Goal: Transaction & Acquisition: Purchase product/service

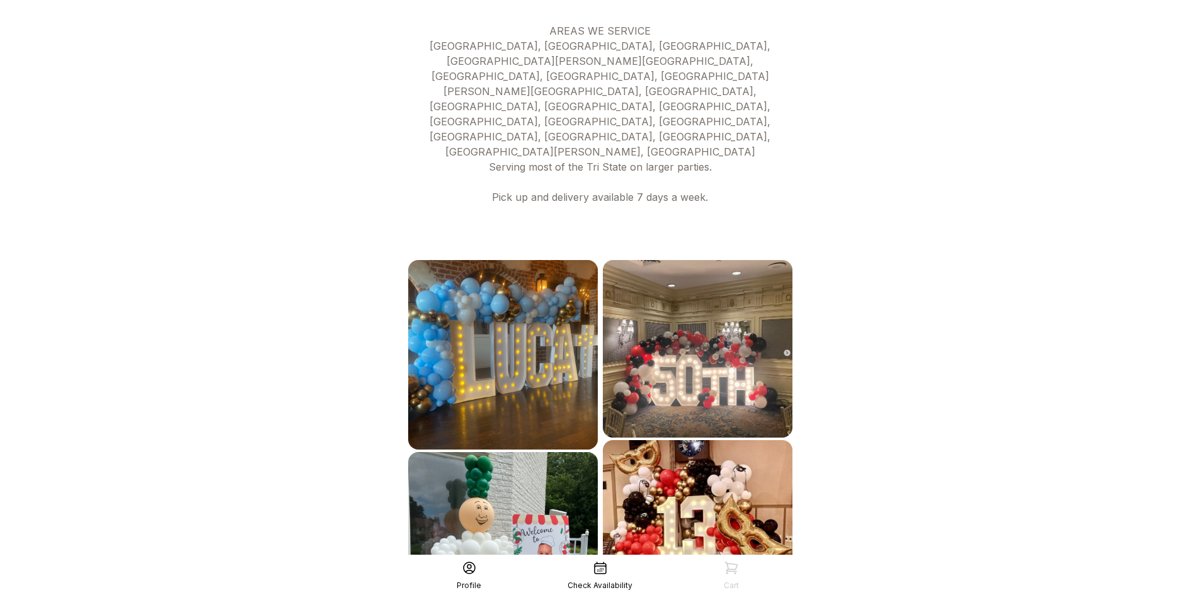
scroll to position [595, 0]
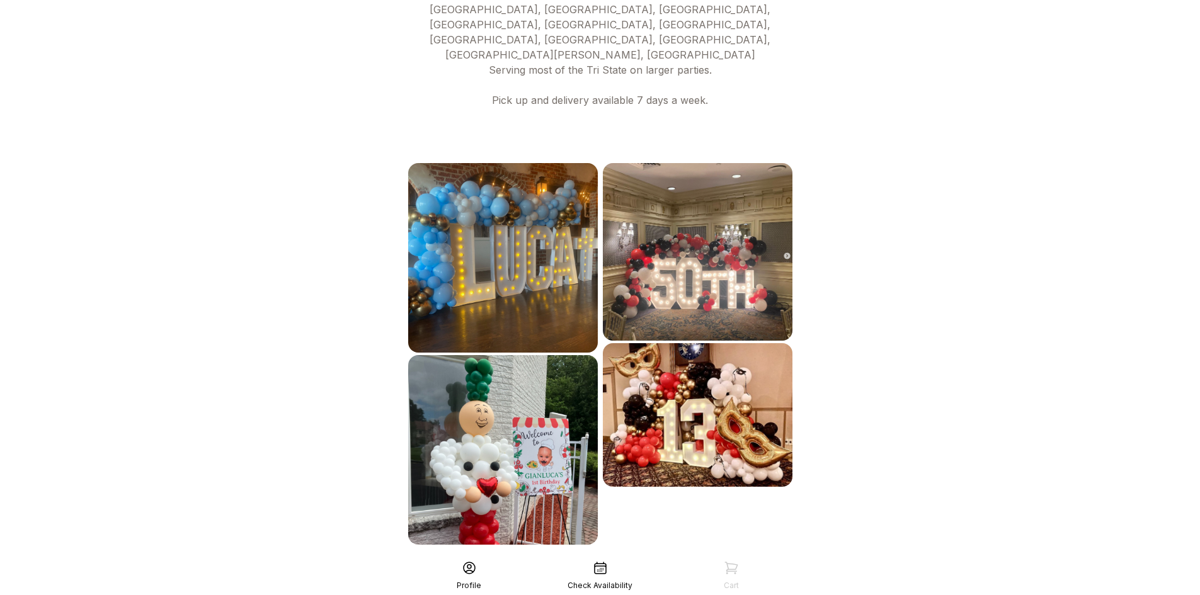
click at [673, 558] on div "See More" at bounding box center [600, 573] width 389 height 30
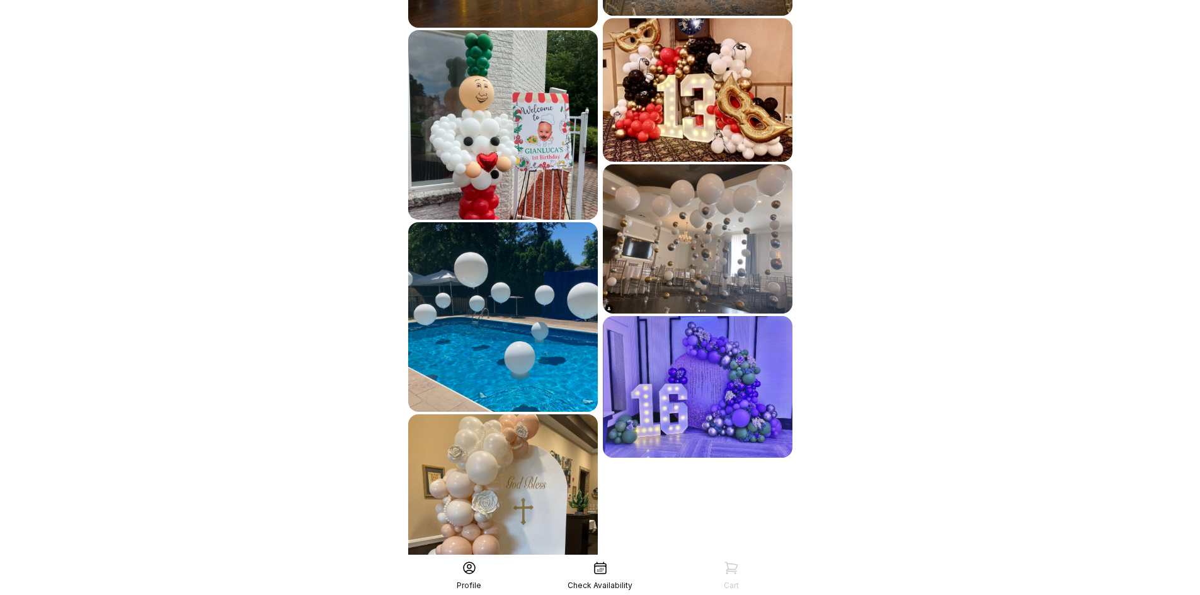
scroll to position [973, 0]
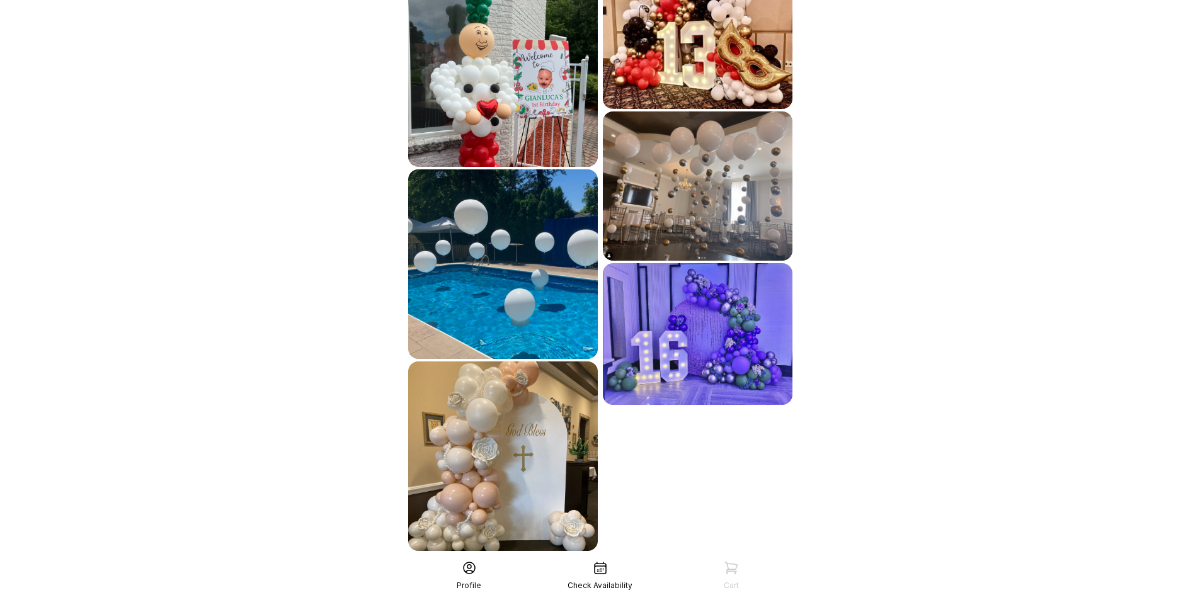
click at [602, 564] on div "See More" at bounding box center [600, 579] width 389 height 30
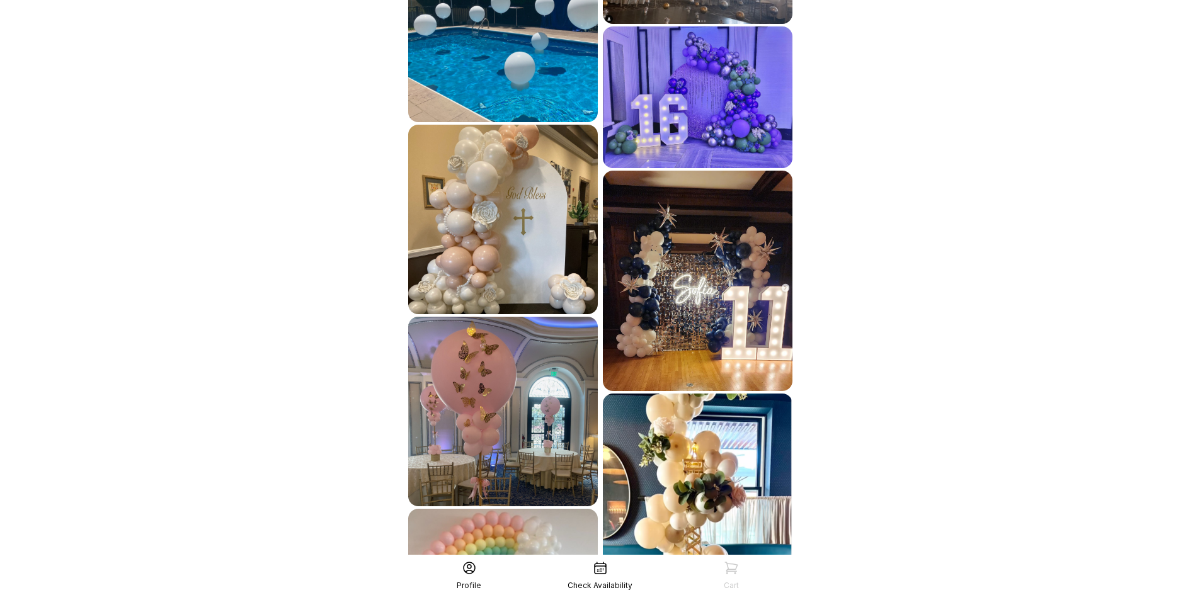
scroll to position [1352, 0]
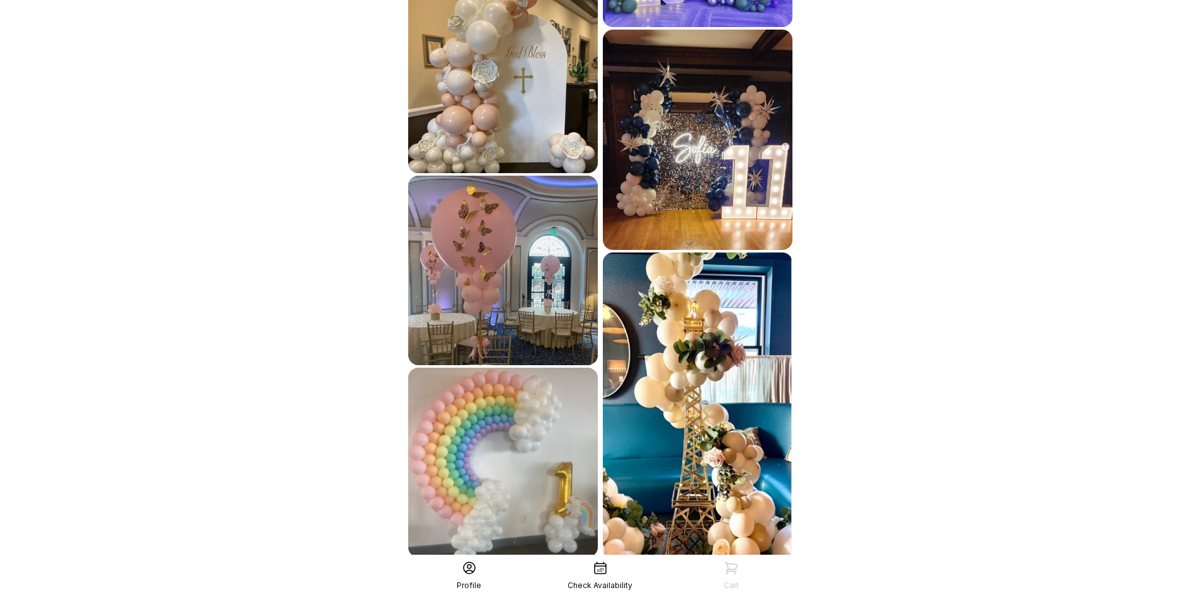
click at [666, 572] on div "See More" at bounding box center [600, 587] width 389 height 30
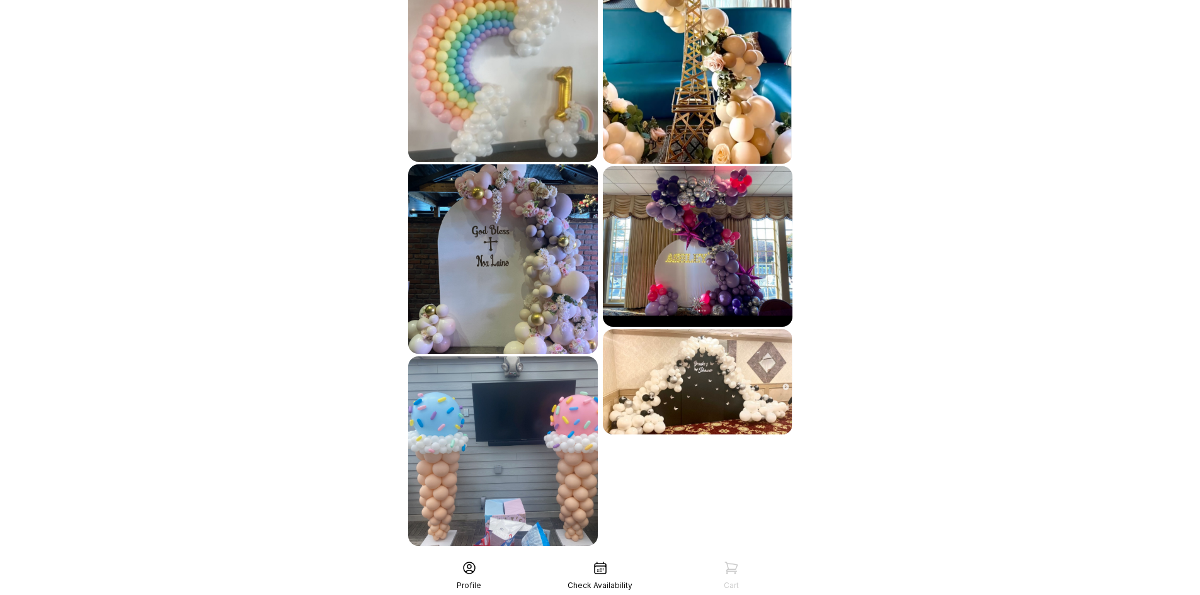
scroll to position [1749, 0]
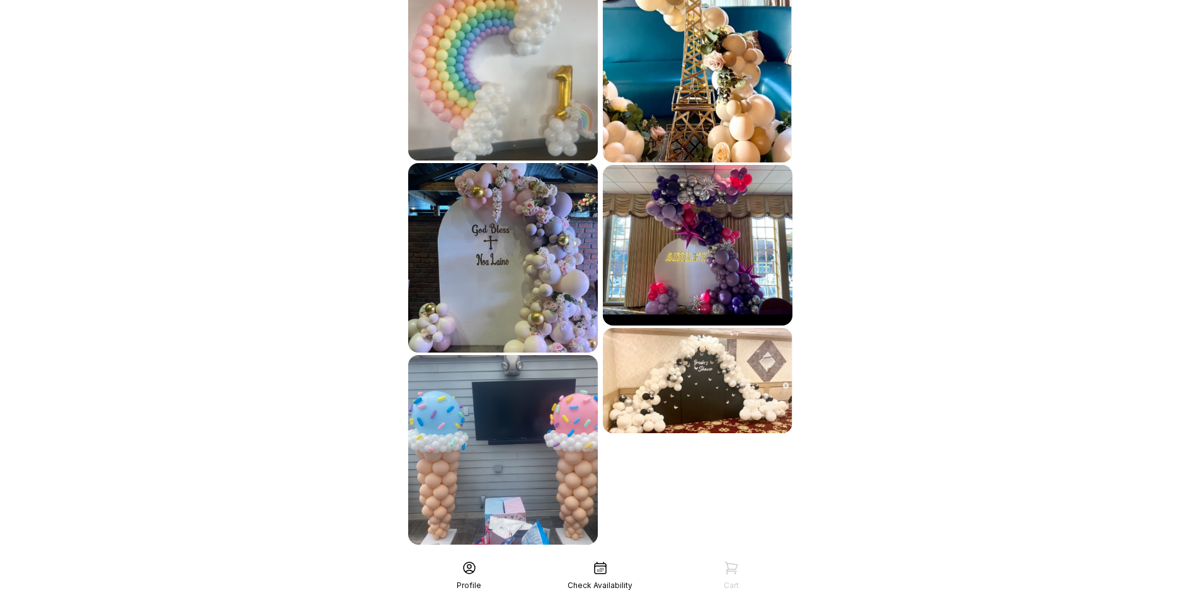
click at [626, 558] on div "See More" at bounding box center [600, 573] width 389 height 30
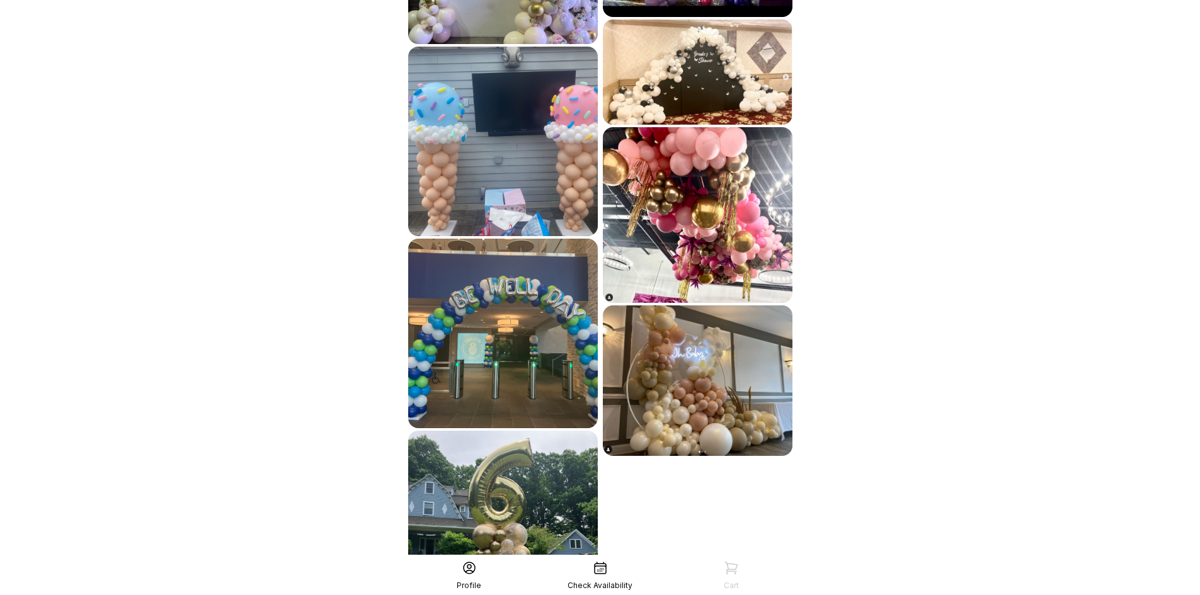
scroll to position [2133, 0]
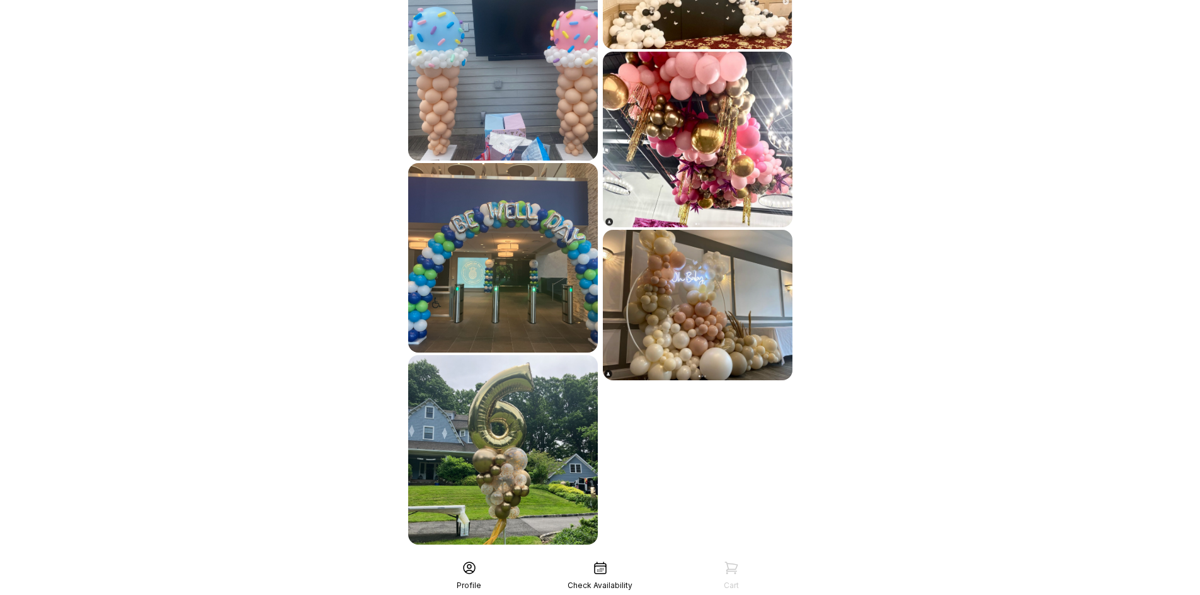
click at [750, 558] on div "See More" at bounding box center [600, 573] width 389 height 30
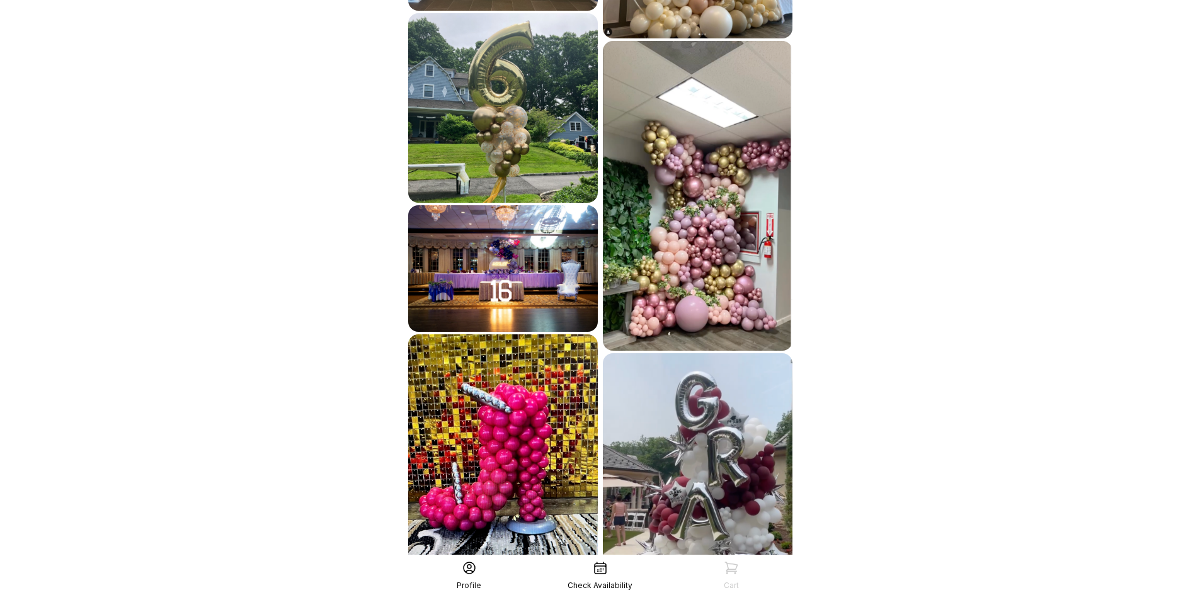
scroll to position [2549, 0]
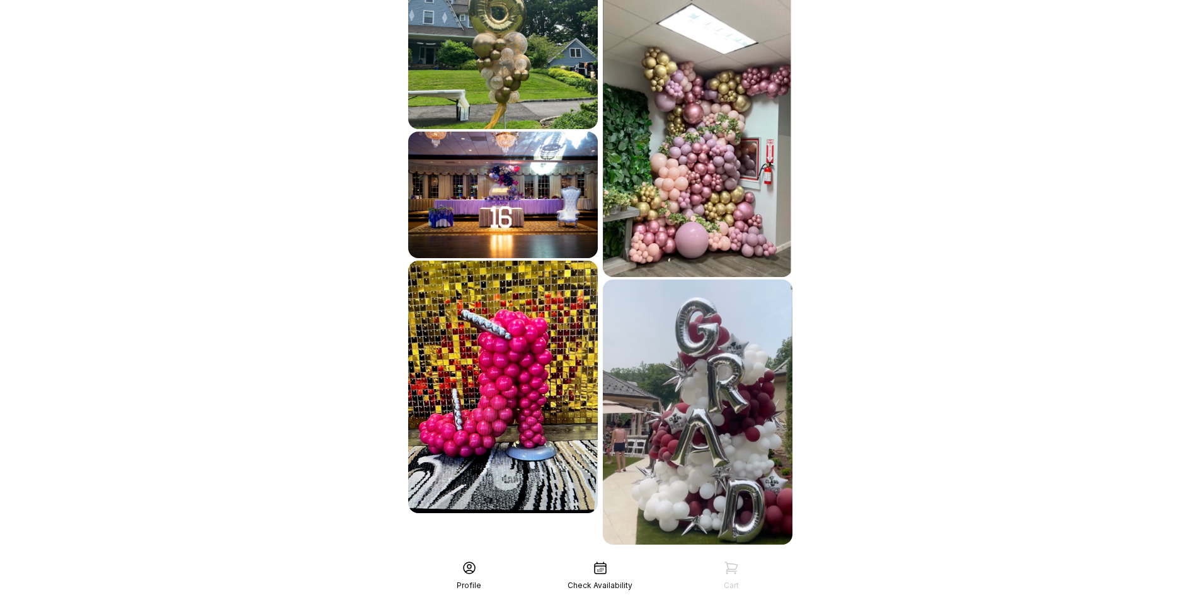
click at [669, 558] on div "See More" at bounding box center [600, 573] width 389 height 30
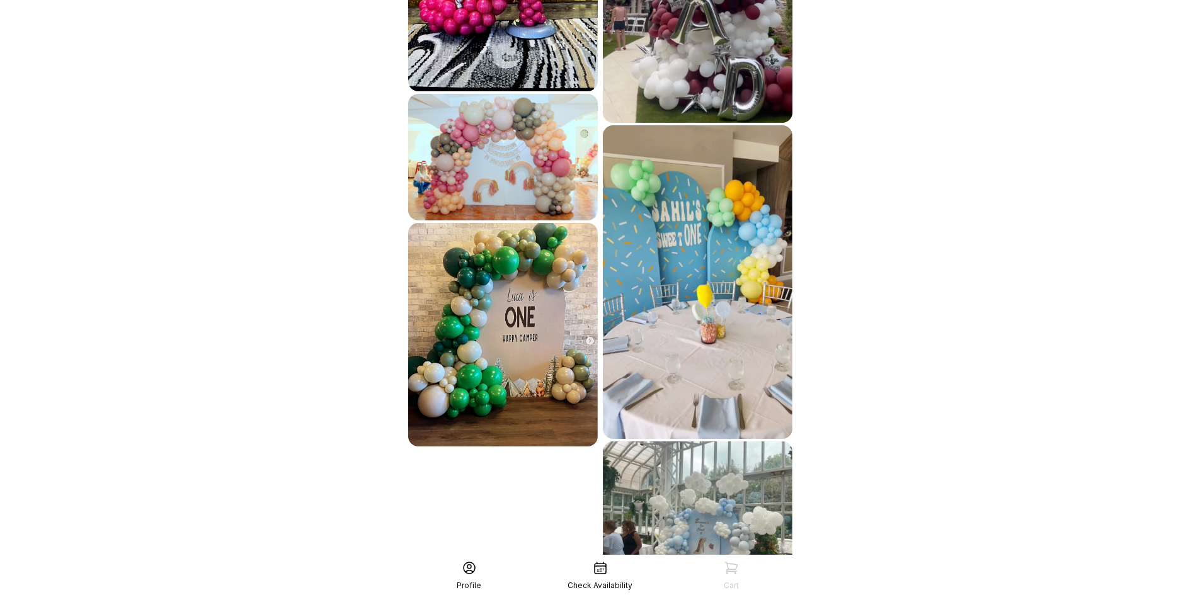
scroll to position [3011, 0]
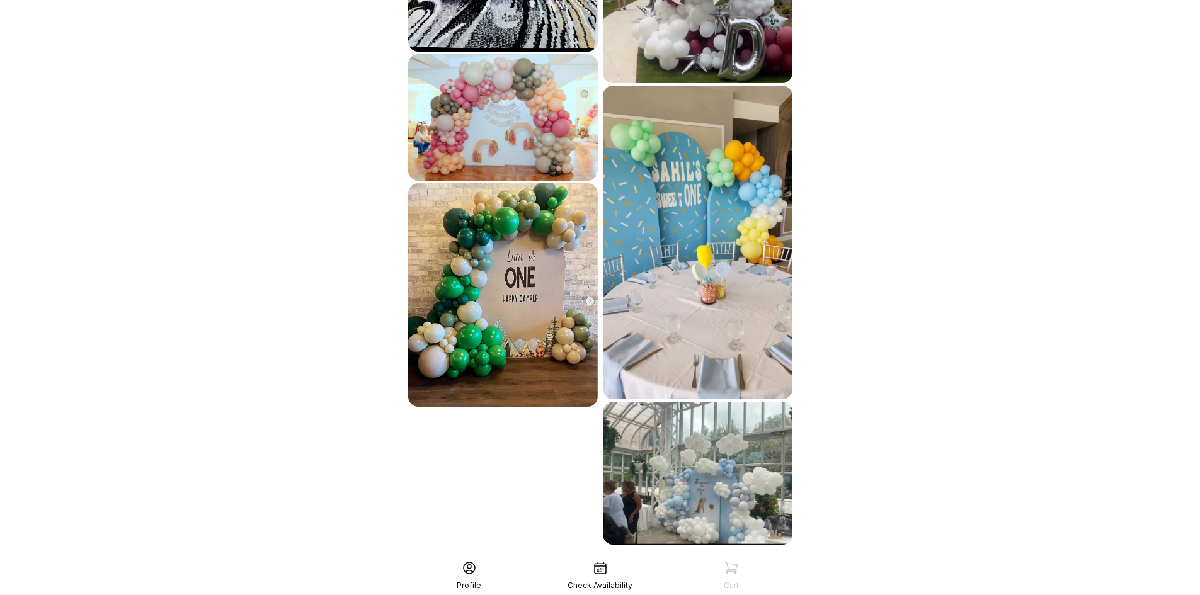
click at [589, 558] on div "See More" at bounding box center [600, 573] width 389 height 30
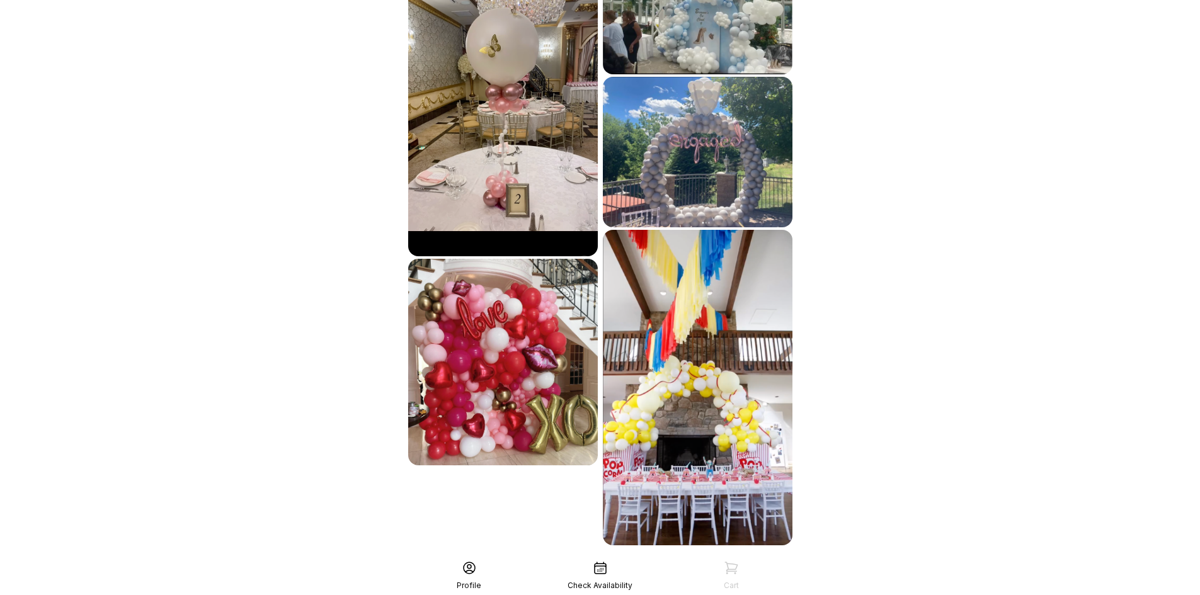
scroll to position [3482, 0]
click at [566, 558] on div "See More" at bounding box center [600, 573] width 389 height 30
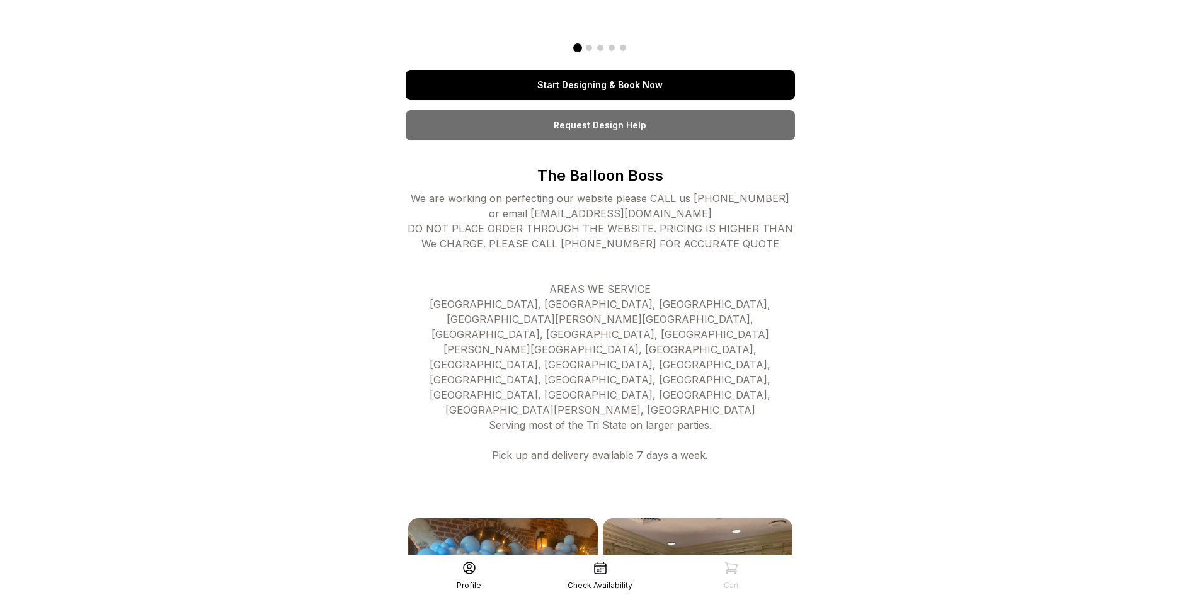
scroll to position [78, 0]
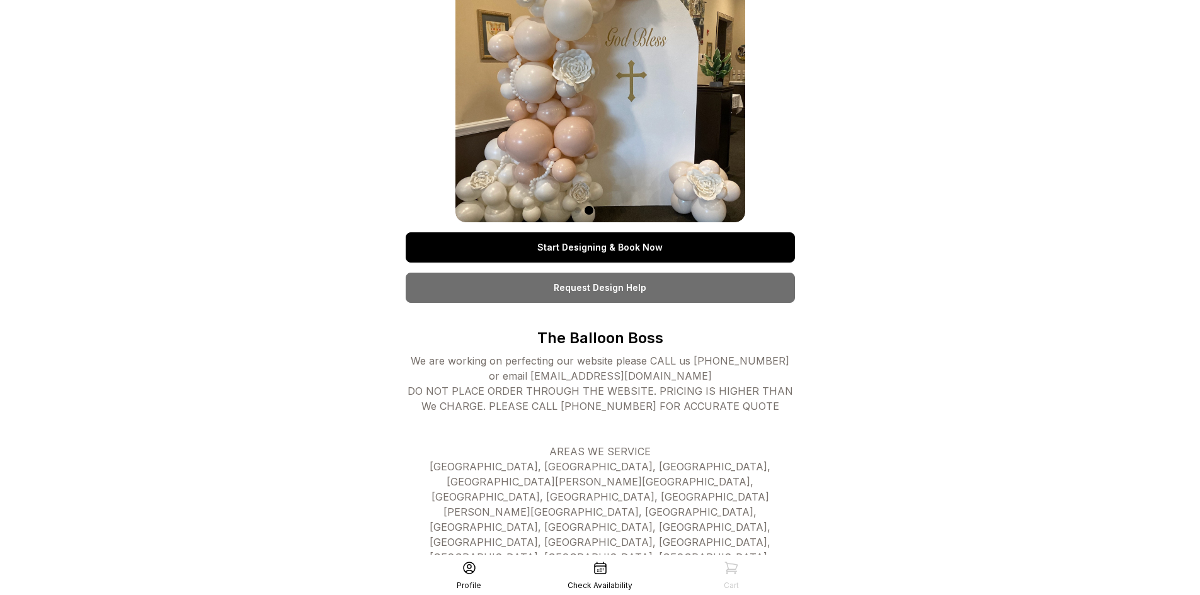
click at [631, 249] on link "Start Designing & Book Now" at bounding box center [600, 248] width 389 height 30
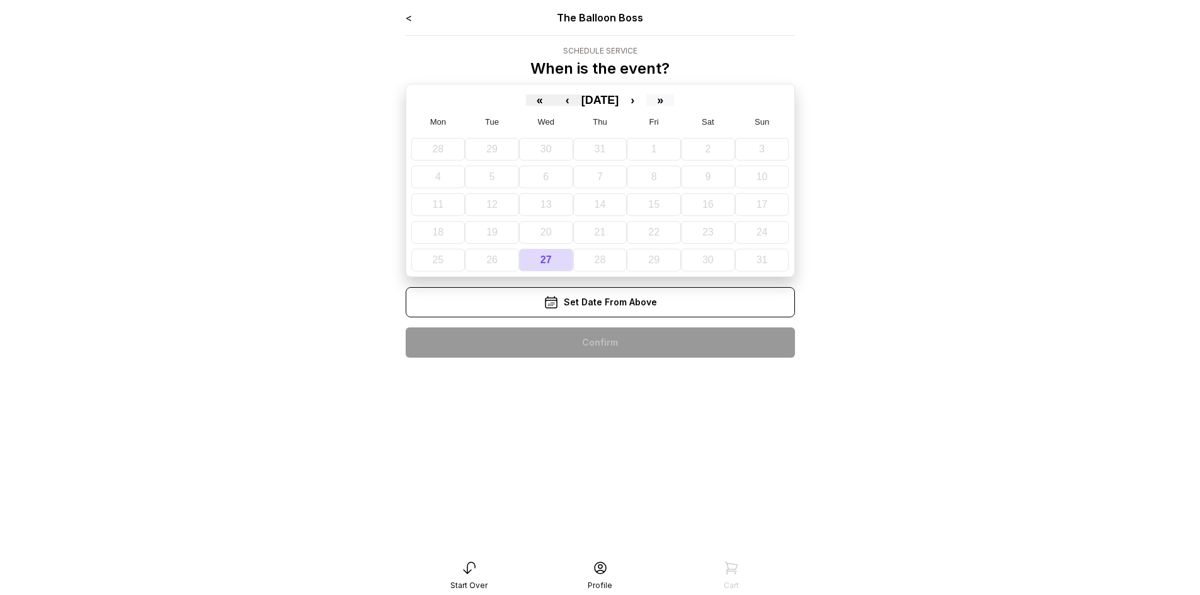
click at [674, 101] on button "»" at bounding box center [660, 100] width 28 height 11
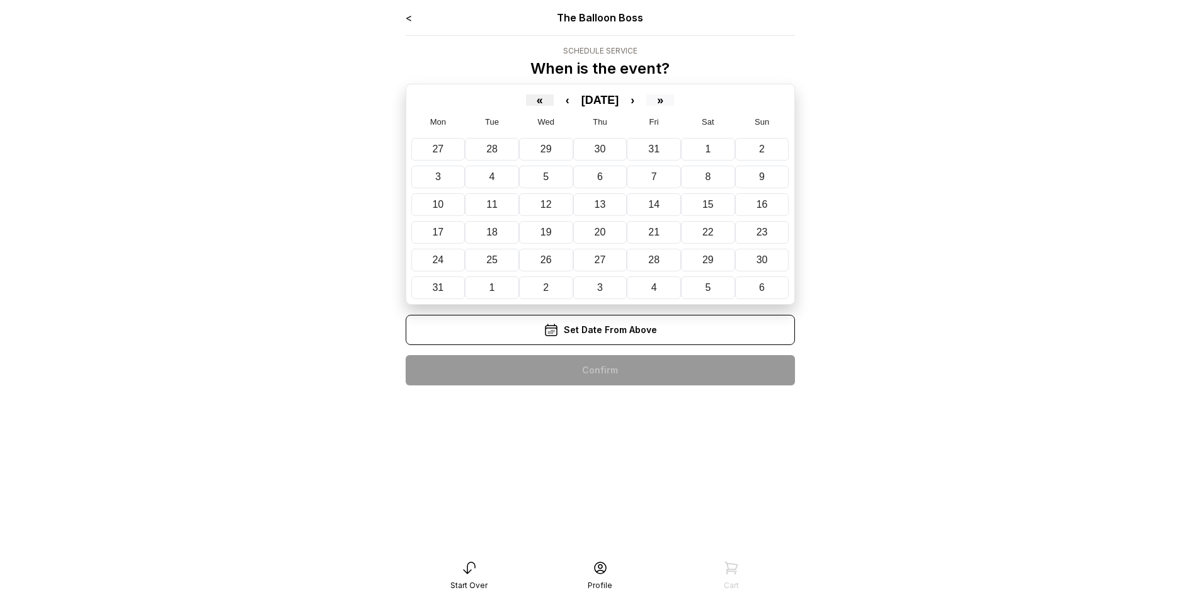
click at [674, 99] on button "»" at bounding box center [660, 100] width 28 height 11
click at [529, 100] on button "«" at bounding box center [540, 100] width 28 height 11
click at [554, 102] on button "‹" at bounding box center [568, 100] width 28 height 11
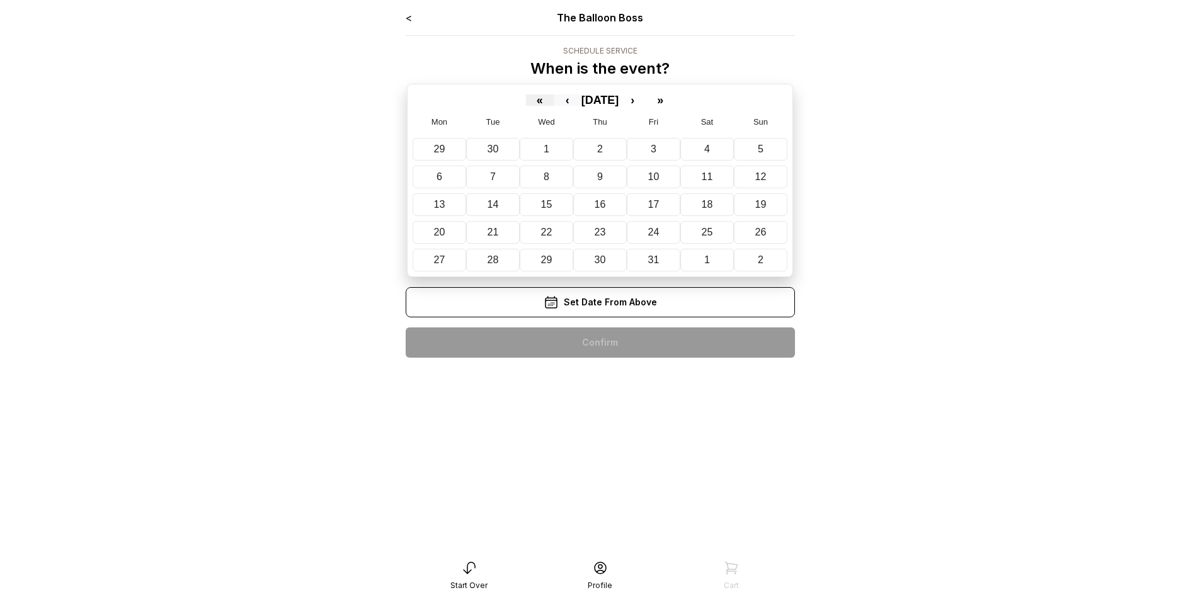
click at [554, 102] on button "‹" at bounding box center [568, 100] width 28 height 11
click at [563, 101] on button "‹" at bounding box center [568, 100] width 28 height 11
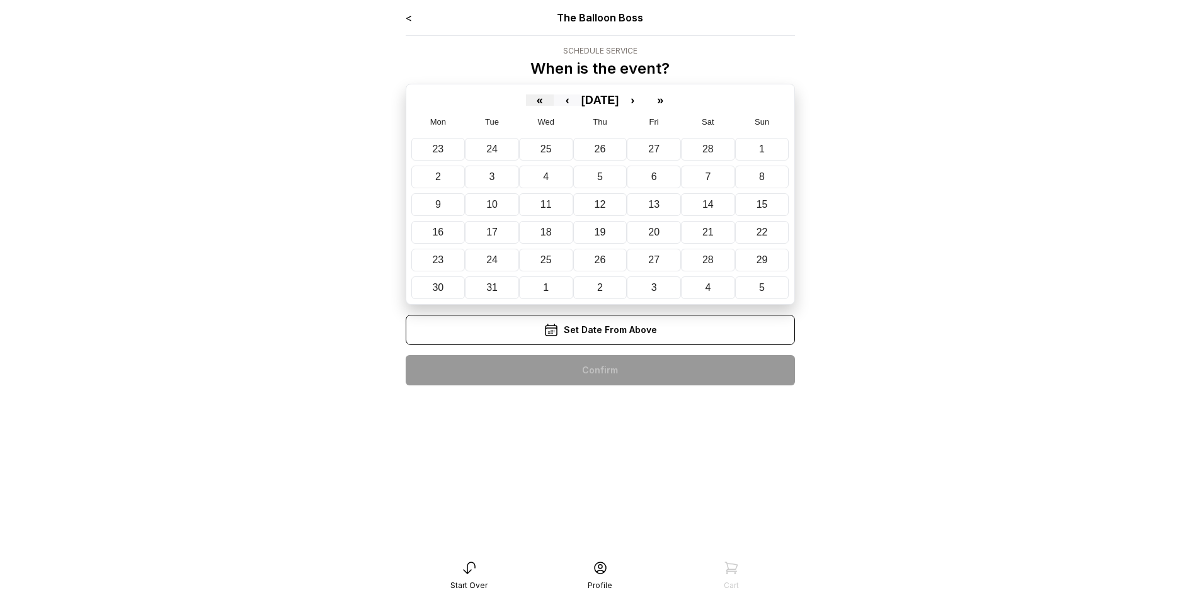
click at [563, 101] on button "‹" at bounding box center [568, 100] width 28 height 11
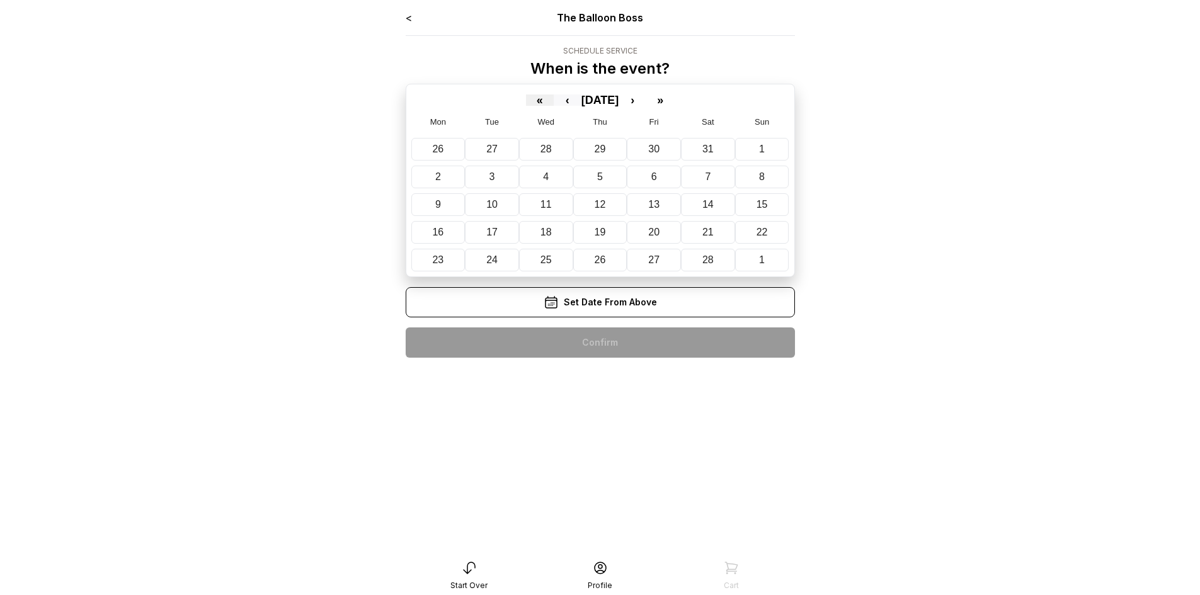
click at [560, 101] on button "‹" at bounding box center [568, 100] width 28 height 11
click at [557, 101] on button "‹" at bounding box center [568, 100] width 28 height 11
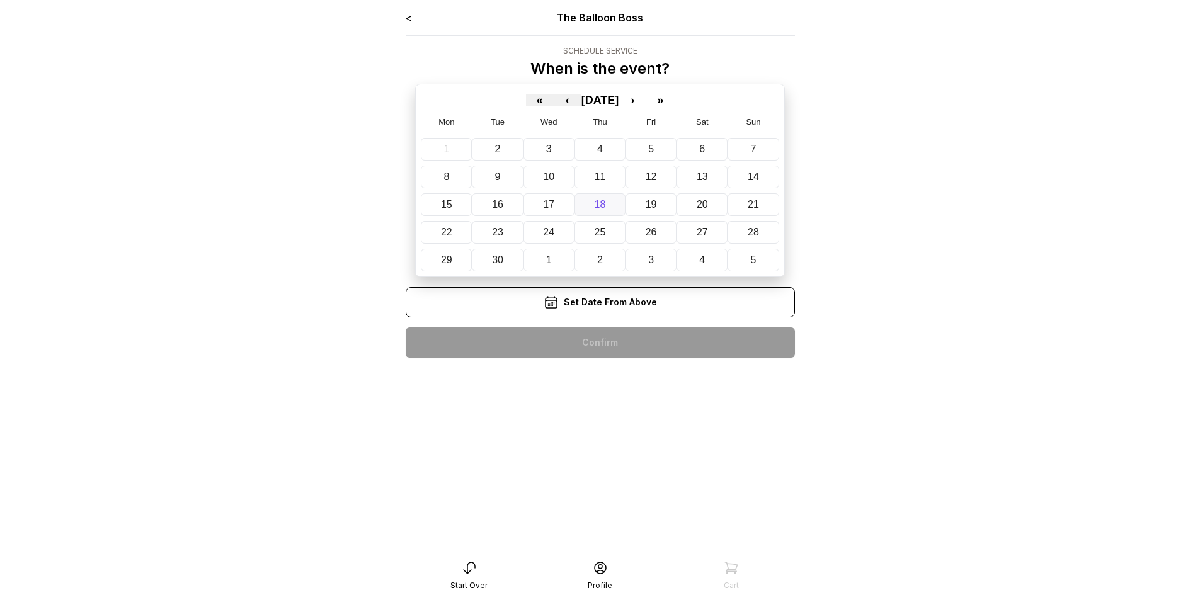
click at [597, 205] on abbr "18" at bounding box center [600, 204] width 11 height 11
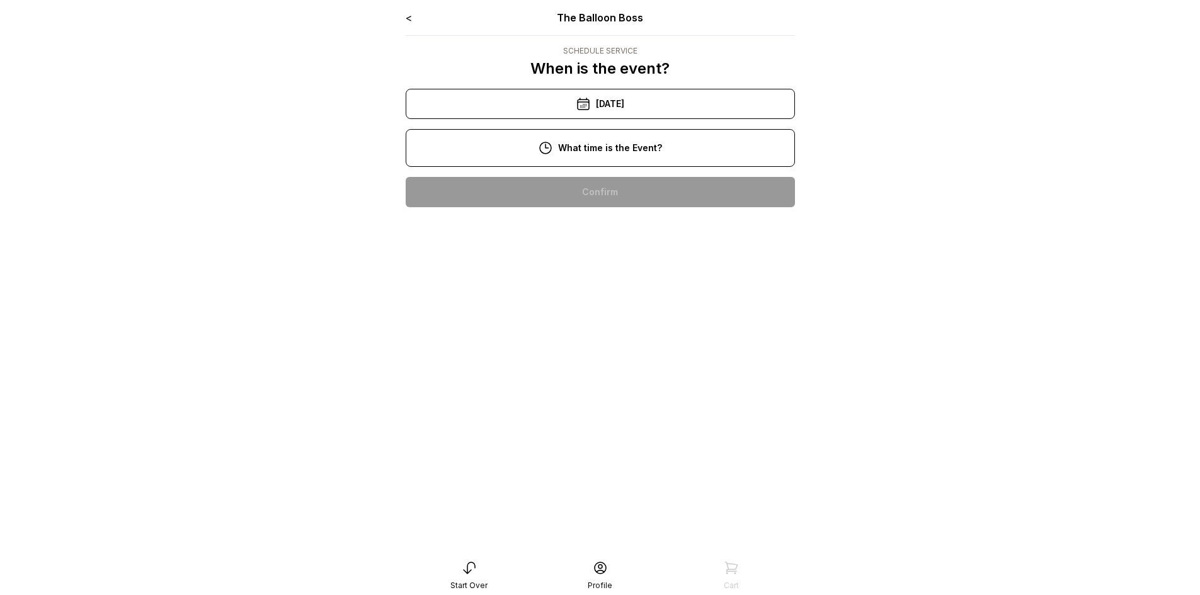
click at [589, 100] on div "[DATE]" at bounding box center [600, 104] width 389 height 30
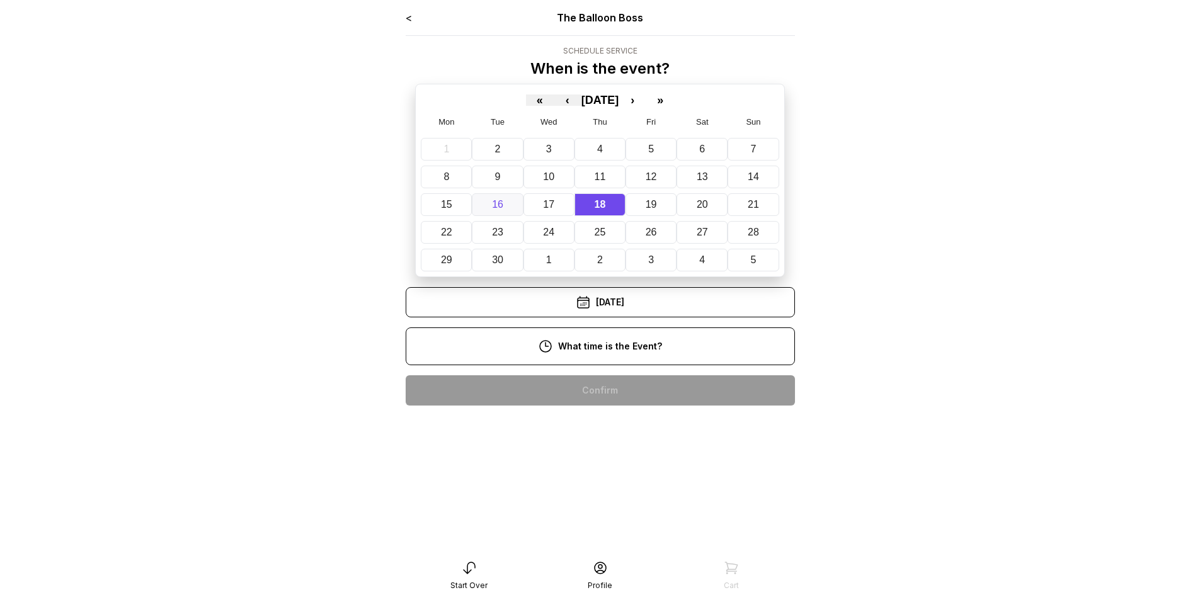
click at [497, 203] on abbr "16" at bounding box center [497, 204] width 11 height 11
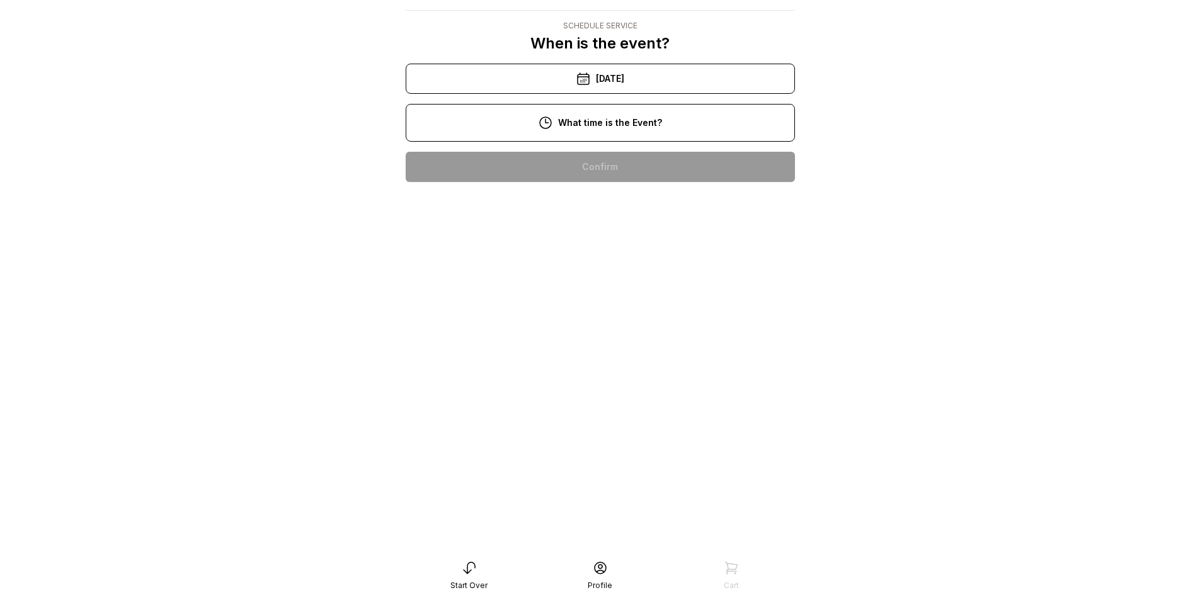
scroll to position [126, 0]
click at [608, 152] on div "10:00 am" at bounding box center [600, 167] width 369 height 30
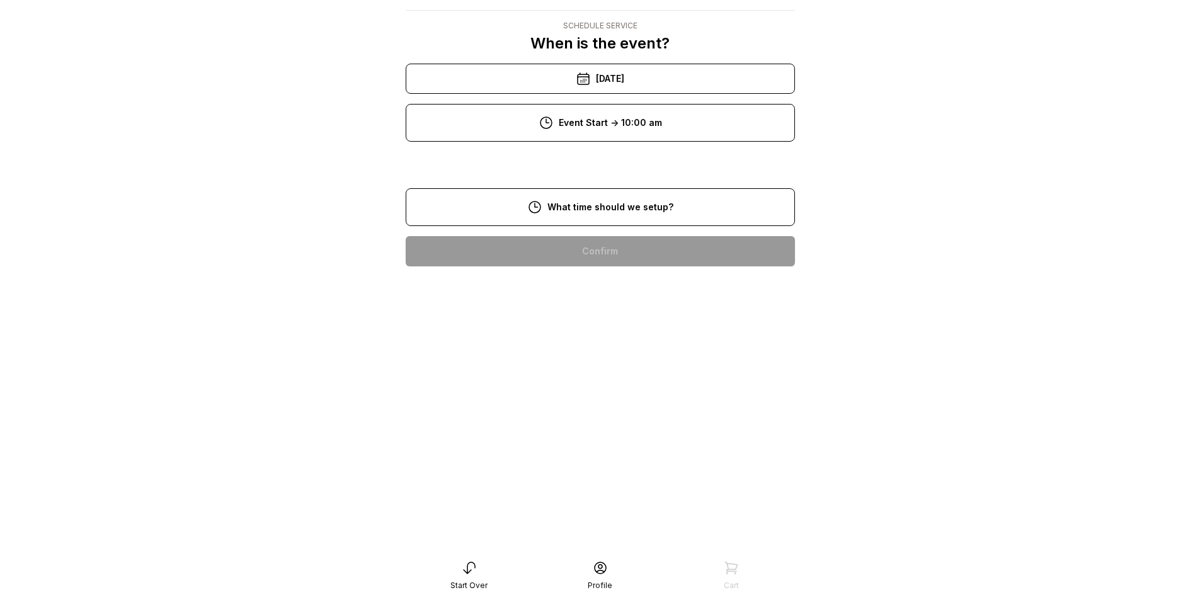
scroll to position [25, 0]
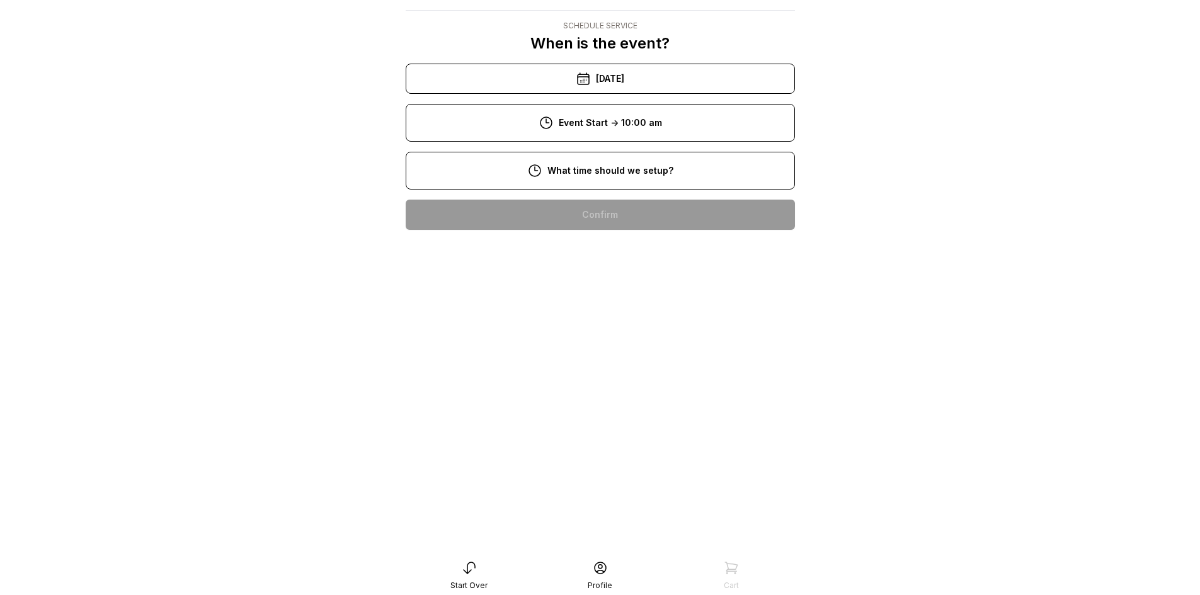
click at [640, 215] on div "8:00 am" at bounding box center [600, 215] width 369 height 30
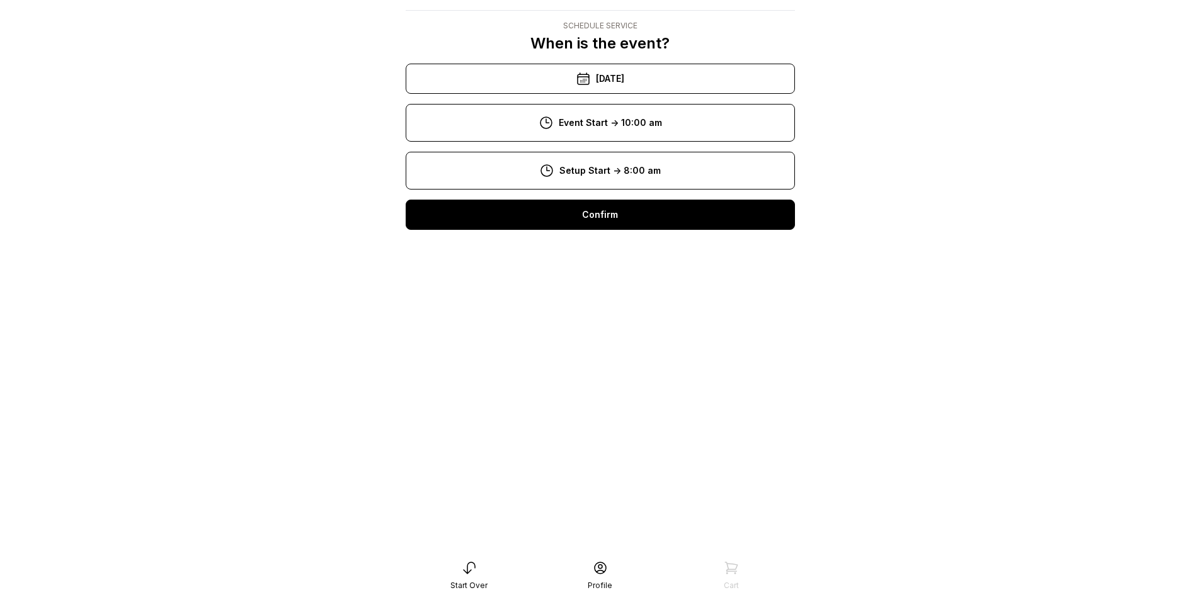
click at [641, 219] on div "Confirm" at bounding box center [600, 215] width 389 height 30
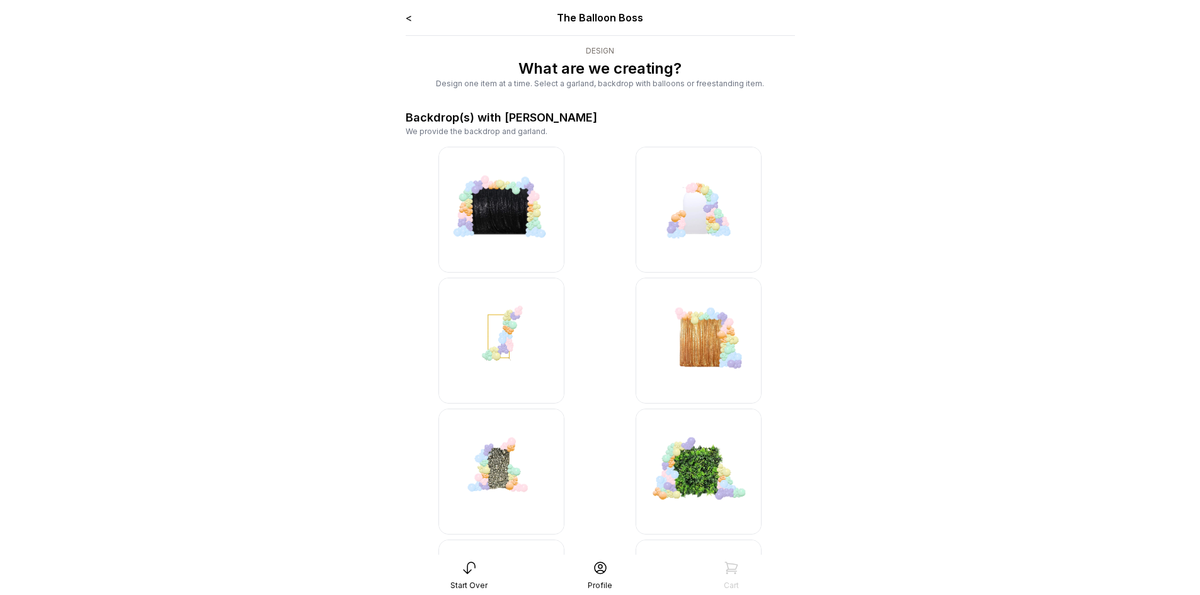
click at [672, 209] on img at bounding box center [699, 210] width 126 height 126
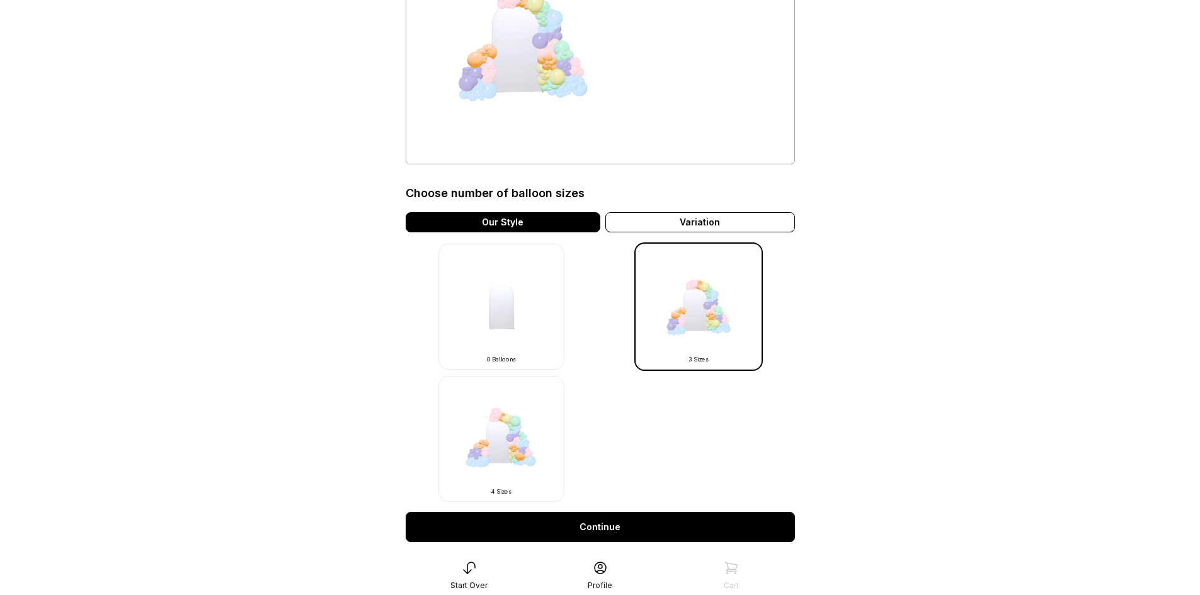
scroll to position [189, 0]
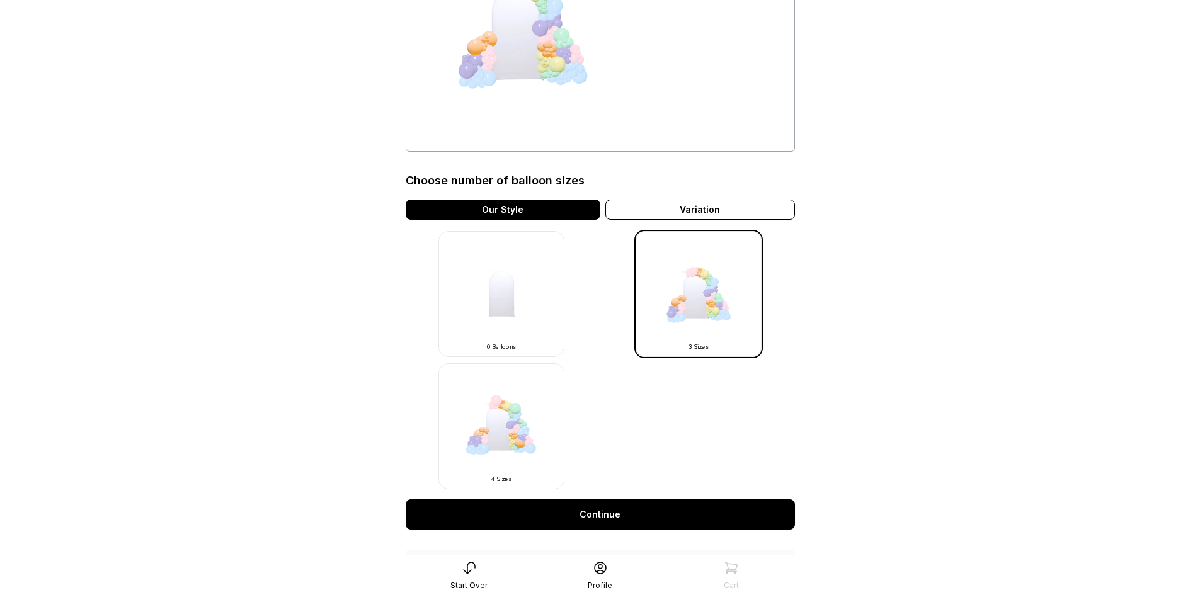
click at [542, 408] on img at bounding box center [502, 427] width 126 height 126
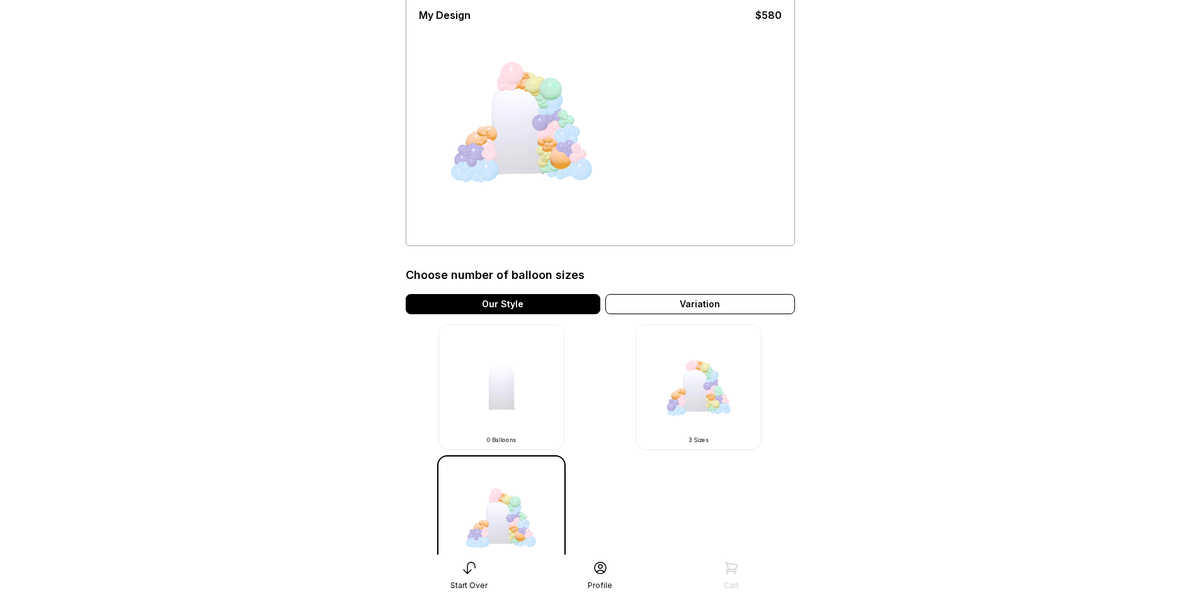
scroll to position [189, 0]
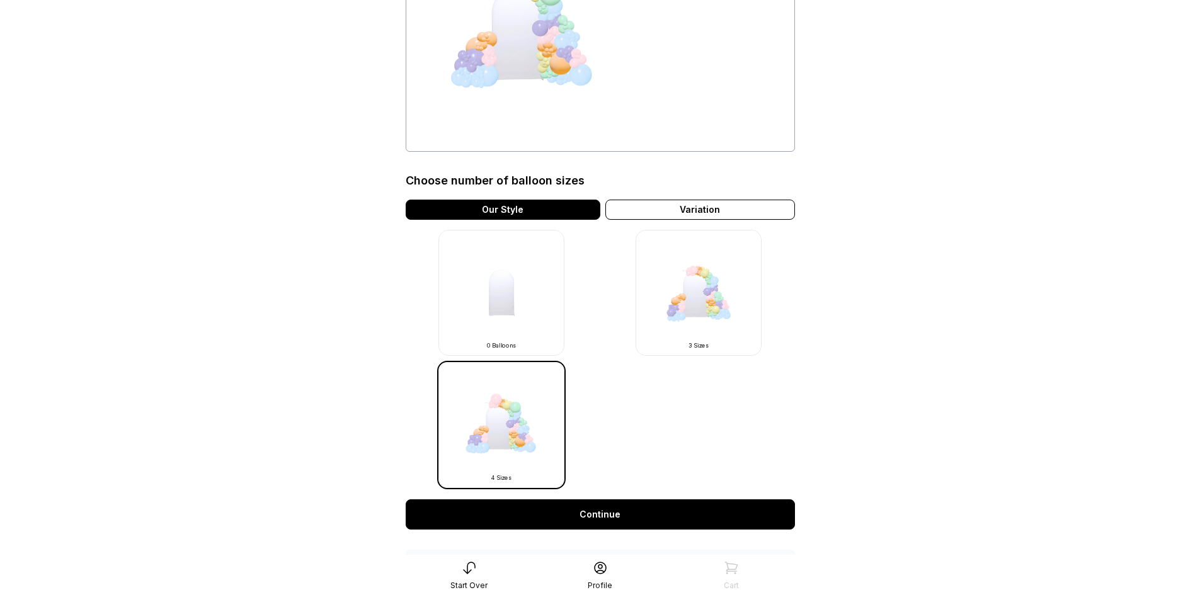
click at [718, 287] on img at bounding box center [699, 293] width 126 height 126
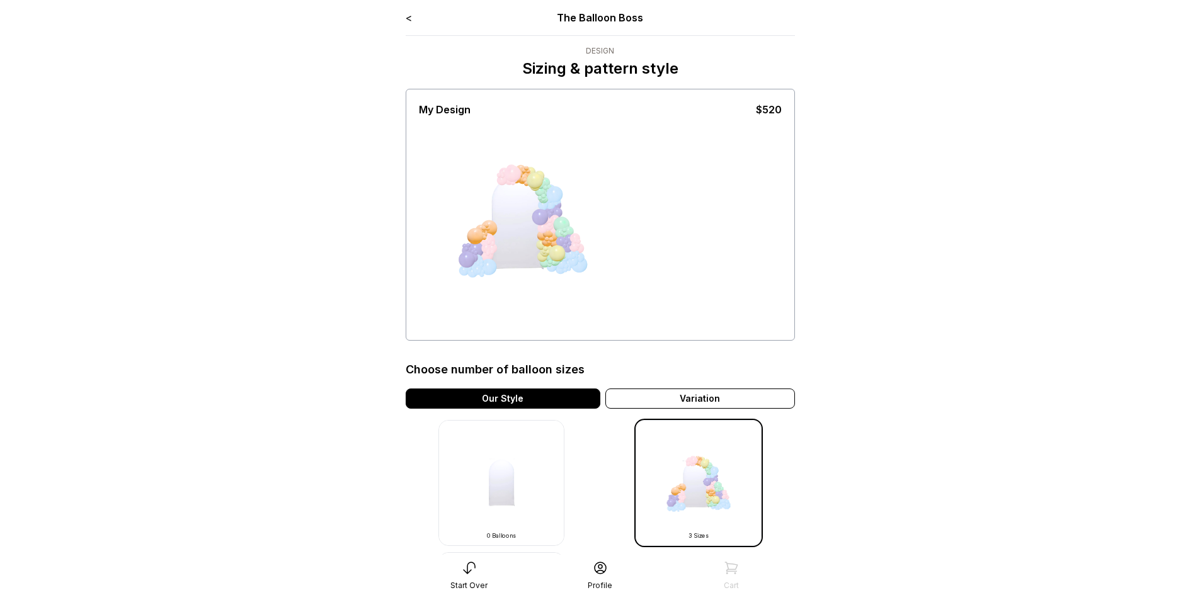
scroll to position [189, 0]
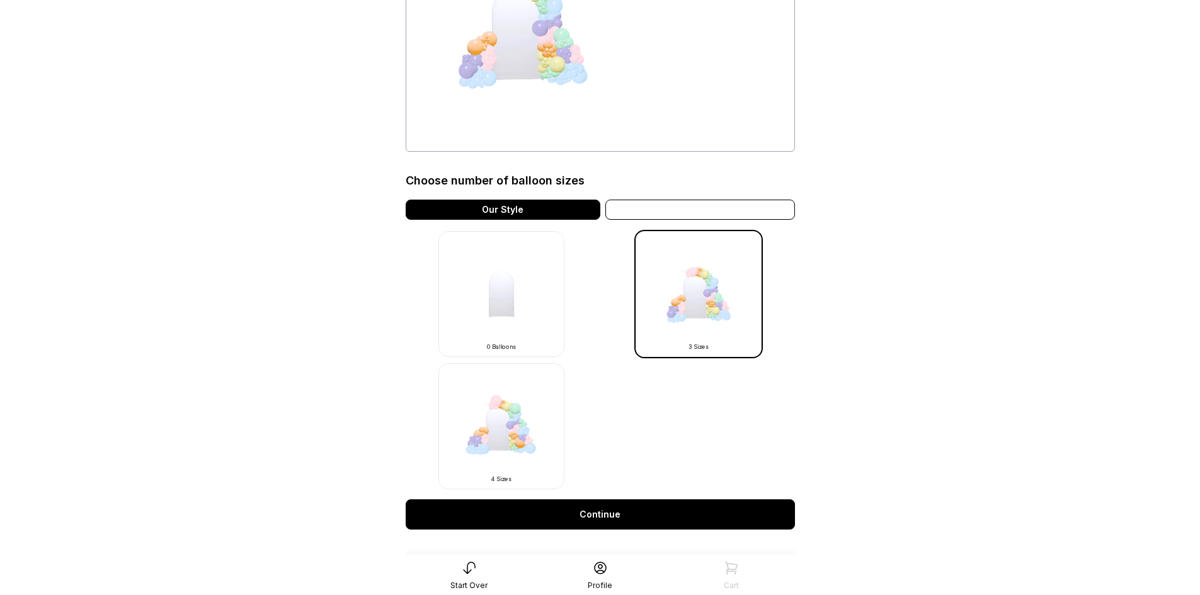
click at [728, 204] on div "Variation" at bounding box center [701, 210] width 190 height 20
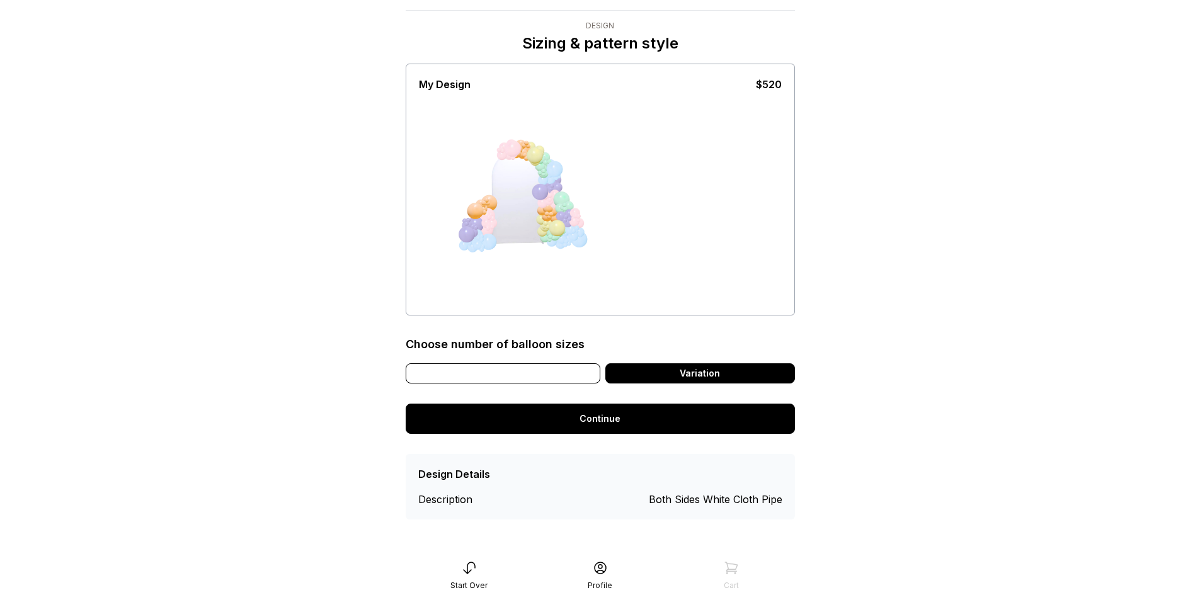
click at [587, 371] on div "Our Style" at bounding box center [503, 374] width 195 height 20
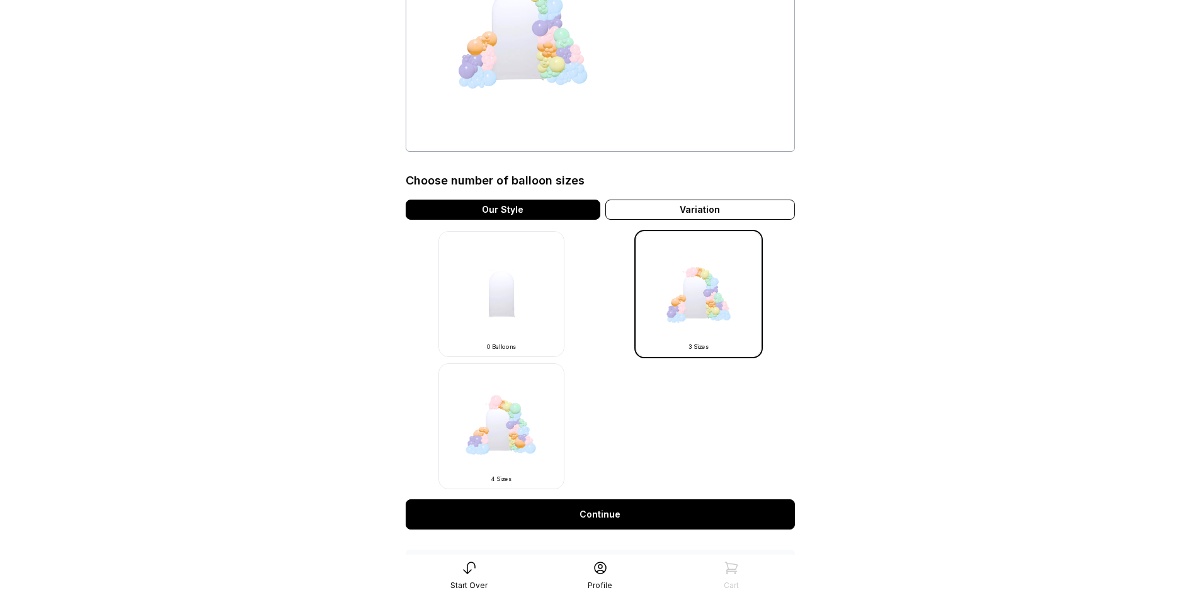
click at [621, 514] on link "Continue" at bounding box center [600, 515] width 389 height 30
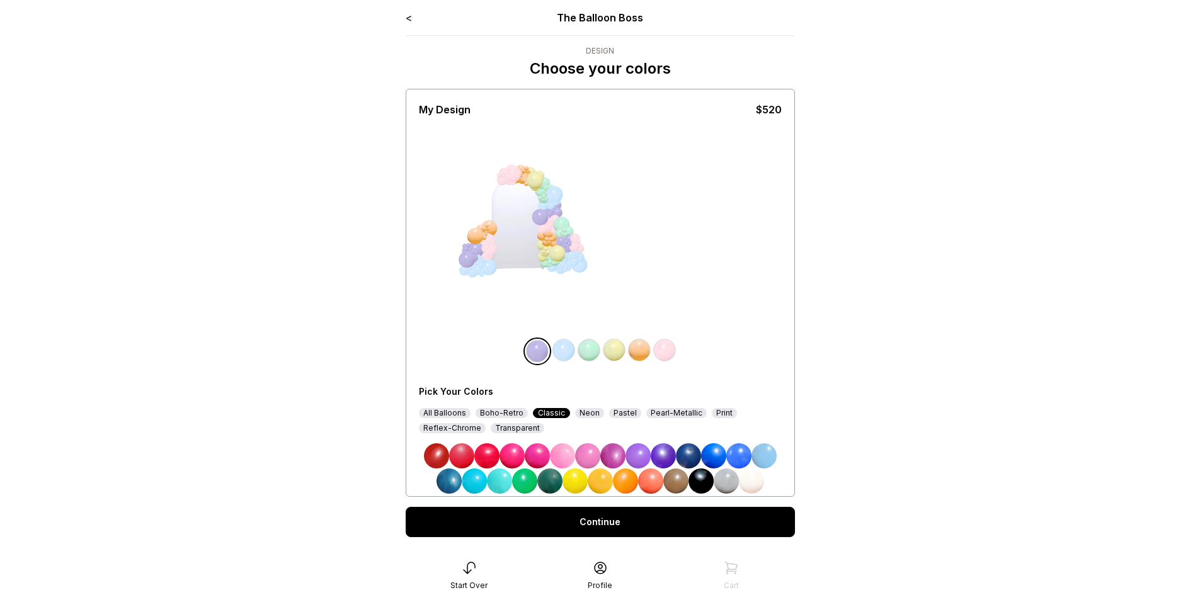
click at [607, 486] on img at bounding box center [600, 481] width 25 height 25
drag, startPoint x: 462, startPoint y: 413, endPoint x: 470, endPoint y: 396, distance: 18.6
click at [462, 412] on div "All Balloons" at bounding box center [445, 413] width 52 height 10
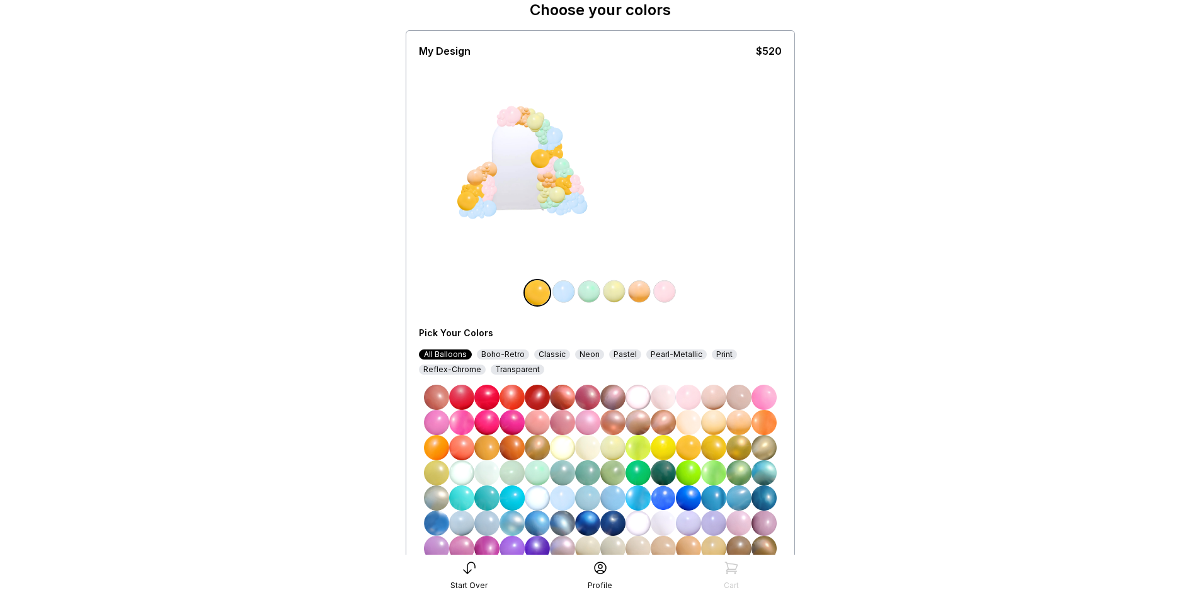
scroll to position [126, 0]
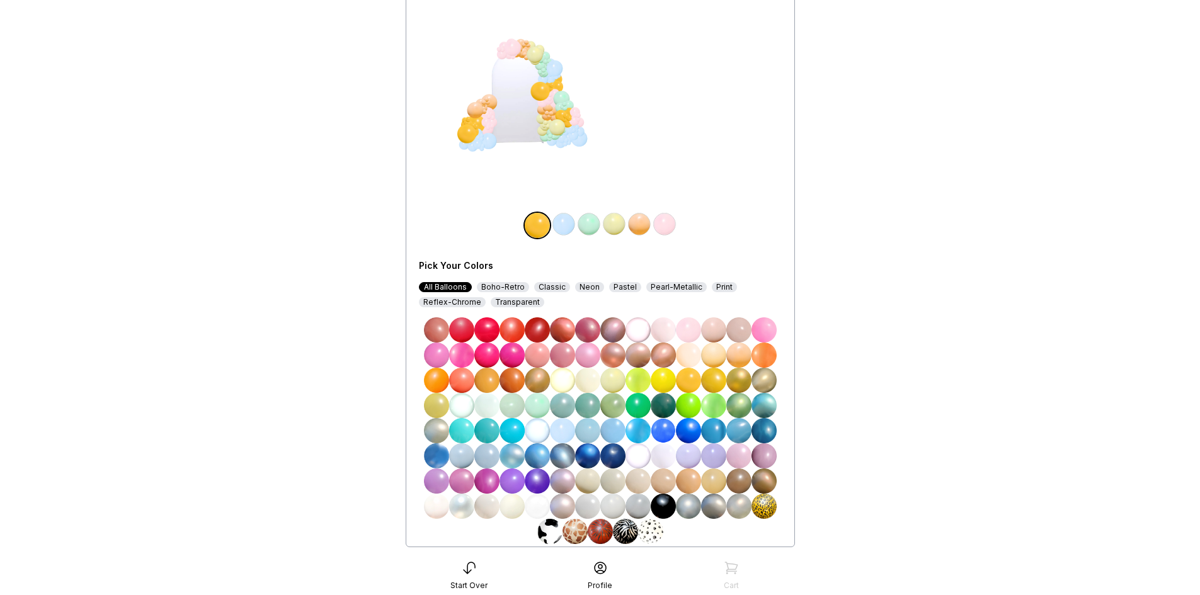
click at [533, 381] on img at bounding box center [537, 380] width 25 height 25
click at [560, 221] on img at bounding box center [563, 224] width 25 height 25
click at [543, 372] on img at bounding box center [537, 380] width 25 height 25
click at [583, 229] on img at bounding box center [589, 224] width 25 height 25
click at [537, 380] on img at bounding box center [537, 380] width 25 height 25
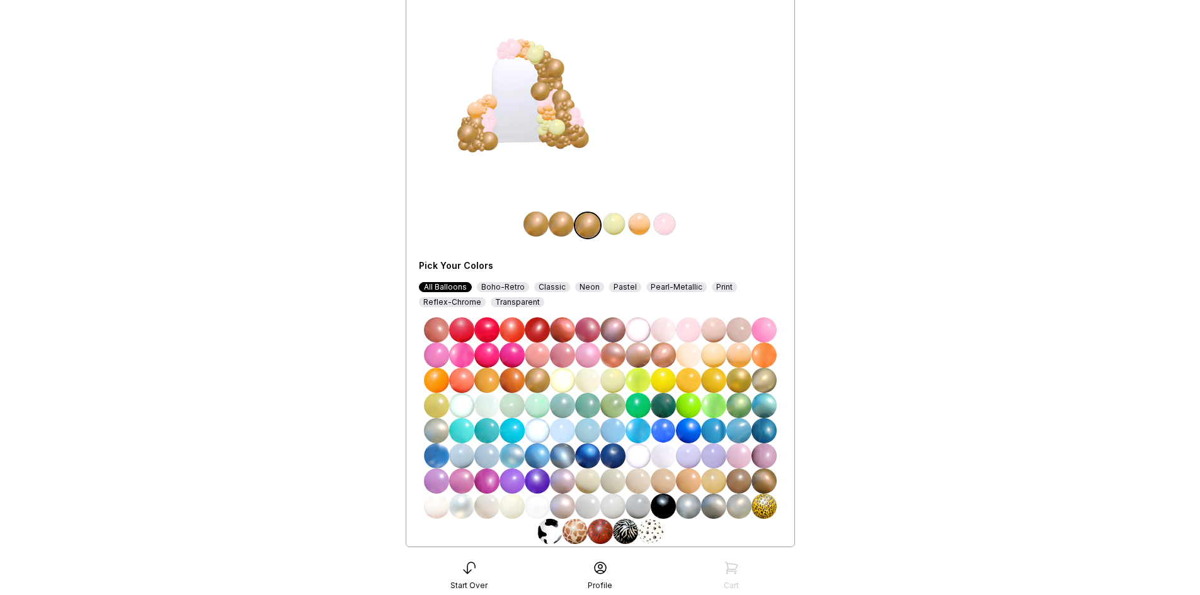
click at [623, 224] on img at bounding box center [614, 224] width 25 height 25
click at [656, 507] on img at bounding box center [663, 506] width 25 height 25
click at [646, 225] on img at bounding box center [639, 224] width 25 height 25
click at [672, 503] on img at bounding box center [663, 506] width 25 height 25
click at [532, 382] on img at bounding box center [537, 380] width 25 height 25
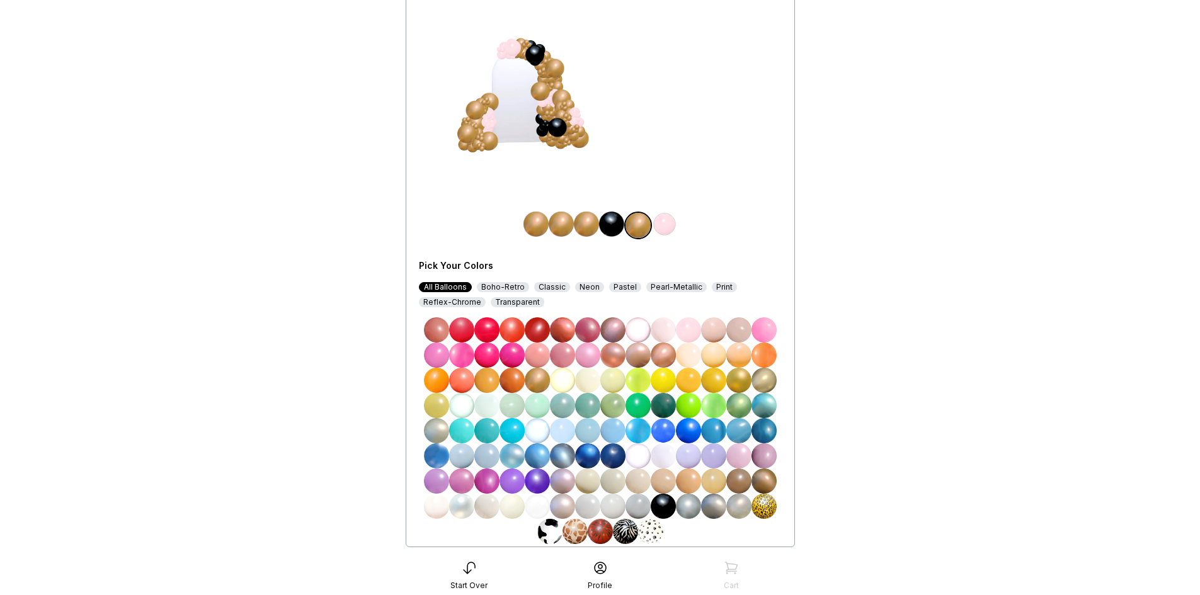
click at [662, 216] on img at bounding box center [664, 224] width 25 height 25
click at [684, 356] on img at bounding box center [688, 355] width 25 height 25
click at [594, 380] on img at bounding box center [587, 380] width 25 height 25
click at [665, 483] on img at bounding box center [663, 481] width 25 height 25
click at [684, 488] on img at bounding box center [688, 481] width 25 height 25
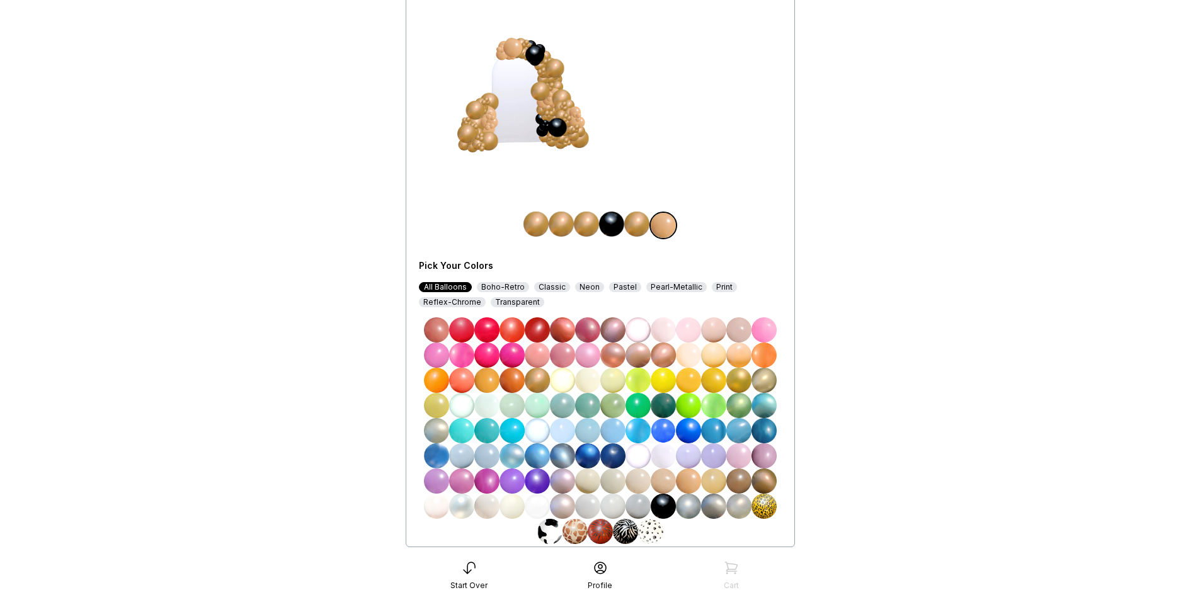
click at [597, 481] on img at bounding box center [587, 481] width 25 height 25
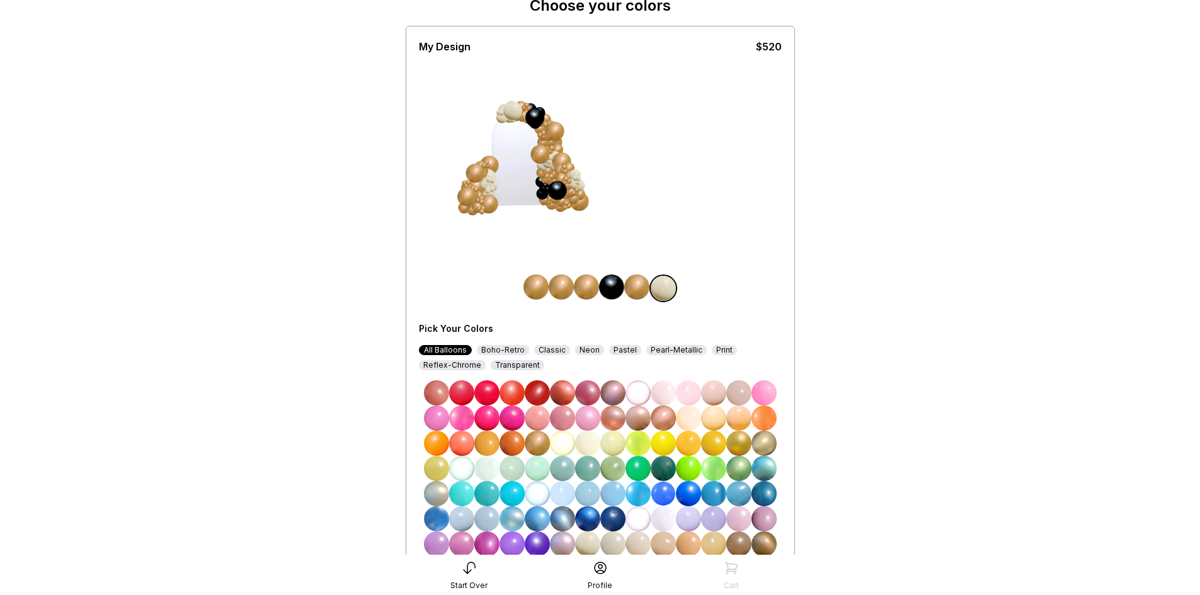
click at [611, 399] on img at bounding box center [612, 393] width 25 height 25
click at [605, 434] on img at bounding box center [612, 443] width 25 height 25
click at [531, 425] on img at bounding box center [537, 418] width 25 height 25
click at [502, 406] on img at bounding box center [512, 418] width 25 height 25
click at [468, 410] on img at bounding box center [461, 418] width 25 height 25
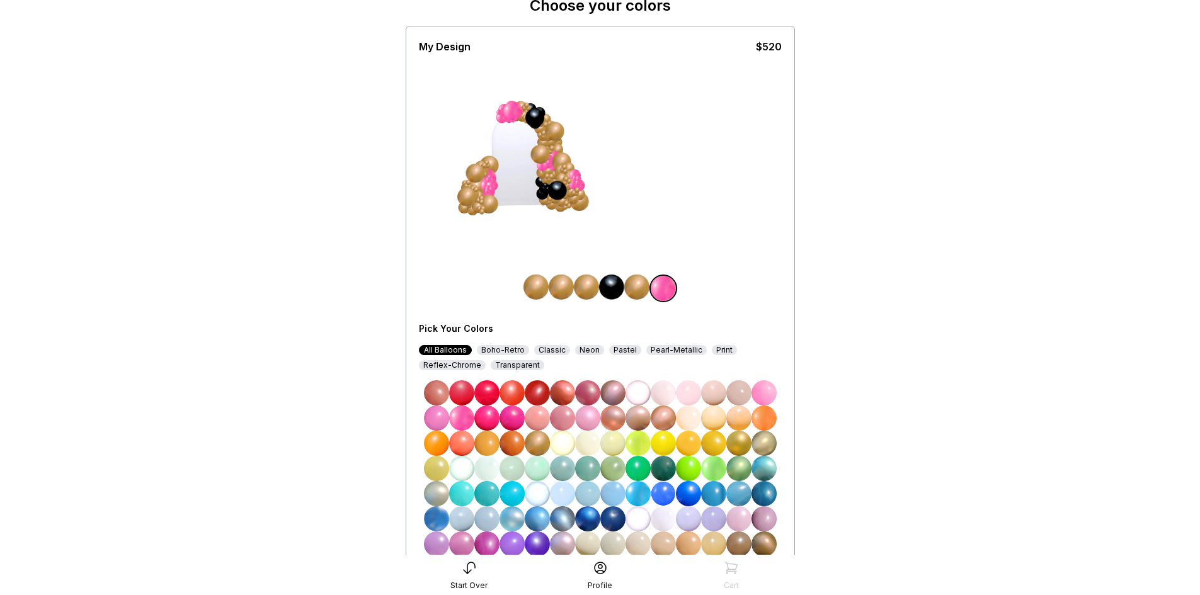
drag, startPoint x: 459, startPoint y: 435, endPoint x: 471, endPoint y: 441, distance: 13.0
click at [459, 435] on img at bounding box center [461, 443] width 25 height 25
drag, startPoint x: 540, startPoint y: 474, endPoint x: 568, endPoint y: 479, distance: 28.1
click at [541, 475] on img at bounding box center [537, 468] width 25 height 25
click at [657, 490] on img at bounding box center [663, 493] width 25 height 25
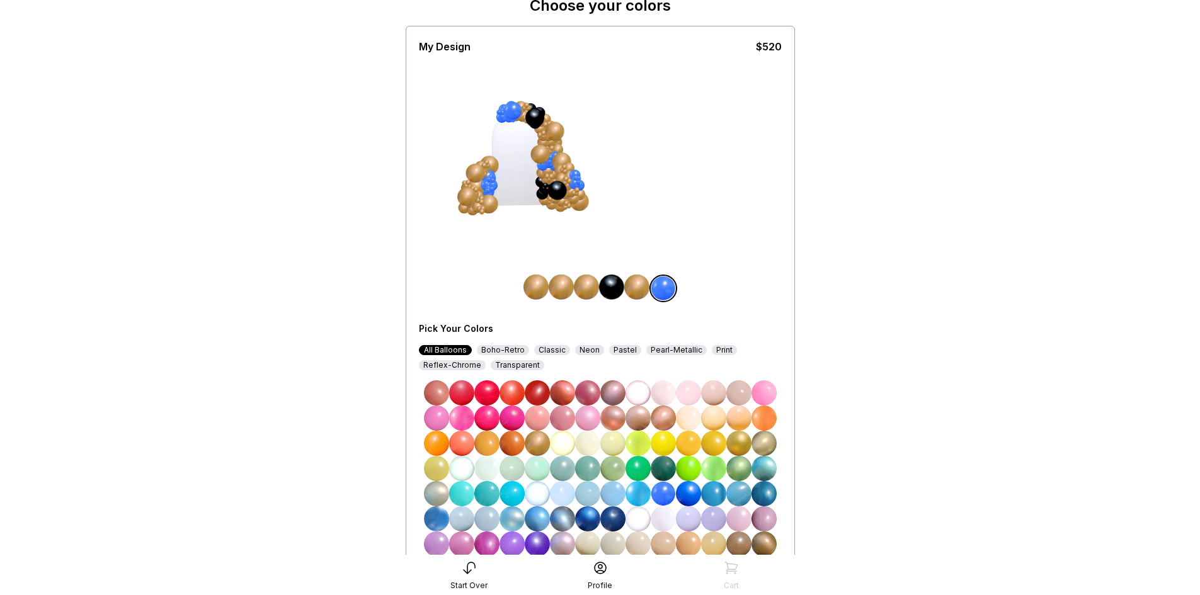
click at [698, 391] on img at bounding box center [688, 393] width 25 height 25
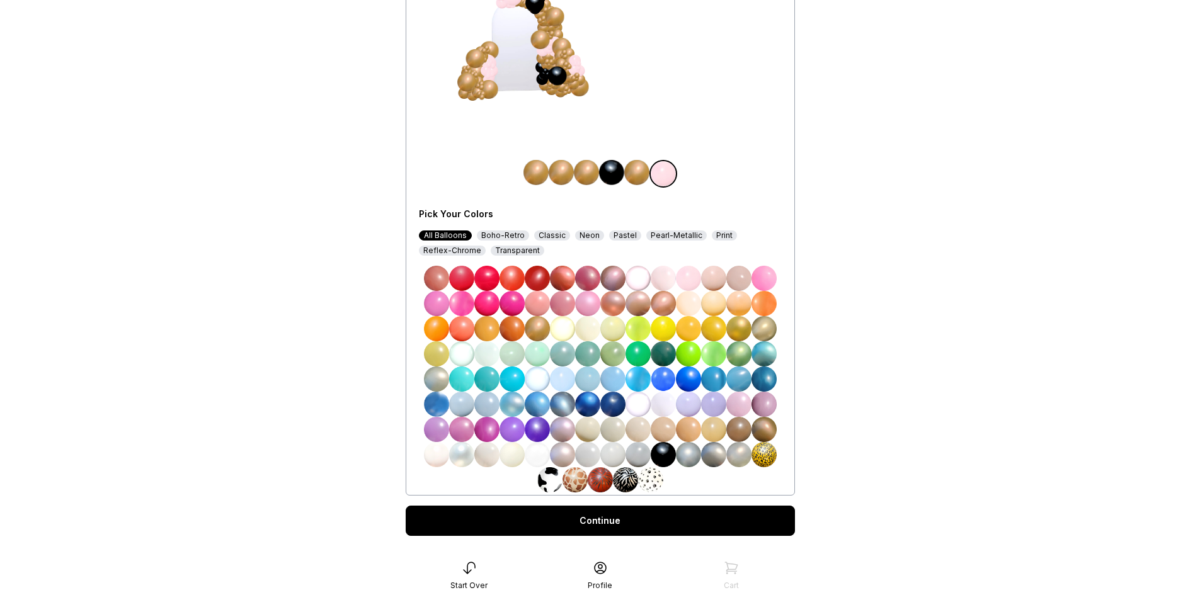
scroll to position [189, 0]
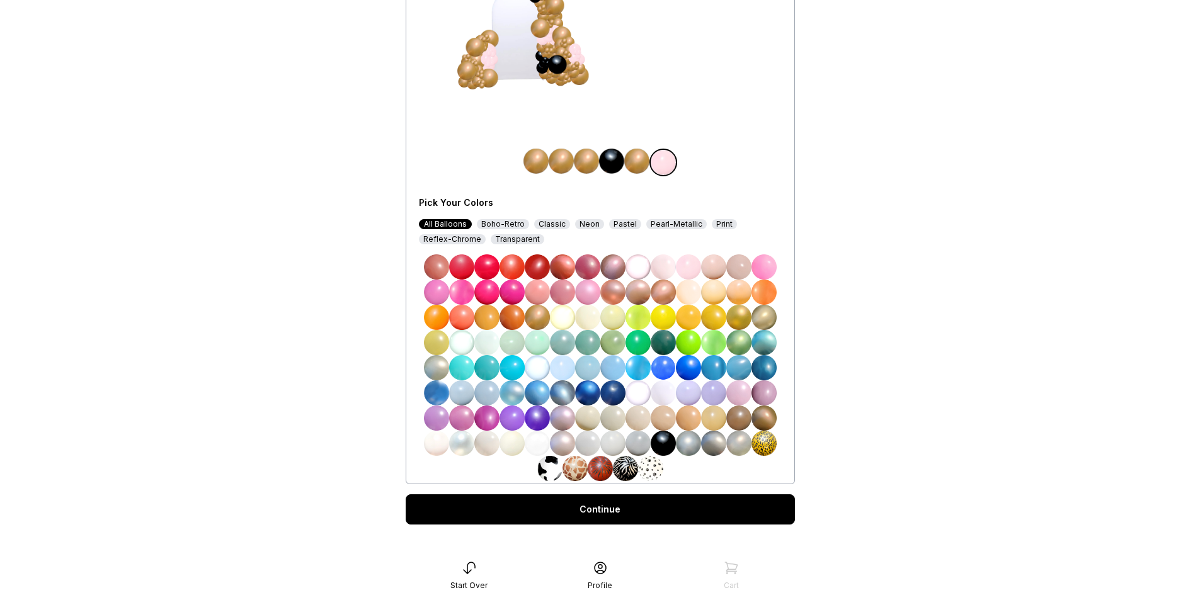
click at [658, 447] on img at bounding box center [663, 443] width 25 height 25
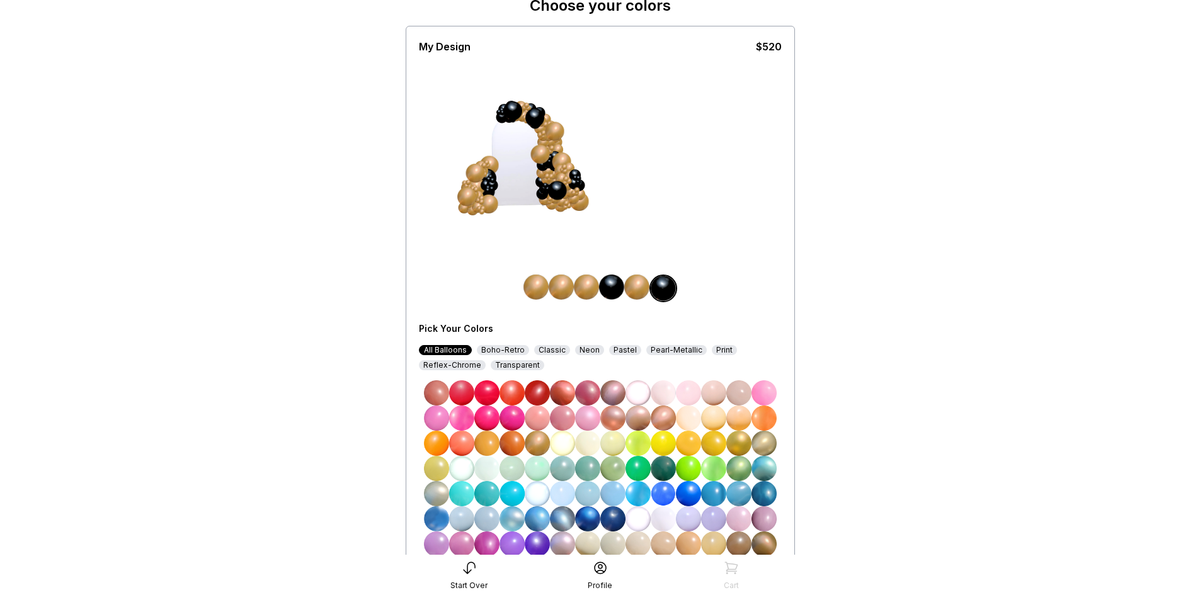
click at [571, 287] on img at bounding box center [561, 287] width 25 height 25
click at [582, 292] on img at bounding box center [589, 287] width 25 height 25
click at [587, 448] on img at bounding box center [587, 443] width 25 height 25
click at [623, 449] on img at bounding box center [612, 443] width 25 height 25
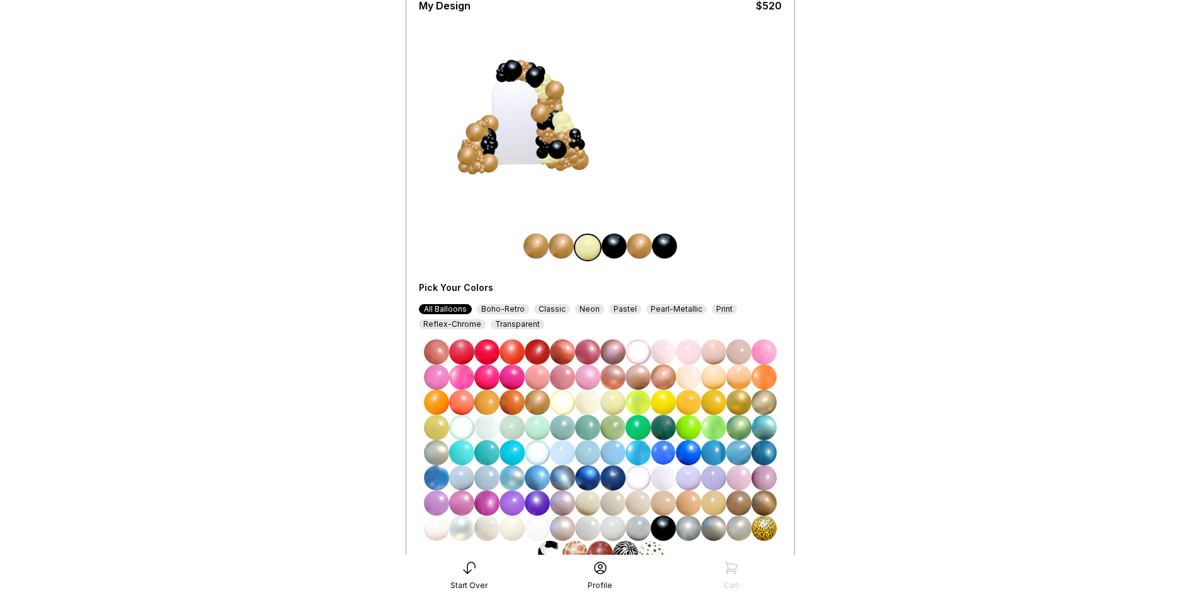
scroll to position [126, 0]
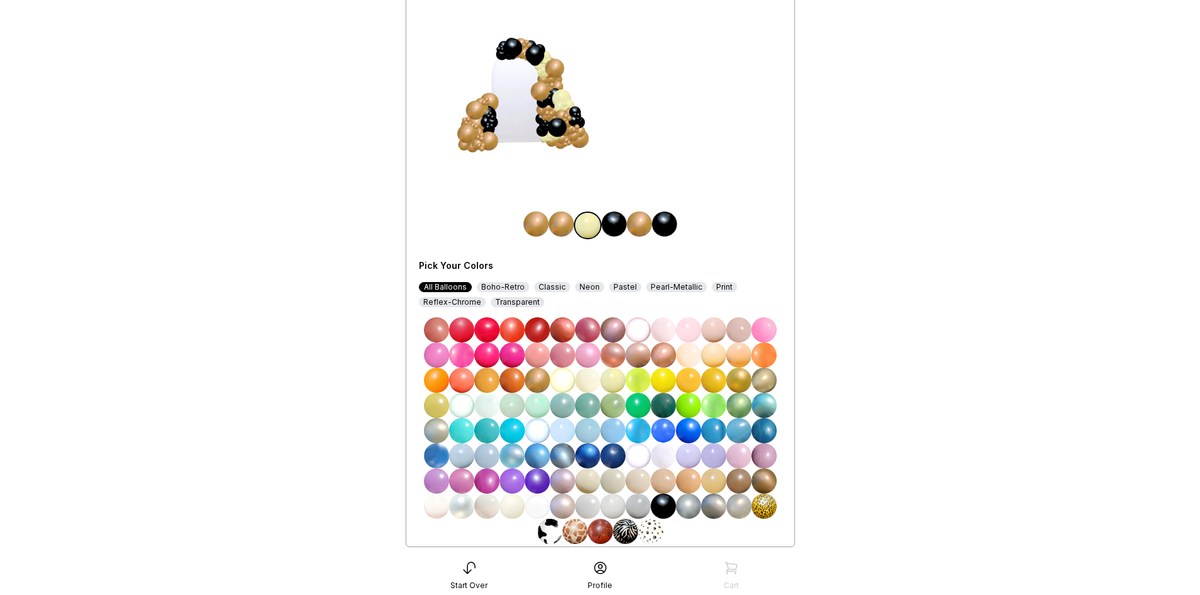
click at [579, 477] on img at bounding box center [587, 481] width 25 height 25
click at [642, 222] on img at bounding box center [639, 224] width 25 height 25
click at [589, 491] on img at bounding box center [587, 481] width 25 height 25
click at [535, 379] on img at bounding box center [537, 380] width 25 height 25
click at [771, 483] on img at bounding box center [764, 481] width 25 height 25
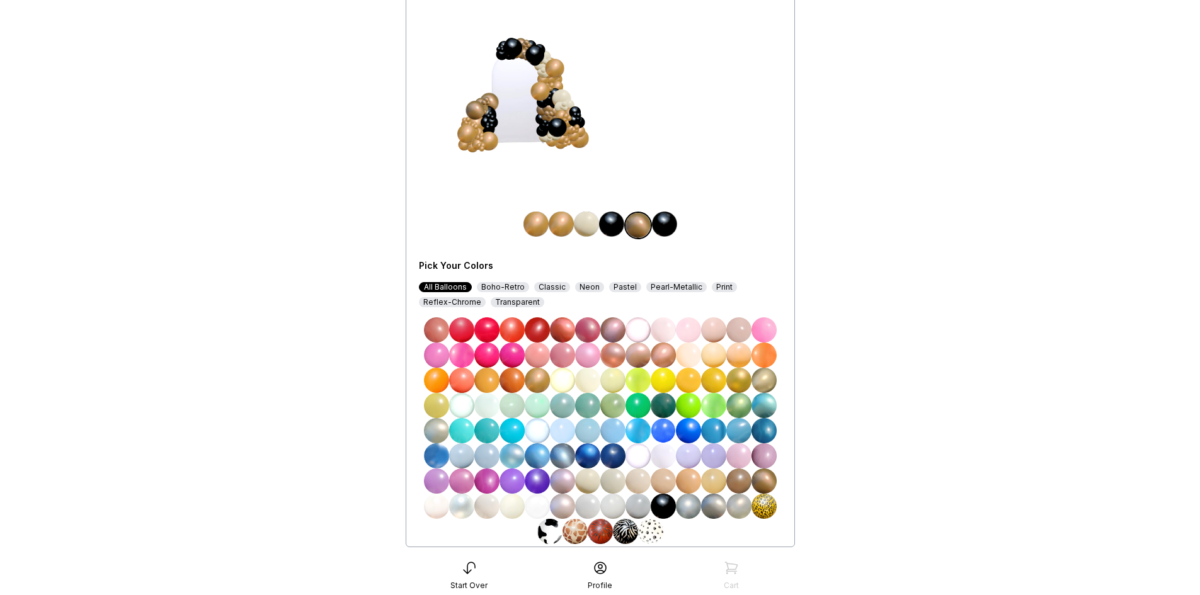
click at [740, 486] on img at bounding box center [739, 481] width 25 height 25
click at [758, 486] on img at bounding box center [764, 481] width 25 height 25
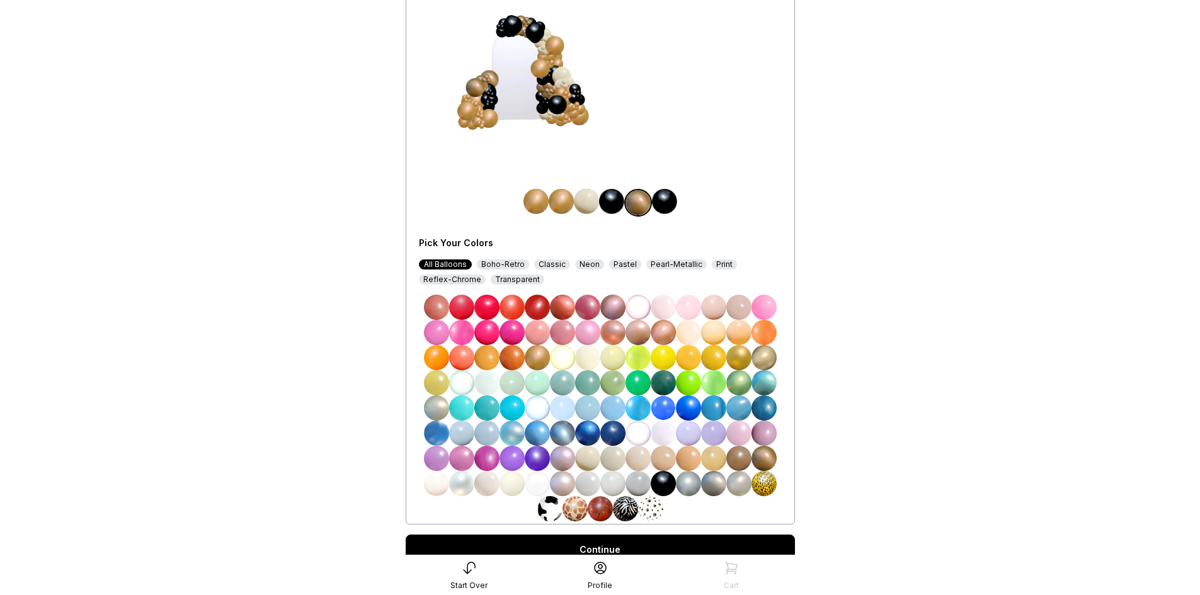
scroll to position [76, 0]
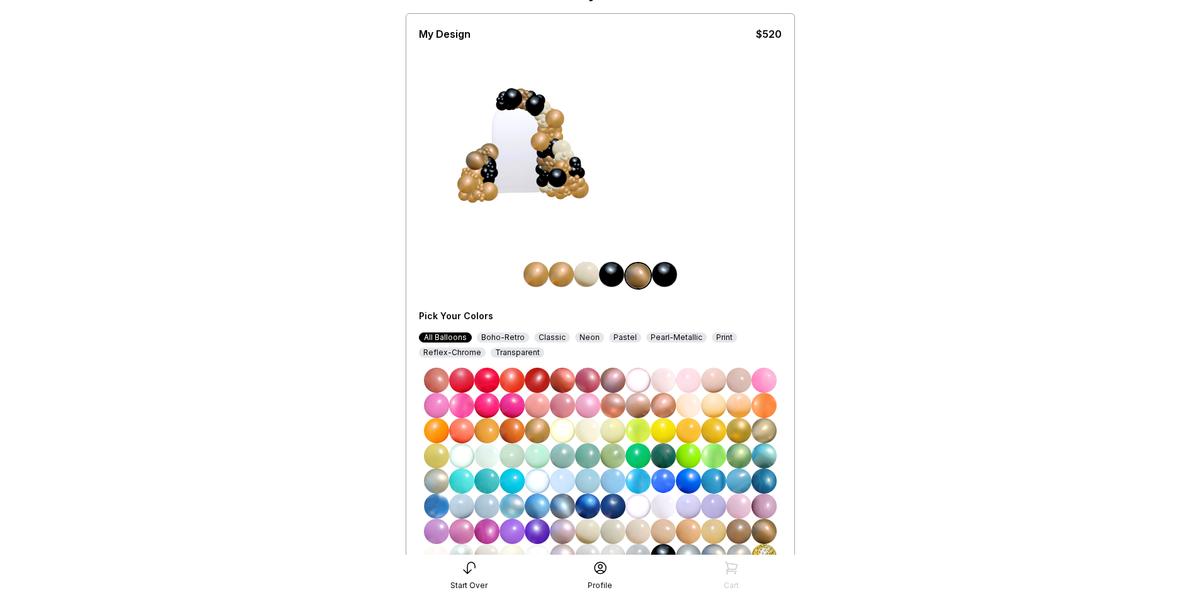
click at [530, 279] on img at bounding box center [536, 274] width 25 height 25
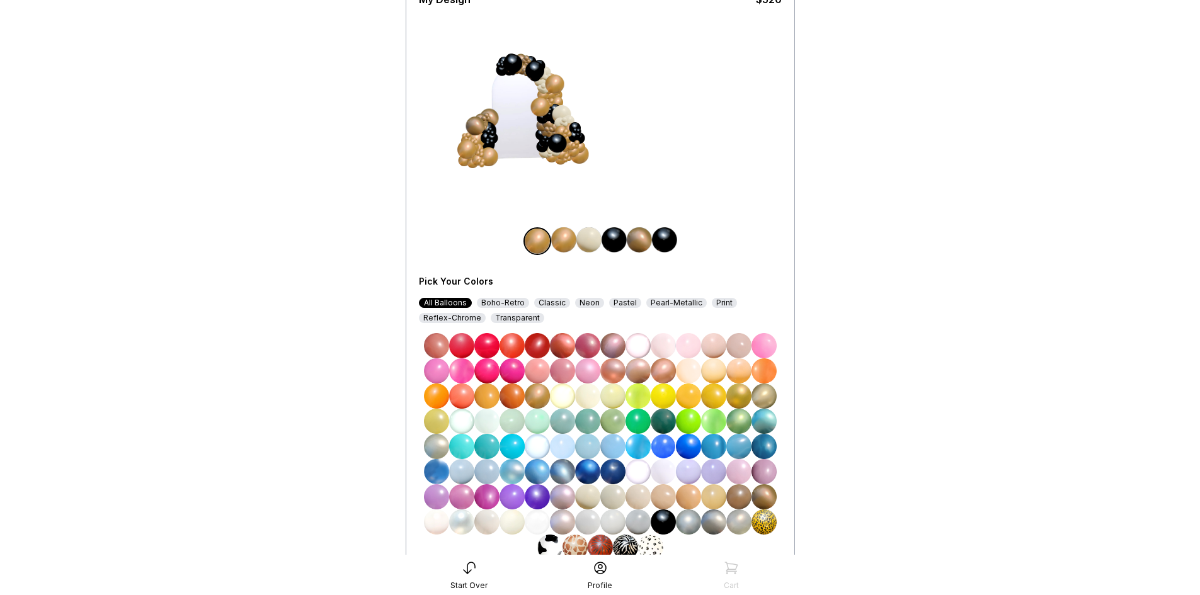
scroll to position [139, 0]
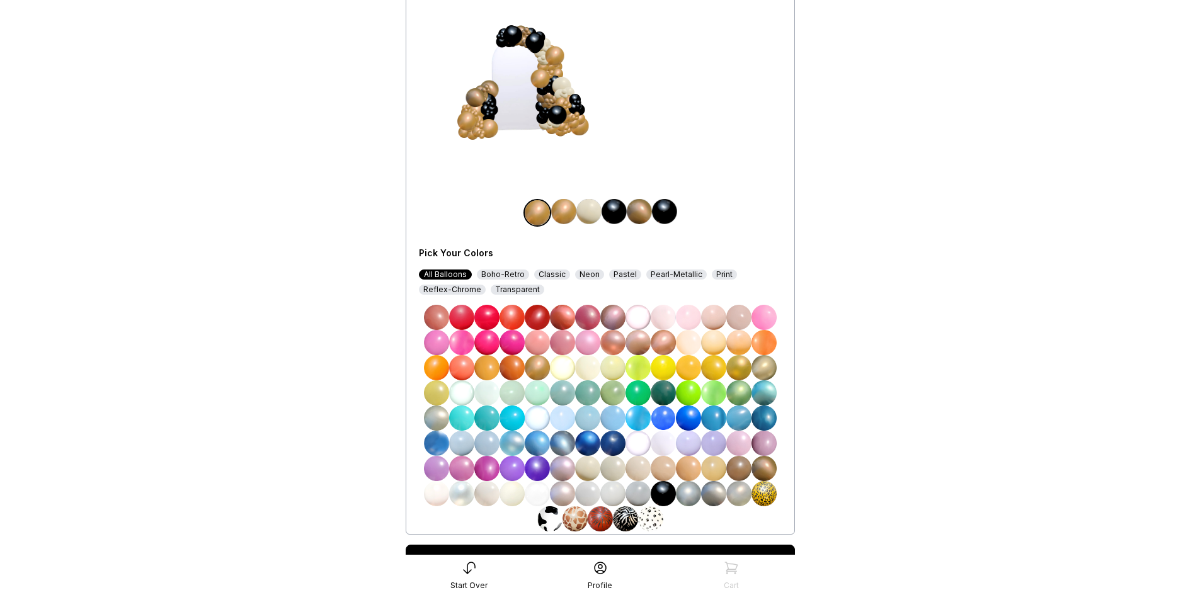
click at [764, 466] on img at bounding box center [764, 468] width 25 height 25
click at [636, 210] on img at bounding box center [639, 211] width 25 height 25
click at [556, 210] on img at bounding box center [561, 211] width 25 height 25
click at [762, 462] on img at bounding box center [764, 468] width 25 height 25
click at [543, 365] on img at bounding box center [537, 367] width 25 height 25
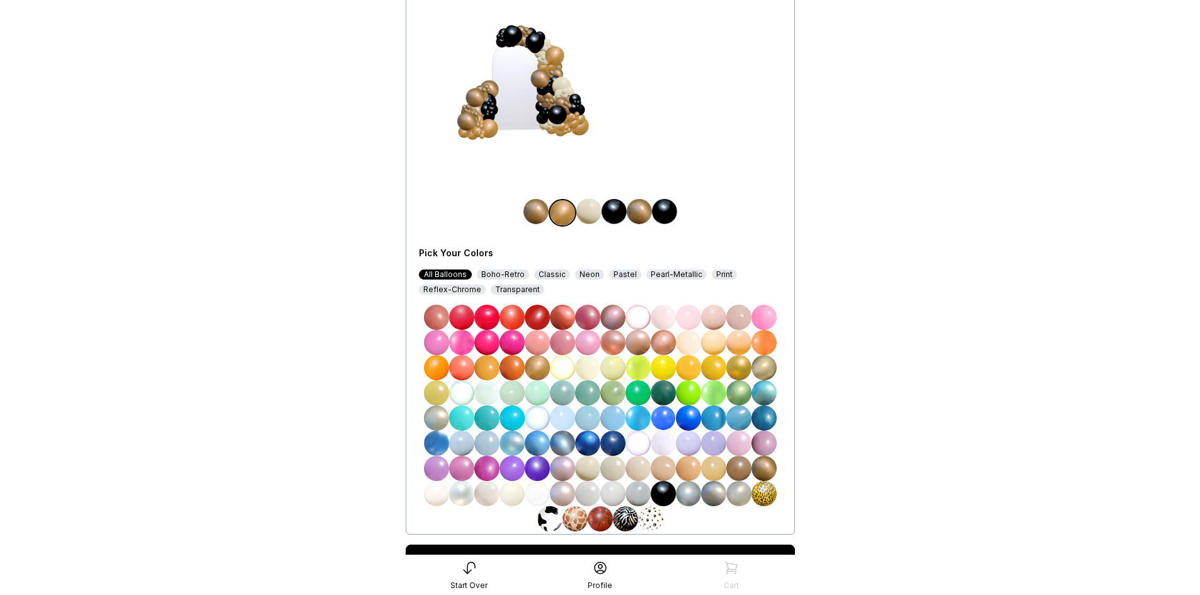
click at [538, 209] on img at bounding box center [536, 211] width 25 height 25
click at [664, 497] on img at bounding box center [663, 493] width 25 height 25
click at [608, 316] on img at bounding box center [612, 317] width 25 height 25
click at [442, 308] on img at bounding box center [436, 317] width 25 height 25
click at [573, 210] on img at bounding box center [563, 211] width 25 height 25
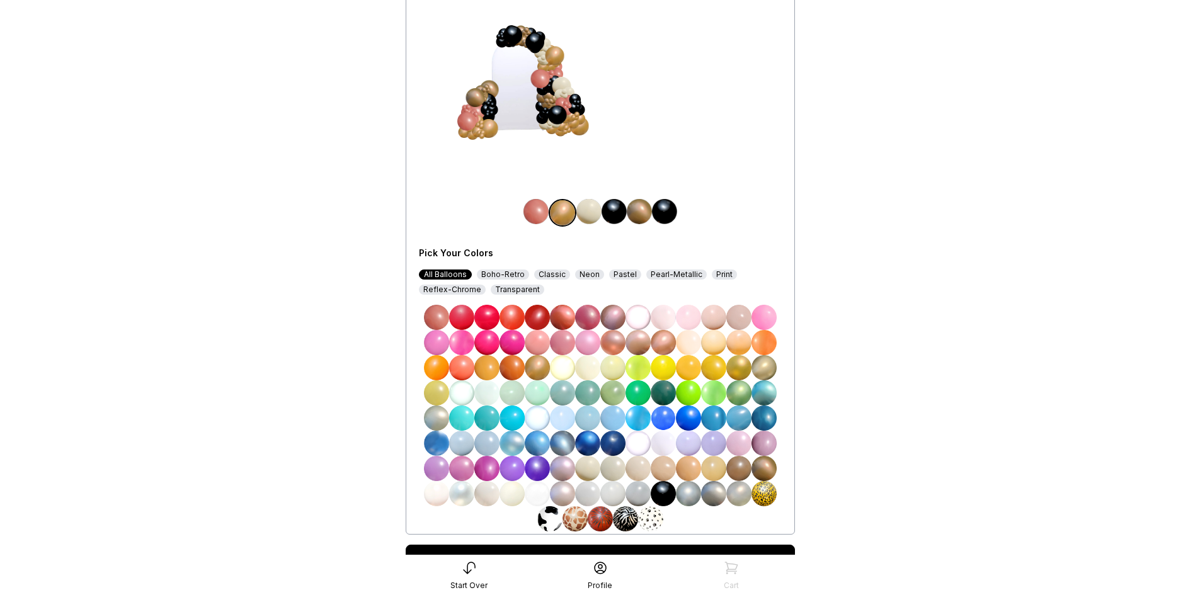
click at [501, 362] on img at bounding box center [512, 367] width 25 height 25
click at [661, 487] on img at bounding box center [663, 493] width 25 height 25
click at [536, 209] on img at bounding box center [536, 211] width 25 height 25
click at [528, 362] on img at bounding box center [537, 367] width 25 height 25
click at [595, 210] on img at bounding box center [589, 211] width 25 height 25
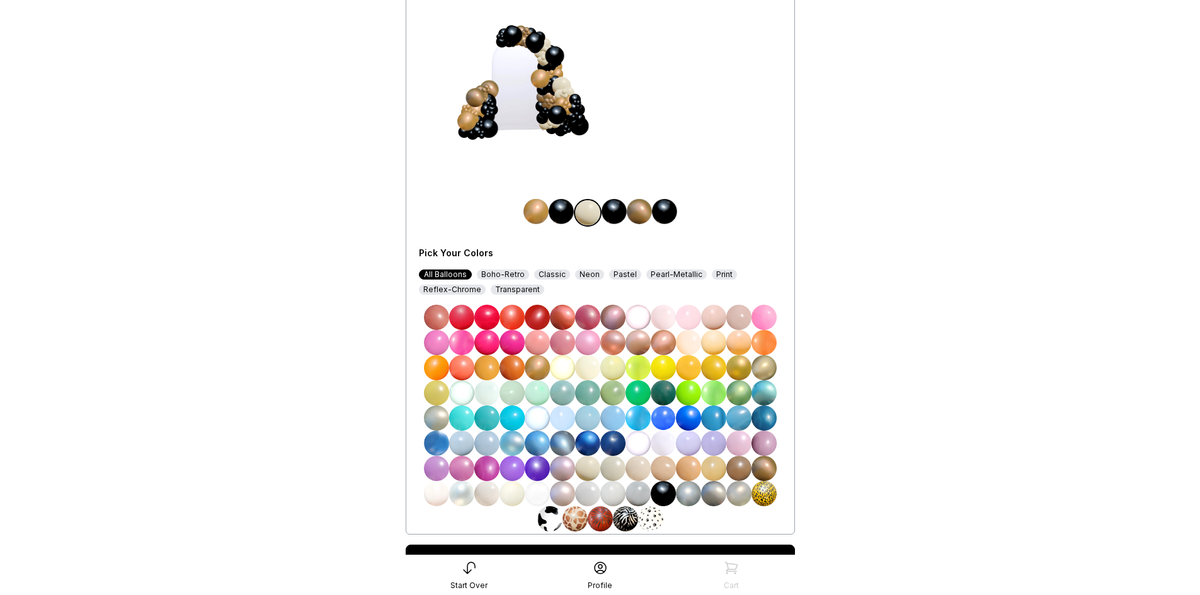
click at [532, 375] on img at bounding box center [537, 367] width 25 height 25
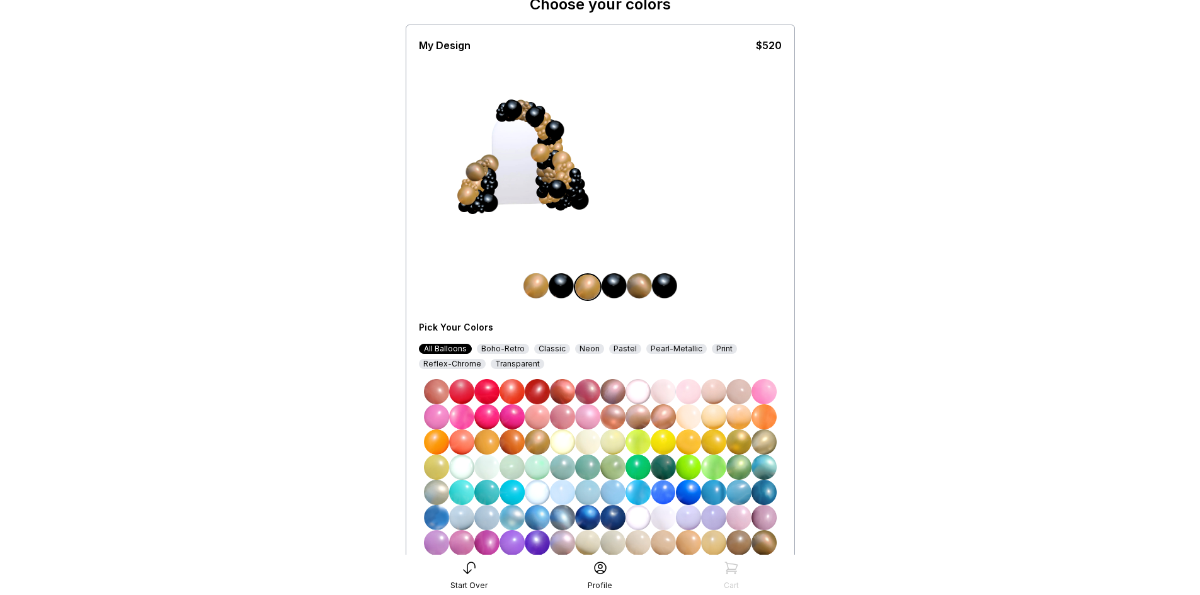
scroll to position [126, 0]
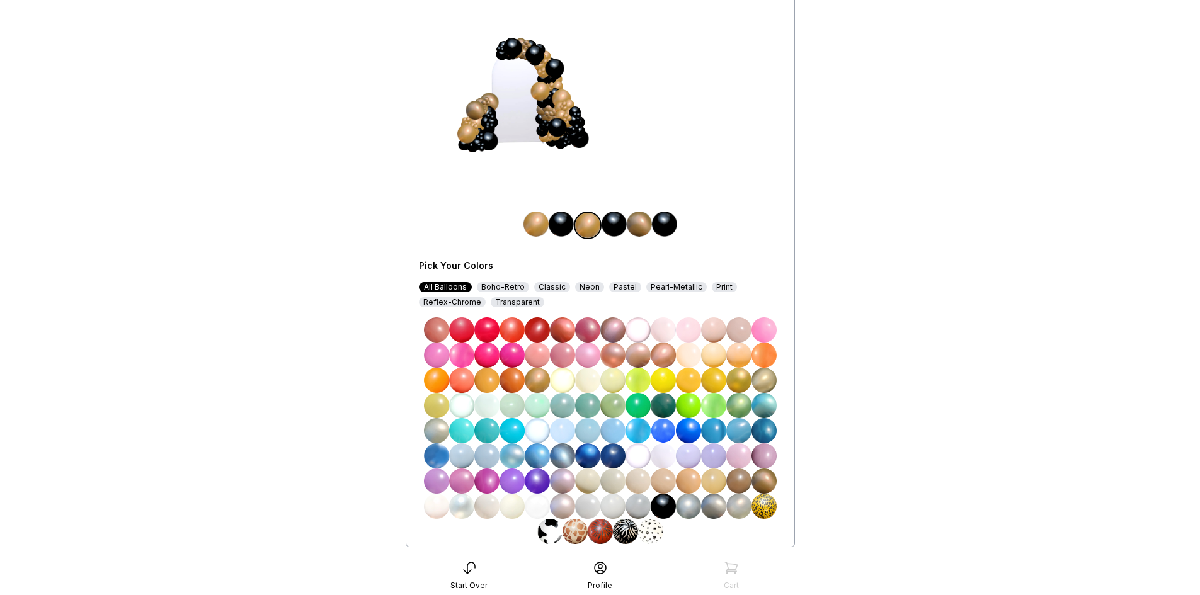
click at [733, 385] on img at bounding box center [739, 380] width 25 height 25
click at [759, 383] on img at bounding box center [764, 380] width 25 height 25
click at [529, 377] on img at bounding box center [537, 380] width 25 height 25
click at [554, 222] on img at bounding box center [561, 224] width 25 height 25
click at [709, 483] on img at bounding box center [713, 481] width 25 height 25
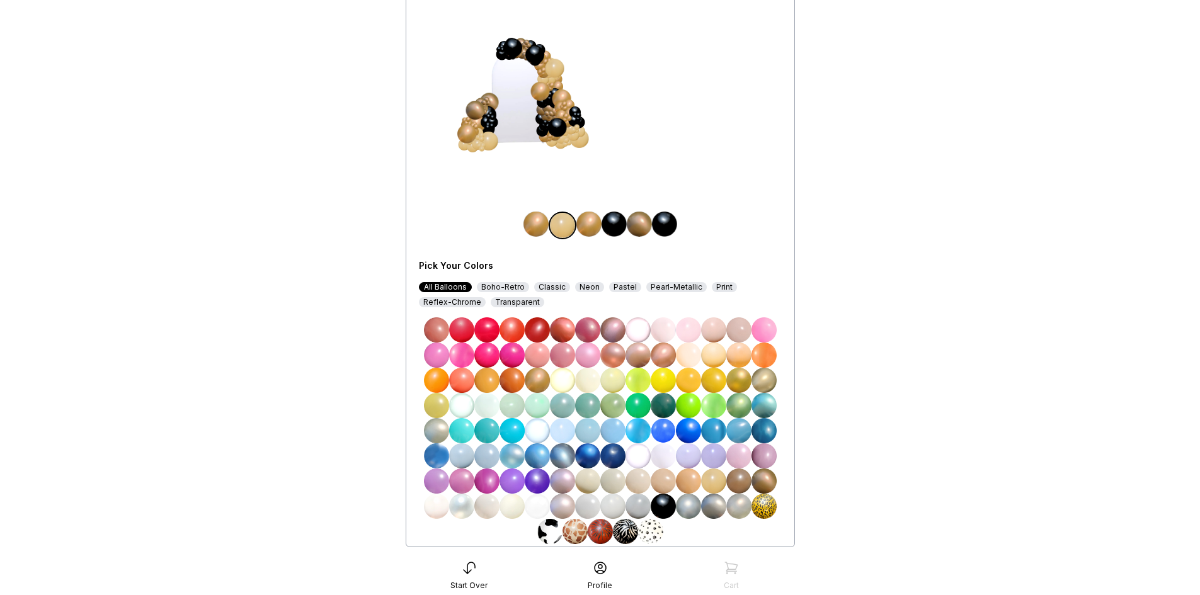
click at [595, 485] on img at bounding box center [587, 481] width 25 height 25
click at [665, 506] on img at bounding box center [663, 506] width 25 height 25
click at [587, 225] on img at bounding box center [589, 224] width 25 height 25
click at [659, 224] on img at bounding box center [664, 224] width 25 height 25
click at [641, 220] on img at bounding box center [636, 224] width 25 height 25
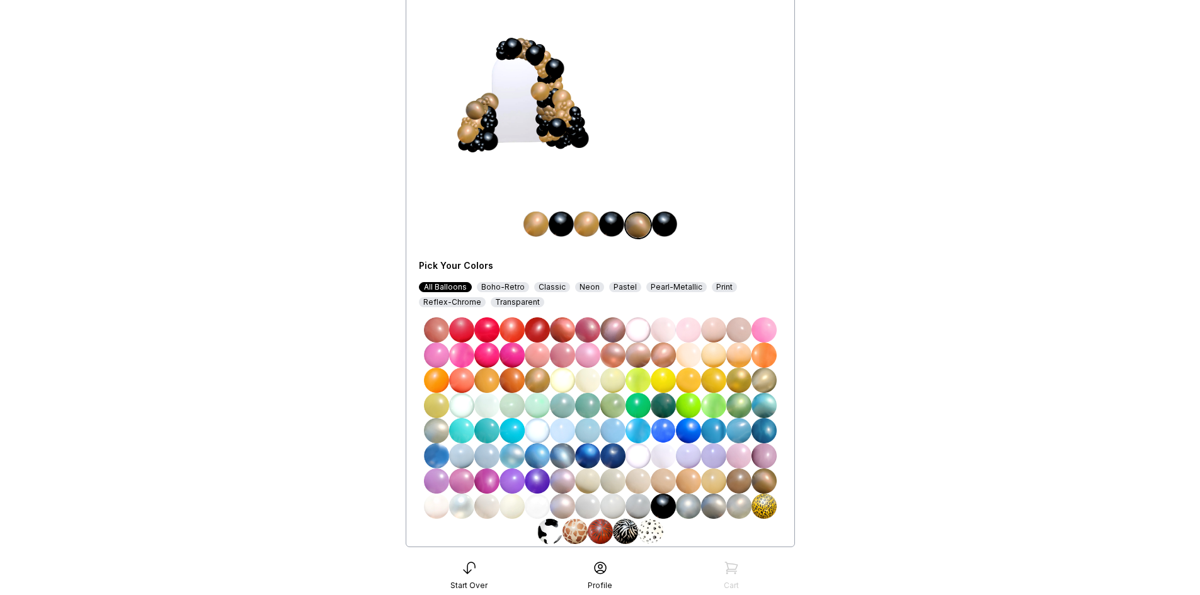
click at [589, 482] on img at bounding box center [587, 481] width 25 height 25
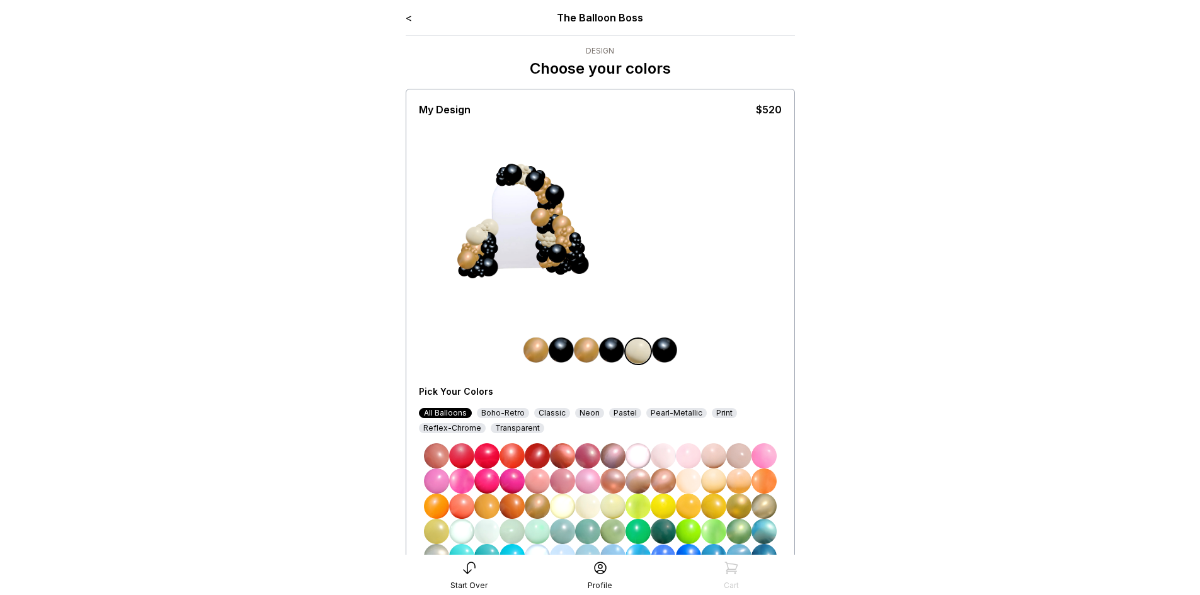
scroll to position [189, 0]
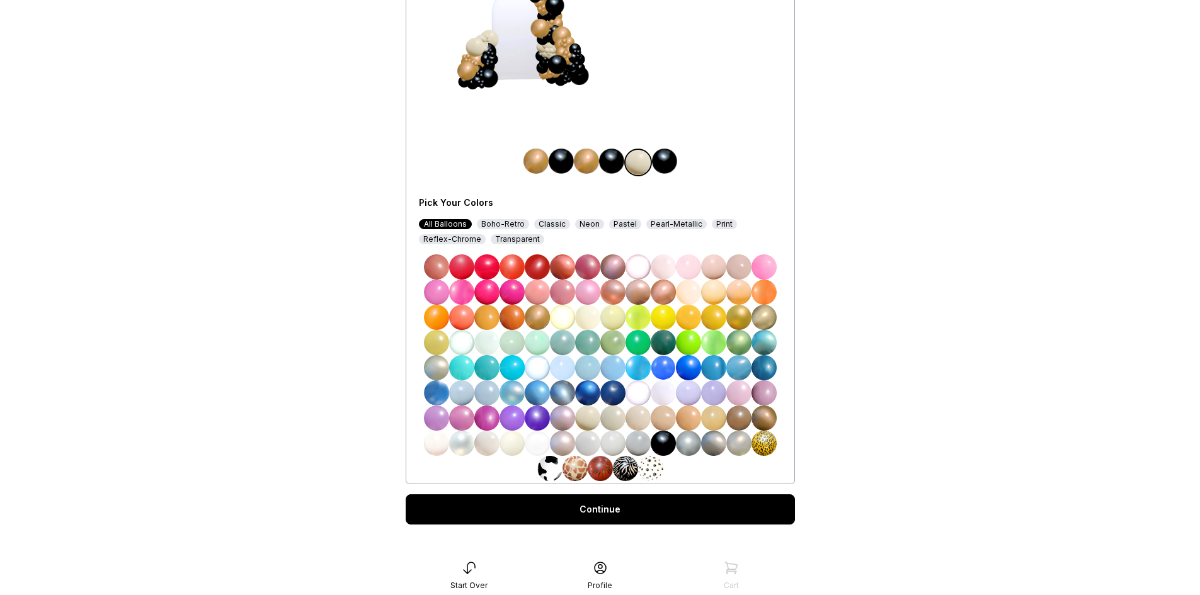
click at [473, 566] on icon at bounding box center [469, 568] width 15 height 15
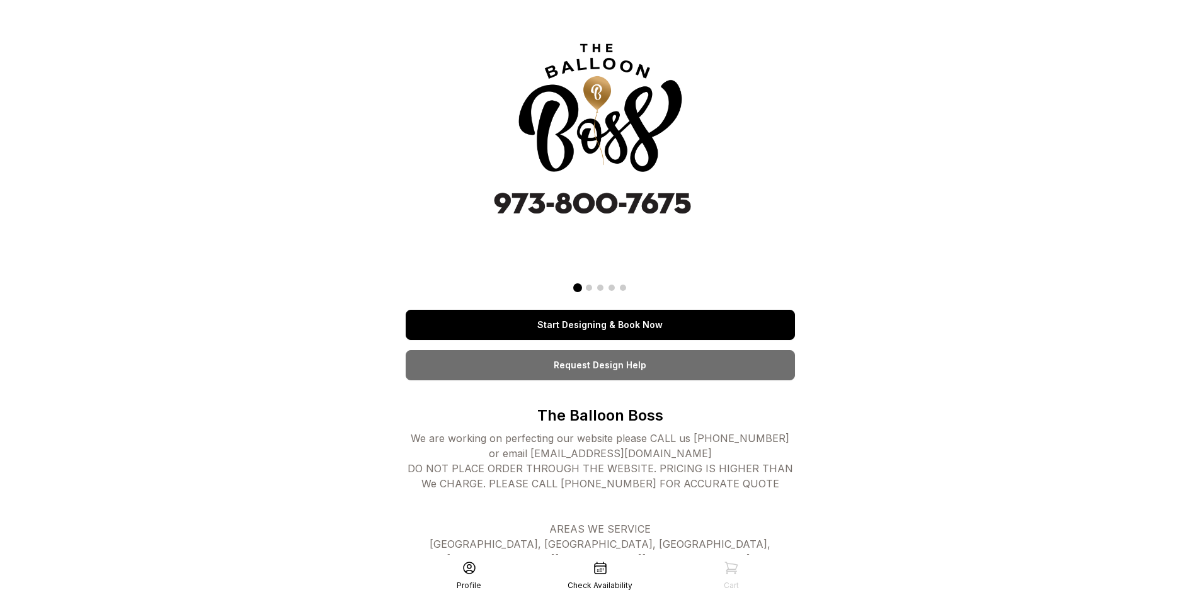
click at [638, 365] on link "Request Design Help" at bounding box center [600, 365] width 389 height 30
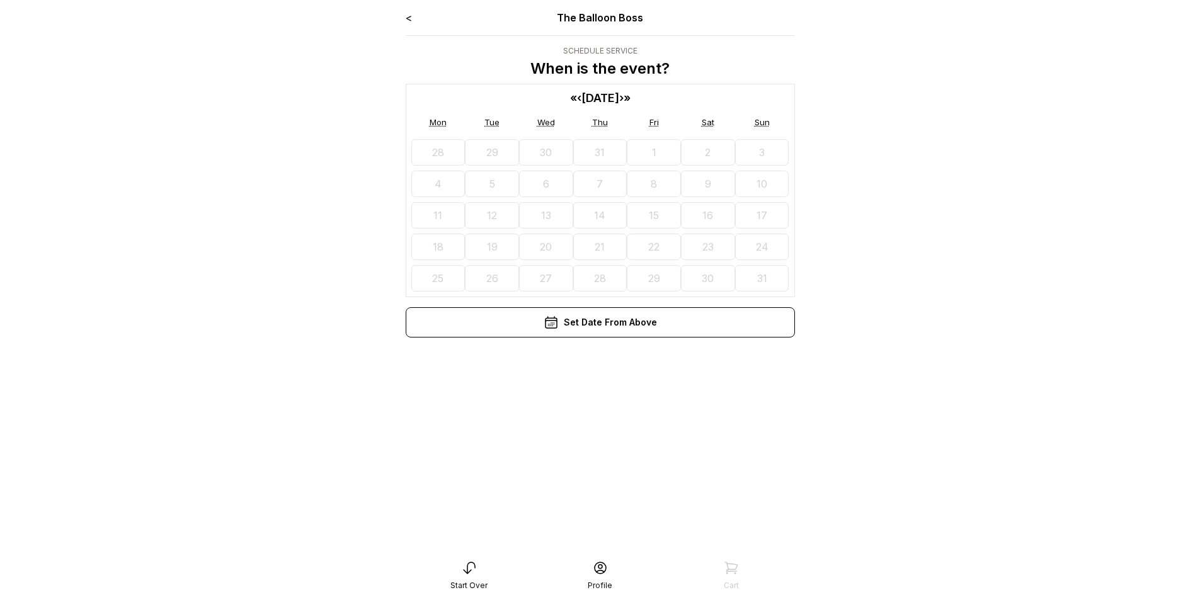
click at [416, 15] on div "< The Balloon Boss" at bounding box center [600, 17] width 389 height 15
click at [411, 17] on link "<" at bounding box center [409, 17] width 6 height 13
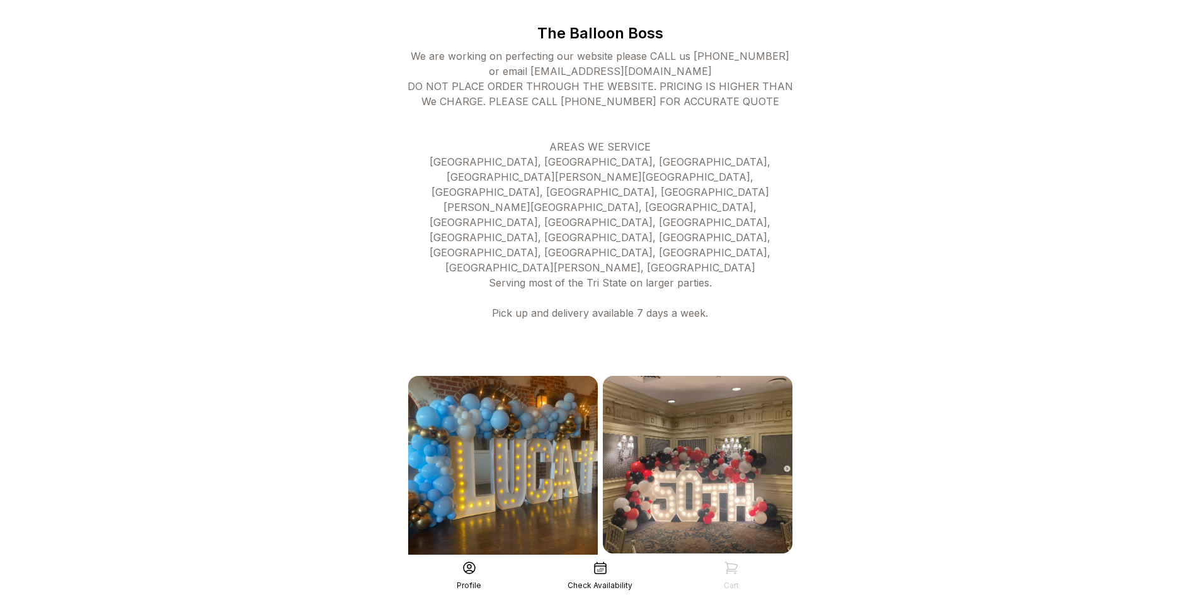
scroll to position [595, 0]
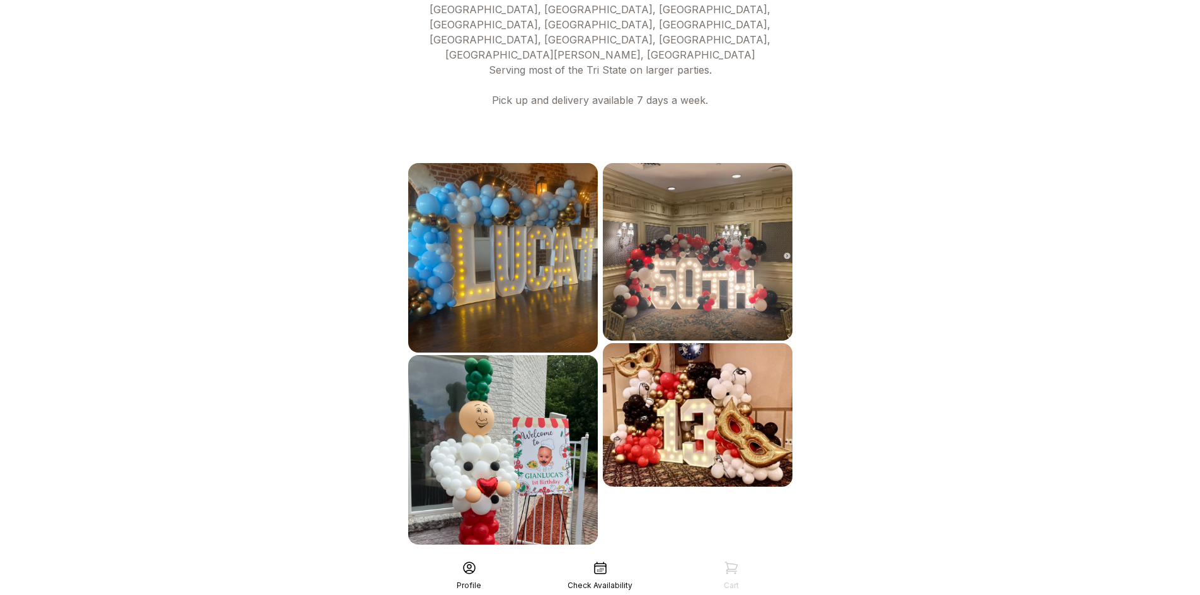
click at [630, 558] on div "See More" at bounding box center [600, 573] width 389 height 30
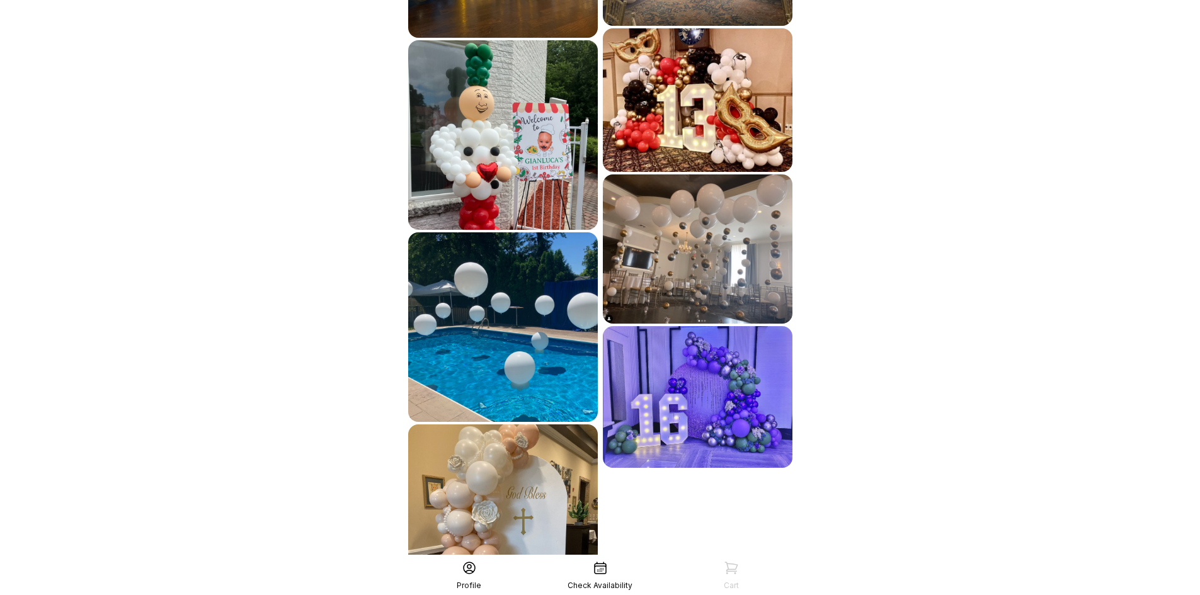
scroll to position [980, 0]
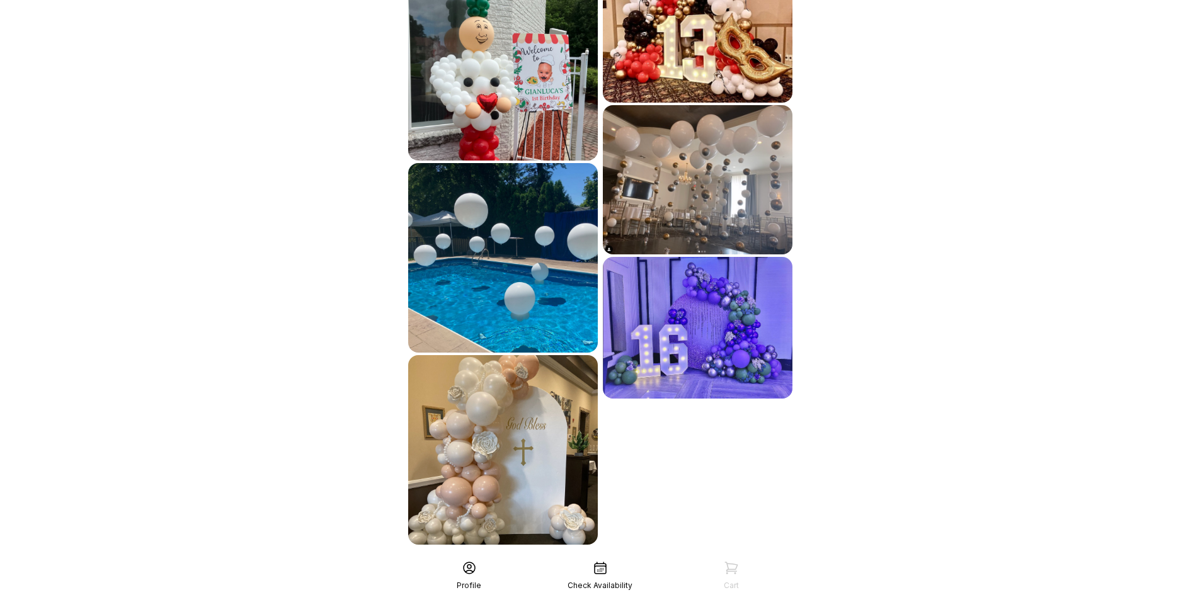
click at [548, 558] on div "See More" at bounding box center [600, 573] width 389 height 30
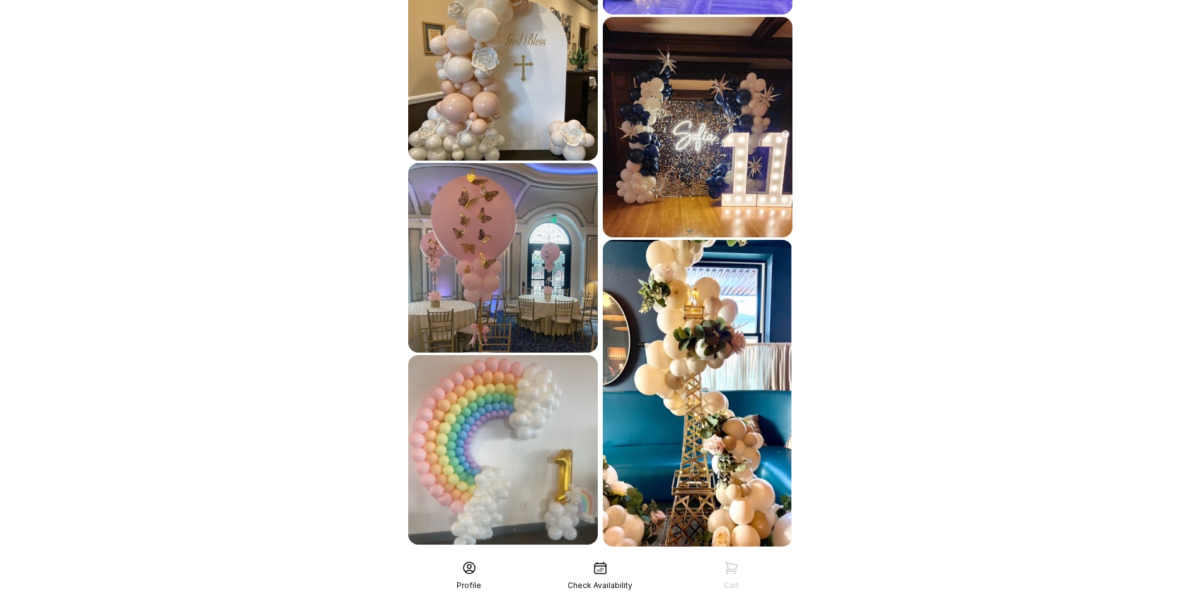
scroll to position [1366, 0]
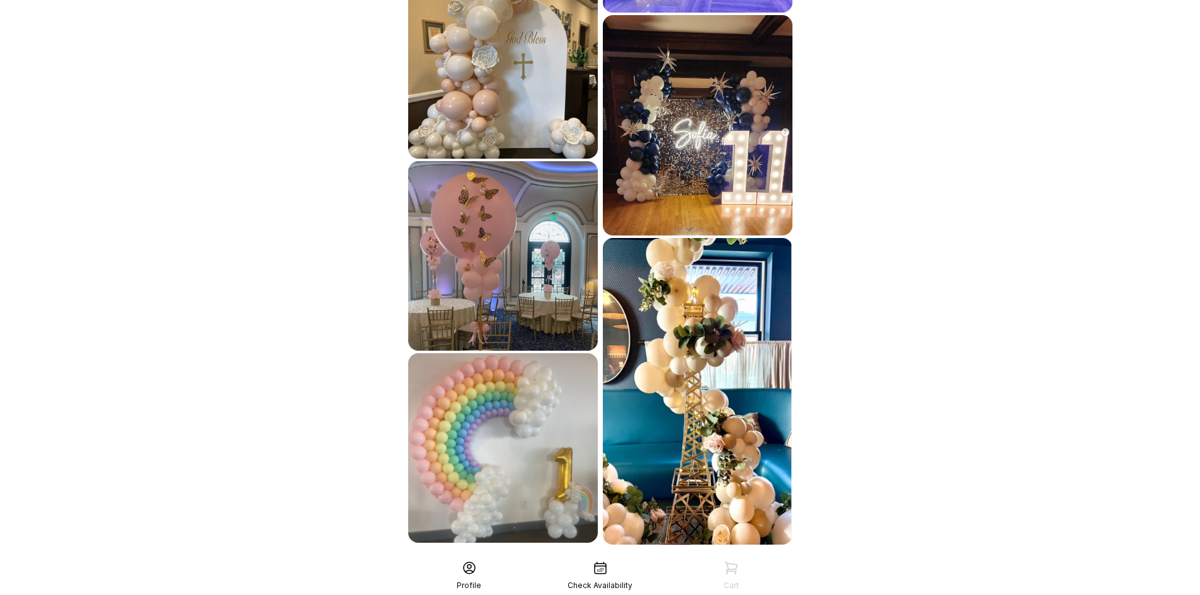
click at [640, 558] on div "See More" at bounding box center [600, 573] width 389 height 30
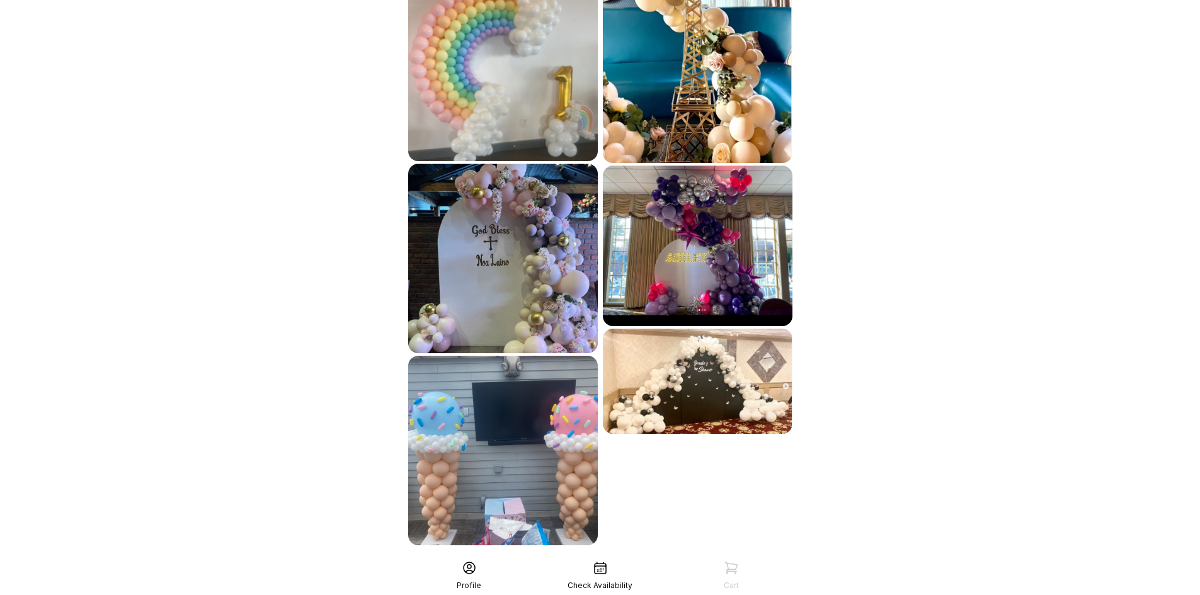
scroll to position [1749, 0]
click at [640, 558] on div "See More" at bounding box center [600, 573] width 389 height 30
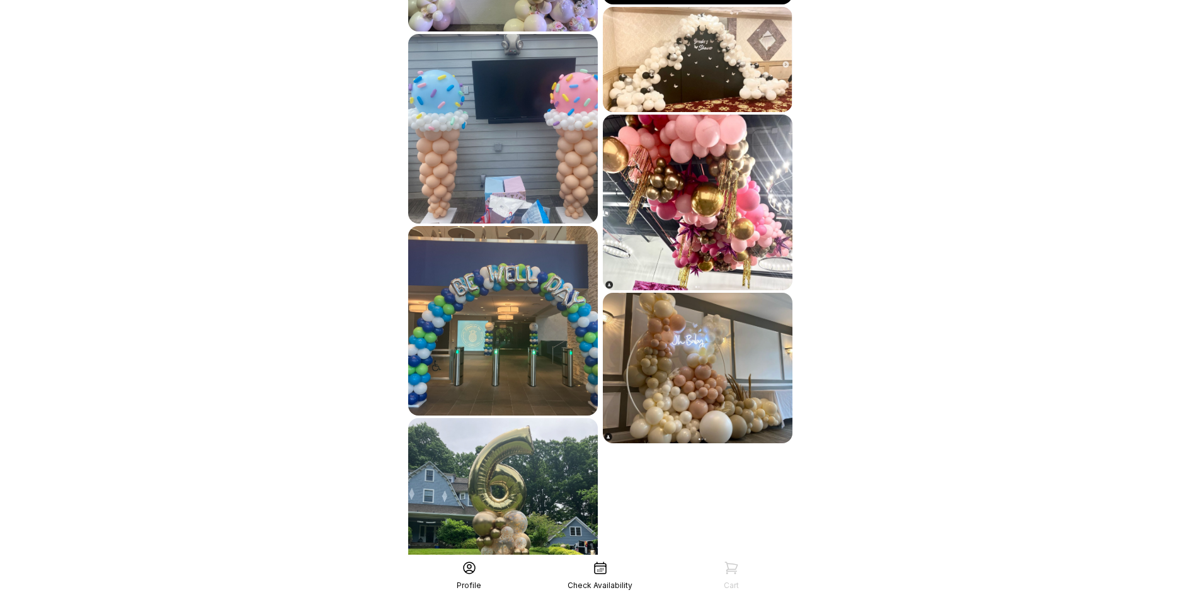
scroll to position [2133, 0]
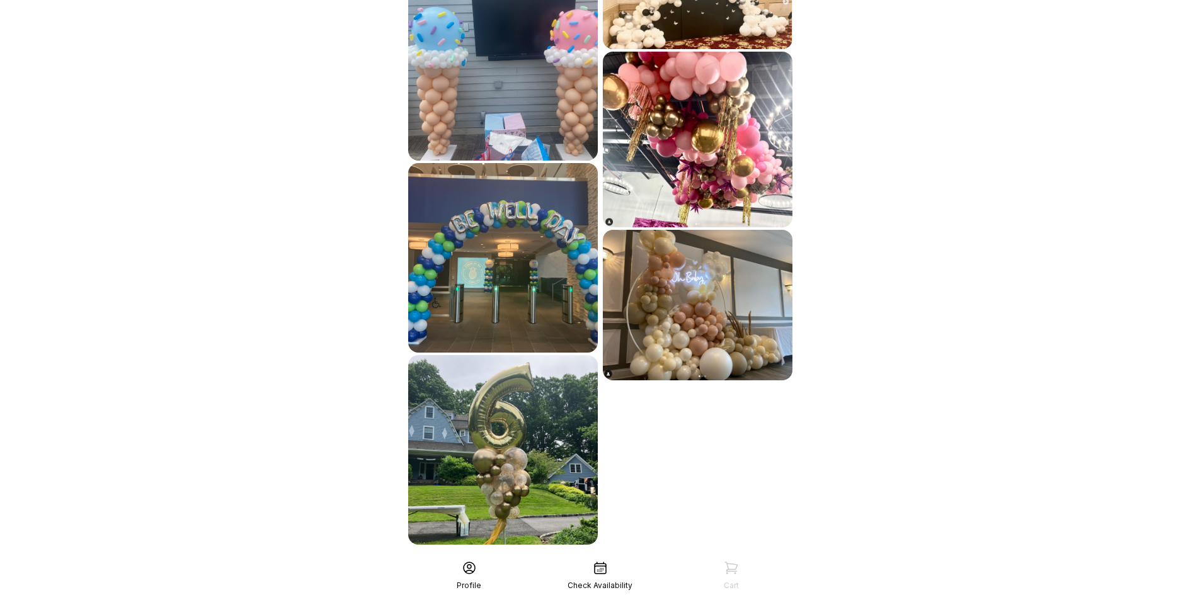
click at [640, 558] on div "See More" at bounding box center [600, 573] width 389 height 30
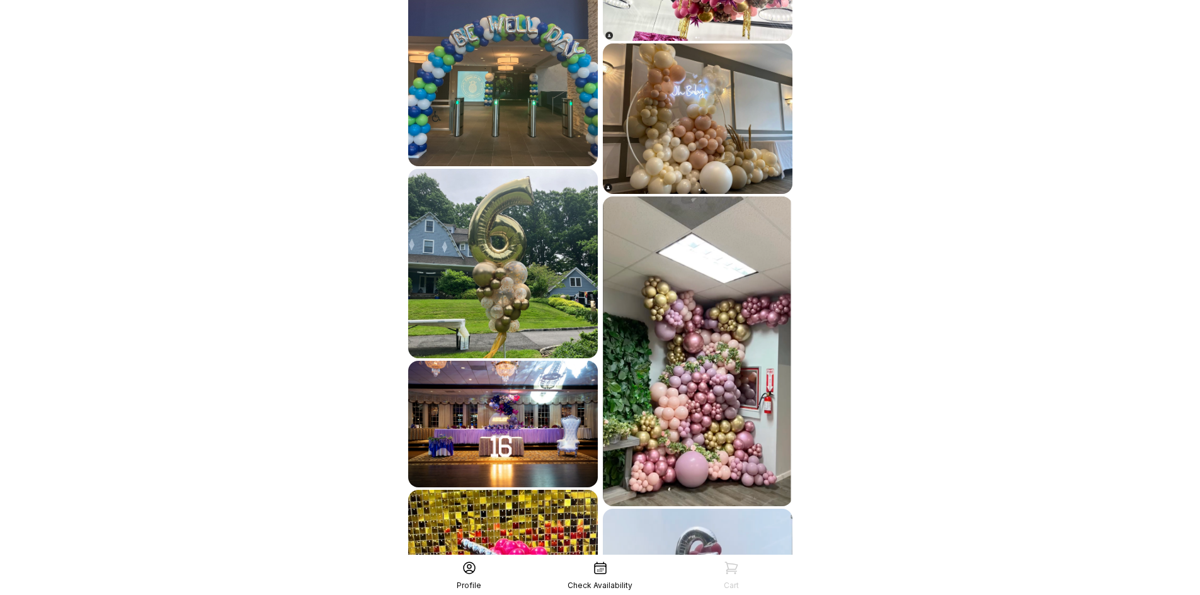
scroll to position [2511, 0]
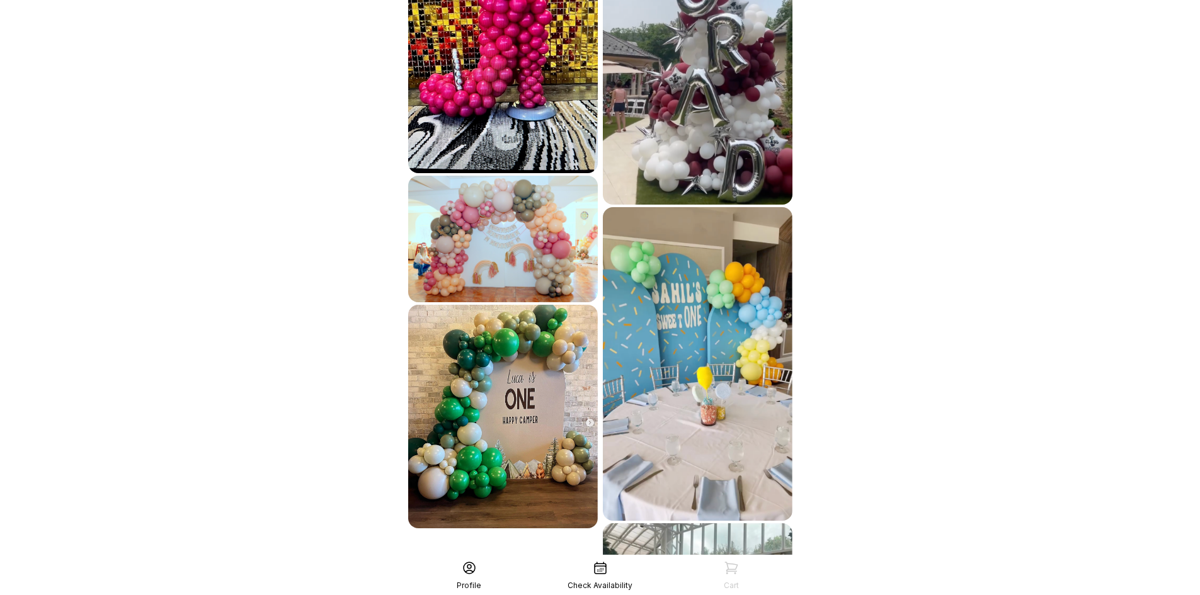
scroll to position [3011, 0]
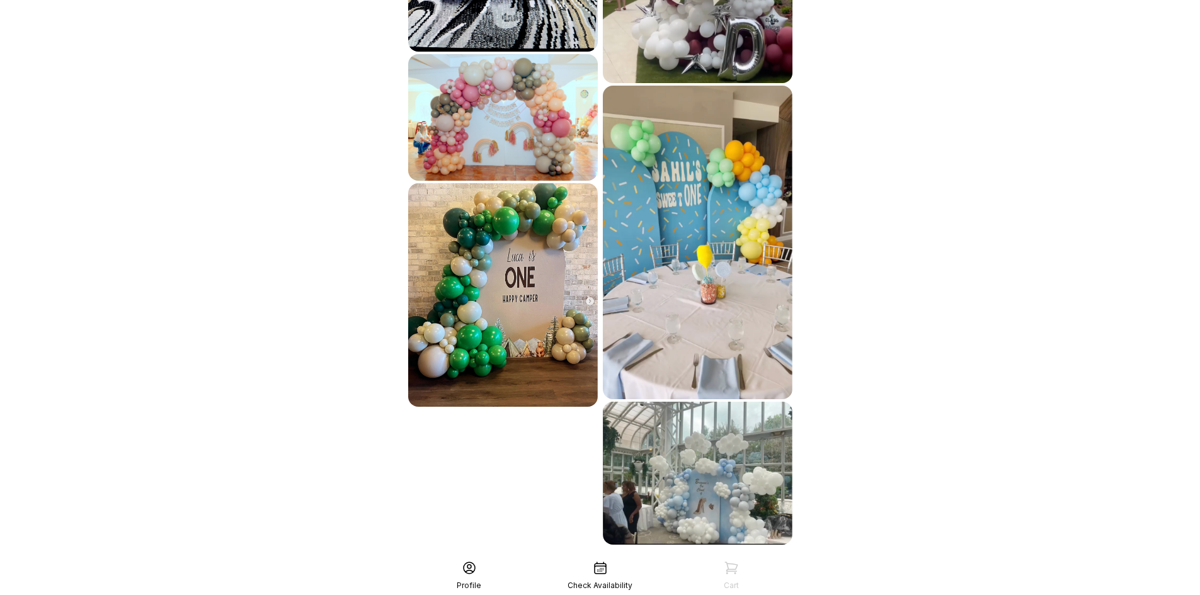
click at [668, 558] on div "See More" at bounding box center [600, 573] width 389 height 30
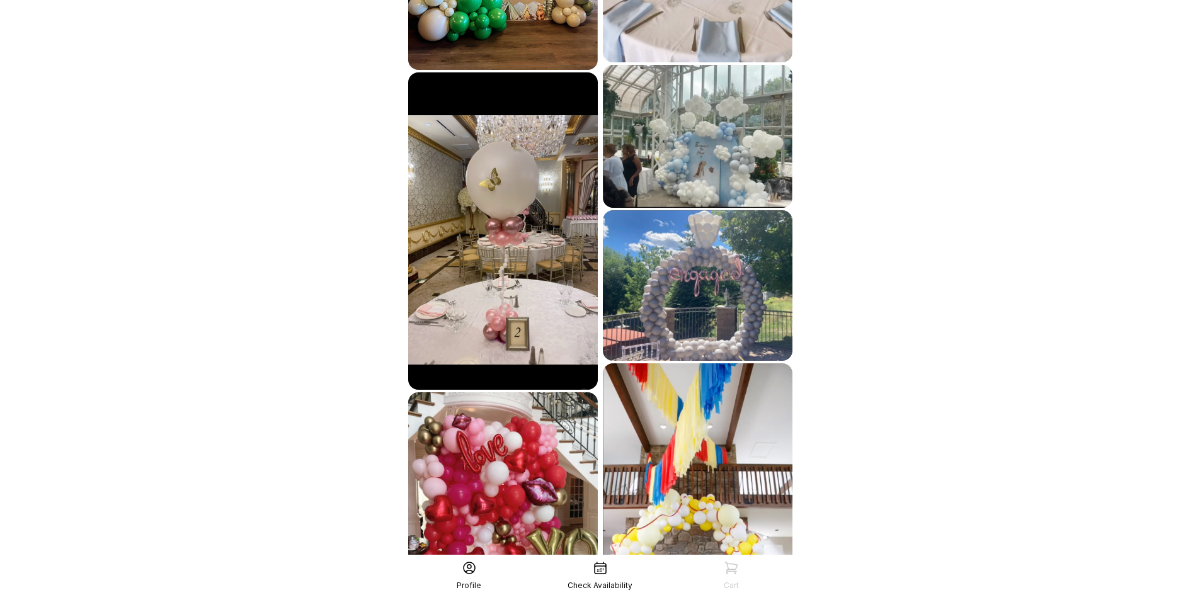
scroll to position [3482, 0]
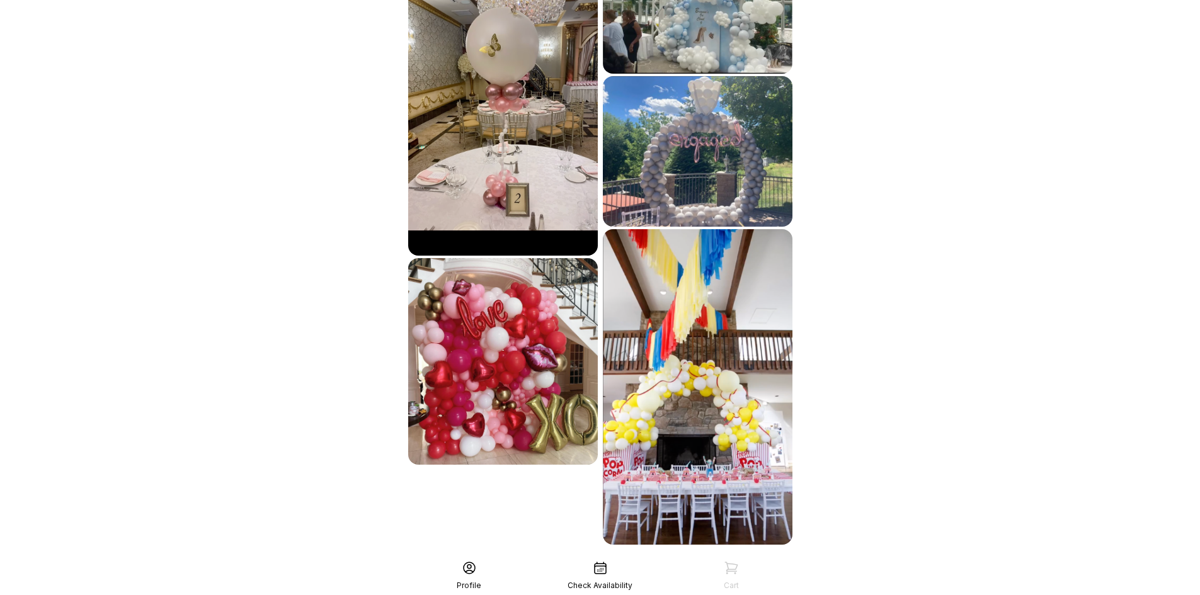
drag, startPoint x: 668, startPoint y: 513, endPoint x: 669, endPoint y: 504, distance: 8.8
click at [669, 558] on div "See More" at bounding box center [600, 573] width 389 height 30
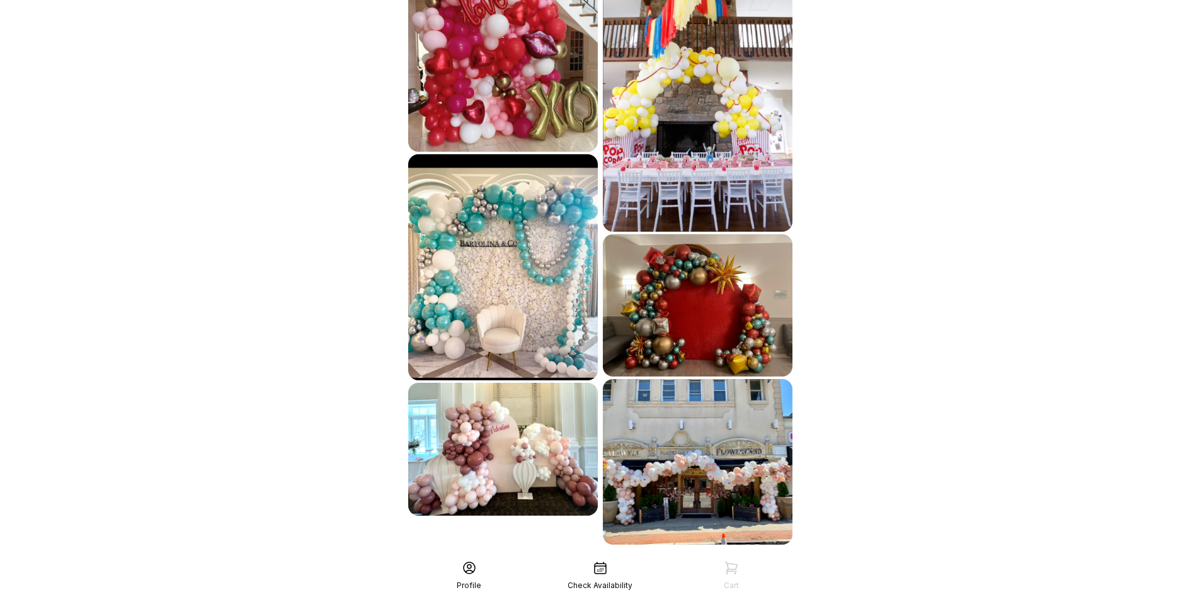
click at [672, 558] on div "See More" at bounding box center [600, 573] width 389 height 30
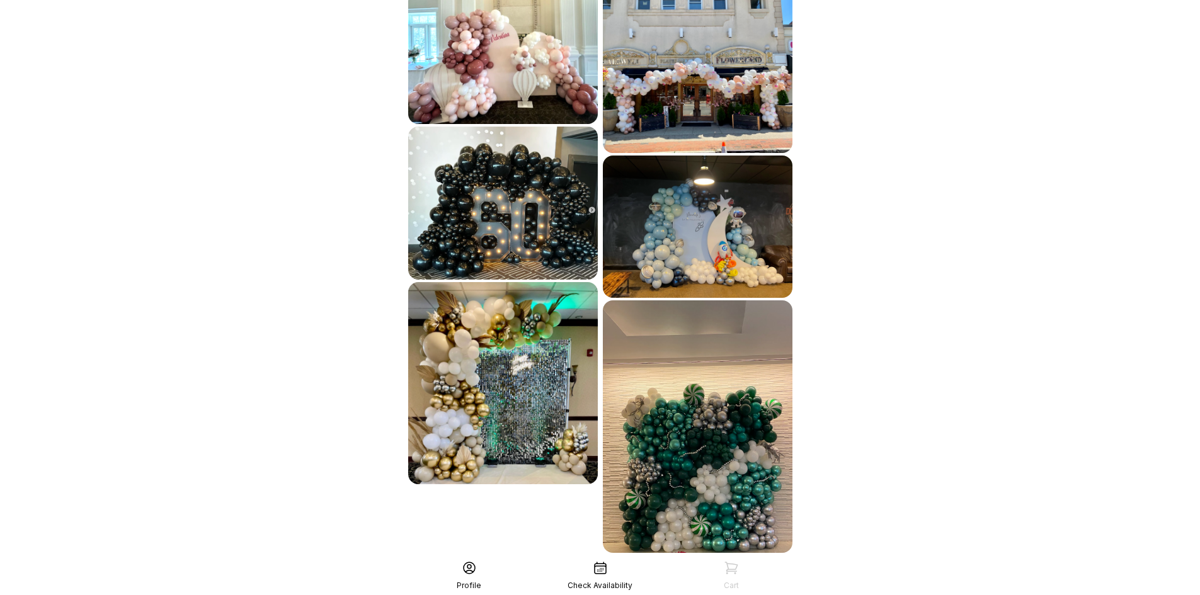
scroll to position [4195, 0]
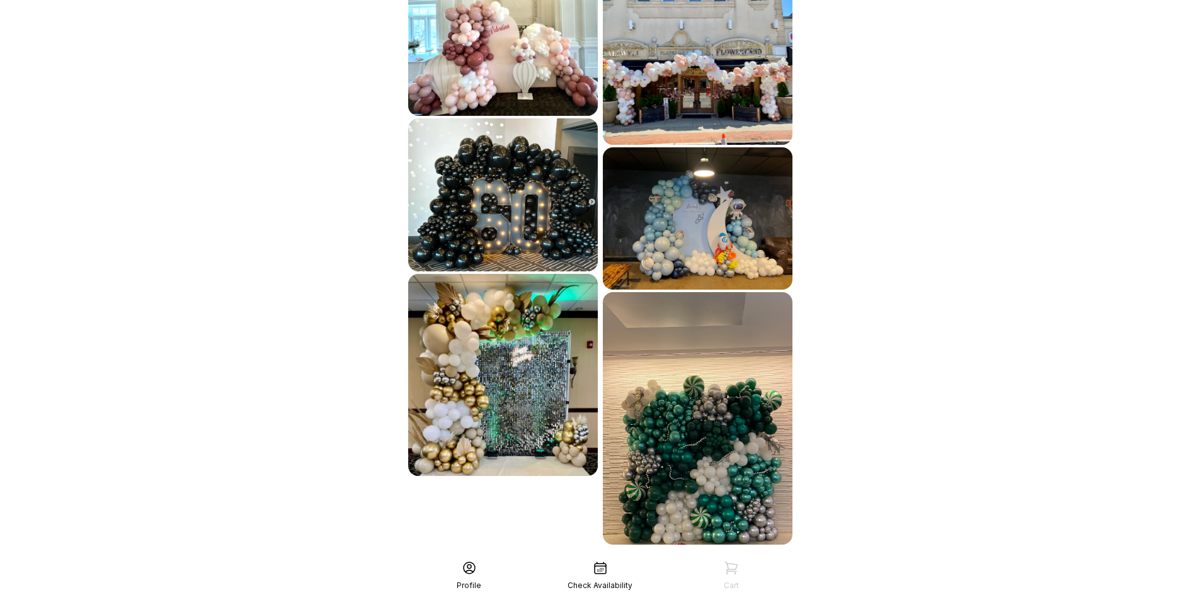
click at [663, 558] on div "See More" at bounding box center [600, 573] width 389 height 30
click at [591, 558] on div "See More" at bounding box center [600, 573] width 389 height 30
click at [595, 558] on div "See More" at bounding box center [600, 573] width 389 height 30
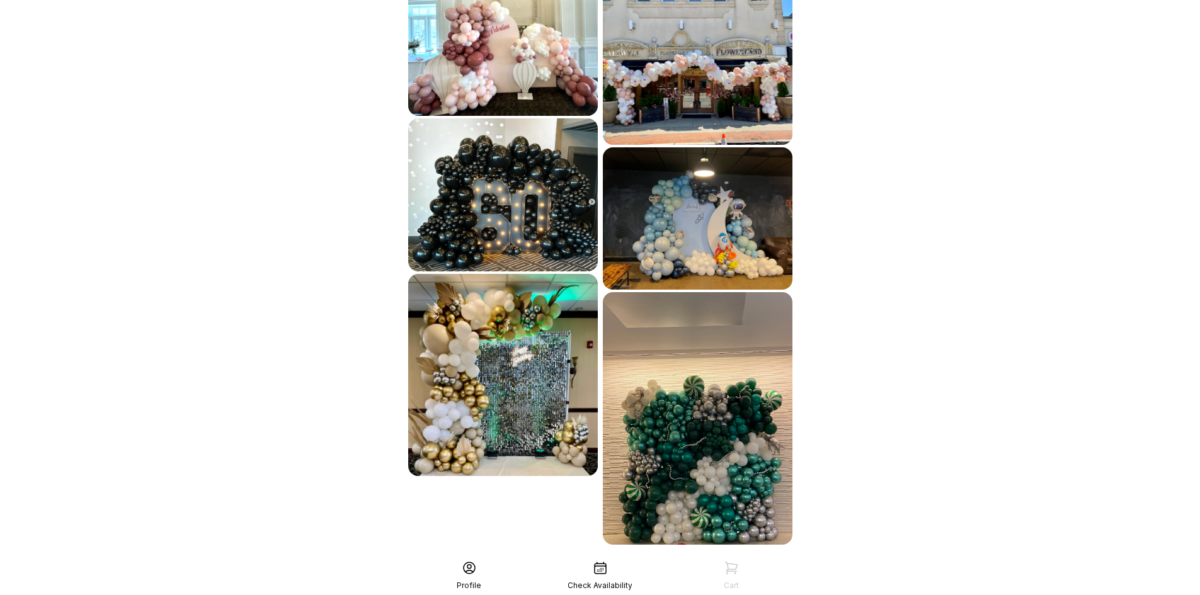
click at [490, 274] on img at bounding box center [503, 375] width 190 height 202
click at [638, 558] on div "See More" at bounding box center [600, 573] width 389 height 30
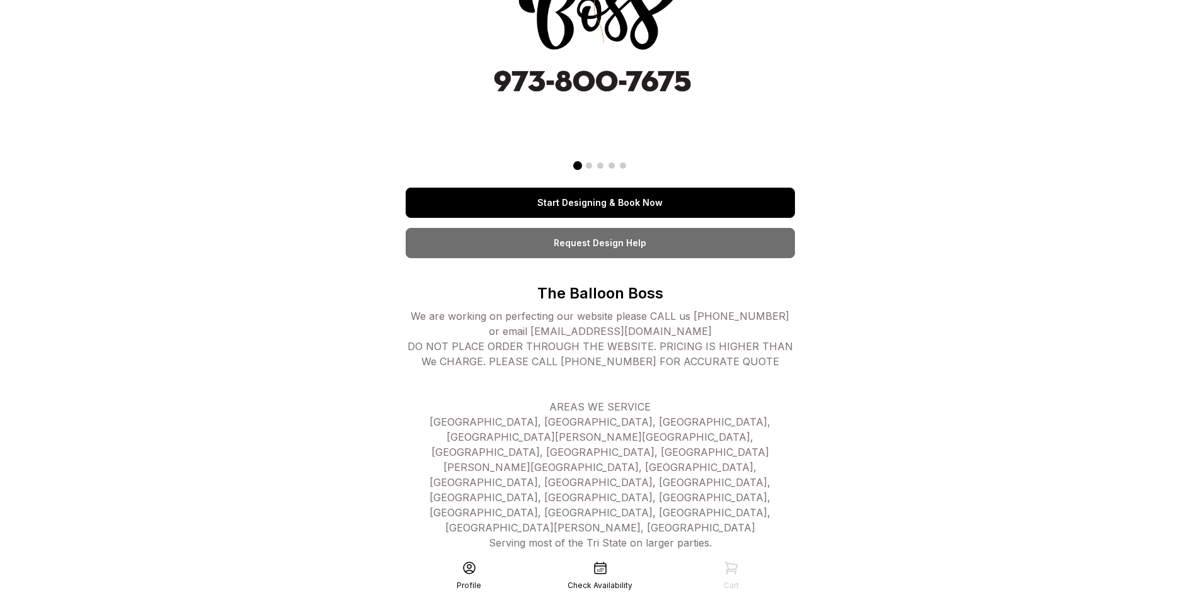
scroll to position [37, 0]
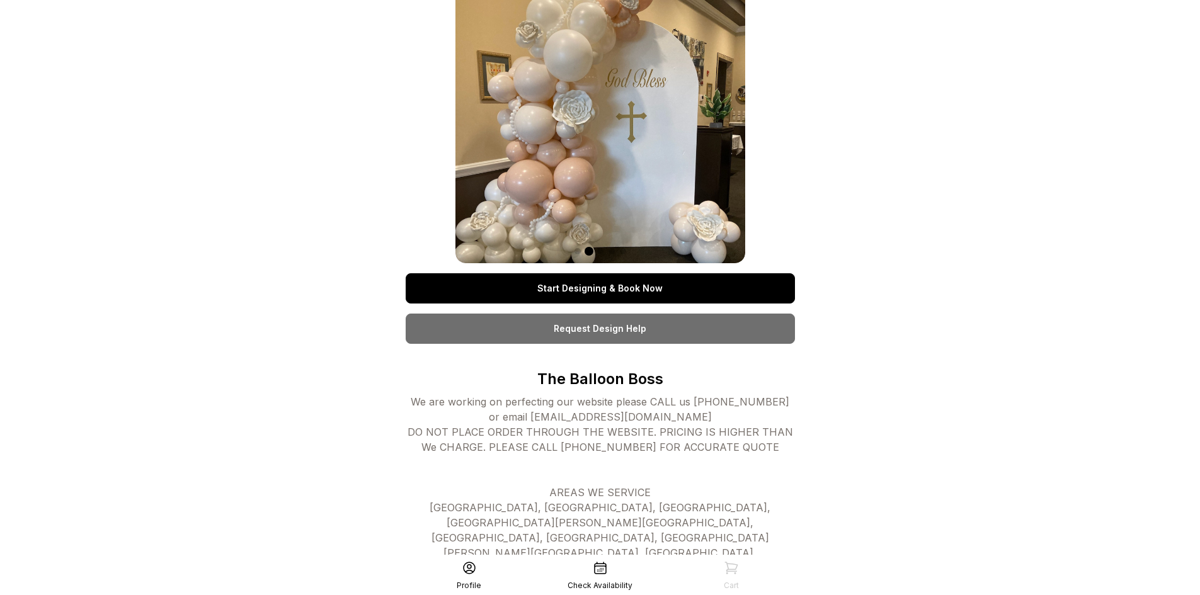
click at [638, 329] on link "Request Design Help" at bounding box center [600, 329] width 389 height 30
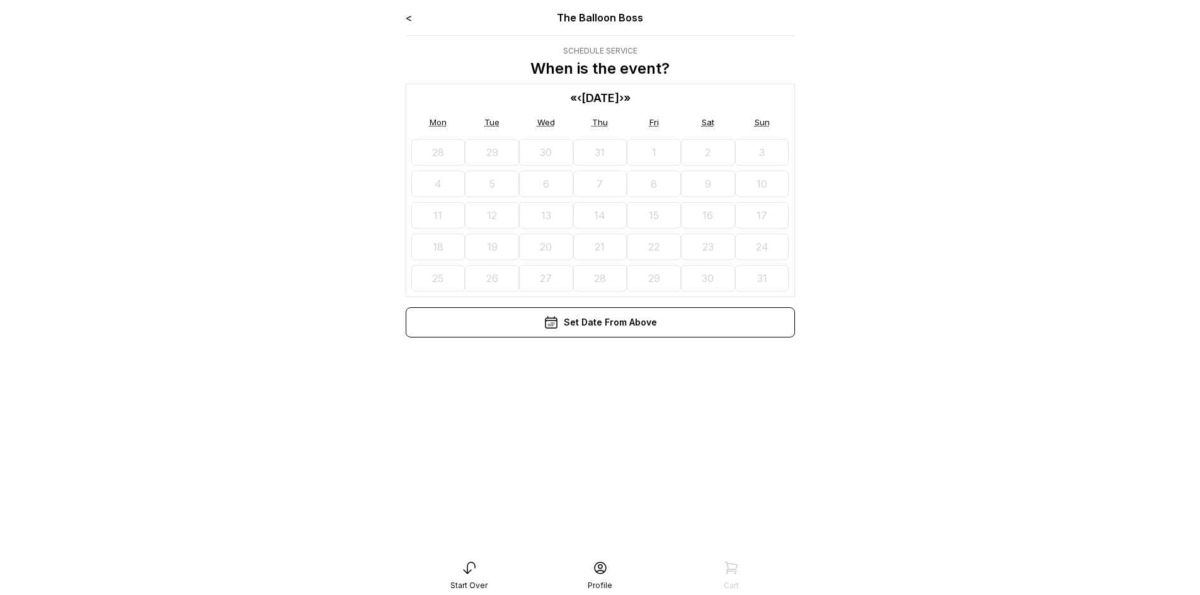
click at [624, 101] on button "›" at bounding box center [621, 97] width 4 height 17
click at [457, 215] on button "15" at bounding box center [446, 215] width 51 height 26
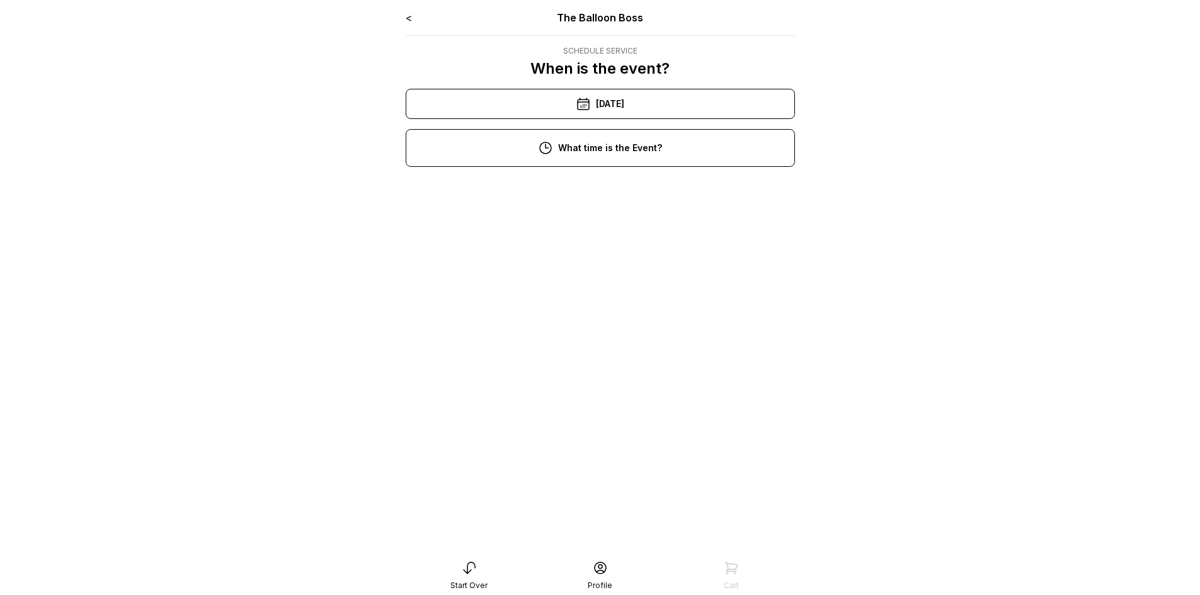
click at [606, 238] on div "11:00 am" at bounding box center [600, 232] width 369 height 30
click at [611, 246] on div "8:00 am" at bounding box center [600, 240] width 369 height 30
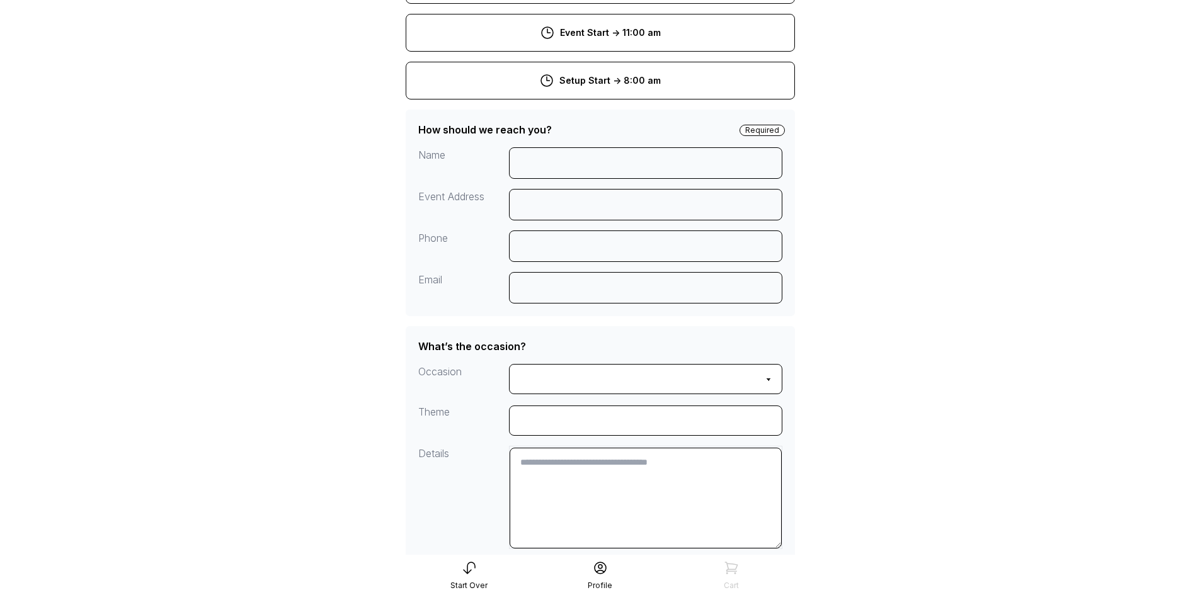
scroll to position [126, 0]
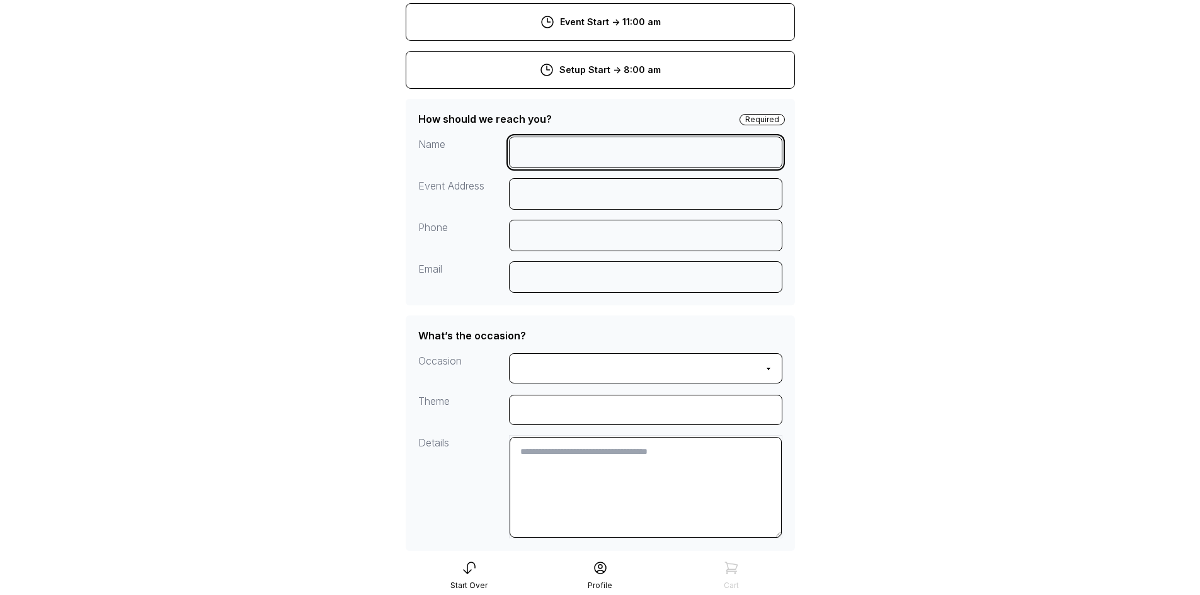
click at [541, 146] on input at bounding box center [645, 153] width 273 height 32
type input "**********"
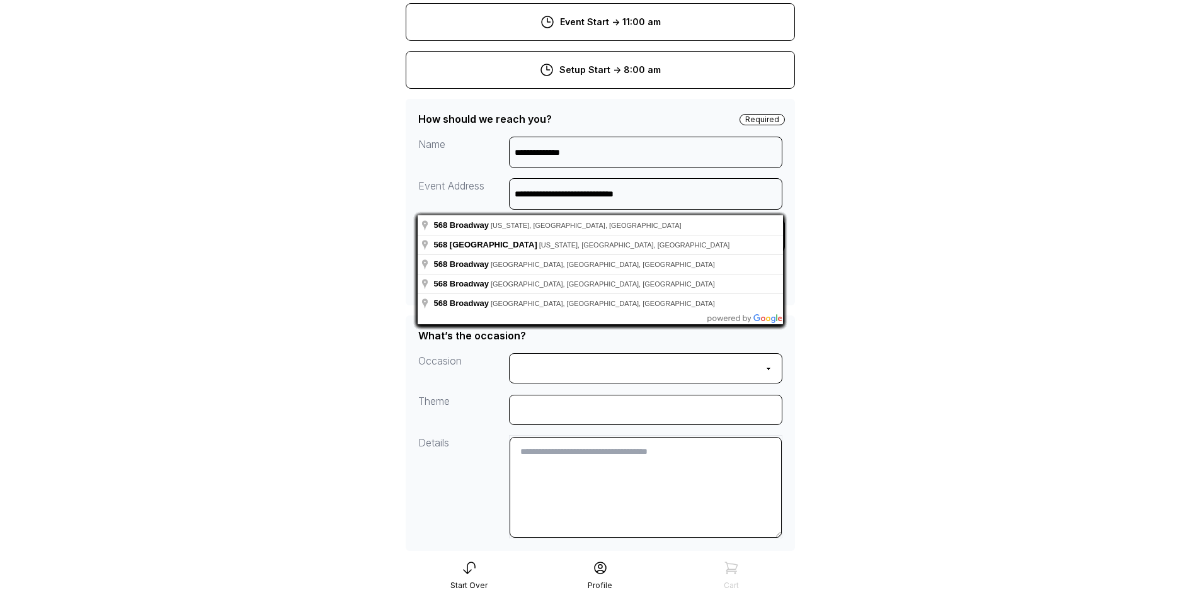
type input "**********"
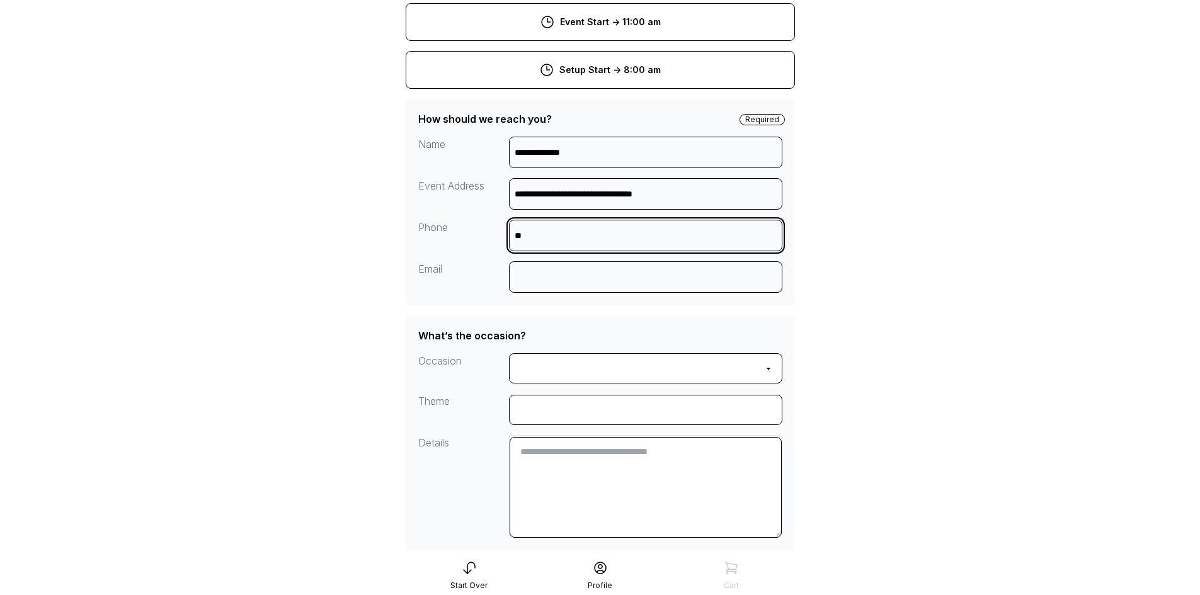
type input "*"
type input "**********"
click at [526, 283] on input at bounding box center [645, 277] width 273 height 32
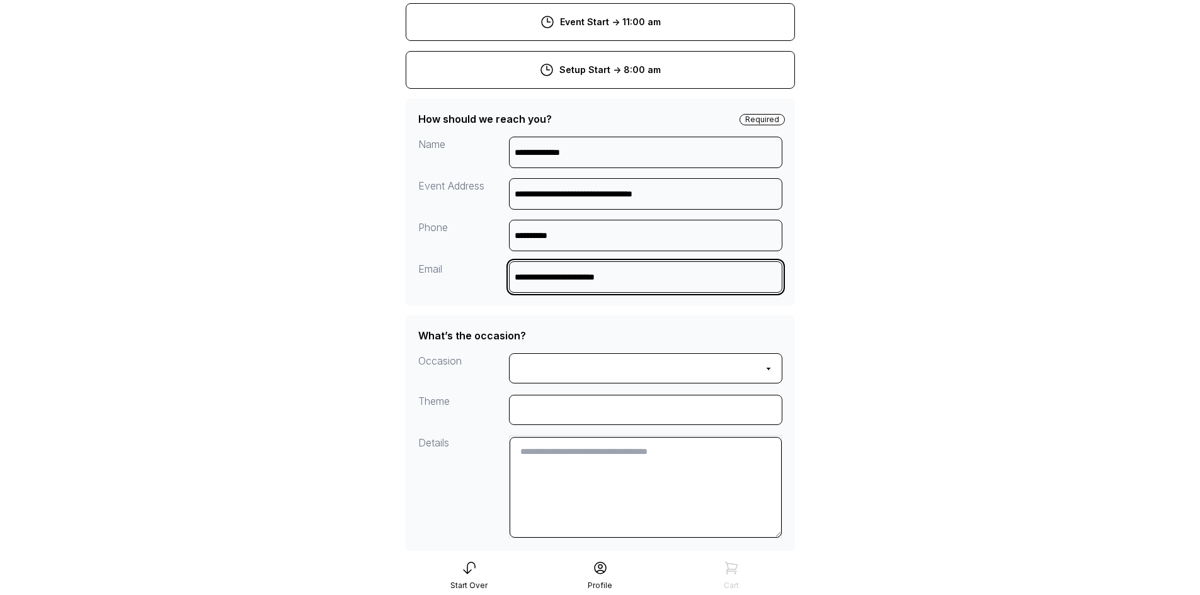
type input "**********"
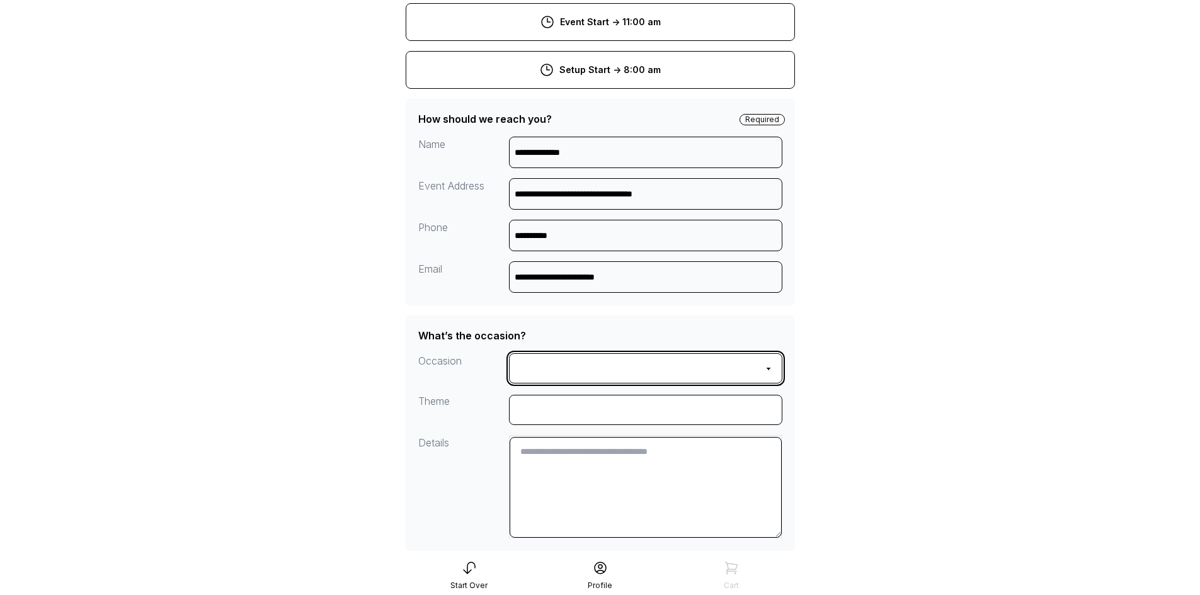
click at [729, 377] on select "**********" at bounding box center [645, 368] width 273 height 30
select select "**********"
click at [509, 353] on select "**********" at bounding box center [645, 368] width 273 height 30
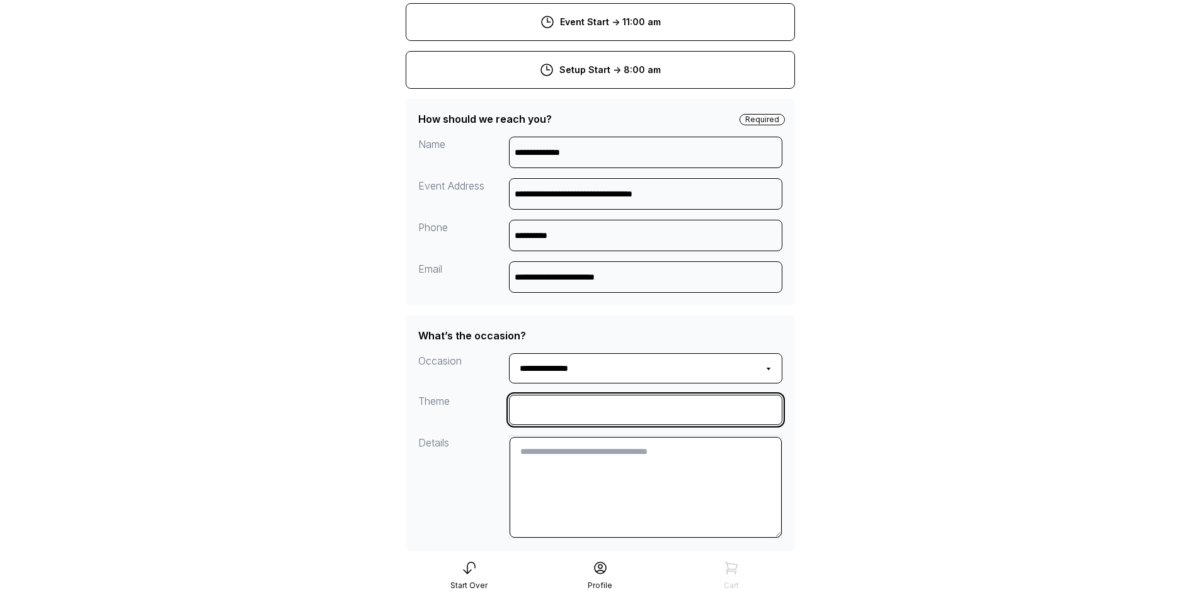
click at [599, 416] on input "input" at bounding box center [645, 410] width 273 height 30
type input "**********"
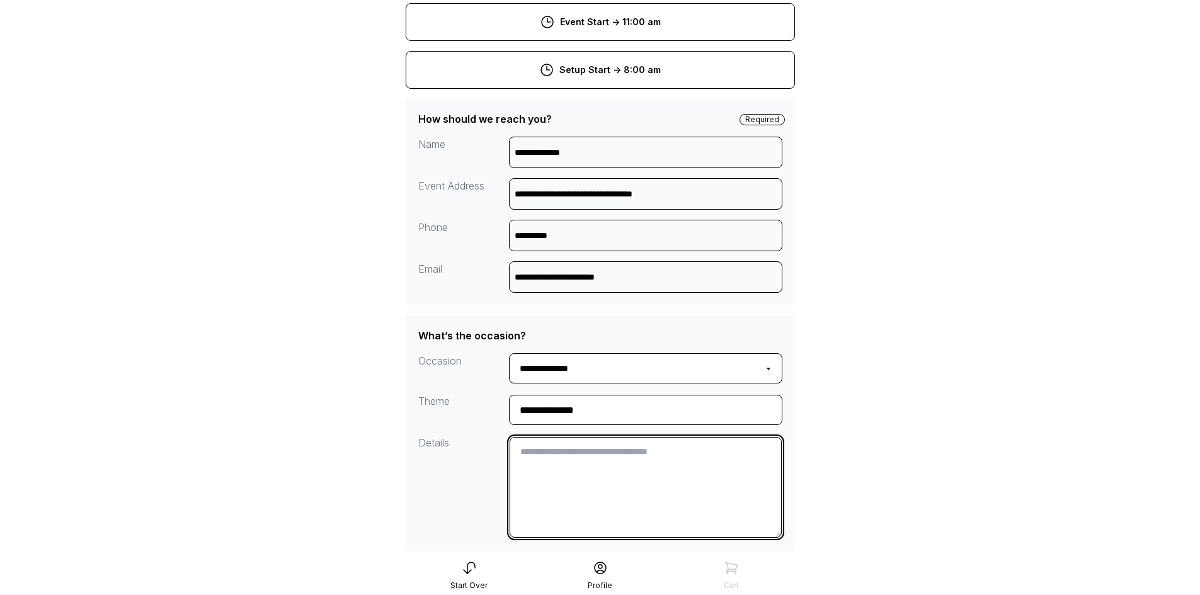
click at [588, 487] on textarea at bounding box center [646, 487] width 272 height 101
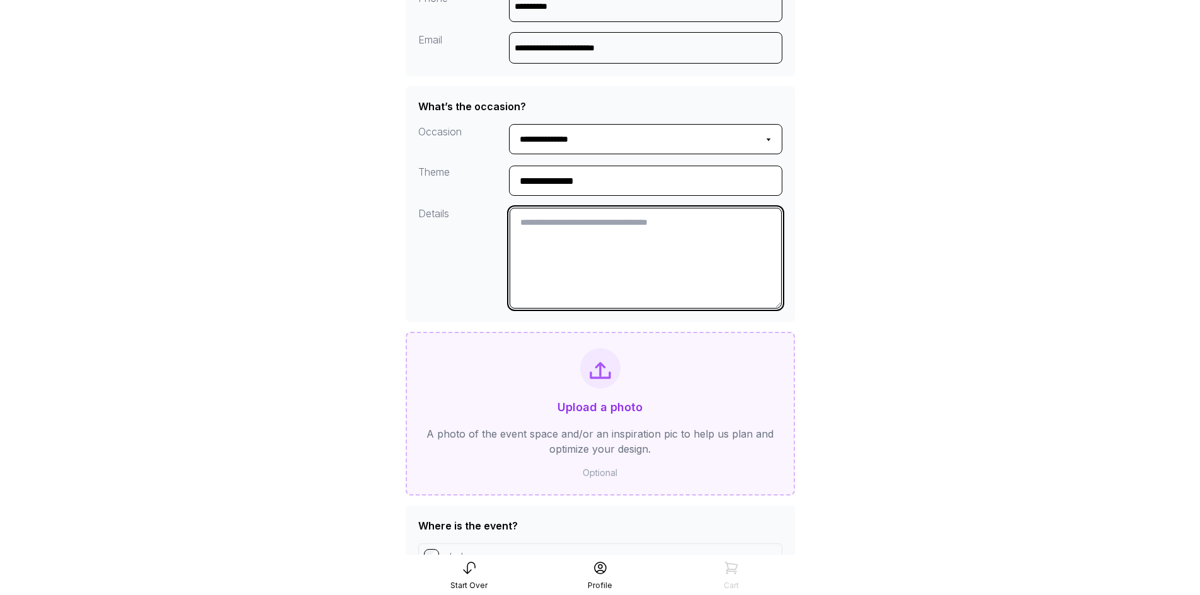
scroll to position [378, 0]
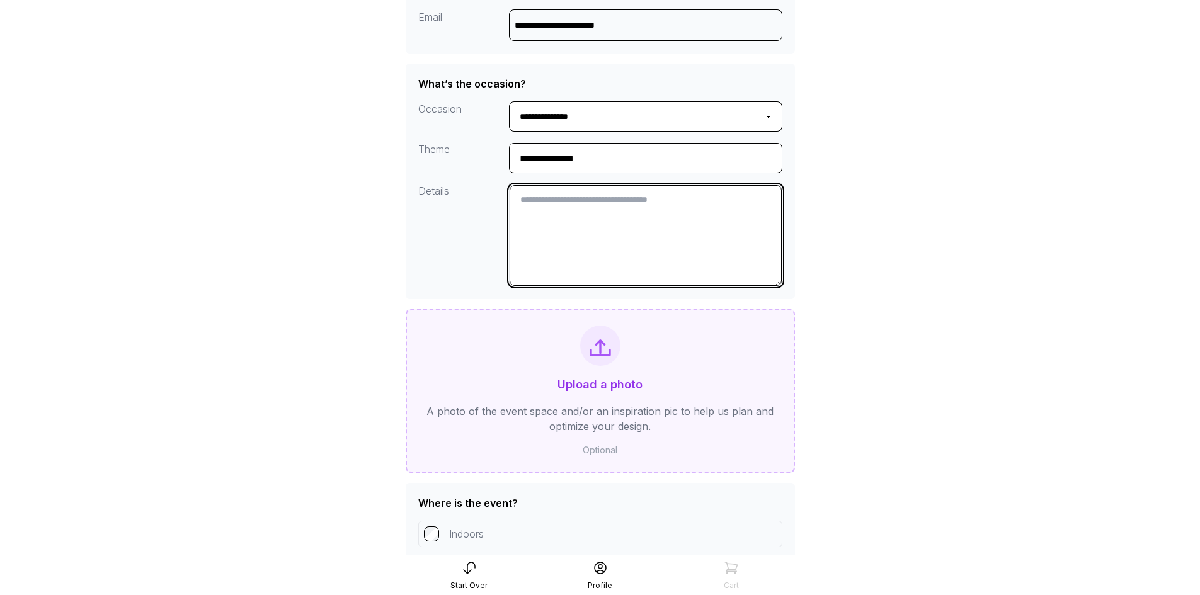
type textarea "*"
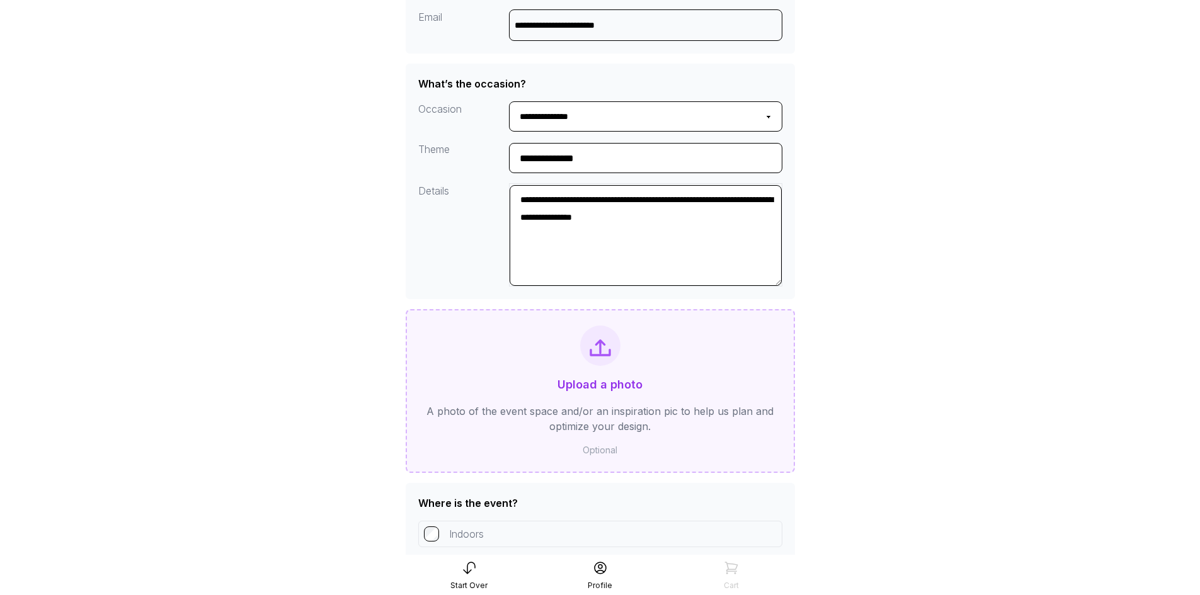
click at [946, 339] on main "**********" at bounding box center [600, 216] width 1200 height 1188
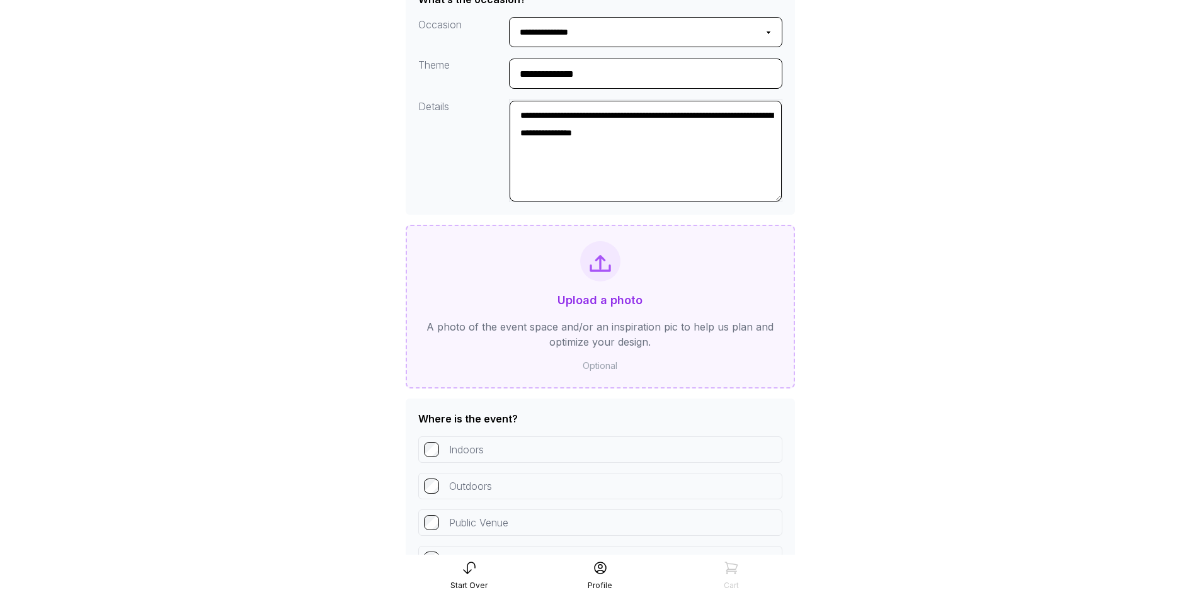
scroll to position [567, 0]
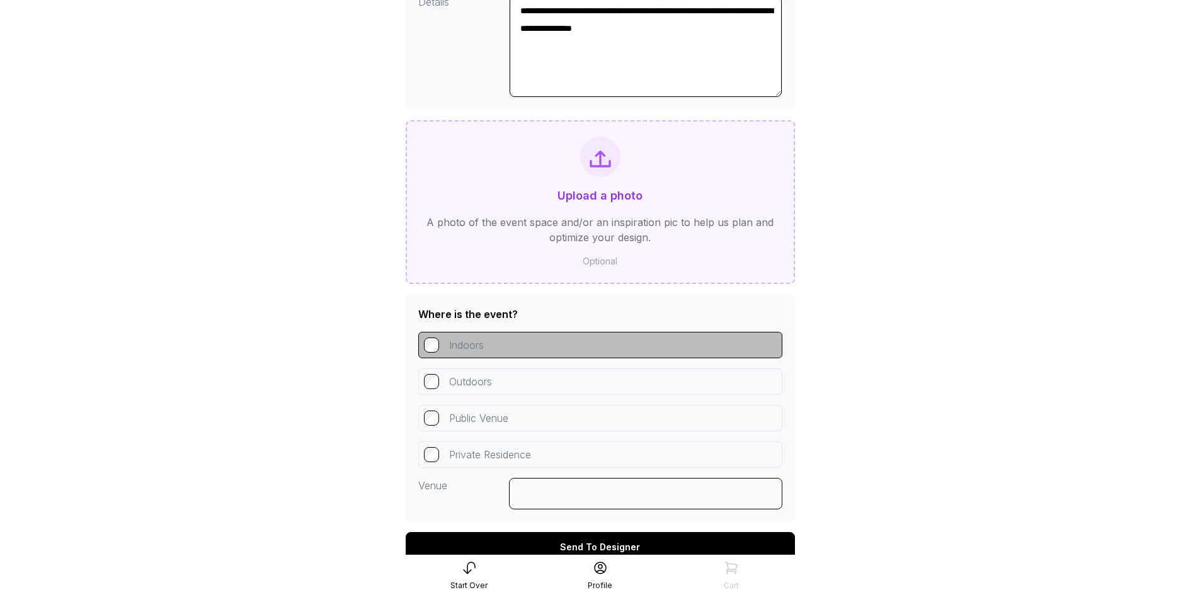
click at [591, 161] on icon at bounding box center [600, 159] width 19 height 14
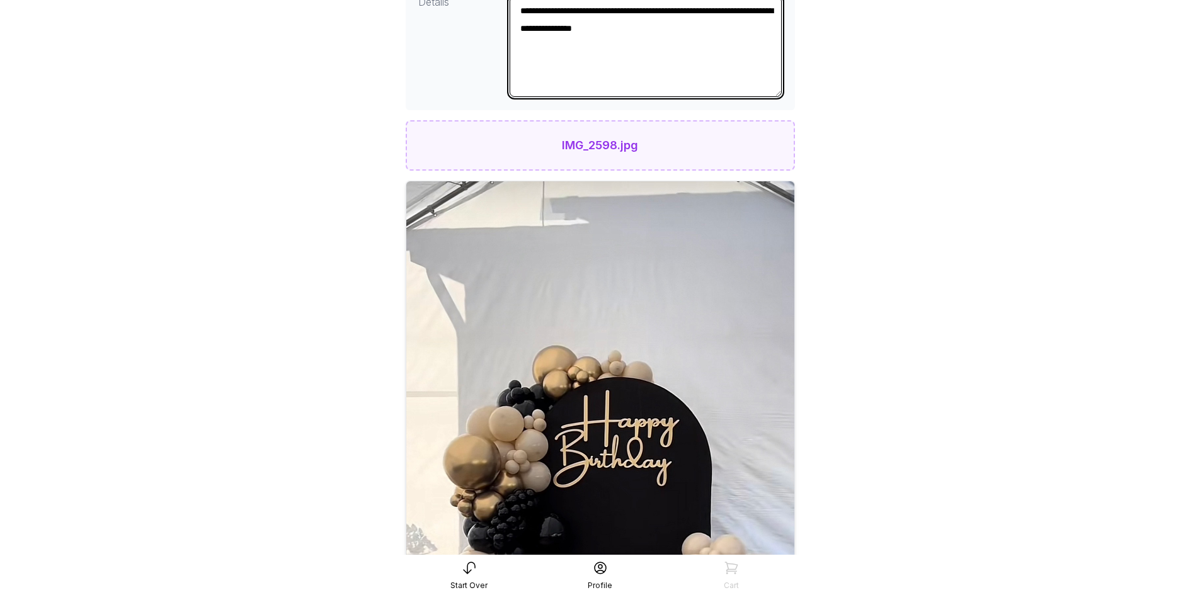
click at [722, 42] on textarea "**********" at bounding box center [646, 46] width 272 height 101
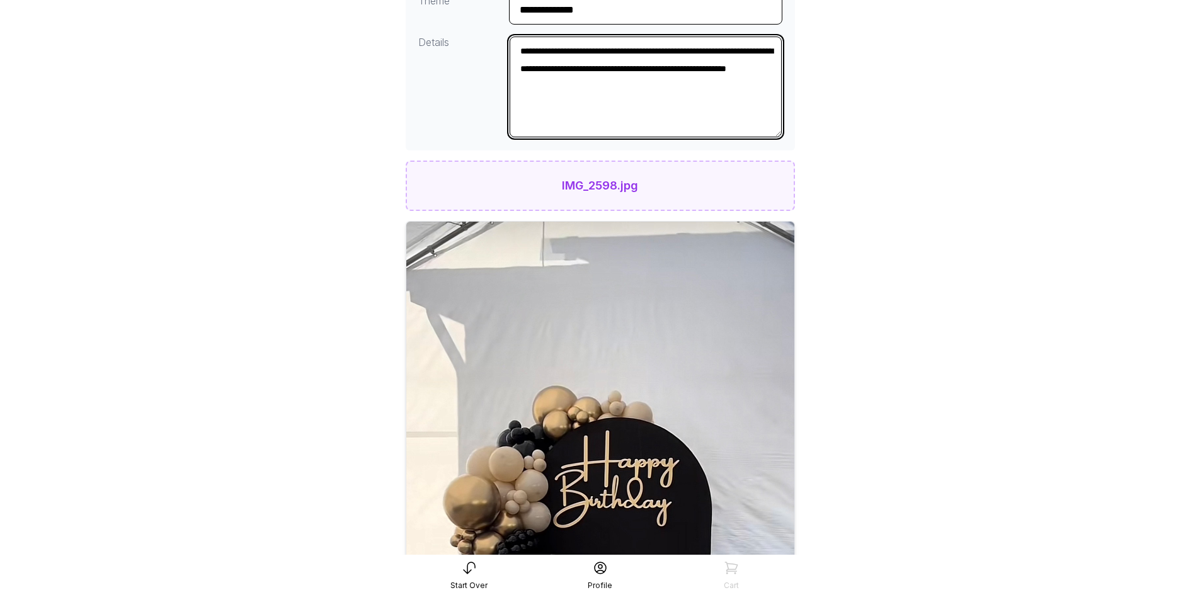
scroll to position [504, 0]
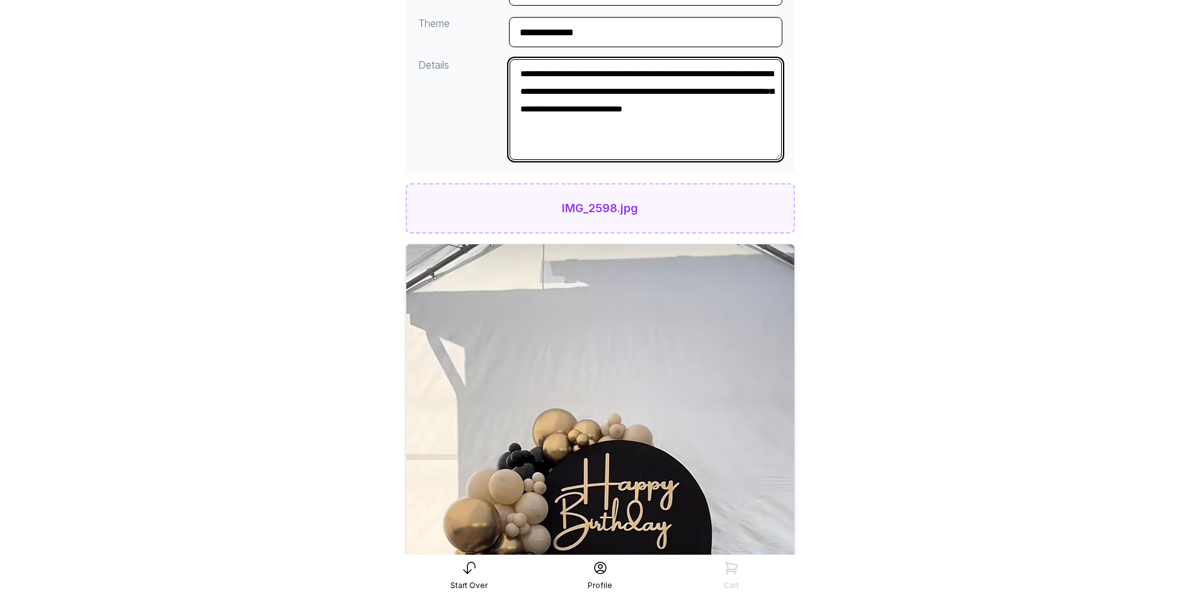
drag, startPoint x: 643, startPoint y: 134, endPoint x: 515, endPoint y: 60, distance: 148.2
click at [515, 60] on textarea "**********" at bounding box center [646, 109] width 272 height 101
paste textarea "**********"
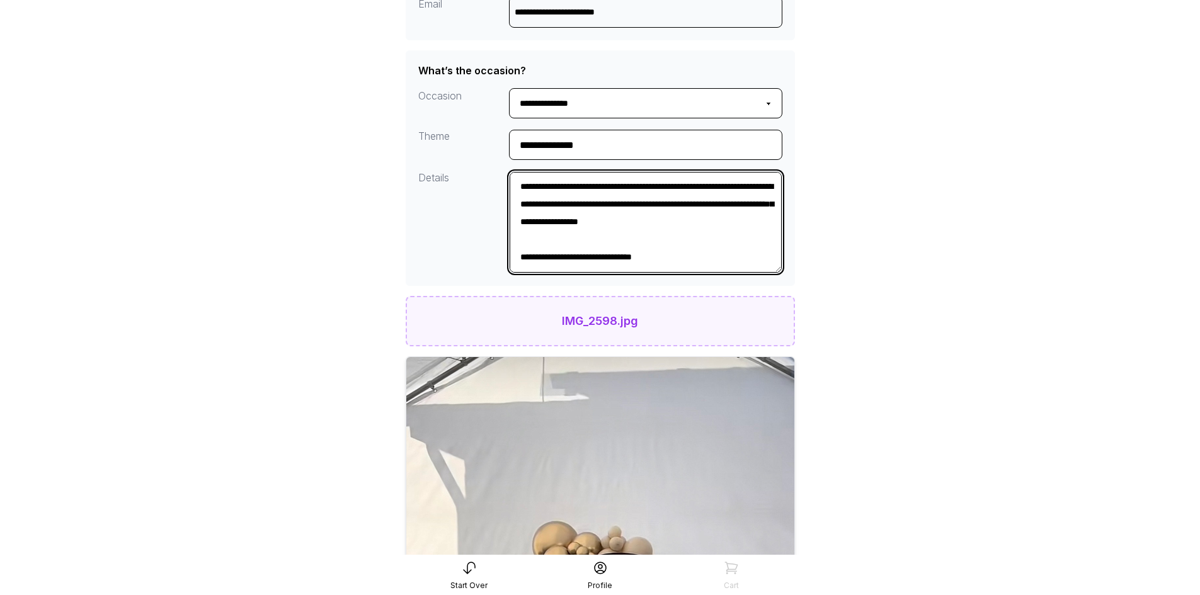
scroll to position [378, 0]
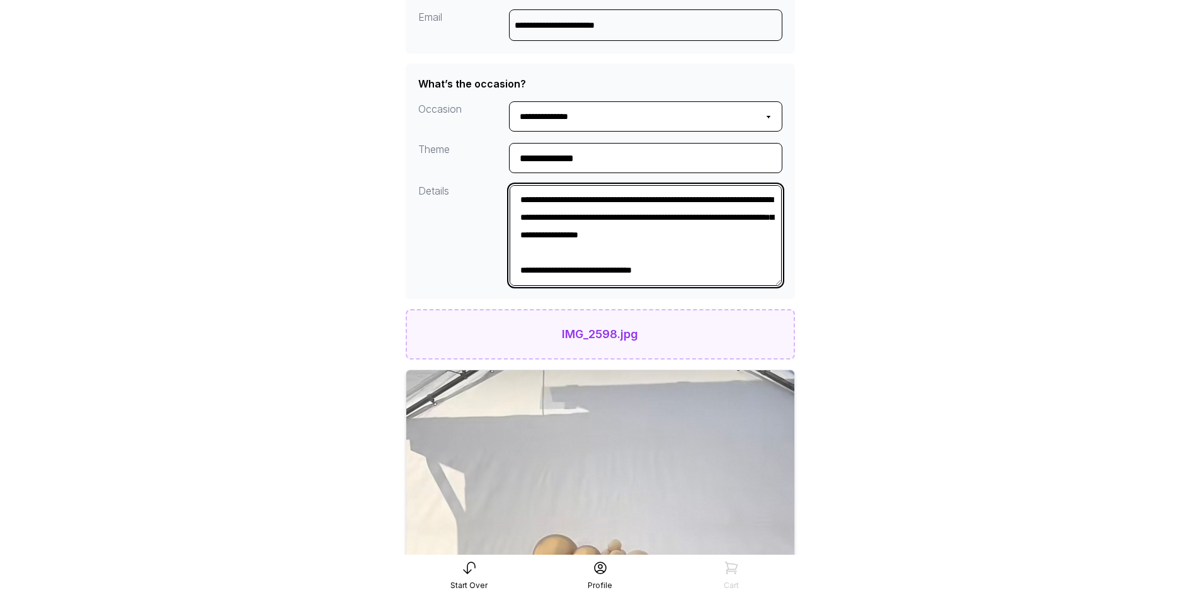
click at [529, 196] on textarea "**********" at bounding box center [646, 235] width 272 height 101
click at [573, 238] on textarea "**********" at bounding box center [646, 235] width 272 height 101
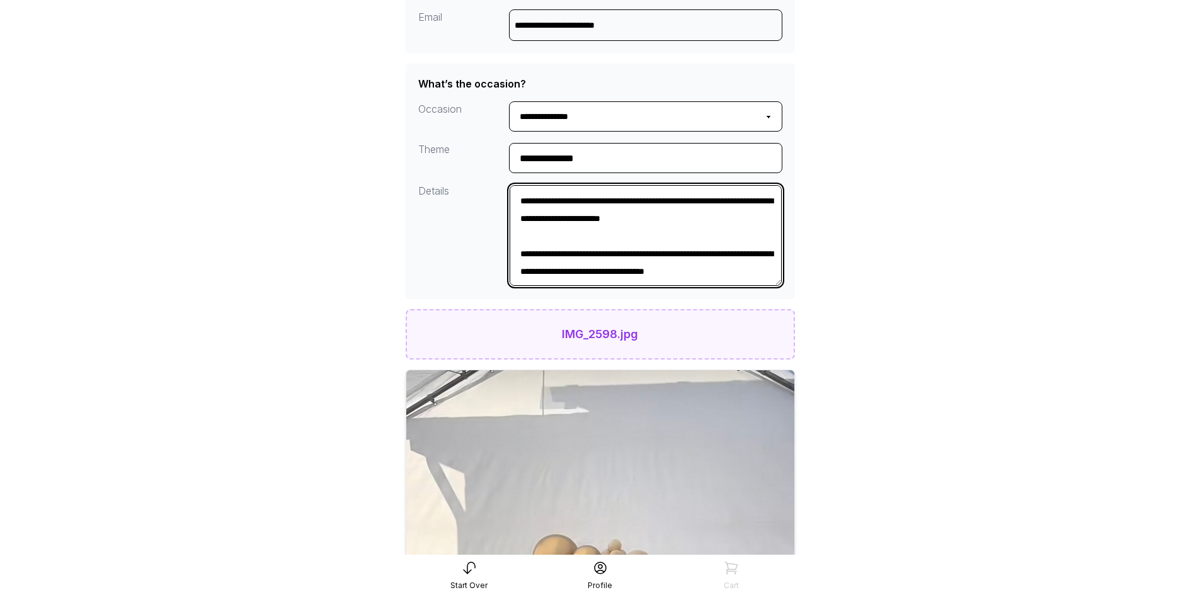
scroll to position [175, 0]
click at [539, 222] on textarea "**********" at bounding box center [646, 235] width 272 height 101
click at [519, 237] on textarea "**********" at bounding box center [646, 235] width 272 height 101
drag, startPoint x: 519, startPoint y: 237, endPoint x: 570, endPoint y: 273, distance: 61.9
click at [570, 273] on textarea "**********" at bounding box center [646, 235] width 272 height 101
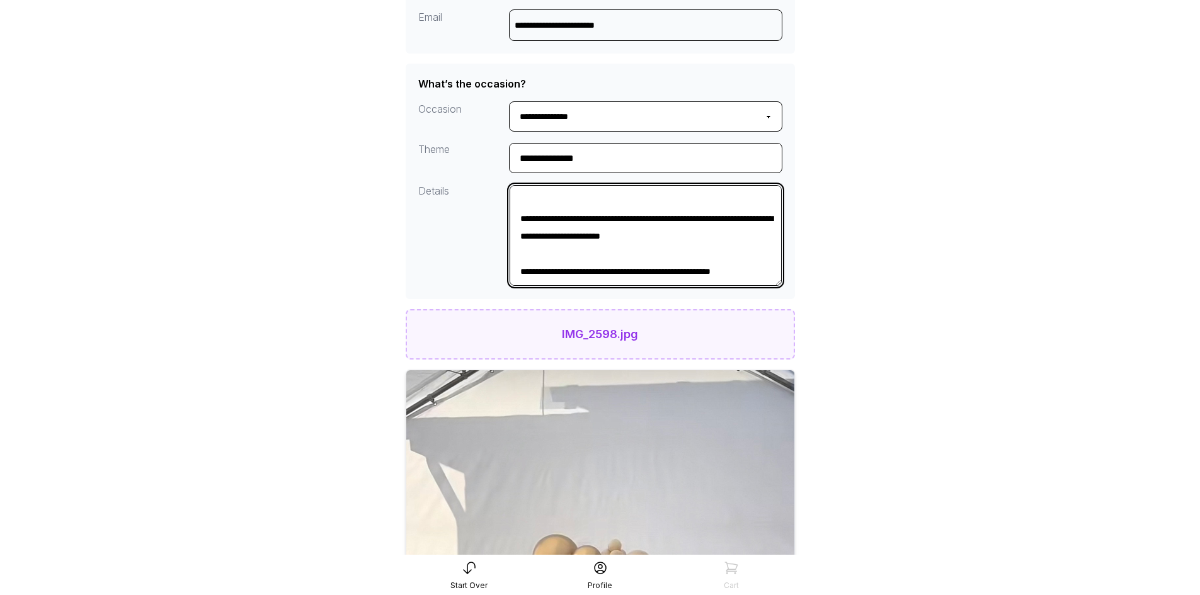
scroll to position [158, 0]
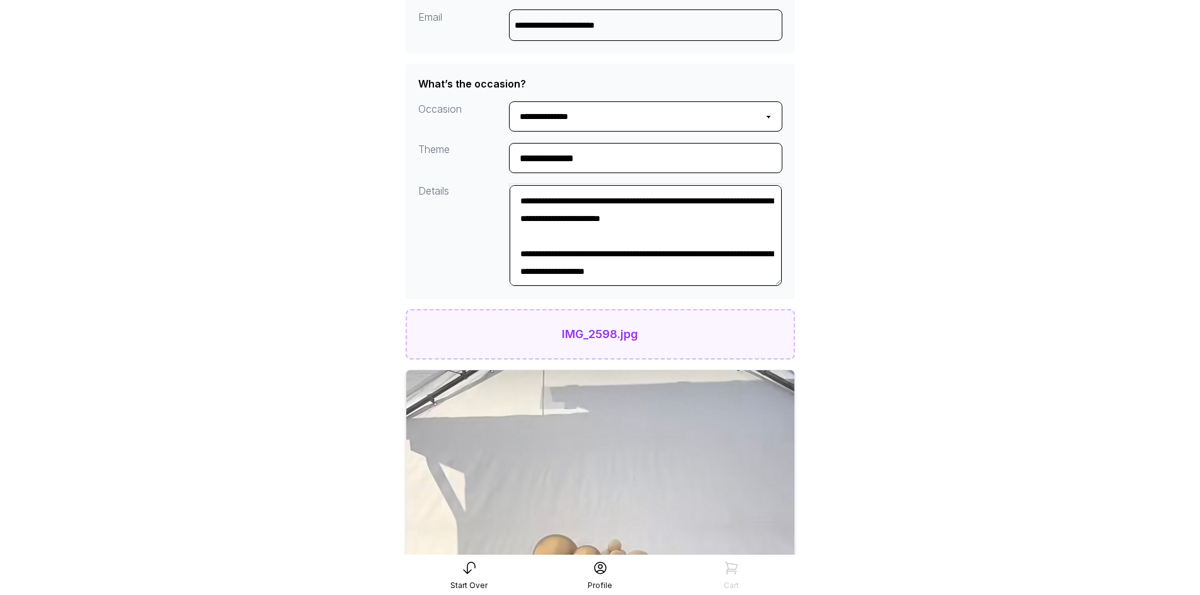
click at [924, 263] on main "**********" at bounding box center [600, 563] width 1200 height 1883
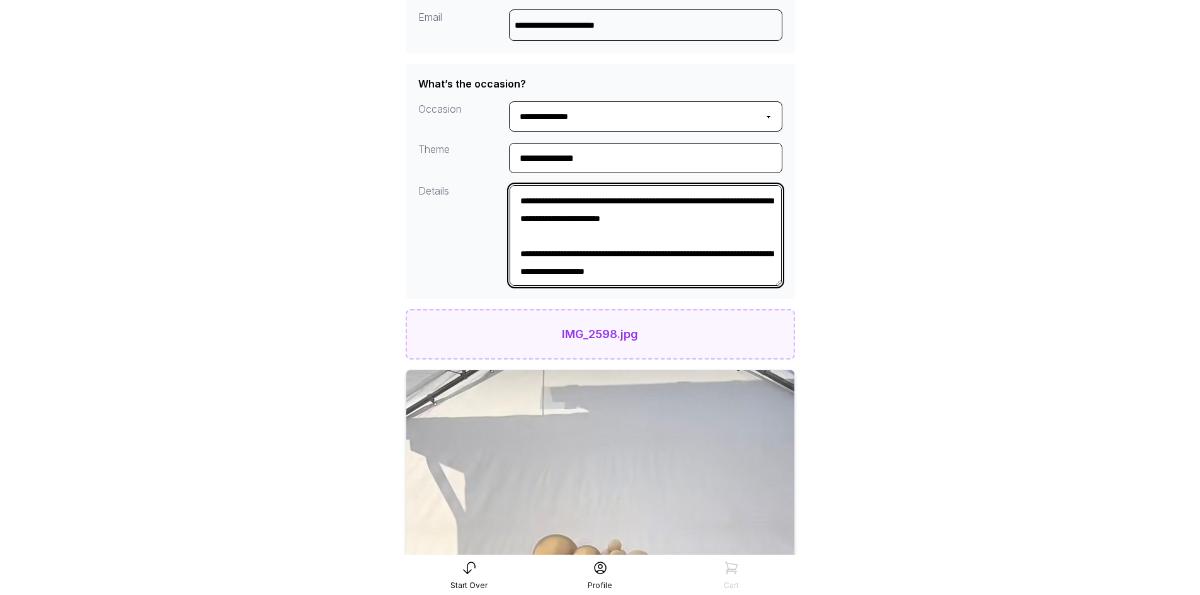
click at [556, 255] on textarea "**********" at bounding box center [646, 235] width 272 height 101
click at [541, 274] on textarea "**********" at bounding box center [646, 235] width 272 height 101
type textarea "**********"
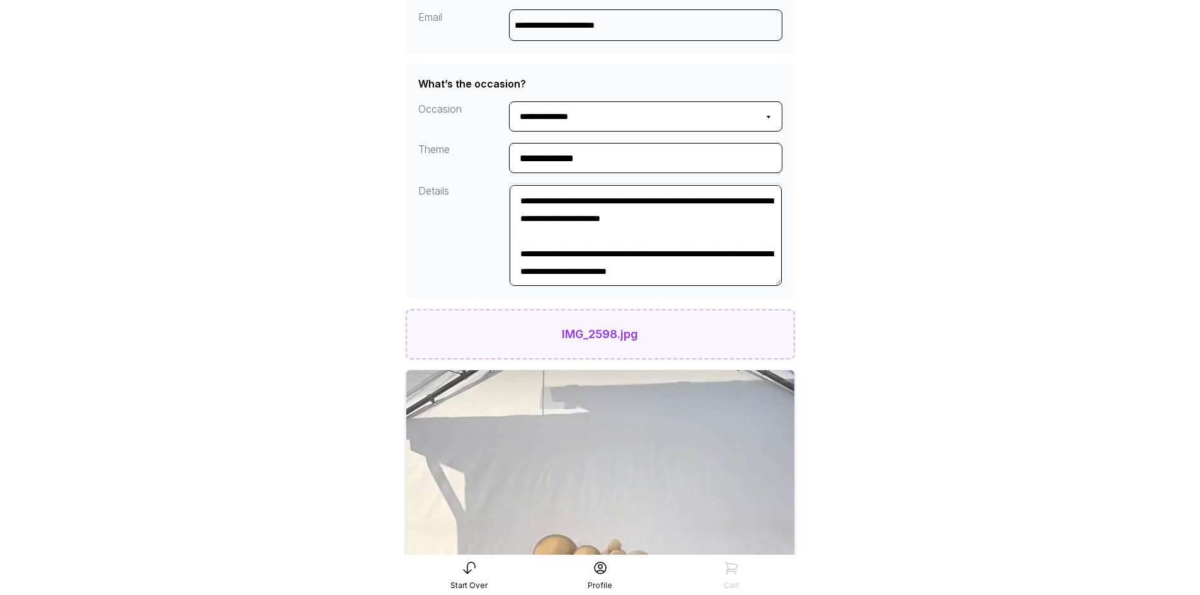
click at [956, 353] on main "**********" at bounding box center [600, 563] width 1200 height 1883
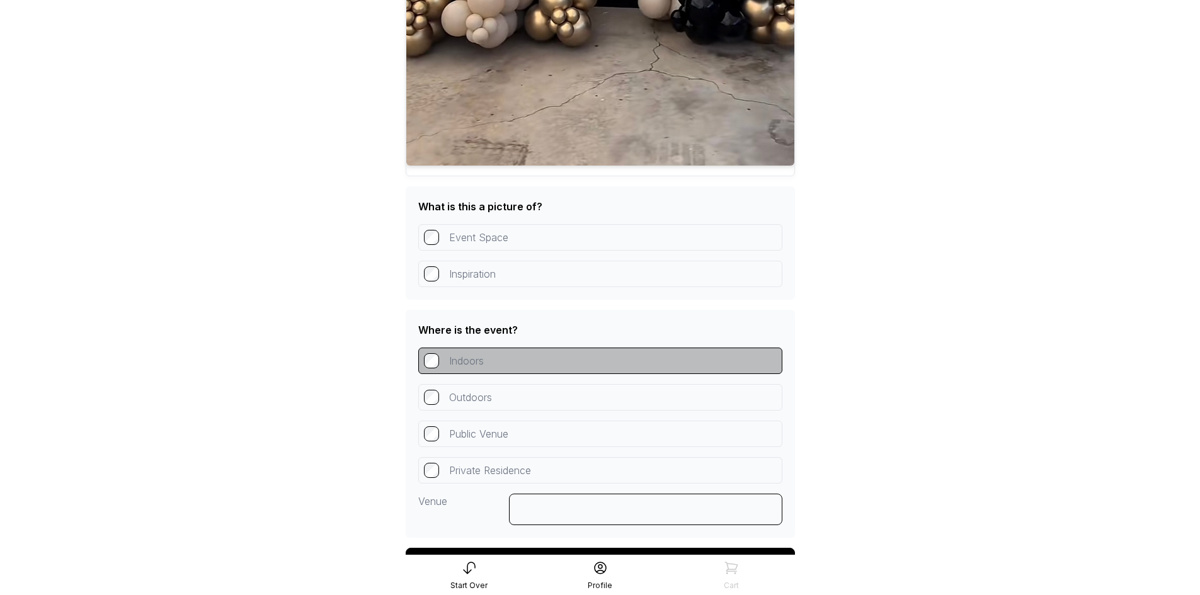
scroll to position [1313, 0]
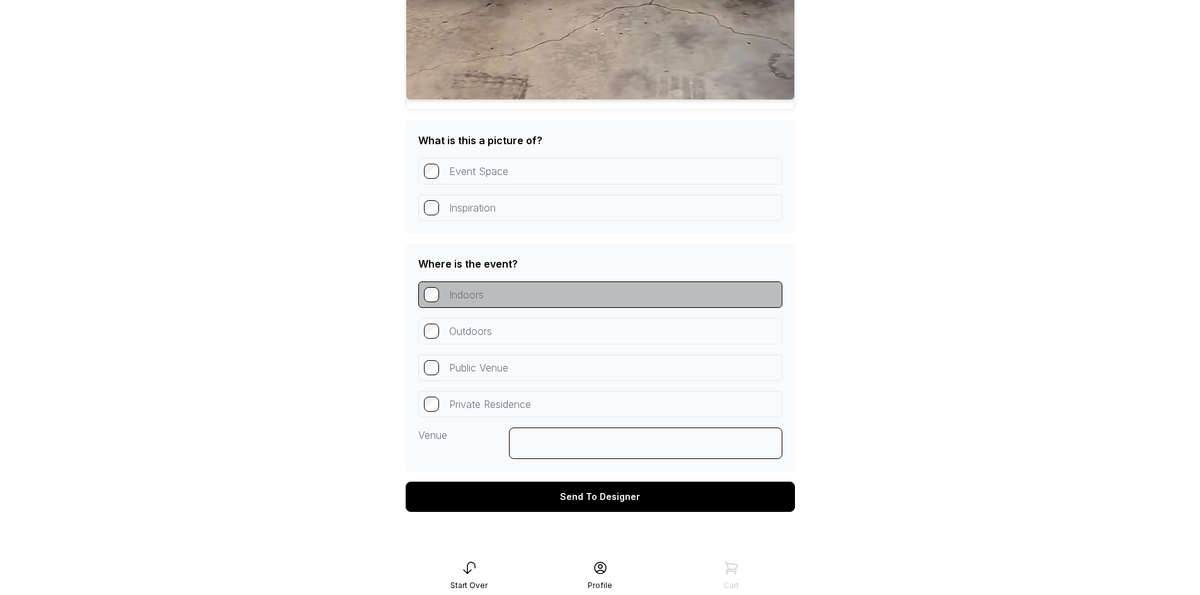
click at [469, 210] on div "Inspiration" at bounding box center [600, 208] width 364 height 26
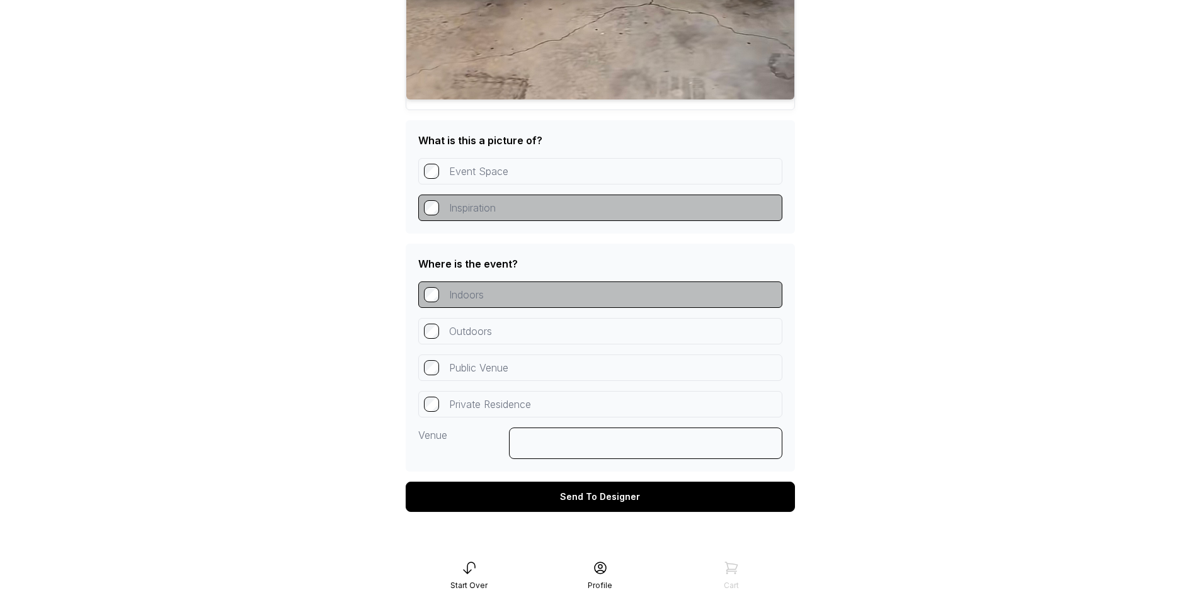
click at [621, 493] on div "Send To Designer" at bounding box center [600, 497] width 389 height 30
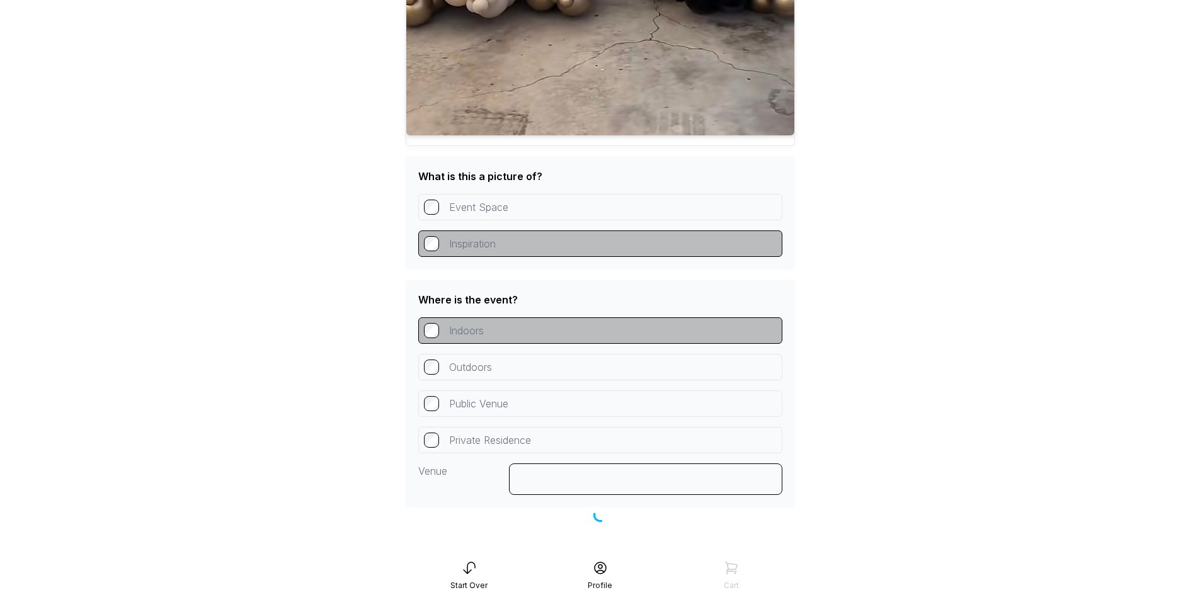
scroll to position [1199, 0]
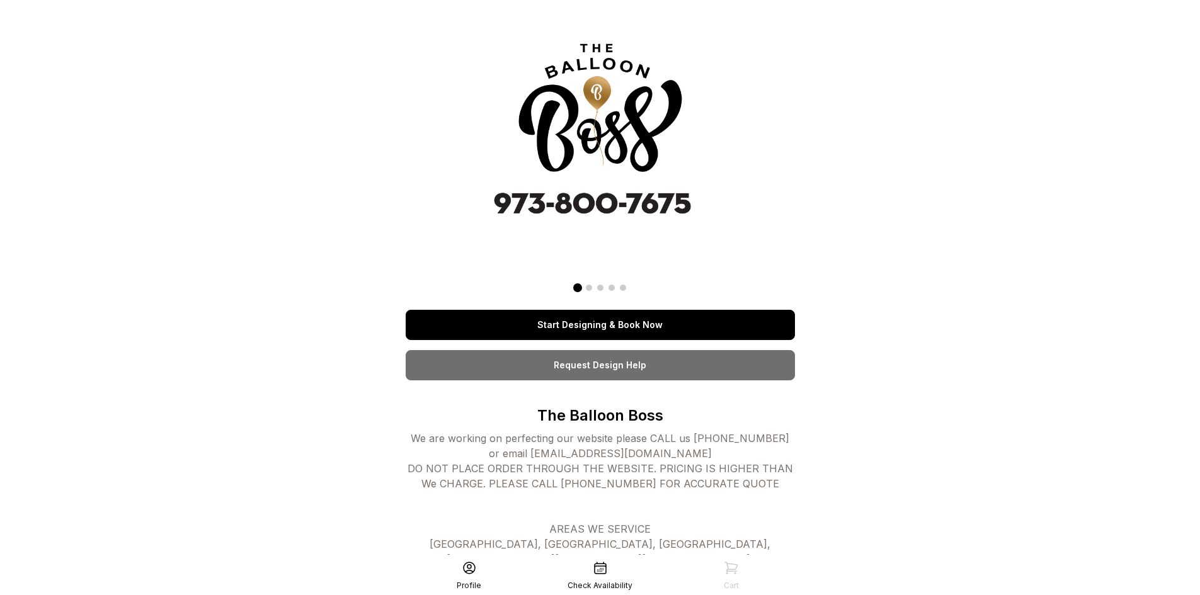
click at [641, 318] on link "Start Designing & Book Now" at bounding box center [600, 325] width 389 height 30
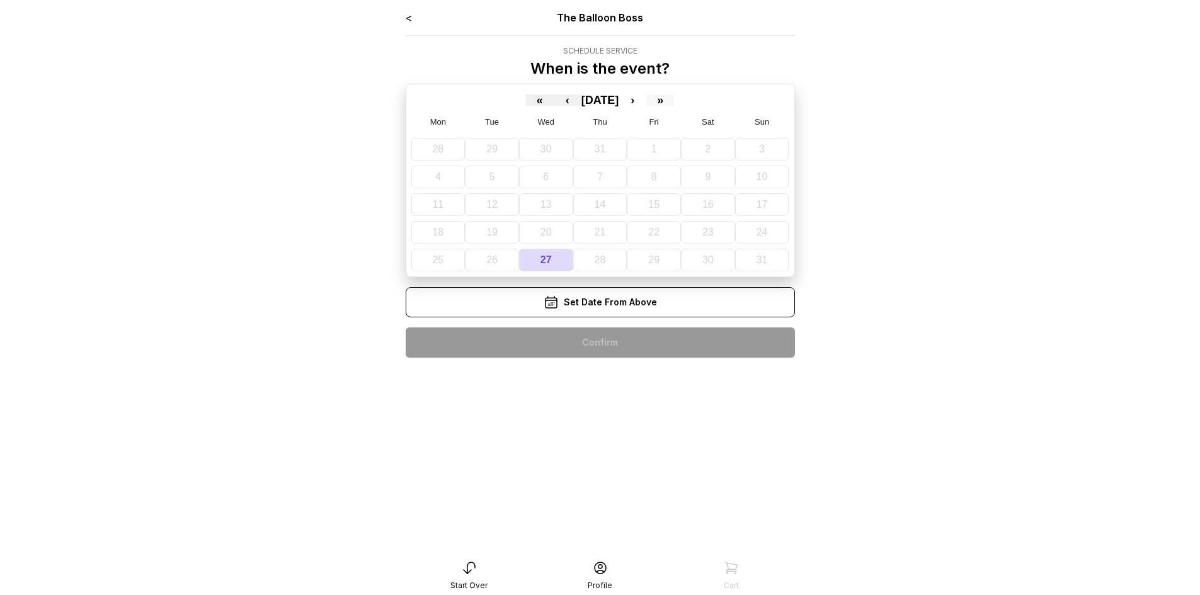
click at [674, 99] on button "»" at bounding box center [660, 100] width 28 height 11
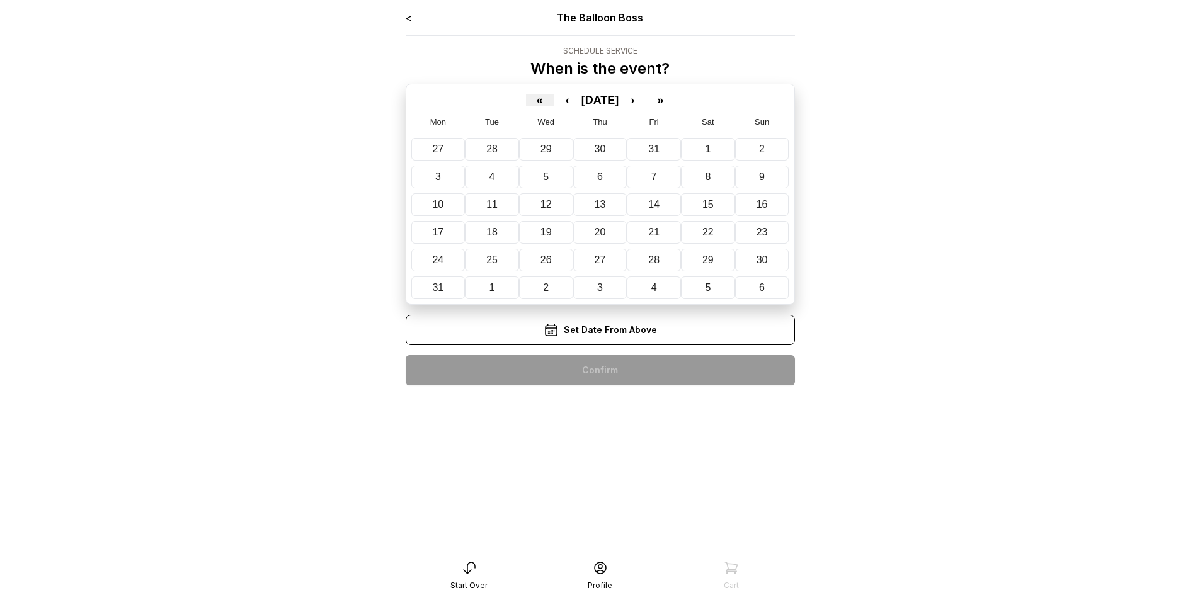
click at [522, 107] on div "« ‹ [DATE] › » Mon Tue Wed Thu Fri Sat Sun 27 28 29 30 31 1 2 3 4 5 6 7 8 9 10 …" at bounding box center [600, 194] width 389 height 221
click at [547, 108] on div "« ‹ [DATE] › » Mon Tue Wed Thu Fri Sat Sun 27 28 29 30 31 1 2 3 4 5 6 7 8 9 10 …" at bounding box center [600, 194] width 389 height 221
click at [406, 9] on div "< The Balloon Boss Schedule Service When is the event? « ‹ [DATE] › » Mon Tue W…" at bounding box center [601, 297] width 410 height 595
click at [406, 13] on link "<" at bounding box center [409, 17] width 6 height 13
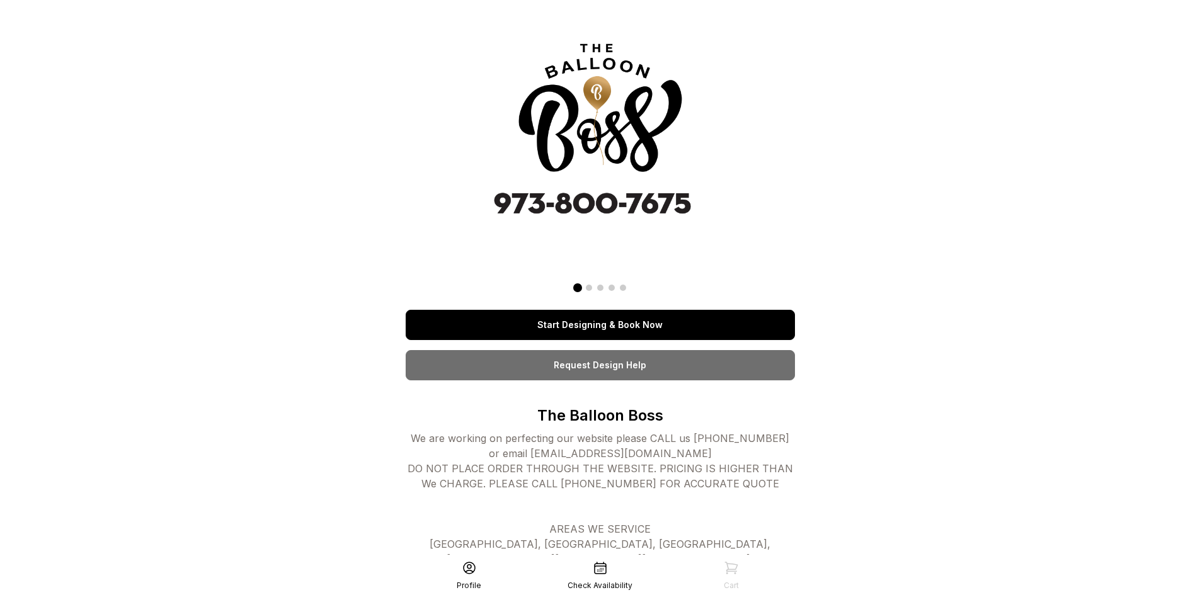
click at [560, 326] on link "Start Designing & Book Now" at bounding box center [600, 325] width 389 height 30
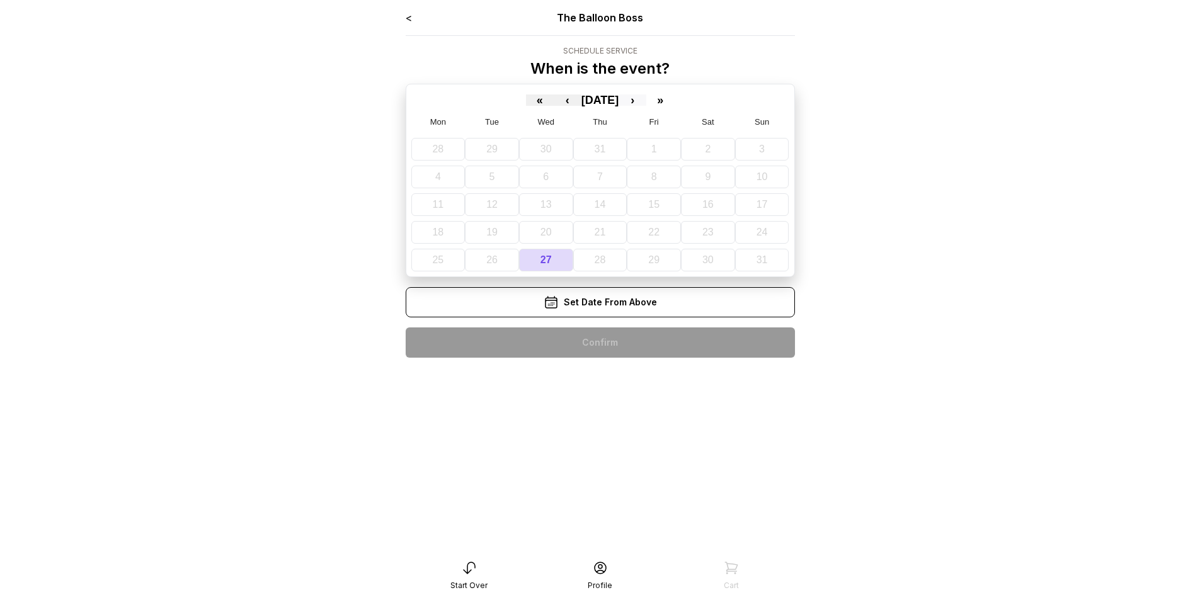
click at [646, 99] on button "›" at bounding box center [633, 100] width 28 height 11
click at [607, 202] on button "18" at bounding box center [600, 204] width 51 height 23
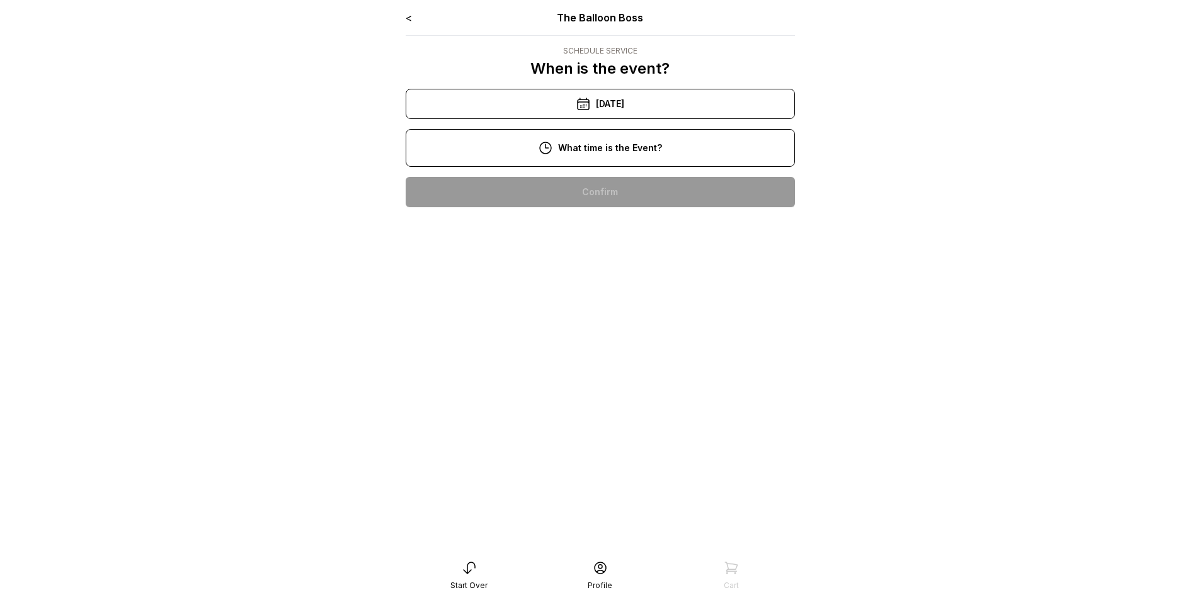
click at [603, 110] on div "9/18/2025" at bounding box center [600, 104] width 389 height 30
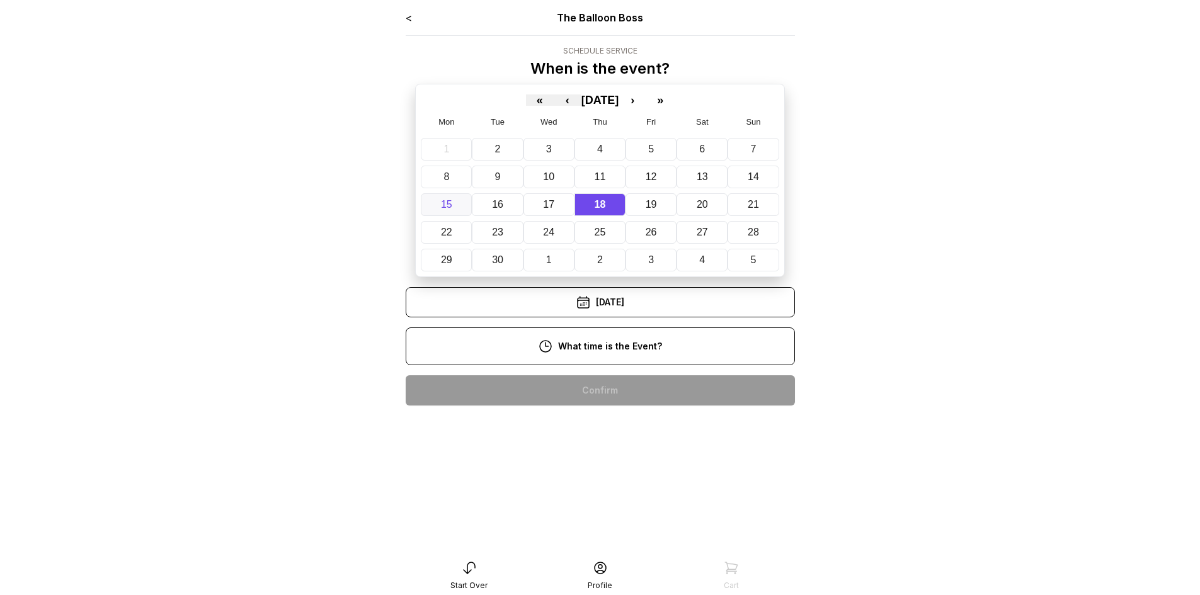
click at [465, 207] on button "15" at bounding box center [446, 204] width 51 height 23
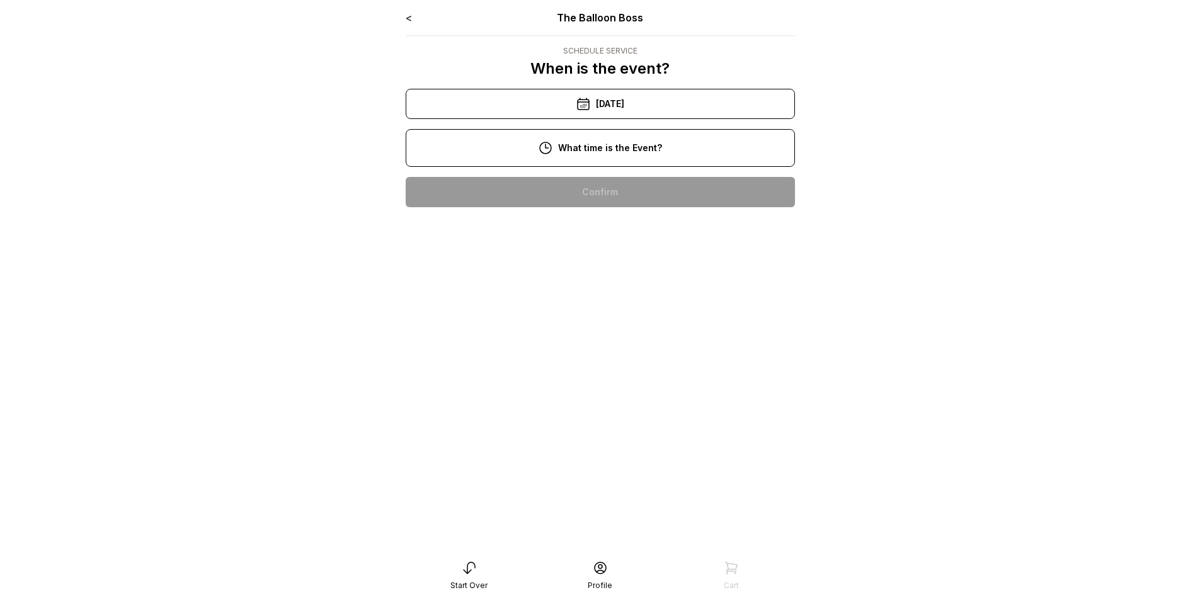
click at [601, 101] on div "9/15/2025" at bounding box center [600, 104] width 389 height 30
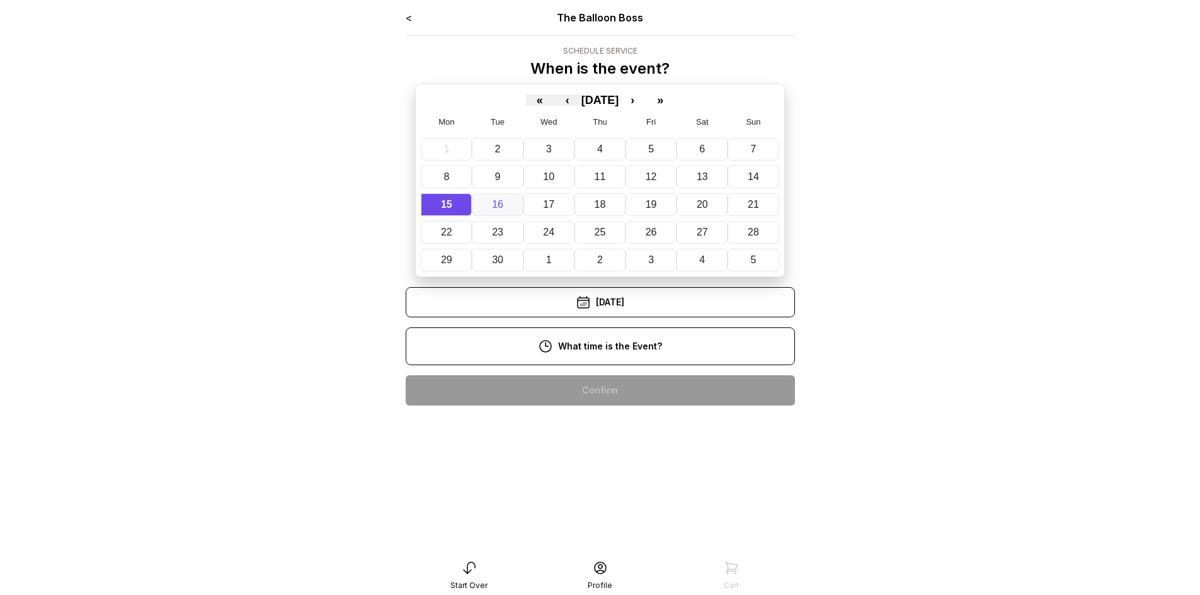
click at [504, 201] on button "16" at bounding box center [497, 204] width 51 height 23
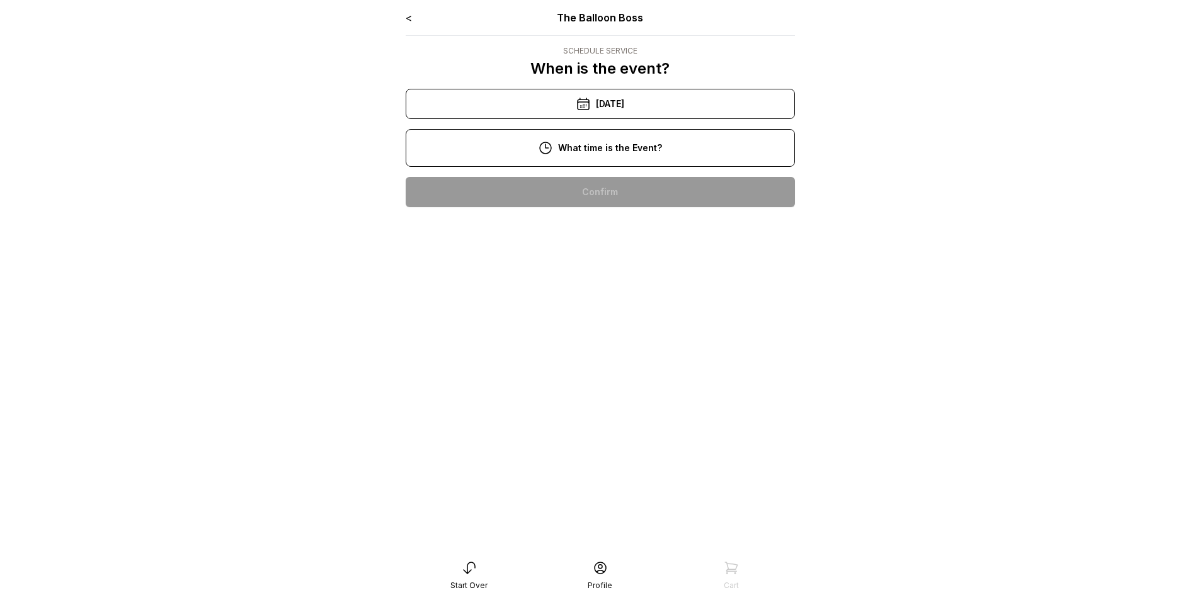
click at [606, 195] on div "10:00 am" at bounding box center [600, 192] width 369 height 30
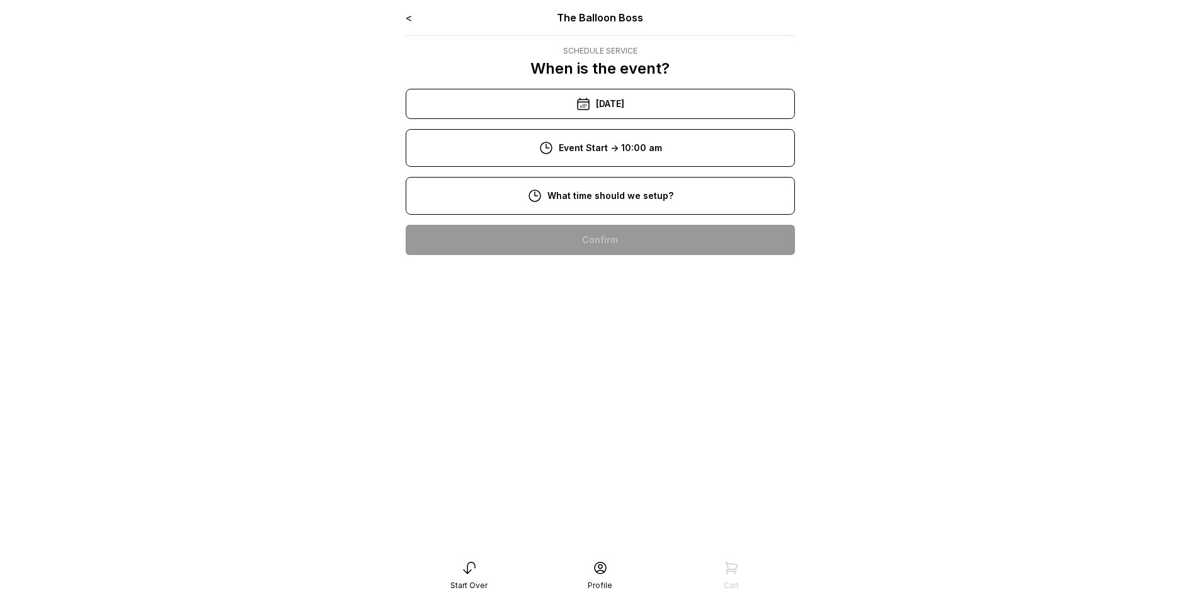
click at [617, 231] on div "11:00 am" at bounding box center [600, 232] width 369 height 30
click at [635, 100] on div "9/16/2025" at bounding box center [600, 104] width 389 height 30
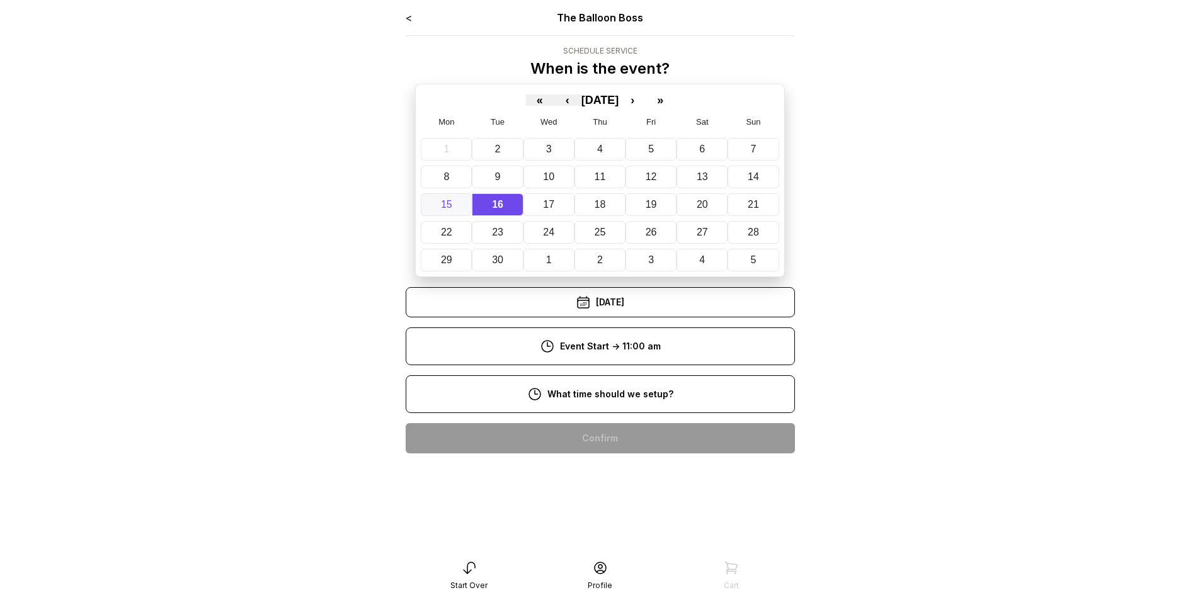
click at [454, 205] on button "15" at bounding box center [446, 204] width 51 height 23
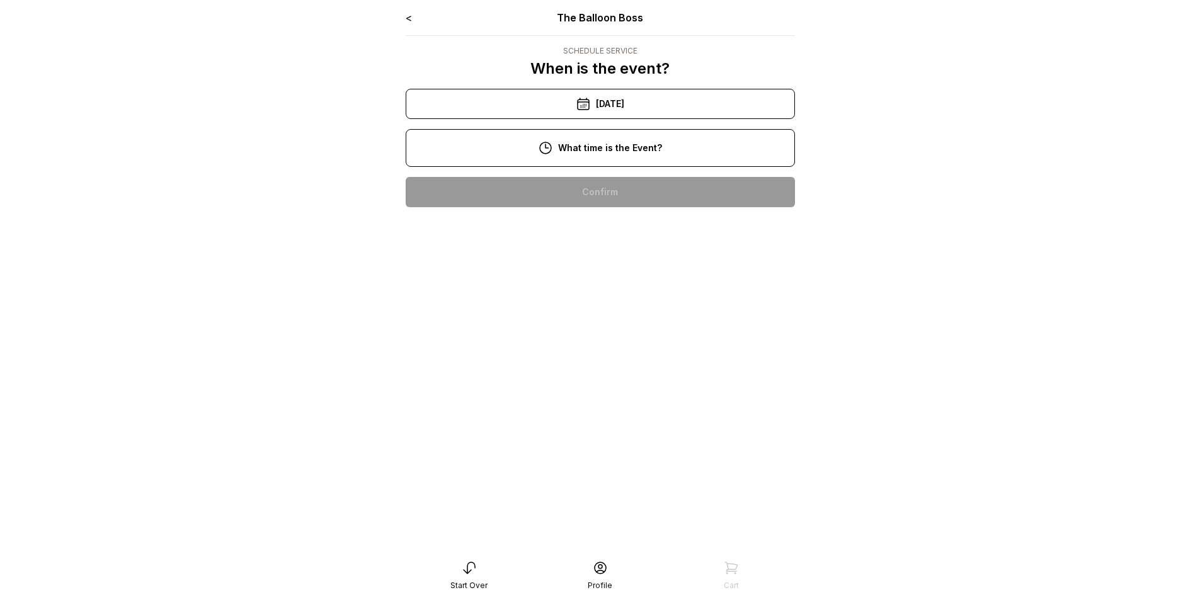
click at [613, 236] on div "11:00 am" at bounding box center [600, 232] width 369 height 30
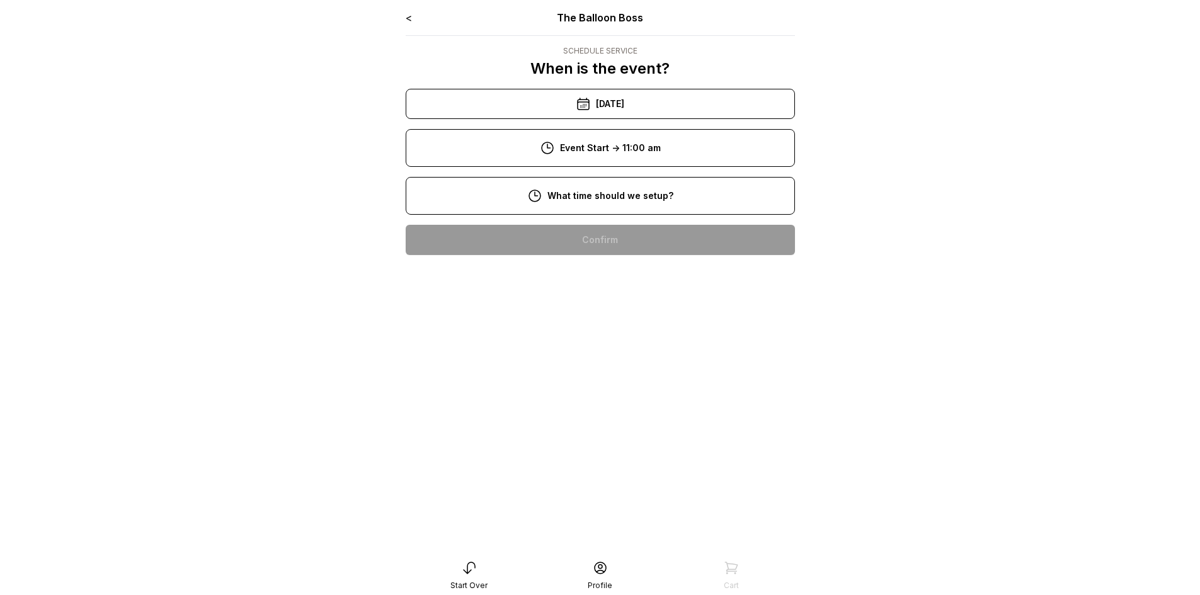
click at [604, 279] on div "9:00 am" at bounding box center [600, 280] width 369 height 30
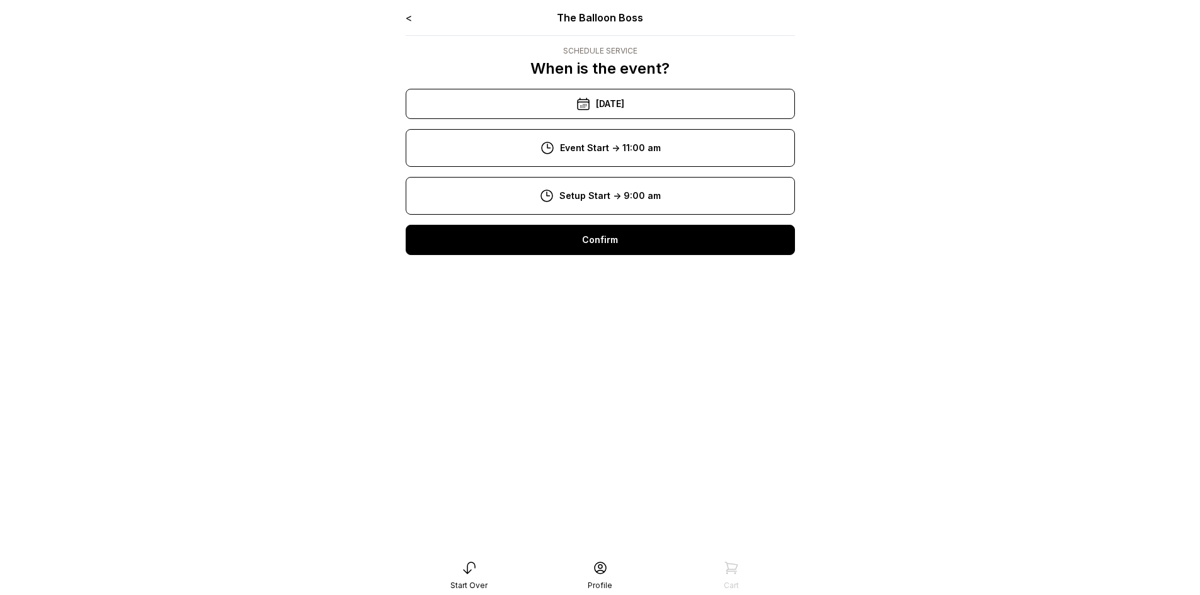
click at [635, 267] on div "12:00 pm" at bounding box center [600, 273] width 369 height 30
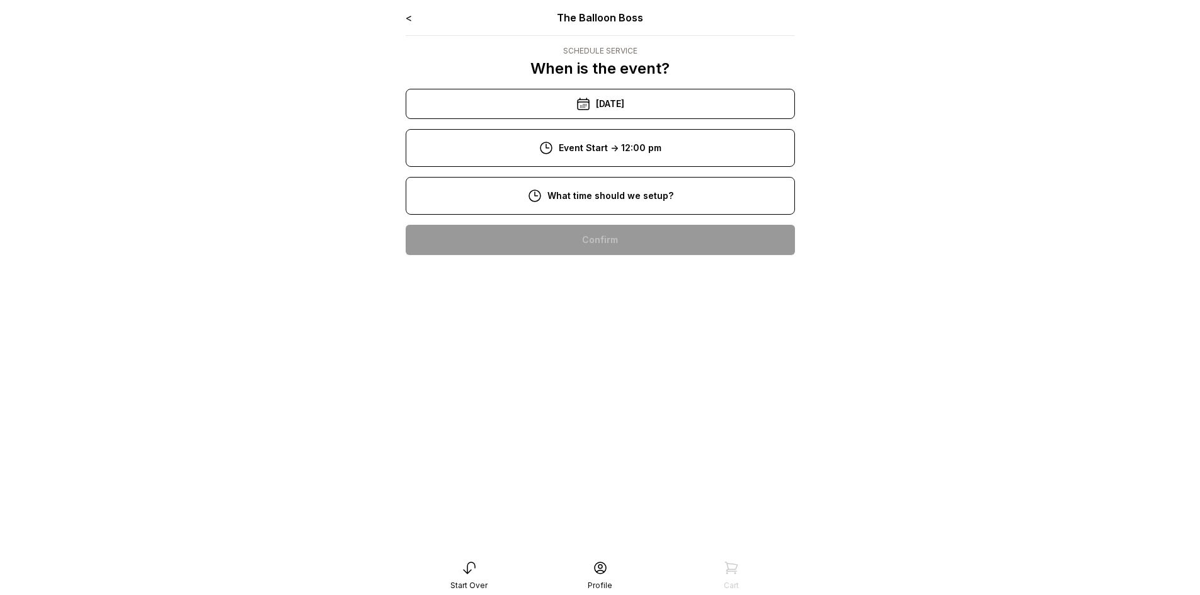
click at [613, 279] on div "9:00 am" at bounding box center [600, 280] width 369 height 30
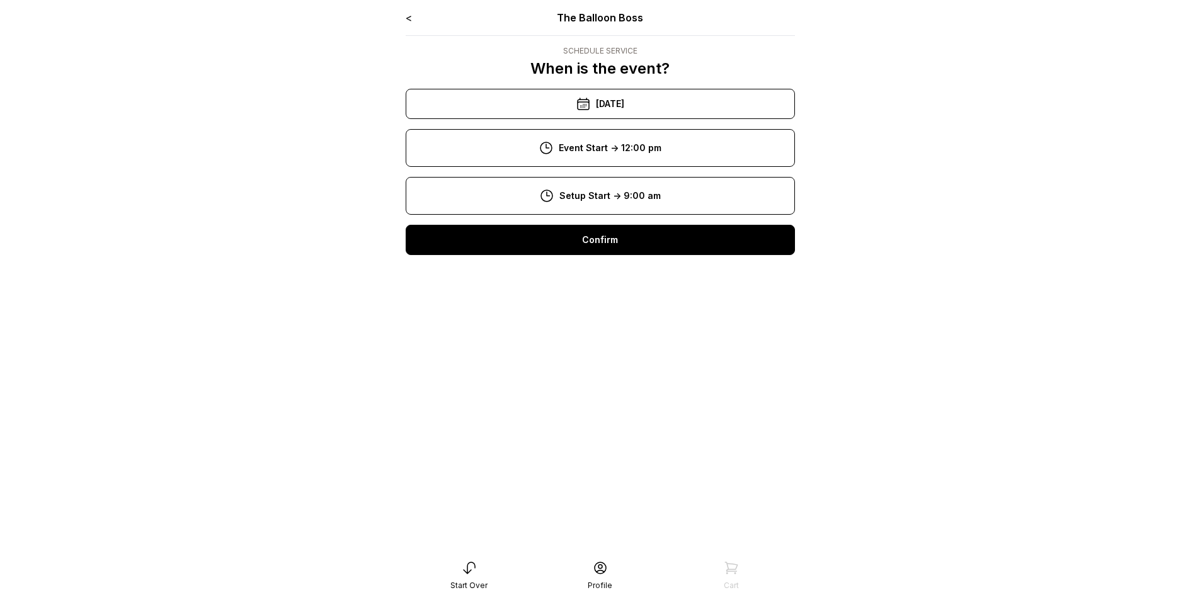
click at [585, 225] on div "11:00 am" at bounding box center [600, 232] width 369 height 30
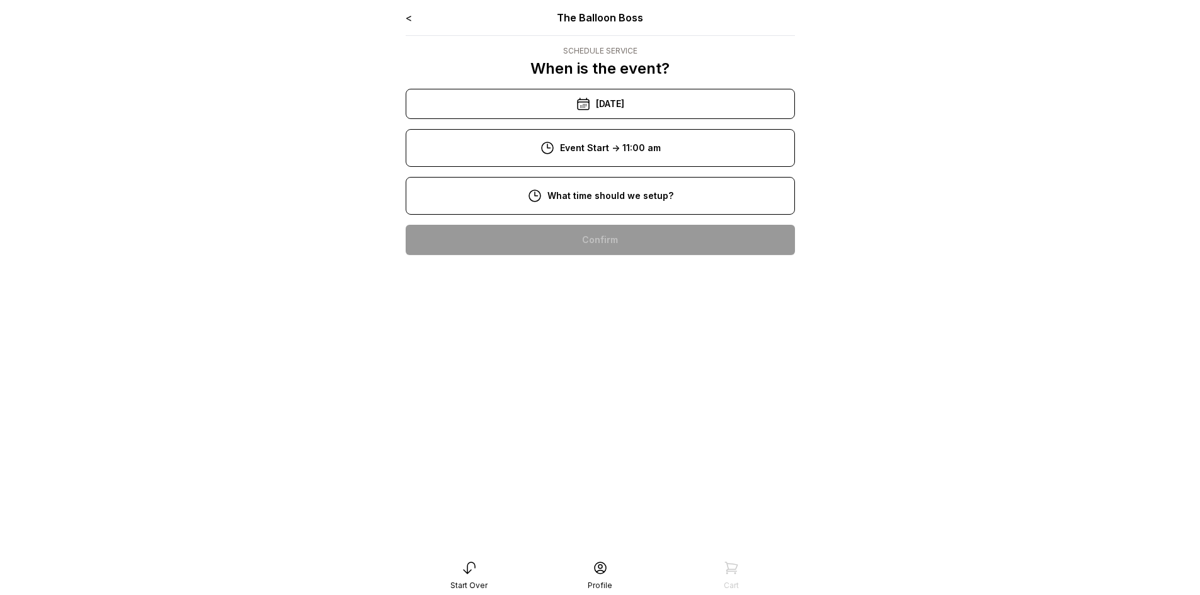
click at [604, 239] on div "8:00 am" at bounding box center [600, 240] width 369 height 30
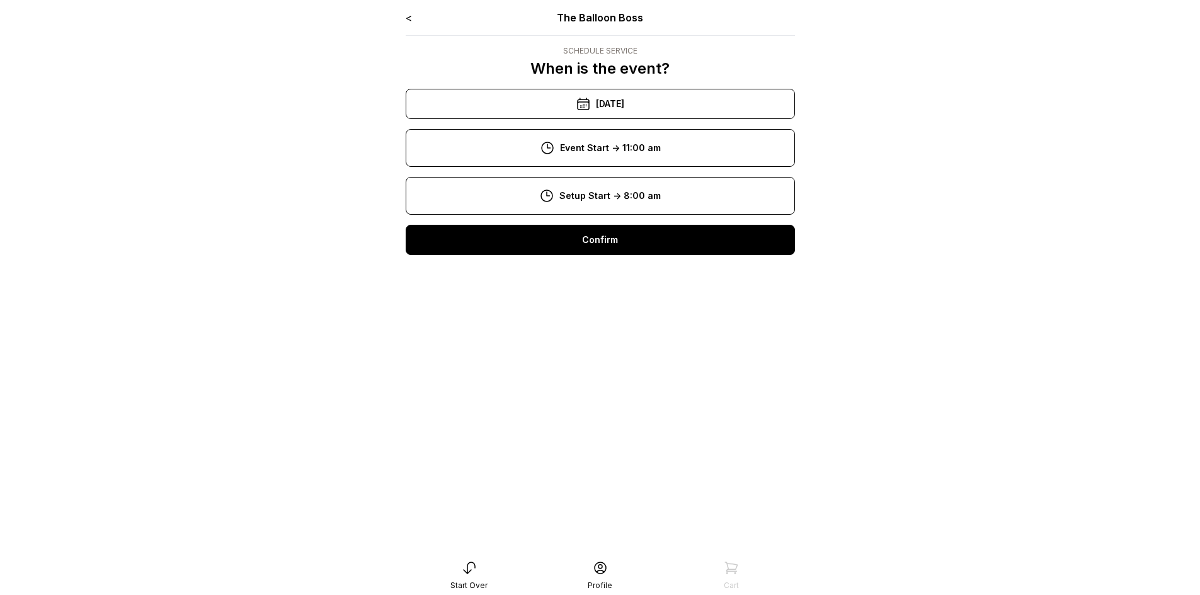
click at [609, 243] on div "Confirm" at bounding box center [600, 240] width 389 height 30
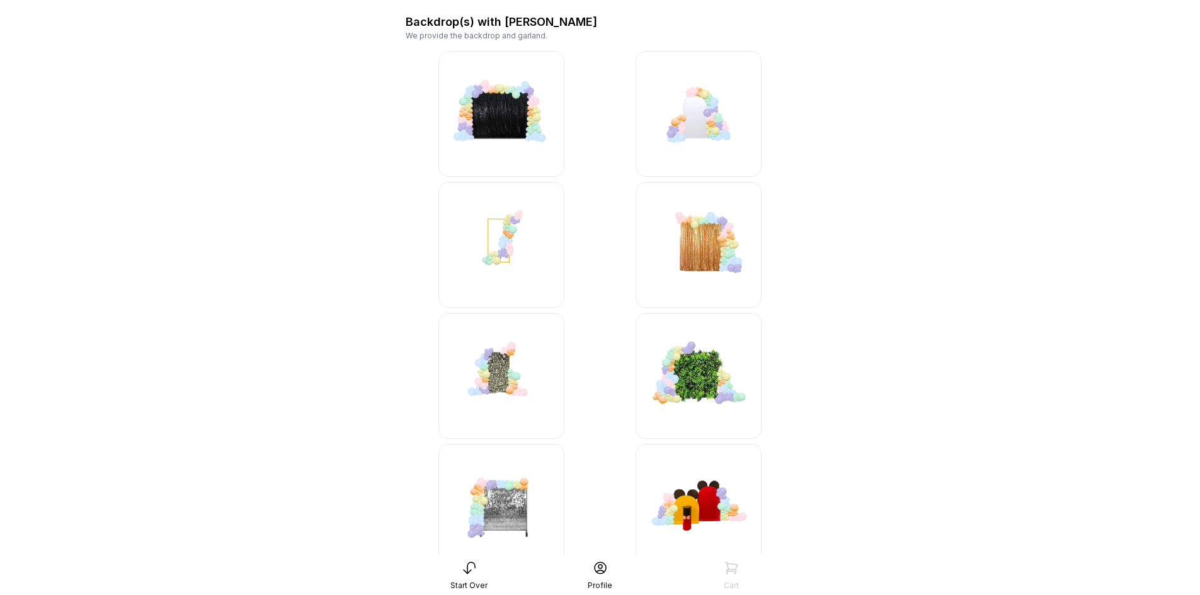
scroll to position [126, 0]
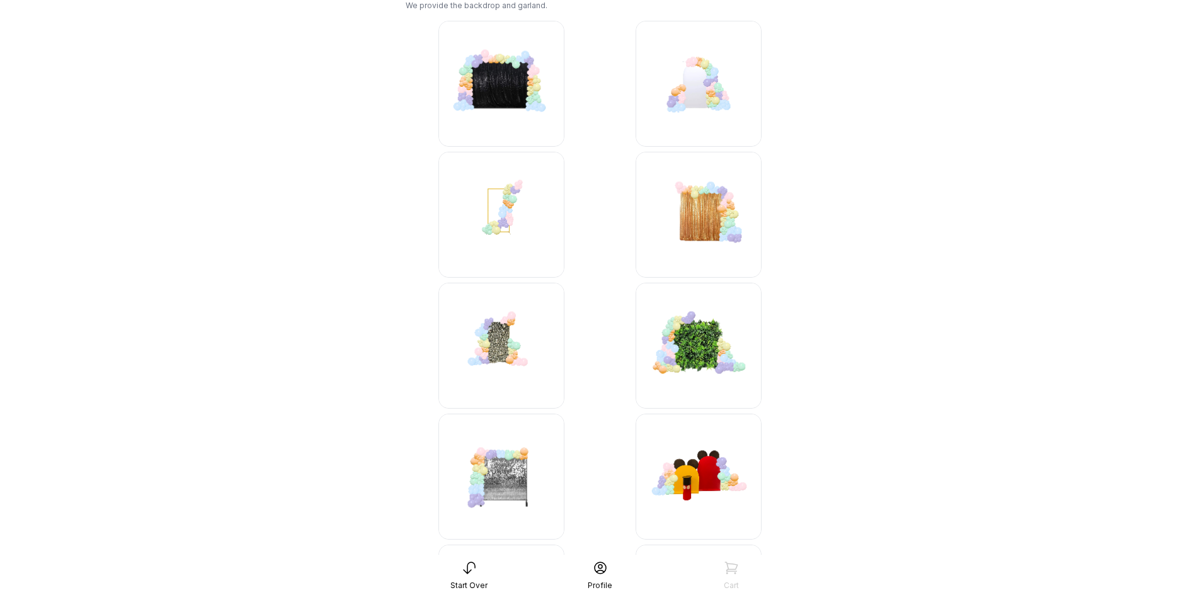
drag, startPoint x: 522, startPoint y: 100, endPoint x: 895, endPoint y: 236, distance: 397.9
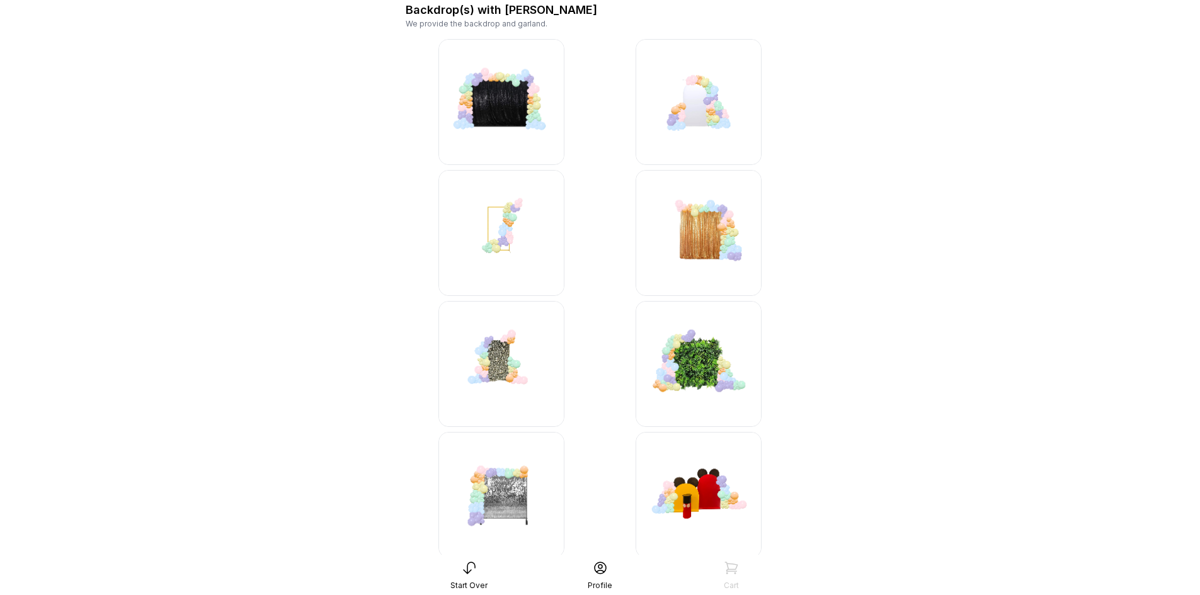
scroll to position [0, 0]
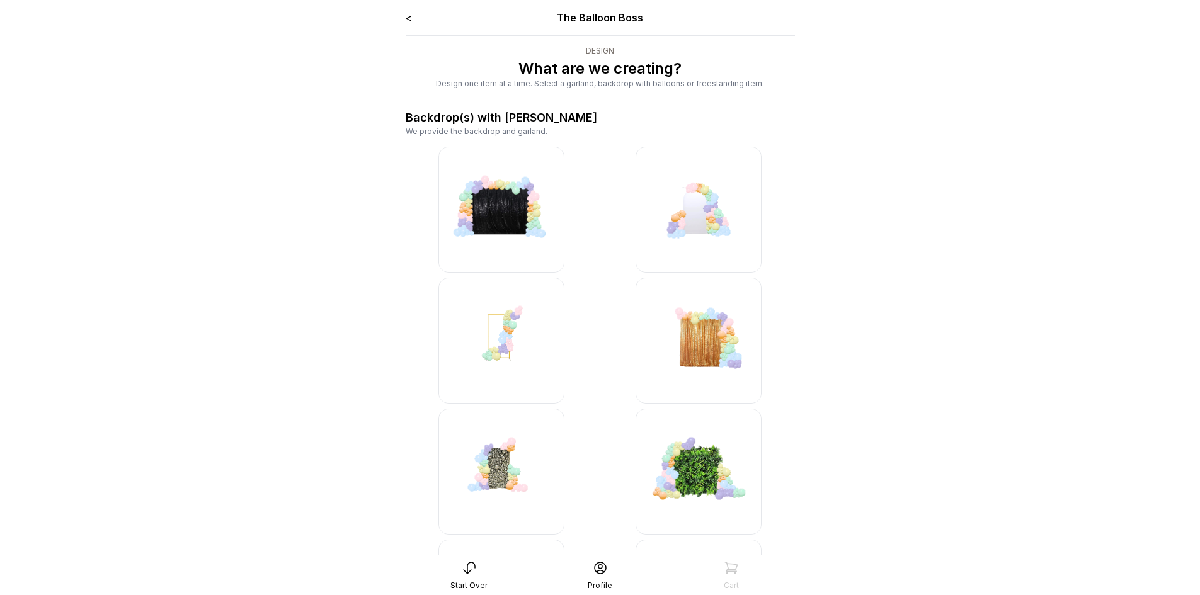
click at [521, 196] on img at bounding box center [502, 210] width 126 height 126
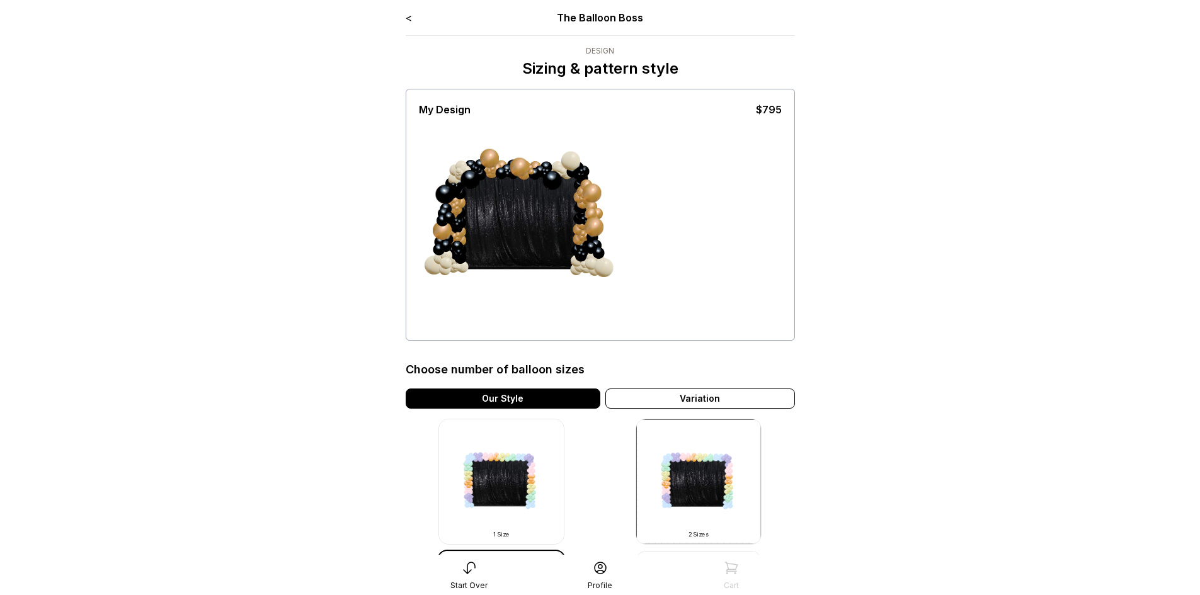
click at [415, 21] on div "< The Balloon Boss" at bounding box center [600, 17] width 389 height 15
click at [406, 16] on link "<" at bounding box center [409, 17] width 6 height 13
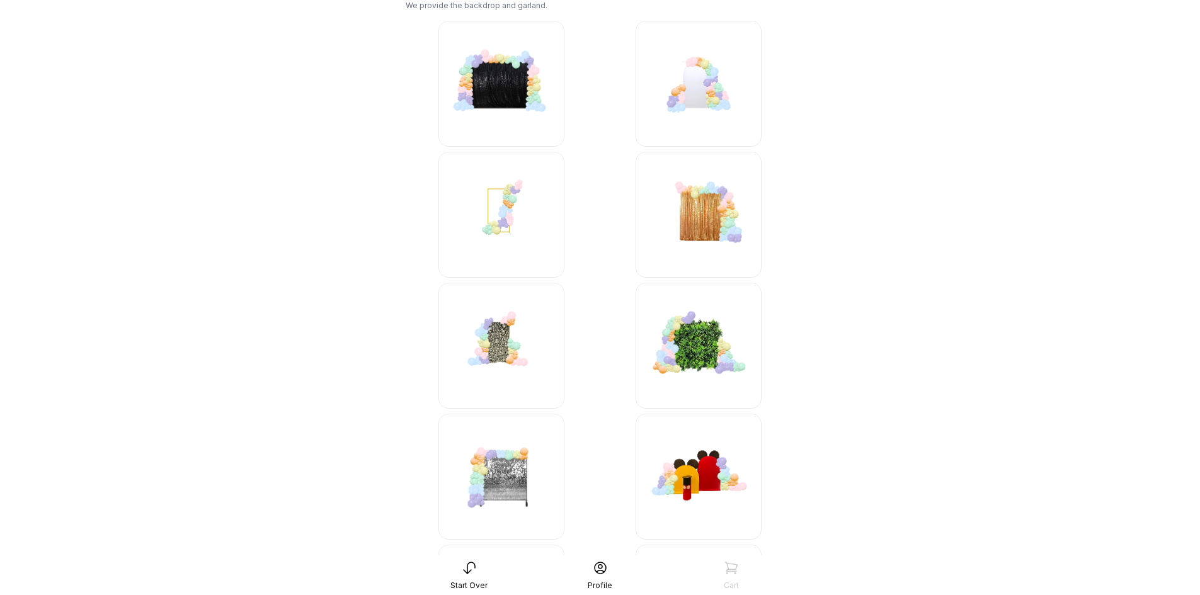
click at [711, 228] on img at bounding box center [699, 215] width 126 height 126
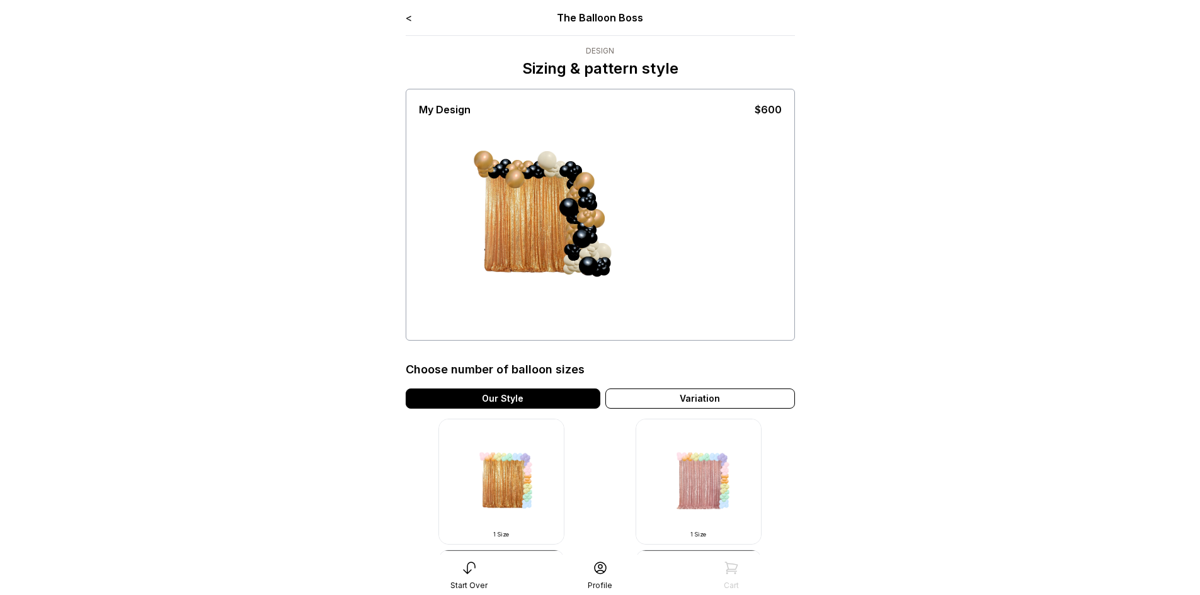
click at [410, 14] on link "<" at bounding box center [409, 17] width 6 height 13
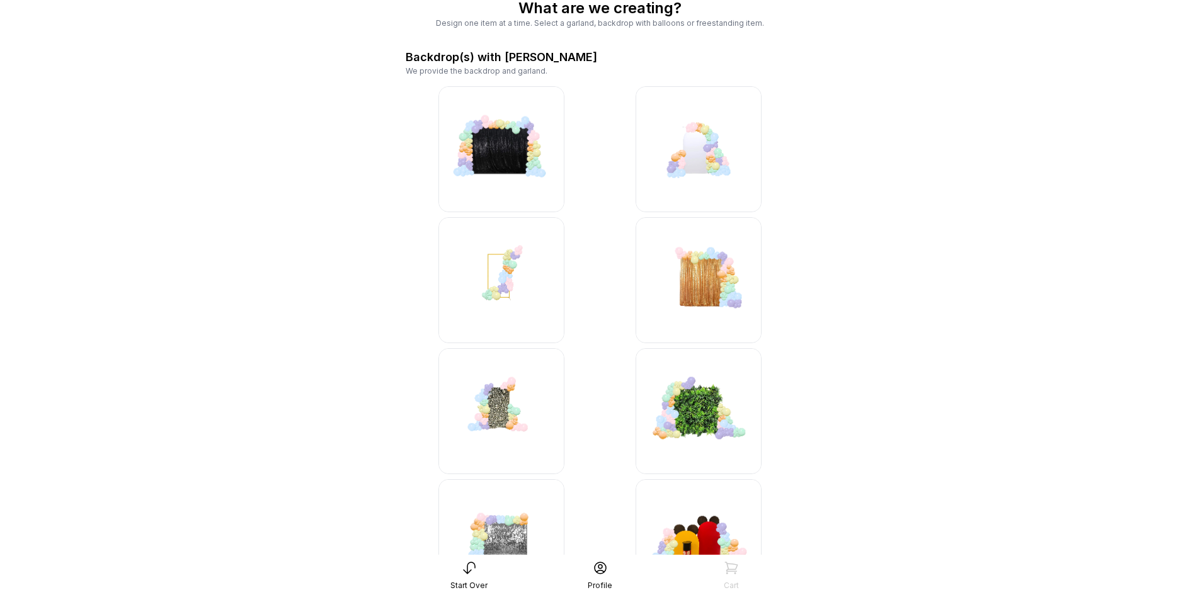
scroll to position [126, 0]
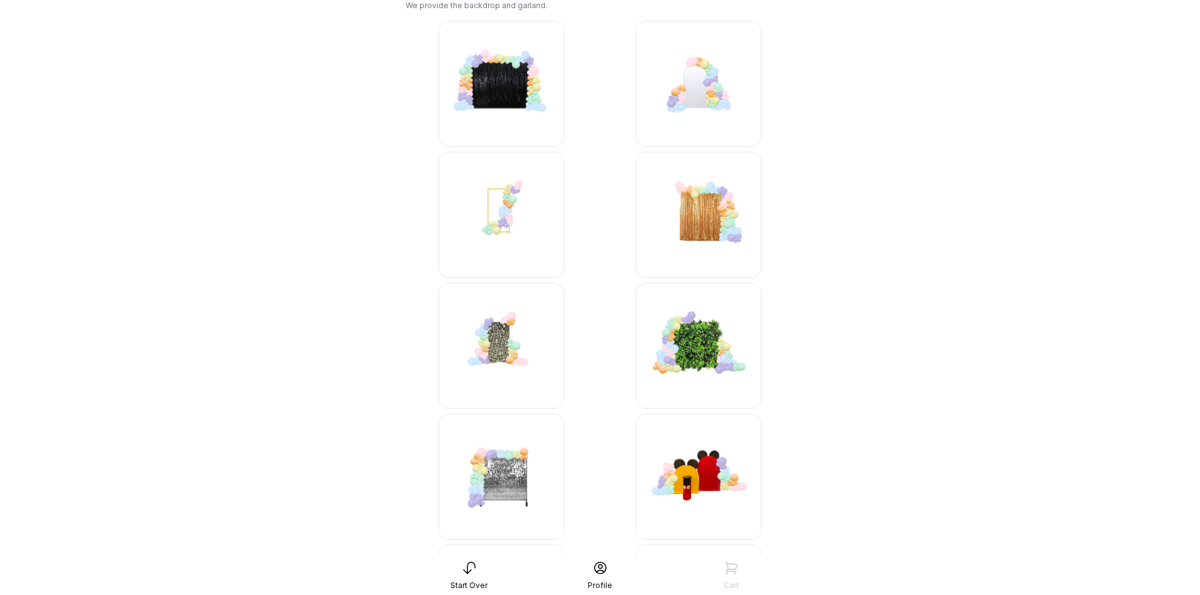
click at [515, 205] on img at bounding box center [502, 215] width 126 height 126
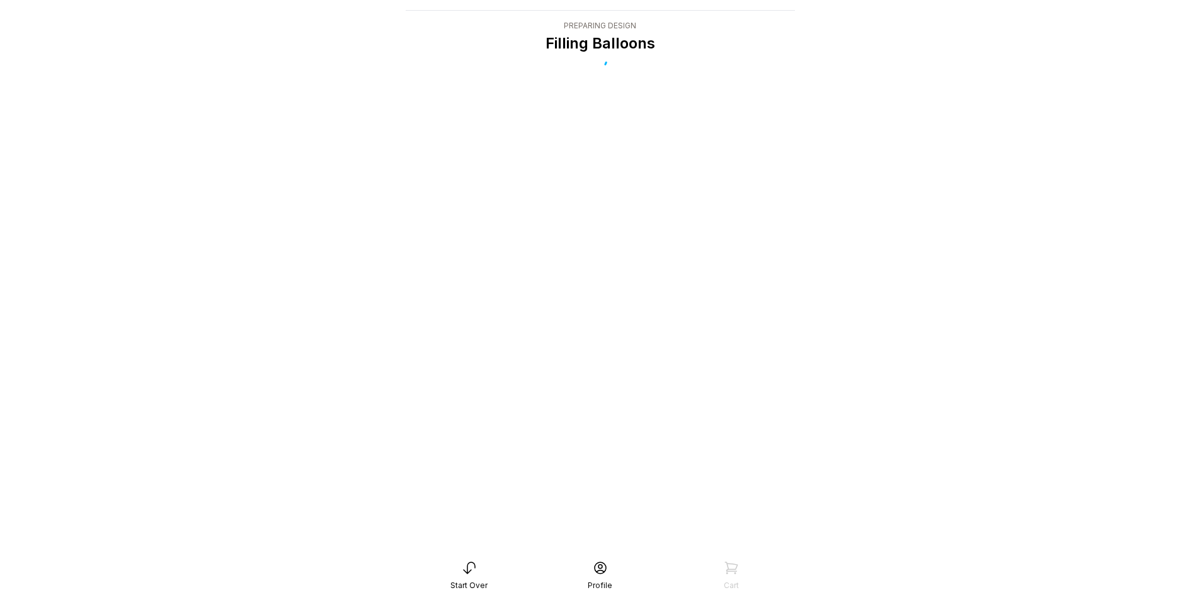
scroll to position [25, 0]
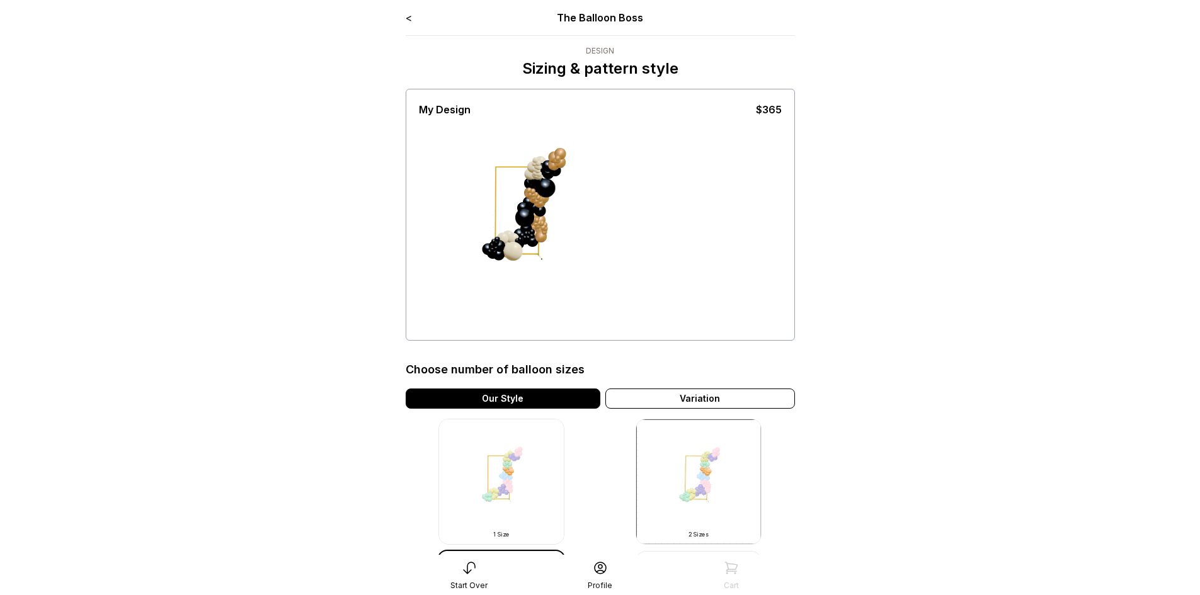
click at [413, 22] on div "< The Balloon Boss" at bounding box center [600, 17] width 389 height 15
click at [406, 18] on link "<" at bounding box center [409, 17] width 6 height 13
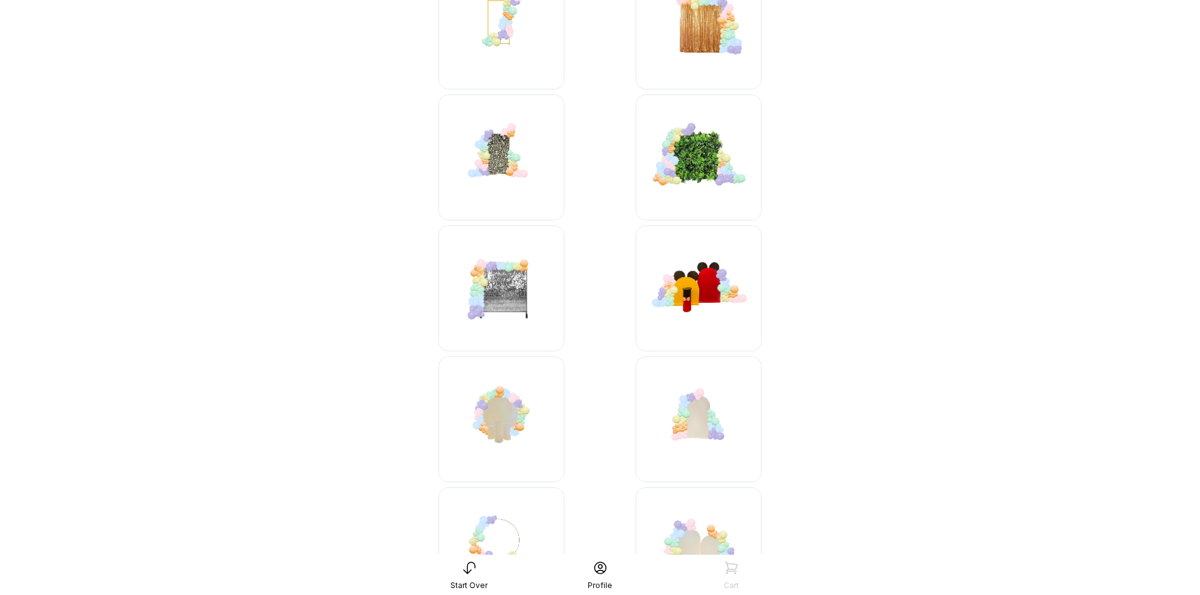
scroll to position [315, 0]
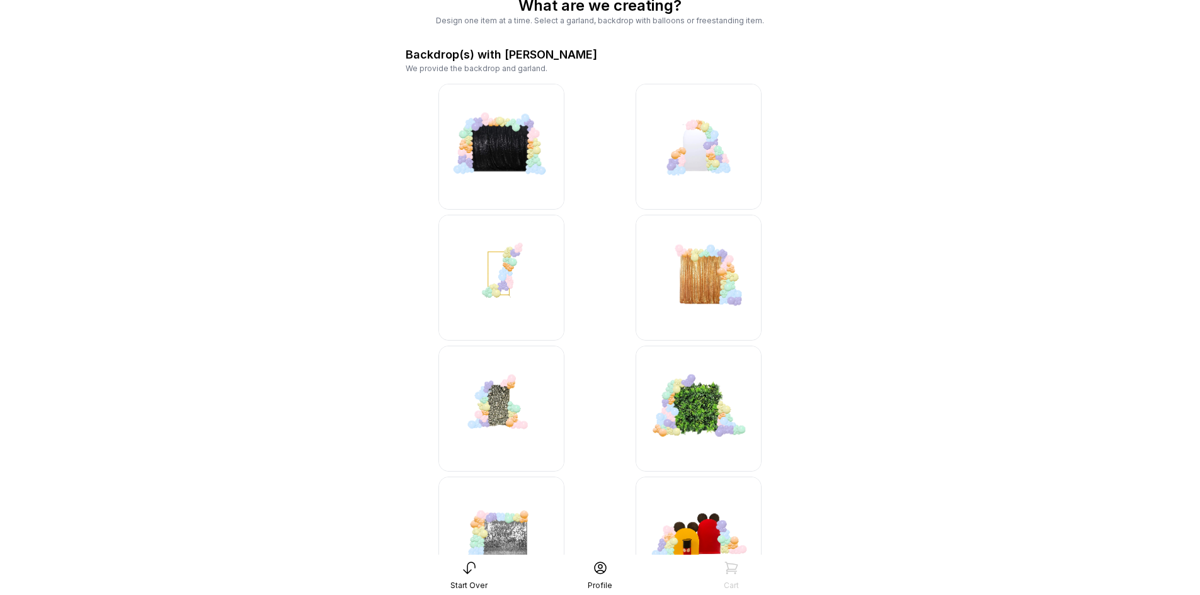
click at [696, 175] on img at bounding box center [699, 147] width 126 height 126
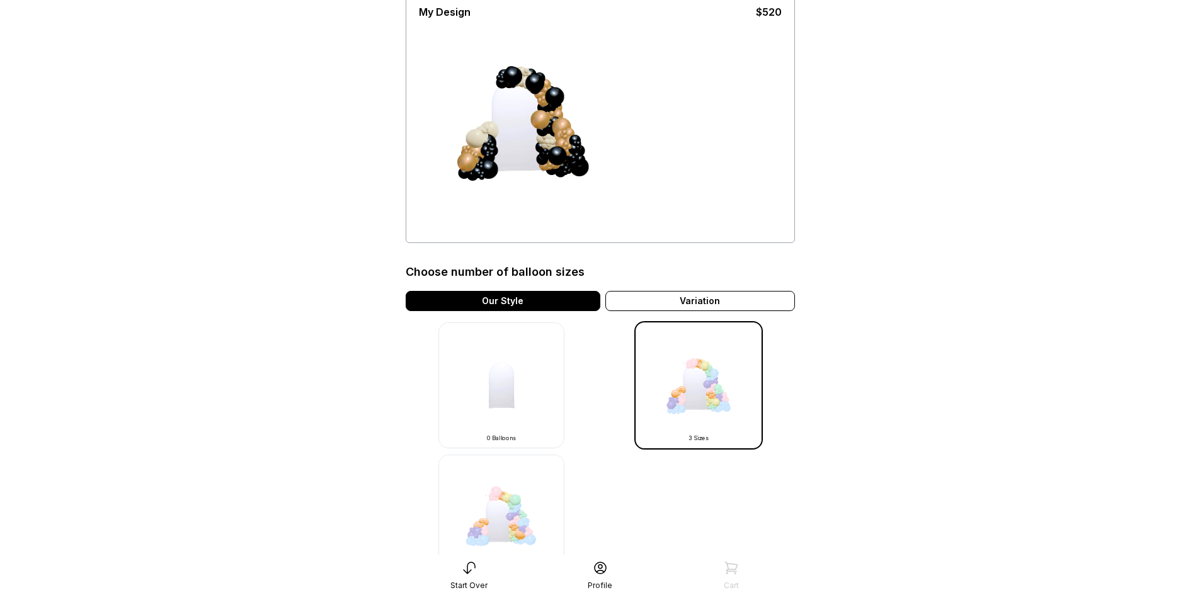
scroll to position [189, 0]
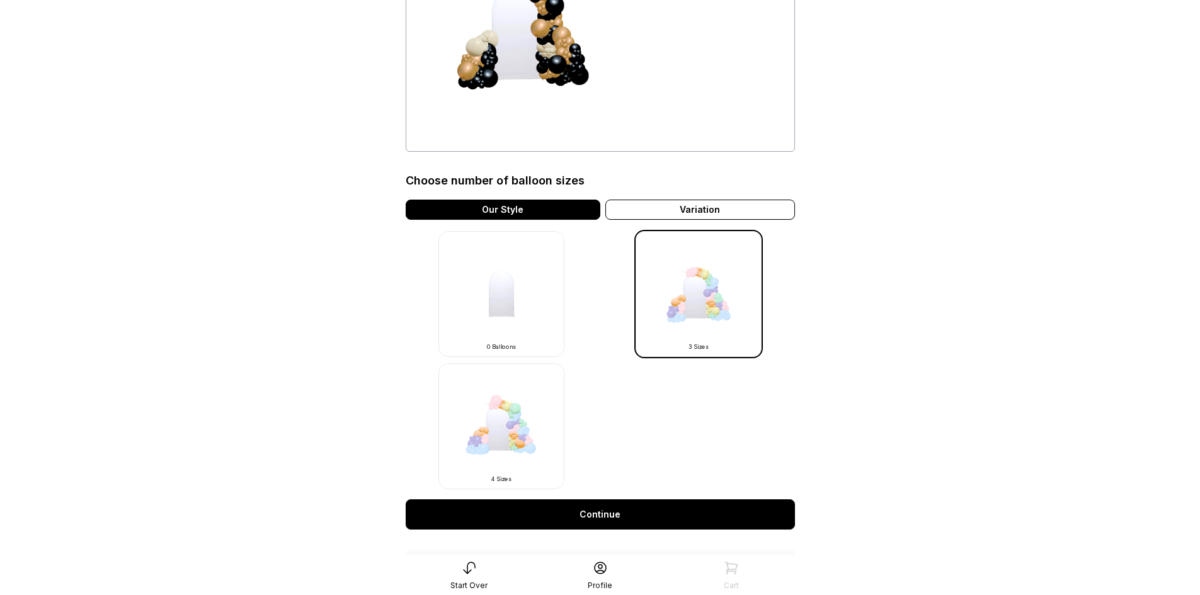
click at [546, 469] on img at bounding box center [502, 427] width 126 height 126
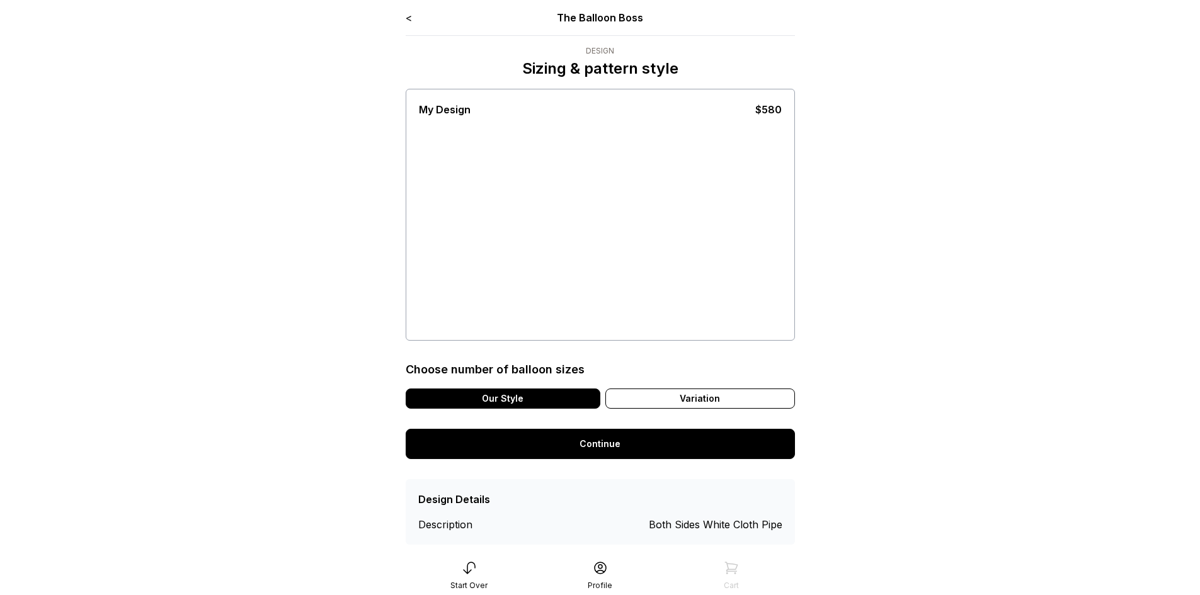
click at [522, 438] on link "Continue" at bounding box center [600, 444] width 389 height 30
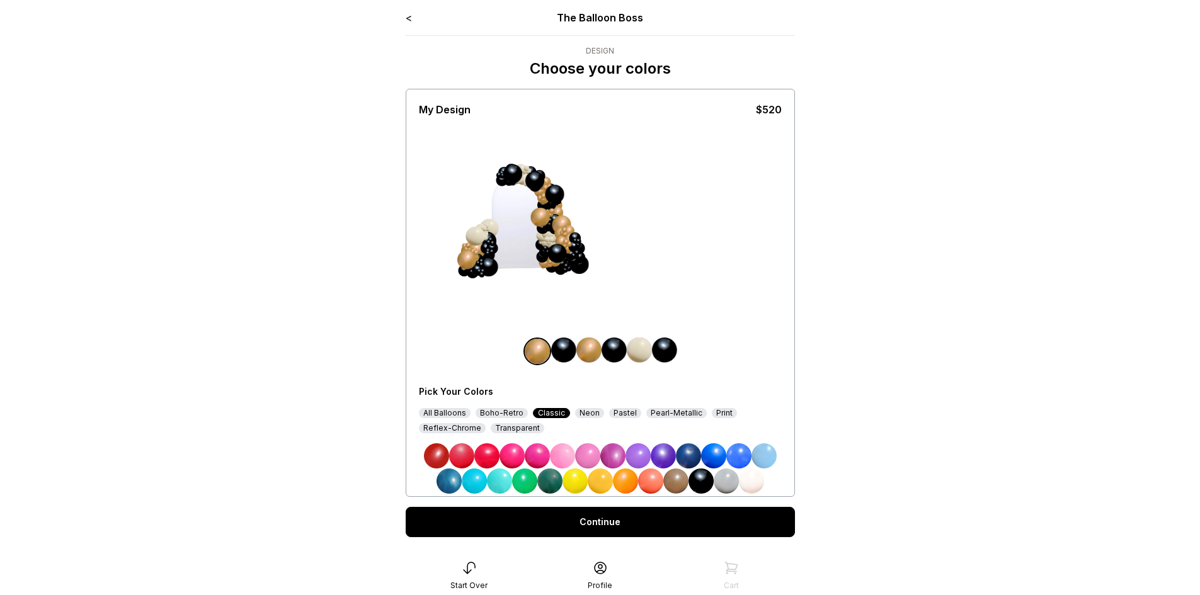
click at [411, 15] on link "<" at bounding box center [409, 17] width 6 height 13
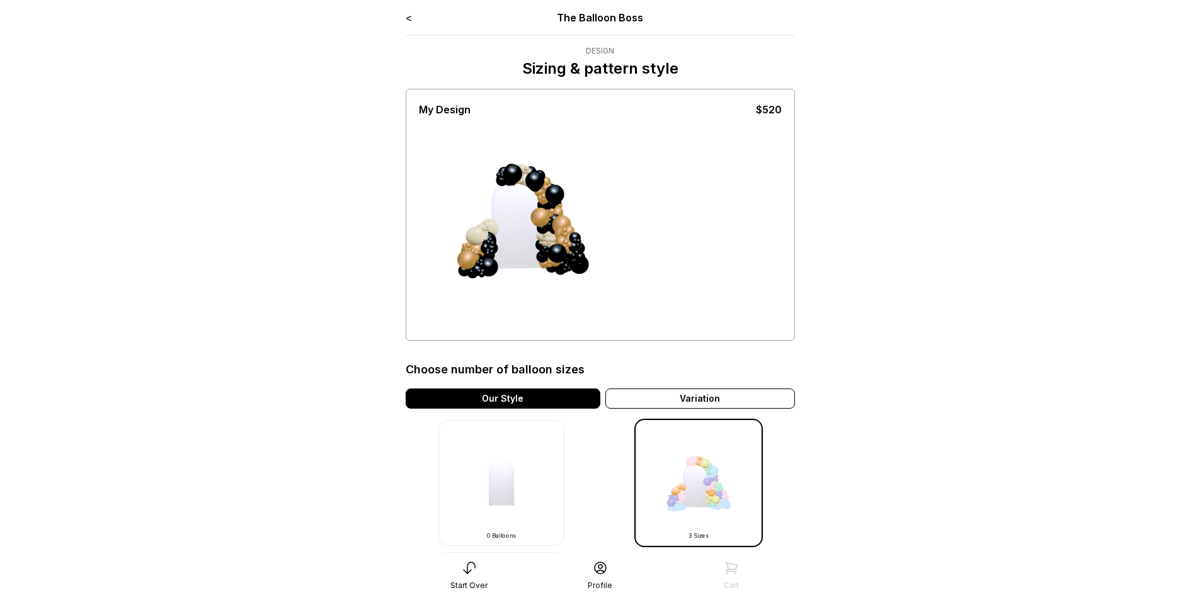
scroll to position [126, 0]
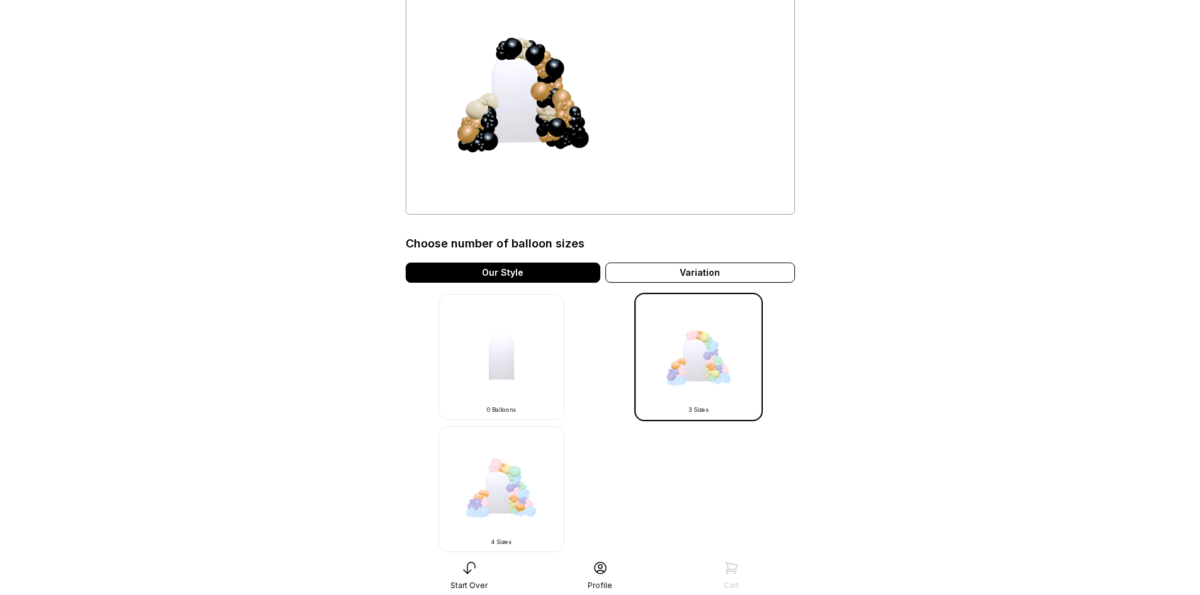
click at [487, 480] on img at bounding box center [502, 490] width 126 height 126
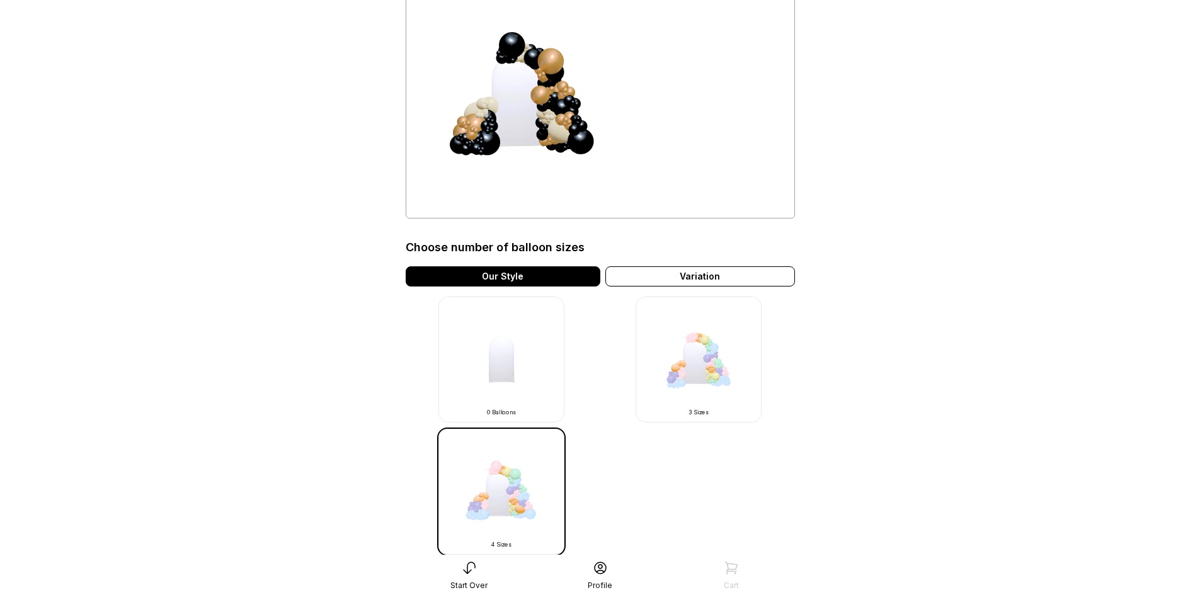
scroll to position [126, 0]
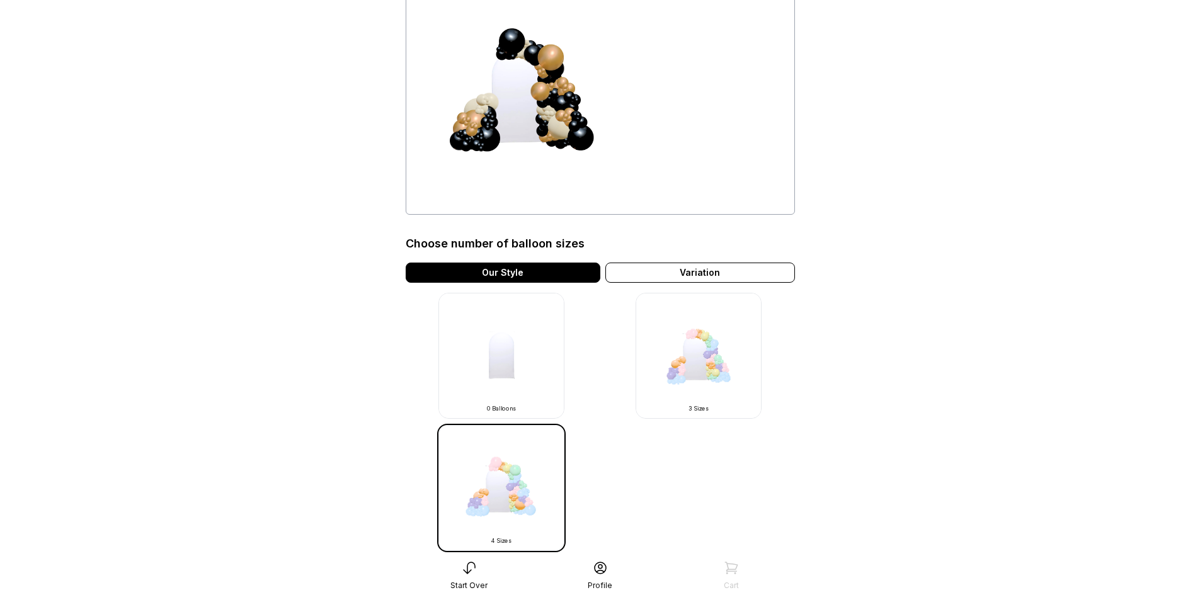
click at [704, 376] on img at bounding box center [699, 356] width 126 height 126
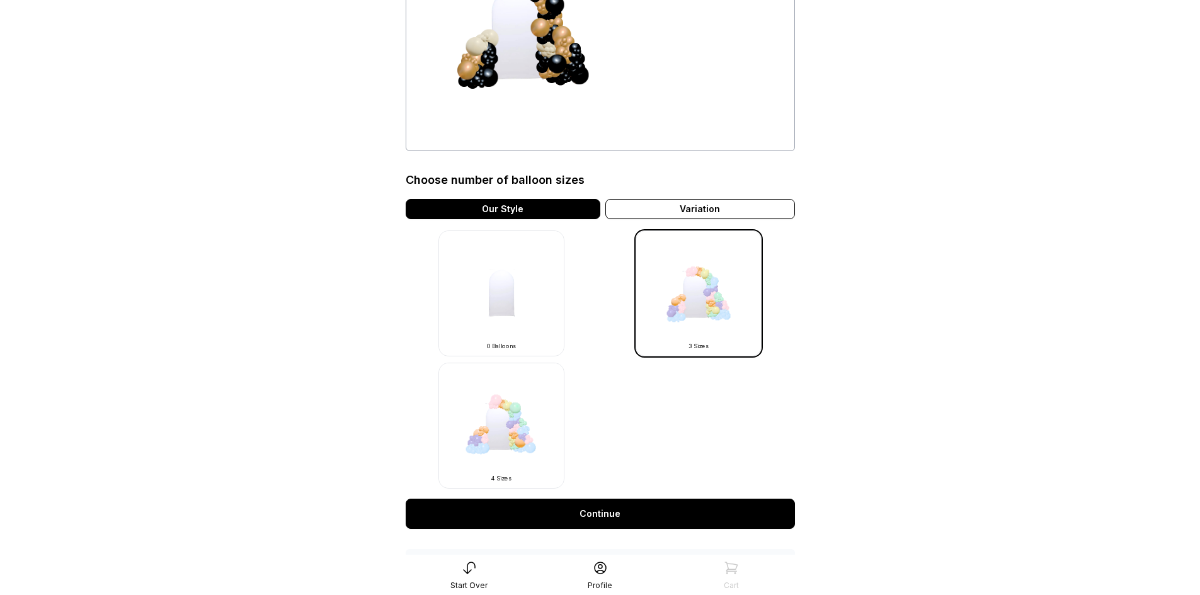
scroll to position [282, 0]
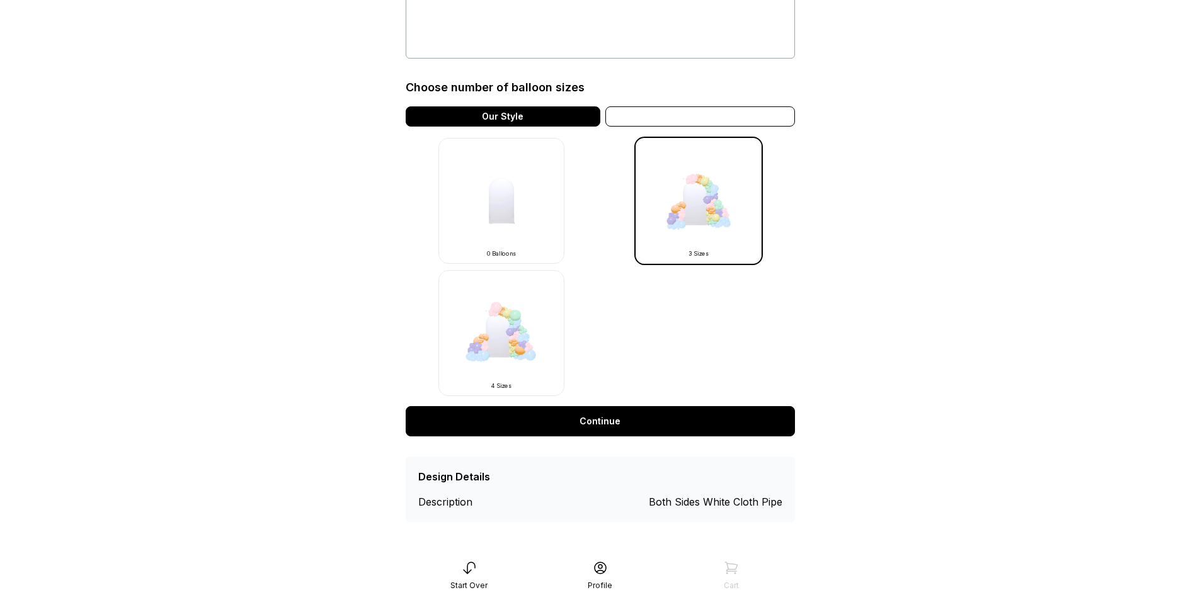
click at [688, 111] on div "Variation" at bounding box center [701, 116] width 190 height 20
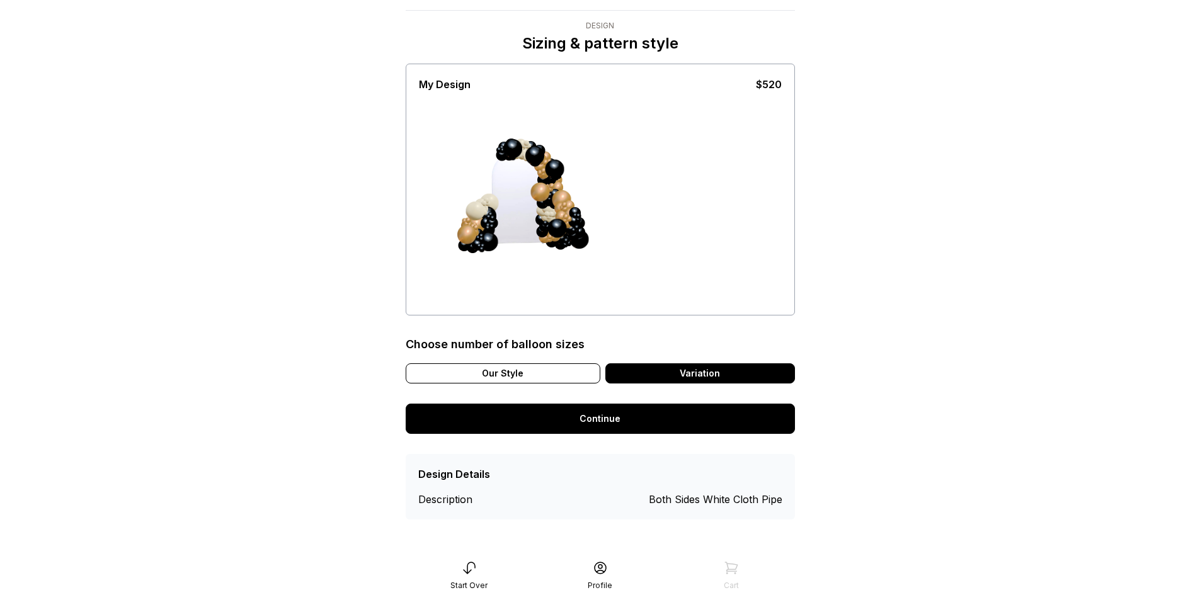
scroll to position [25, 0]
click at [553, 370] on div "Our Style" at bounding box center [503, 374] width 195 height 20
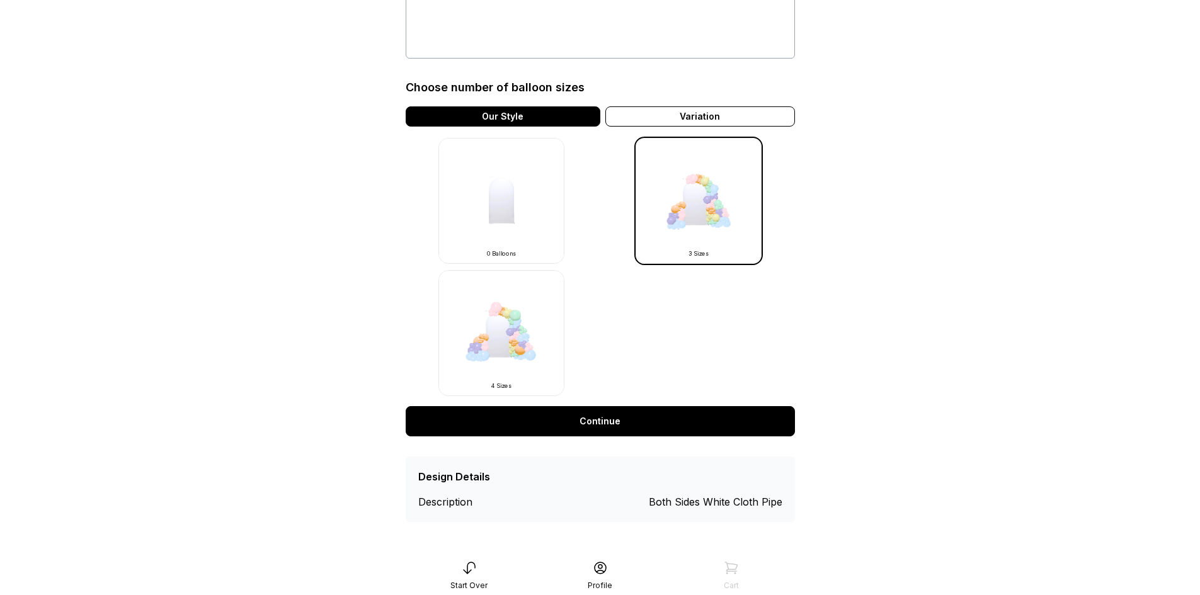
click at [653, 425] on link "Continue" at bounding box center [600, 421] width 389 height 30
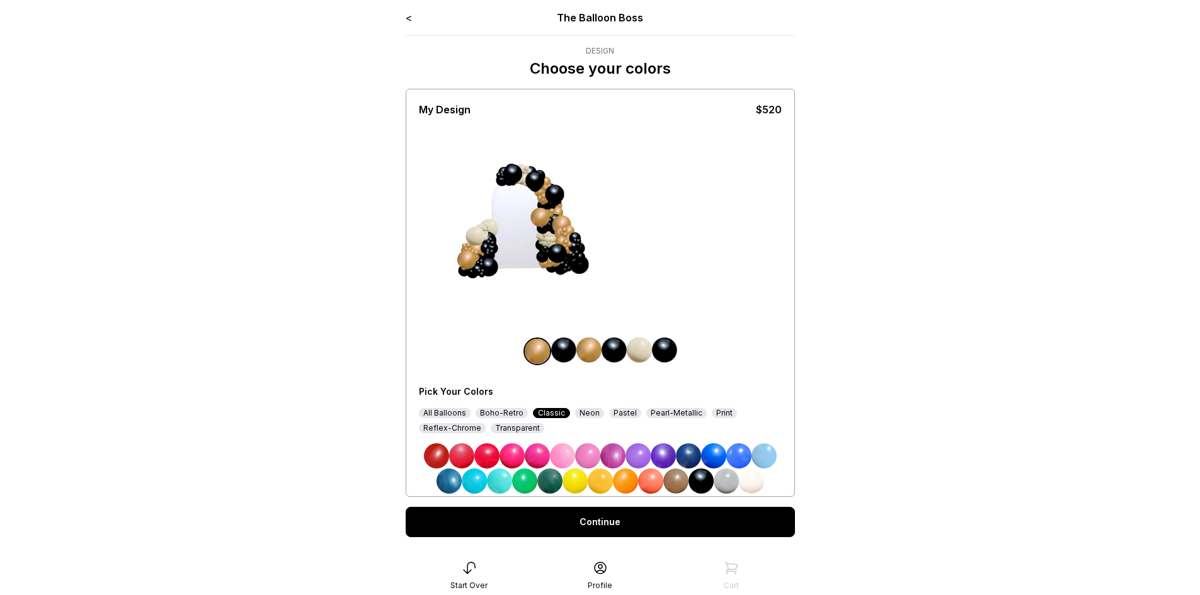
scroll to position [25, 0]
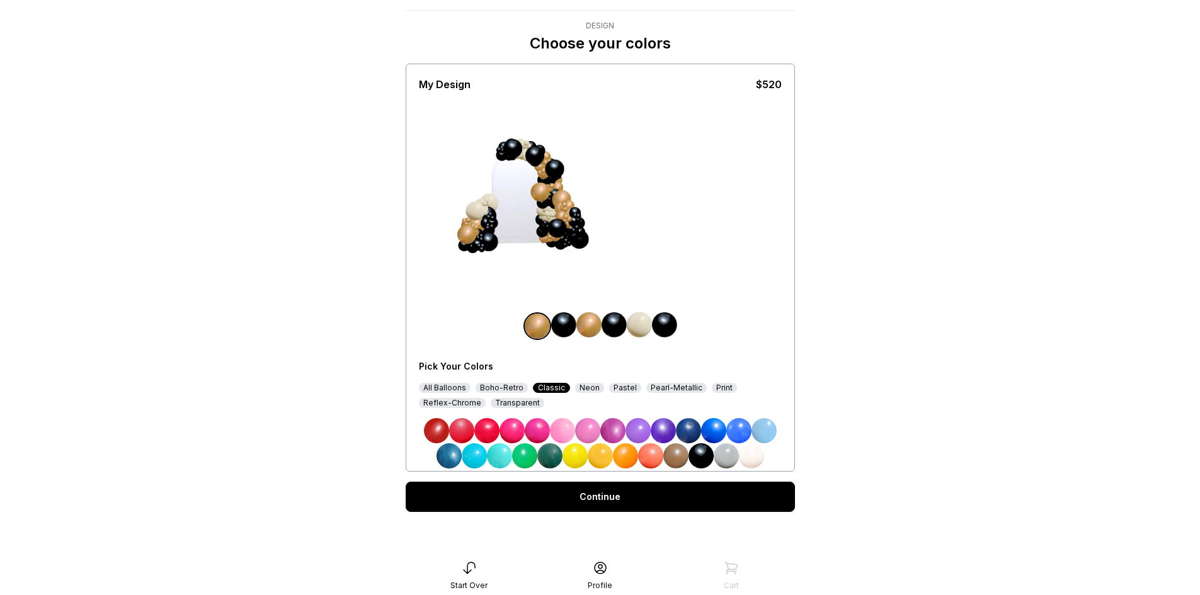
click at [650, 384] on div "Pearl-Metallic" at bounding box center [676, 388] width 60 height 10
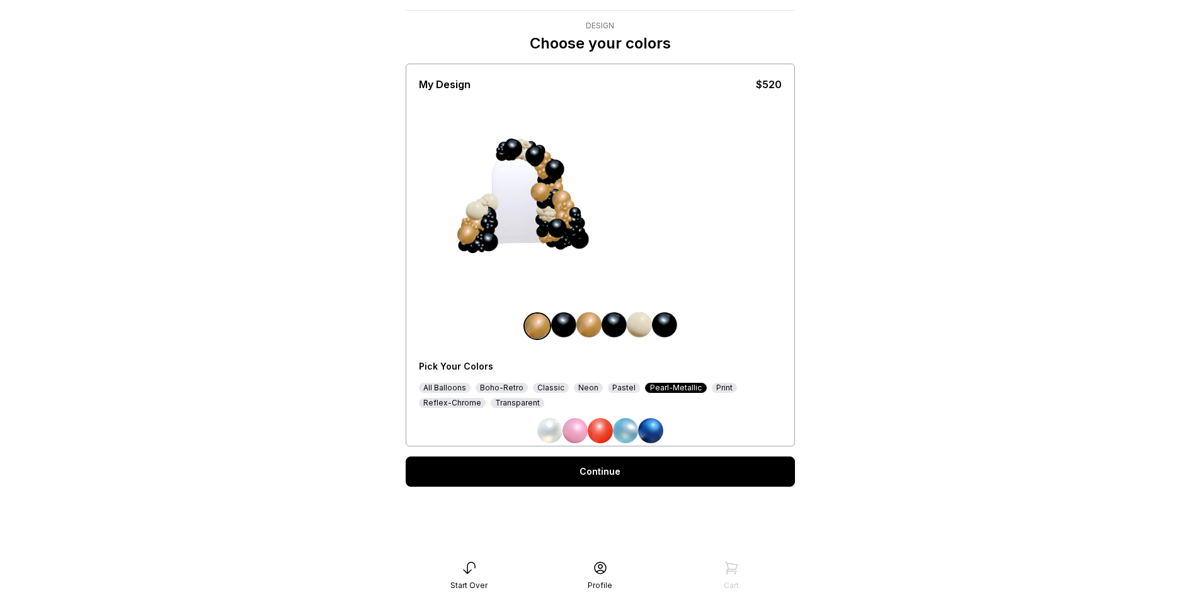
click at [555, 433] on img at bounding box center [549, 430] width 25 height 25
click at [570, 434] on img at bounding box center [575, 430] width 25 height 25
click at [602, 434] on img at bounding box center [600, 430] width 25 height 25
click at [629, 437] on img at bounding box center [625, 430] width 25 height 25
click at [654, 434] on img at bounding box center [650, 430] width 25 height 25
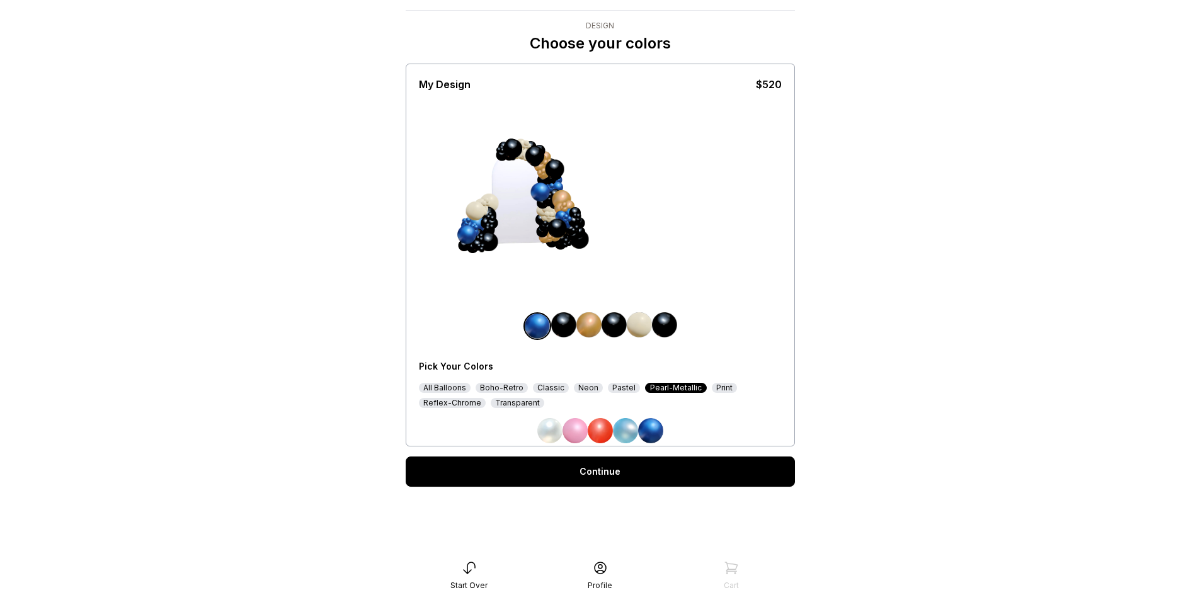
click at [712, 388] on div "Print" at bounding box center [724, 388] width 25 height 10
click at [593, 432] on img at bounding box center [587, 430] width 25 height 25
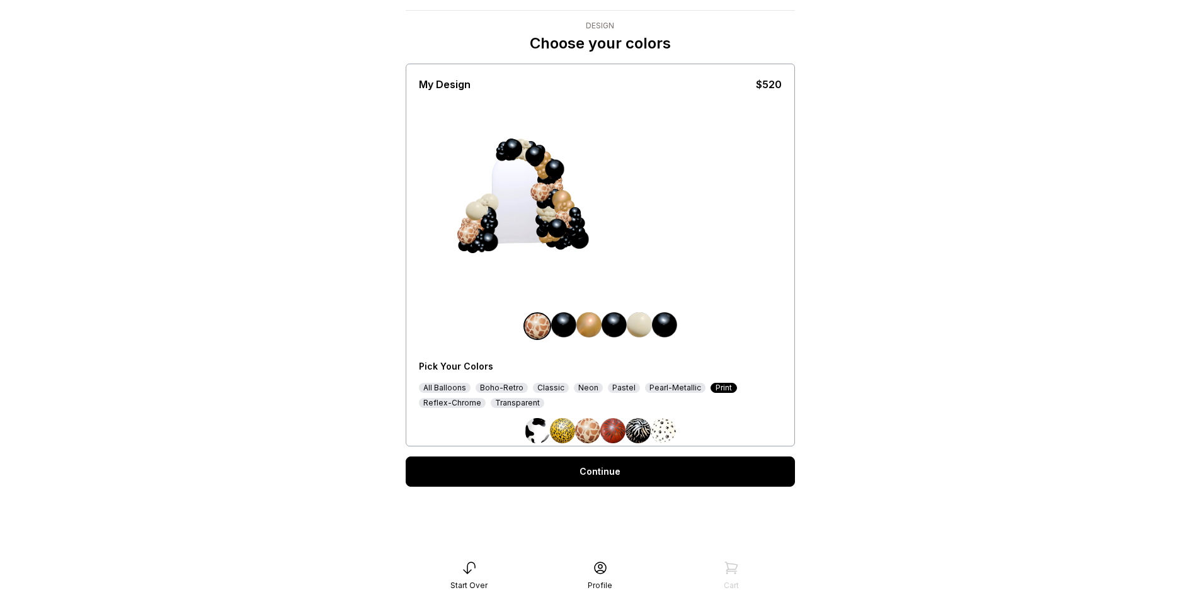
click at [607, 431] on img at bounding box center [612, 430] width 25 height 25
click at [633, 437] on img at bounding box center [638, 430] width 25 height 25
drag, startPoint x: 667, startPoint y: 434, endPoint x: 608, endPoint y: 440, distance: 58.9
click at [665, 435] on img at bounding box center [663, 430] width 25 height 25
click at [563, 434] on img at bounding box center [562, 430] width 25 height 25
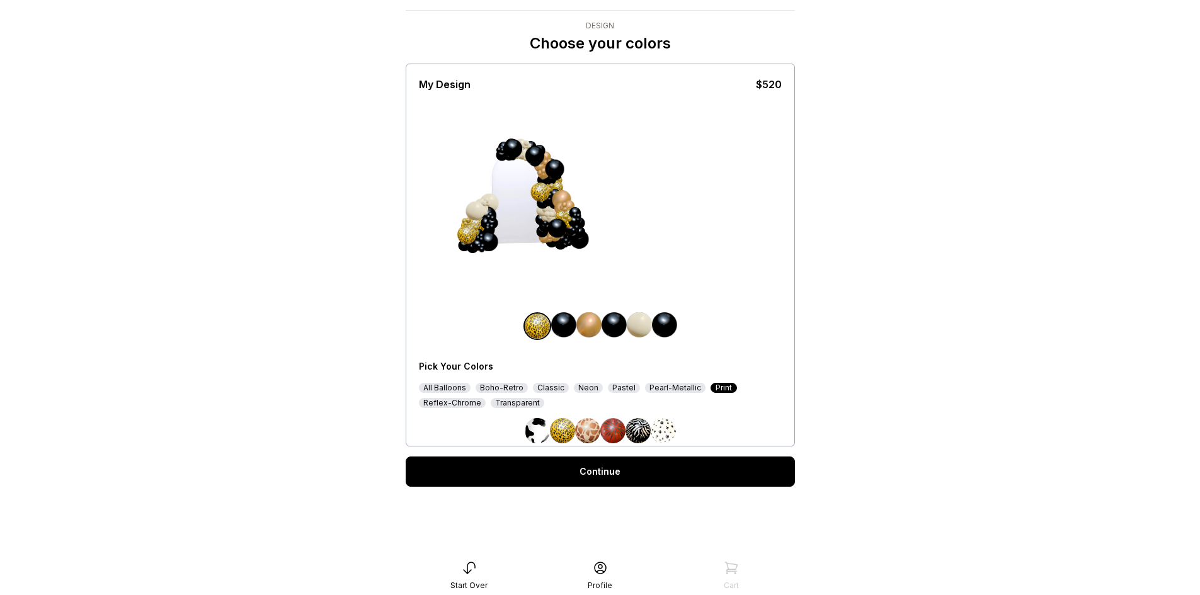
click at [528, 434] on img at bounding box center [537, 430] width 25 height 25
click at [616, 389] on div "Pastel" at bounding box center [624, 388] width 32 height 10
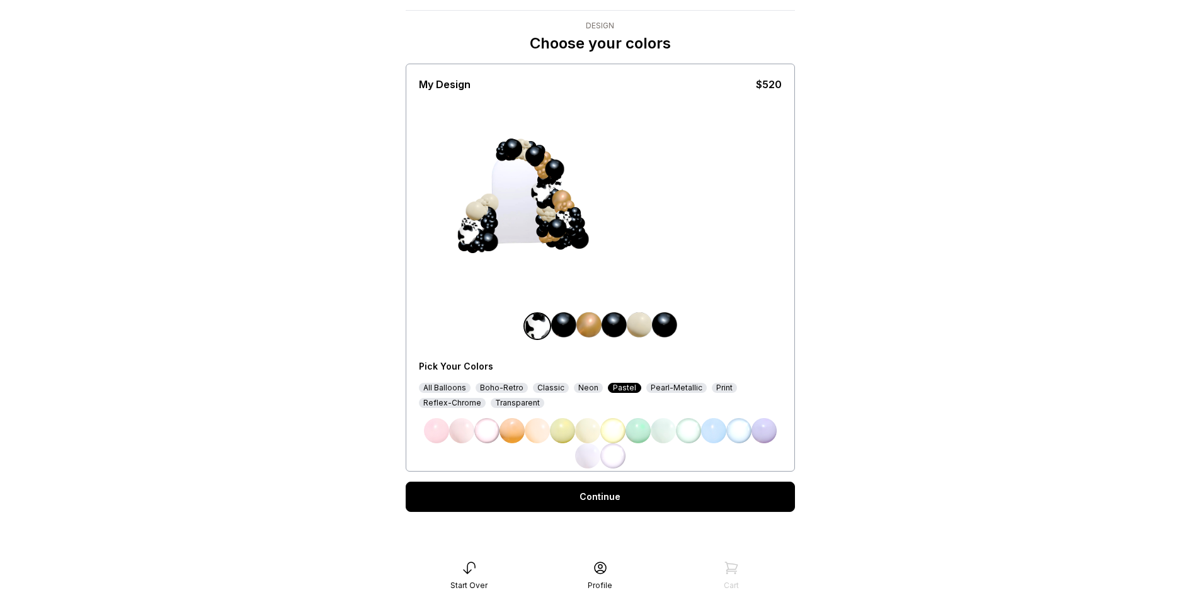
click at [525, 407] on div "Transparent" at bounding box center [518, 403] width 54 height 10
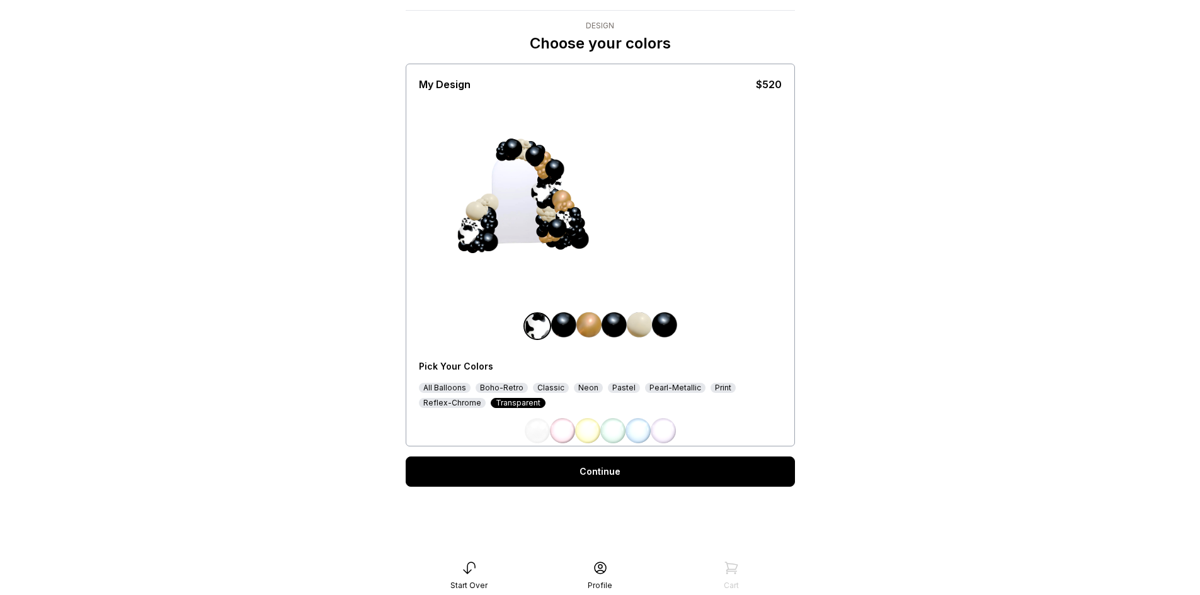
click at [456, 406] on div "Reflex-Chrome" at bounding box center [452, 403] width 67 height 10
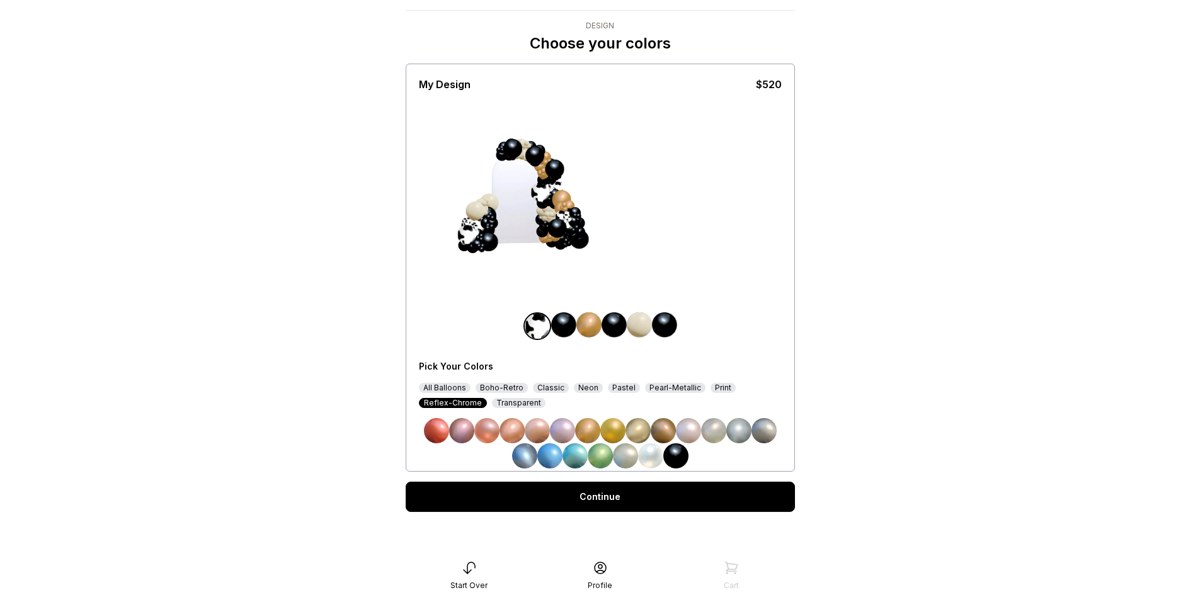
click at [633, 434] on img at bounding box center [638, 430] width 25 height 25
click at [575, 430] on img at bounding box center [587, 430] width 25 height 25
click at [663, 432] on img at bounding box center [663, 430] width 25 height 25
click at [581, 435] on img at bounding box center [587, 430] width 25 height 25
click at [544, 388] on div "Classic" at bounding box center [551, 388] width 36 height 10
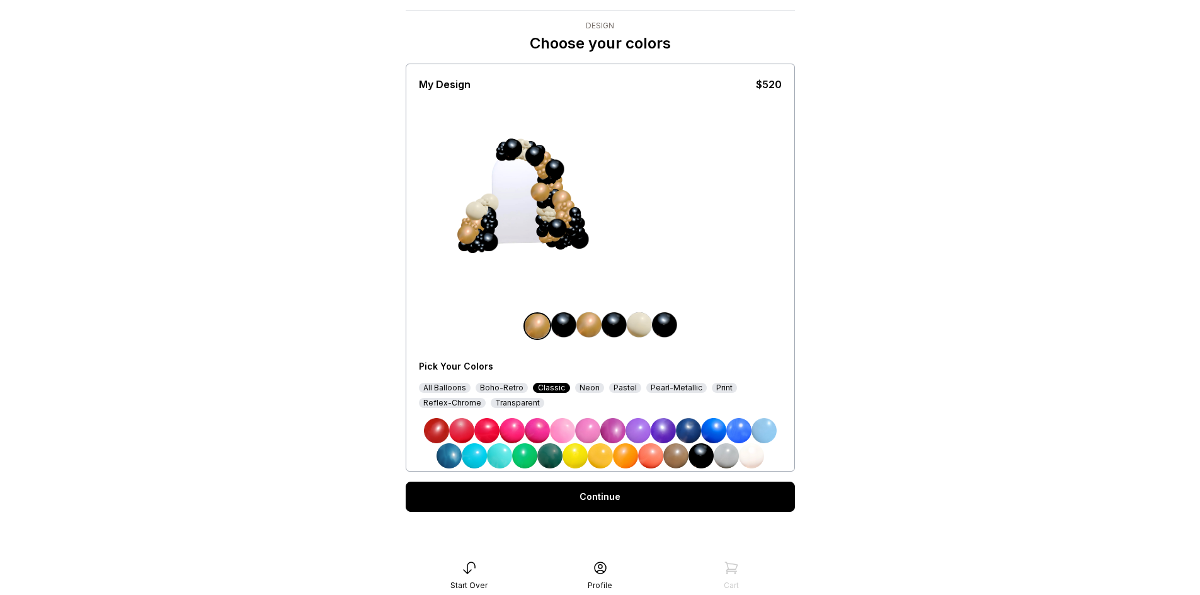
click at [759, 452] on img at bounding box center [751, 456] width 25 height 25
click at [668, 458] on img at bounding box center [675, 456] width 25 height 25
click at [698, 461] on img at bounding box center [701, 456] width 25 height 25
click at [458, 402] on div "Reflex-Chrome" at bounding box center [452, 403] width 67 height 10
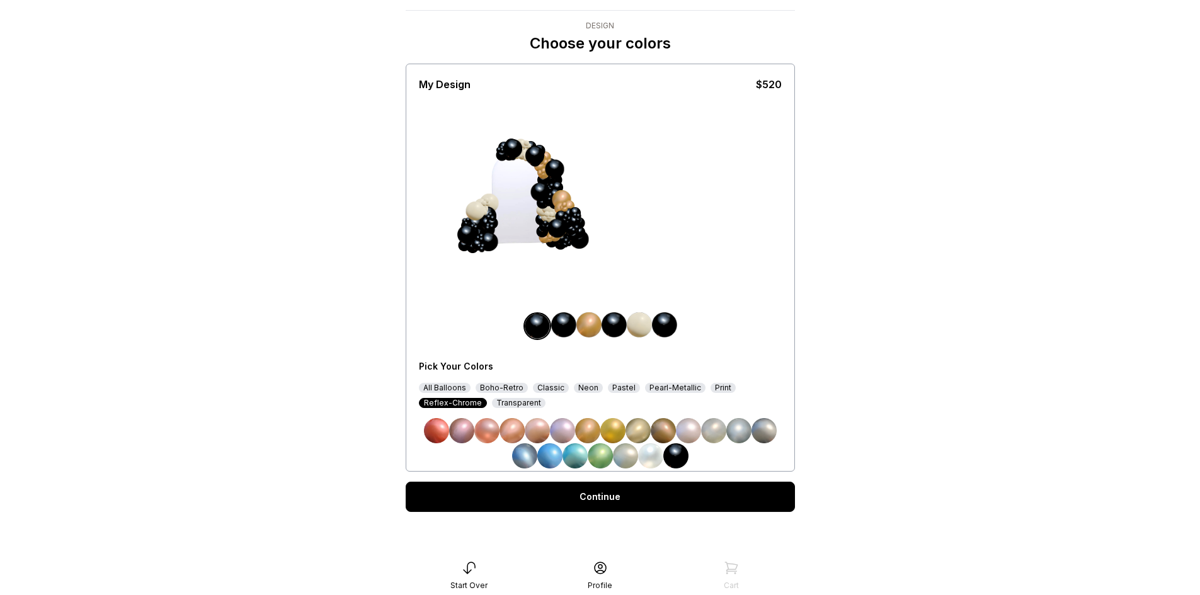
click at [483, 387] on div "Boho-Retro" at bounding box center [502, 388] width 52 height 10
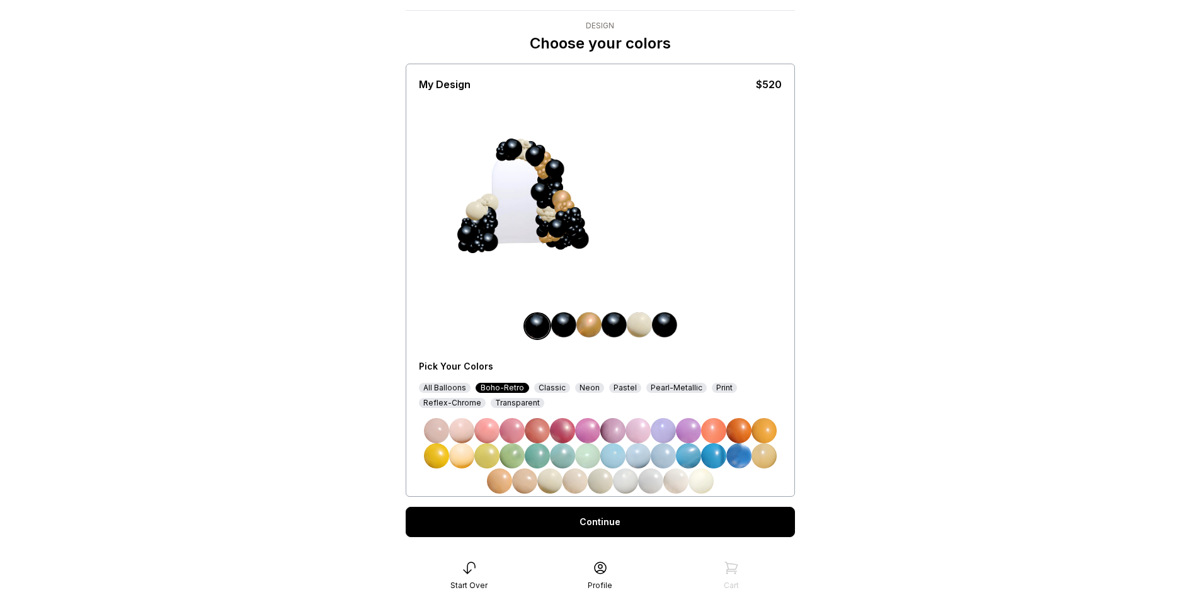
click at [744, 432] on img at bounding box center [739, 430] width 25 height 25
click at [522, 482] on img at bounding box center [524, 481] width 25 height 25
click at [495, 483] on img at bounding box center [499, 481] width 25 height 25
click at [561, 483] on img at bounding box center [549, 481] width 25 height 25
click at [583, 490] on img at bounding box center [575, 481] width 25 height 25
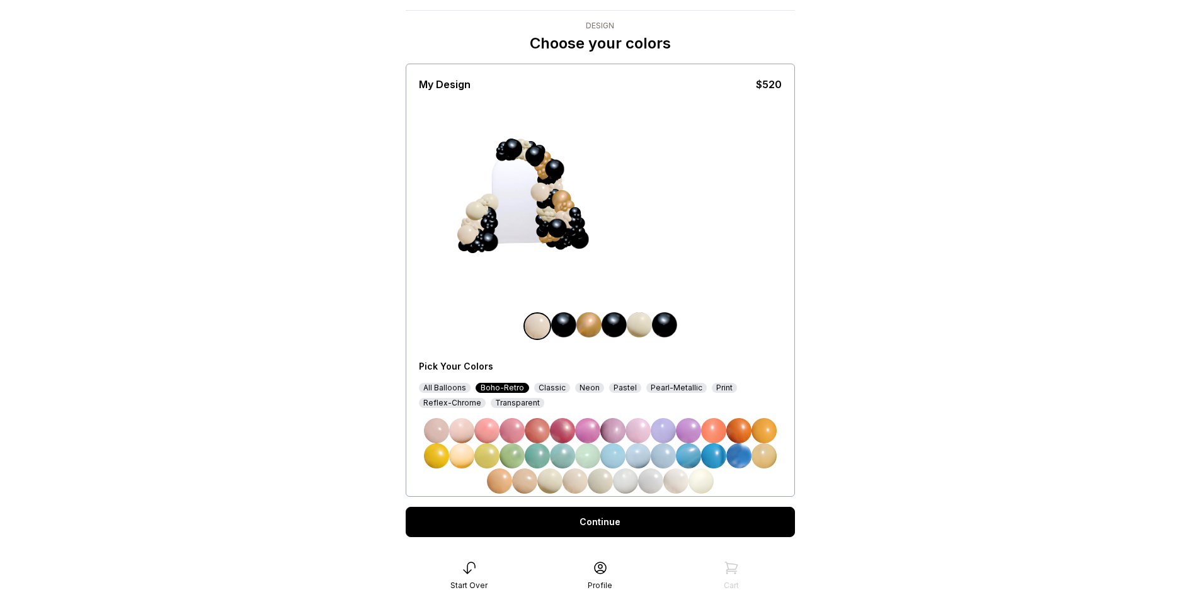
click at [454, 384] on div "All Balloons" at bounding box center [445, 388] width 52 height 10
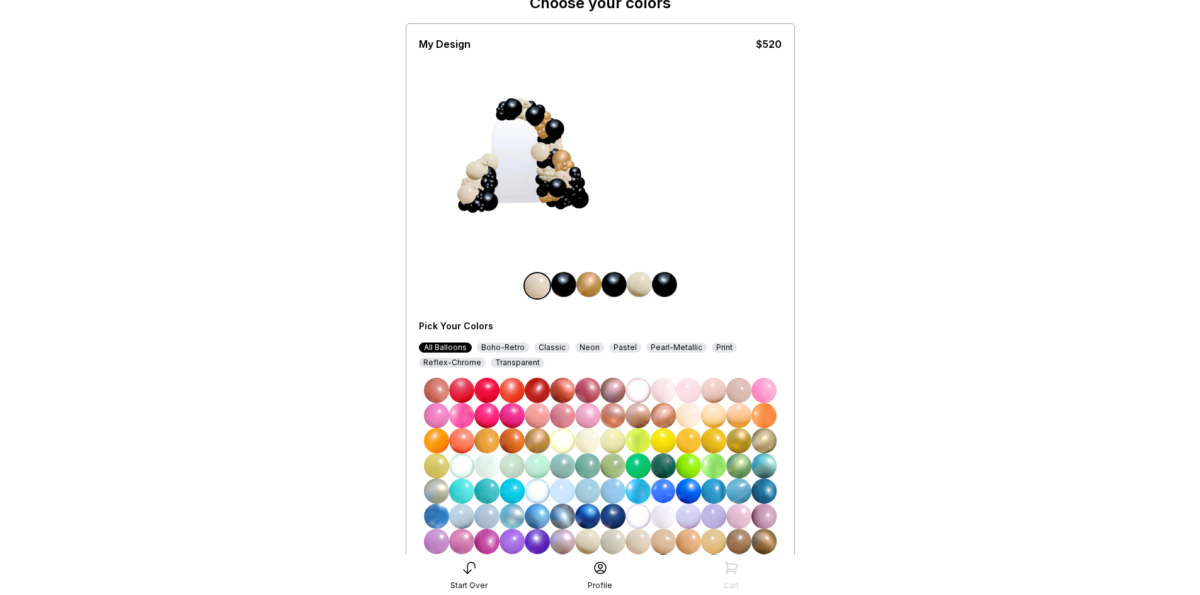
scroll to position [88, 0]
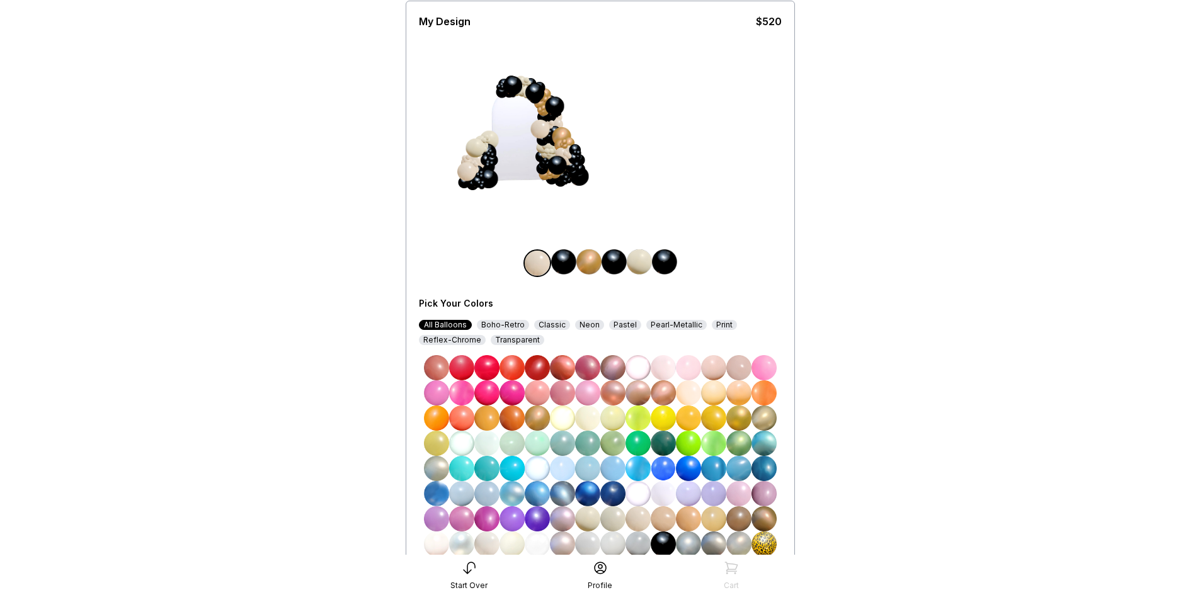
click at [544, 422] on img at bounding box center [537, 418] width 25 height 25
click at [481, 520] on img at bounding box center [486, 519] width 25 height 25
click at [565, 258] on img at bounding box center [563, 262] width 25 height 25
click at [483, 360] on img at bounding box center [486, 367] width 25 height 25
click at [582, 259] on img at bounding box center [589, 262] width 25 height 25
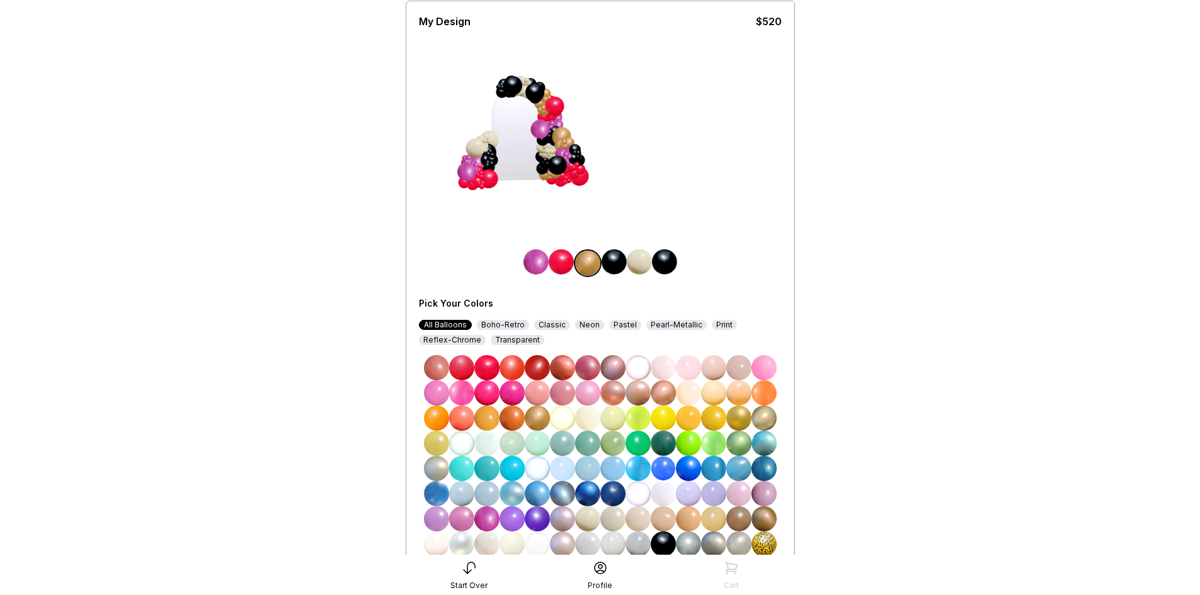
click at [670, 450] on img at bounding box center [663, 443] width 25 height 25
click at [613, 259] on img at bounding box center [614, 262] width 25 height 25
click at [764, 392] on img at bounding box center [764, 393] width 25 height 25
click at [670, 266] on img at bounding box center [664, 262] width 25 height 25
click at [745, 523] on img at bounding box center [739, 519] width 25 height 25
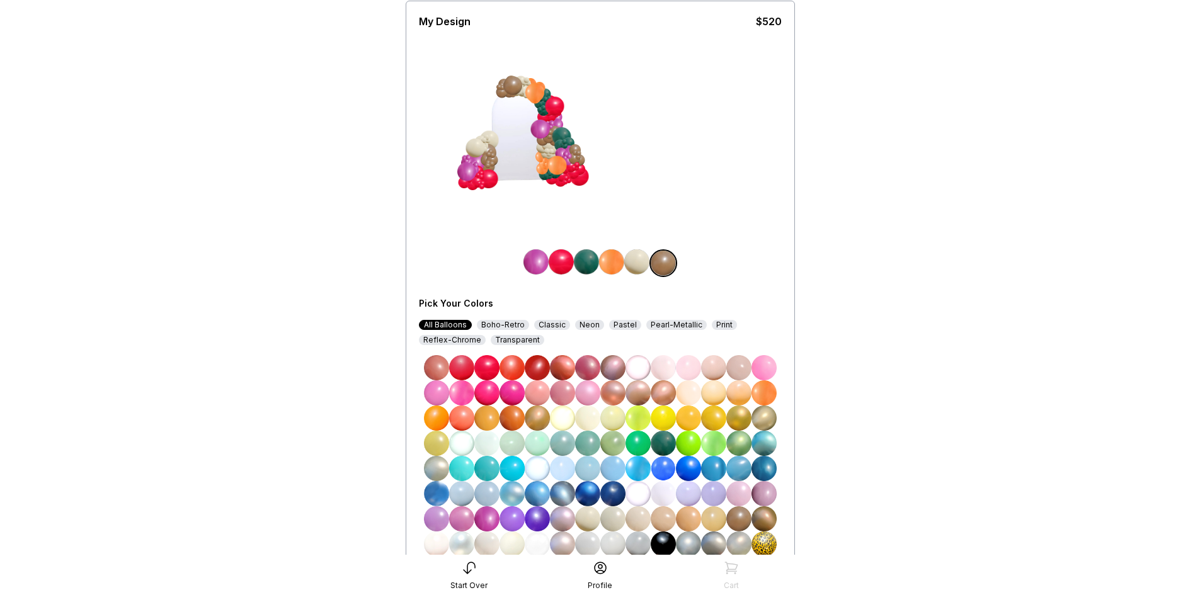
click at [535, 266] on img at bounding box center [536, 262] width 25 height 25
click at [566, 257] on img at bounding box center [563, 262] width 25 height 25
click at [667, 543] on img at bounding box center [663, 544] width 25 height 25
click at [670, 257] on img at bounding box center [664, 262] width 25 height 25
click at [667, 544] on img at bounding box center [663, 544] width 25 height 25
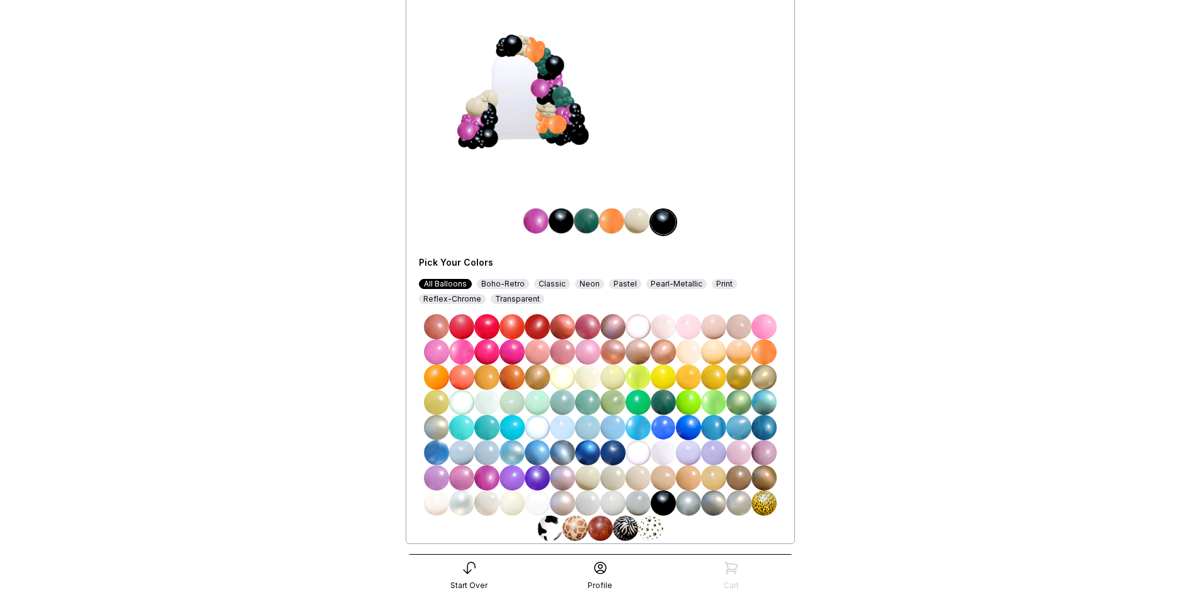
scroll to position [151, 0]
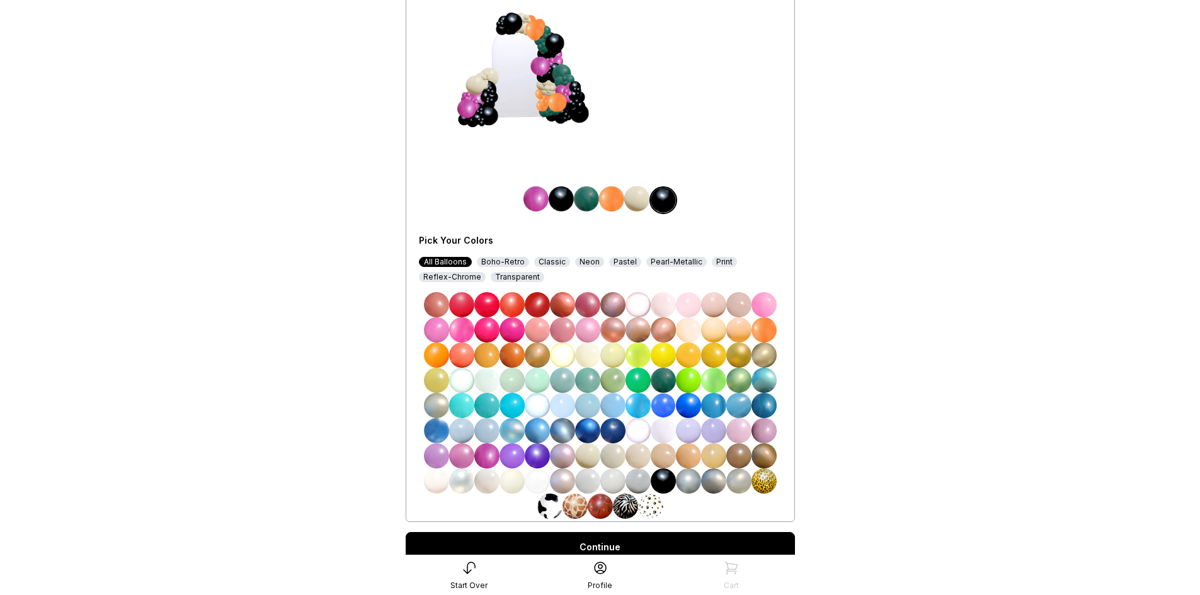
click at [535, 355] on img at bounding box center [537, 355] width 25 height 25
click at [531, 197] on img at bounding box center [536, 199] width 25 height 25
click at [537, 355] on img at bounding box center [537, 355] width 25 height 25
click at [618, 202] on img at bounding box center [614, 199] width 25 height 25
click at [534, 354] on img at bounding box center [537, 355] width 25 height 25
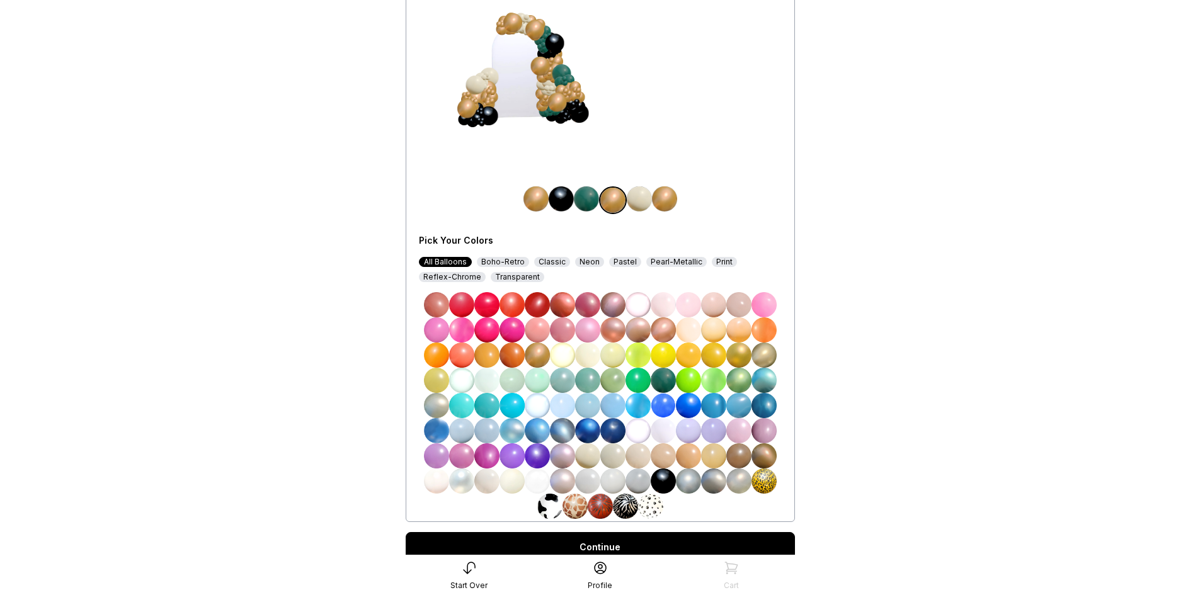
click at [580, 199] on img at bounding box center [586, 199] width 25 height 25
click at [616, 454] on img at bounding box center [612, 456] width 25 height 25
click at [583, 457] on img at bounding box center [587, 456] width 25 height 25
click at [671, 485] on img at bounding box center [663, 481] width 25 height 25
click at [633, 197] on img at bounding box center [639, 199] width 25 height 25
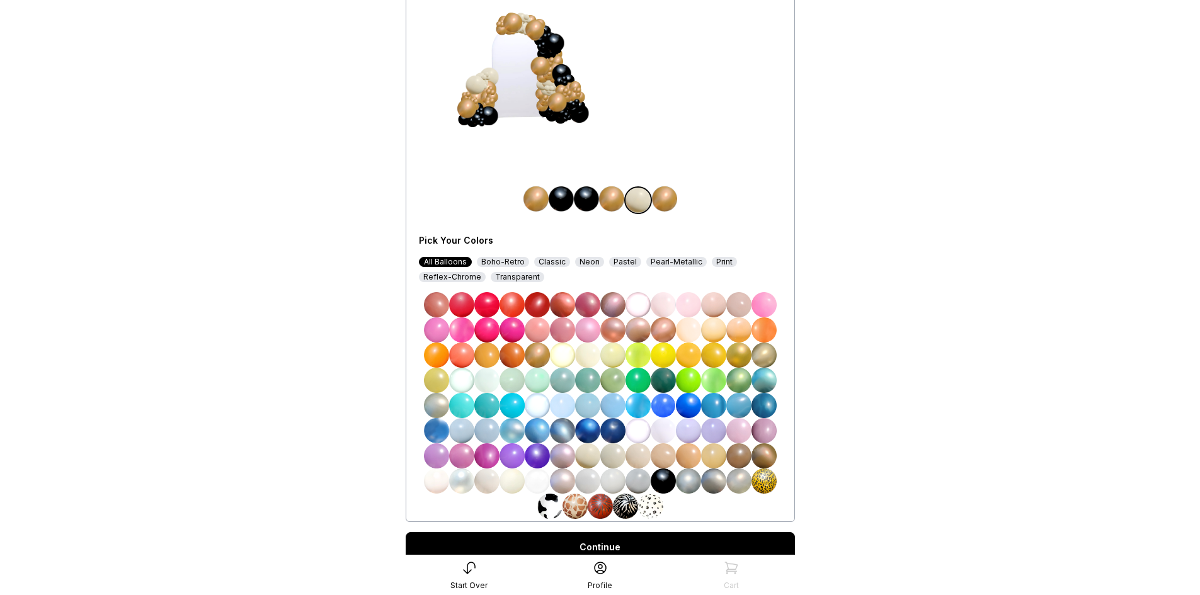
click at [655, 469] on img at bounding box center [663, 481] width 25 height 25
click at [530, 301] on img at bounding box center [537, 304] width 25 height 25
click at [706, 329] on img at bounding box center [713, 330] width 25 height 25
click at [698, 330] on img at bounding box center [688, 330] width 25 height 25
click at [507, 263] on div "Boho-Retro" at bounding box center [503, 262] width 52 height 10
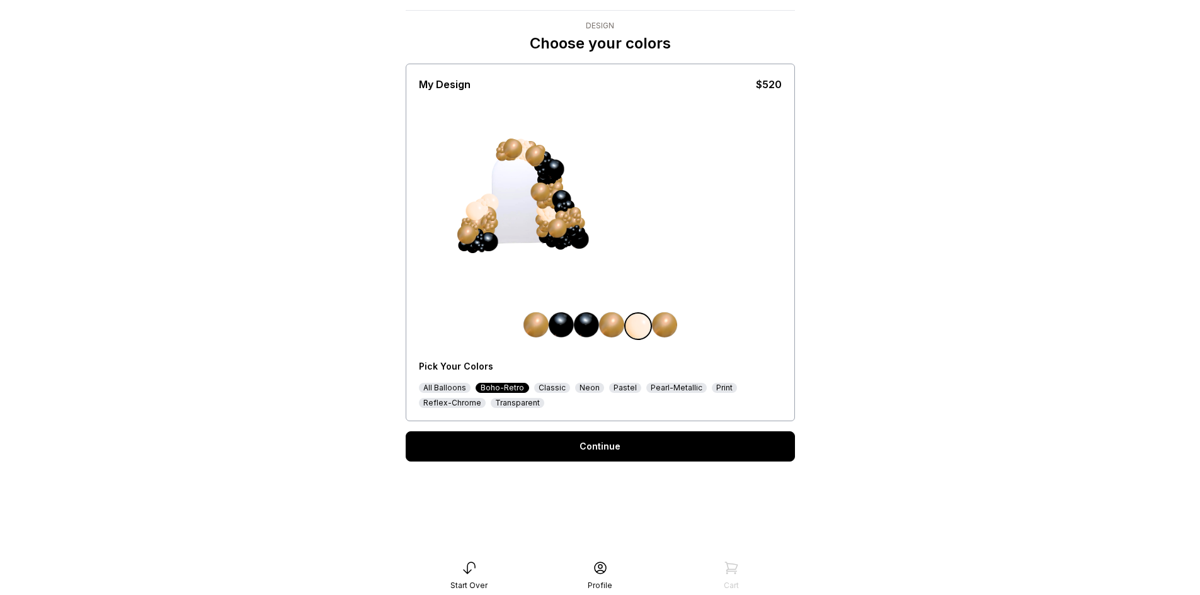
scroll to position [50, 0]
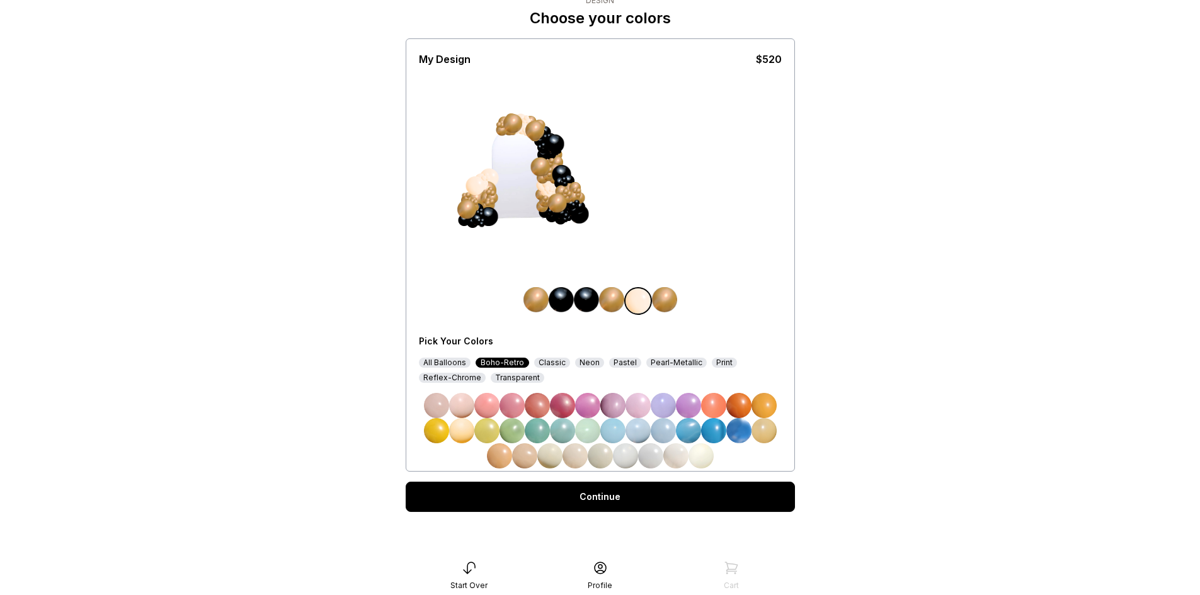
click at [549, 454] on img at bounding box center [549, 456] width 25 height 25
click at [655, 494] on link "Continue" at bounding box center [600, 497] width 389 height 30
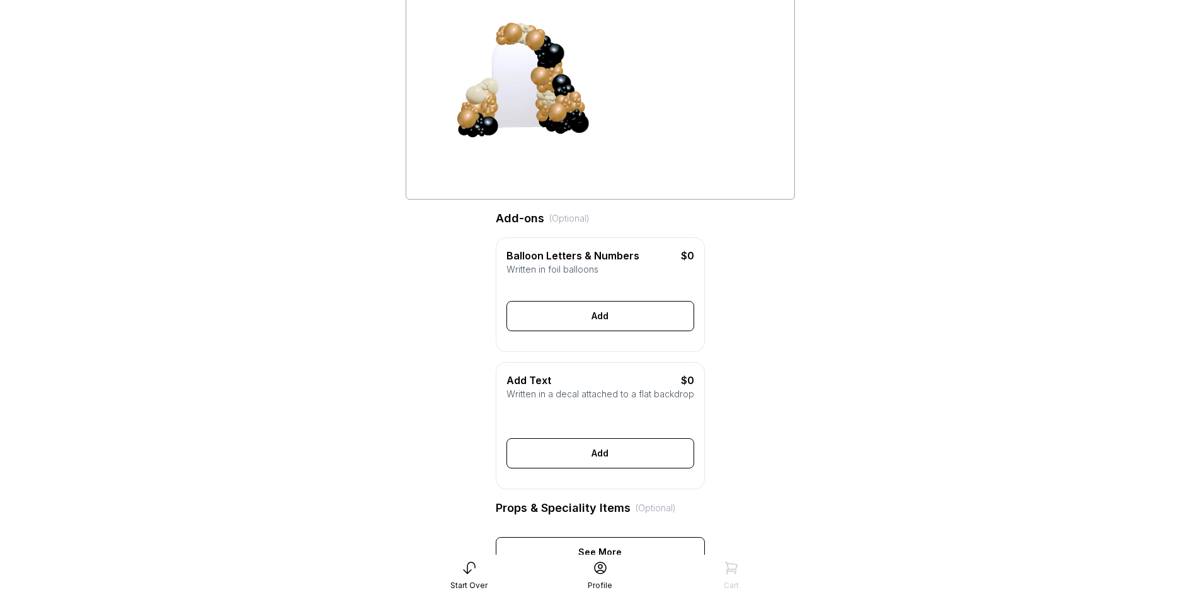
scroll to position [16, 0]
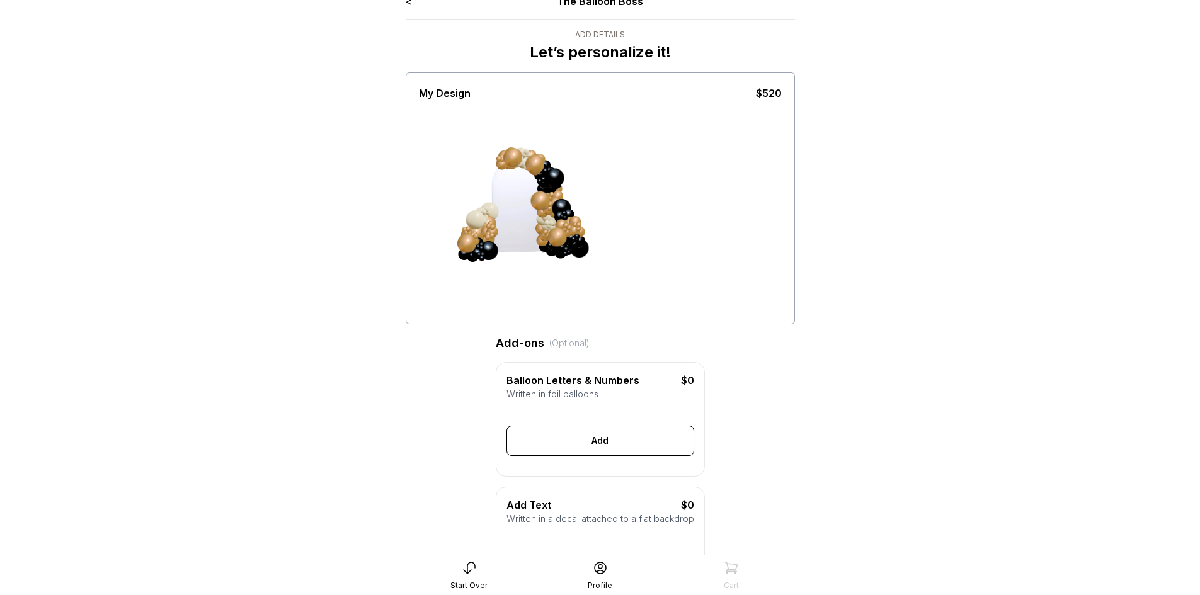
click at [686, 414] on div at bounding box center [601, 411] width 188 height 10
click at [606, 413] on div at bounding box center [601, 411] width 188 height 10
click at [653, 455] on div "Add" at bounding box center [601, 441] width 188 height 30
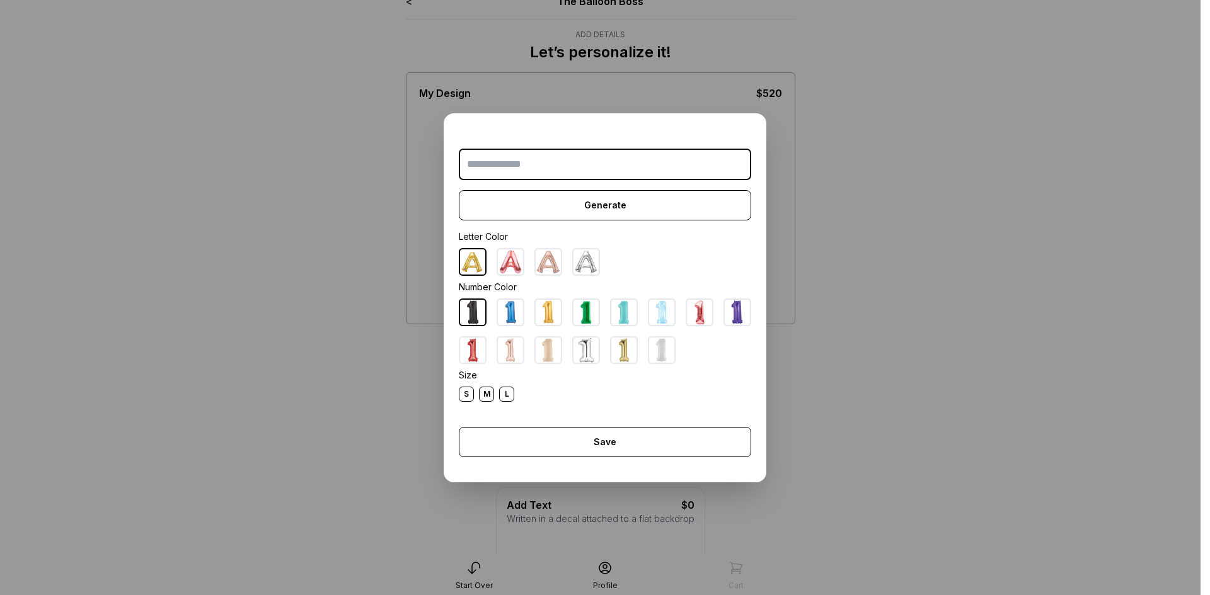
click at [544, 316] on img at bounding box center [548, 312] width 25 height 25
click at [522, 161] on input "text" at bounding box center [605, 165] width 292 height 32
type input "*"
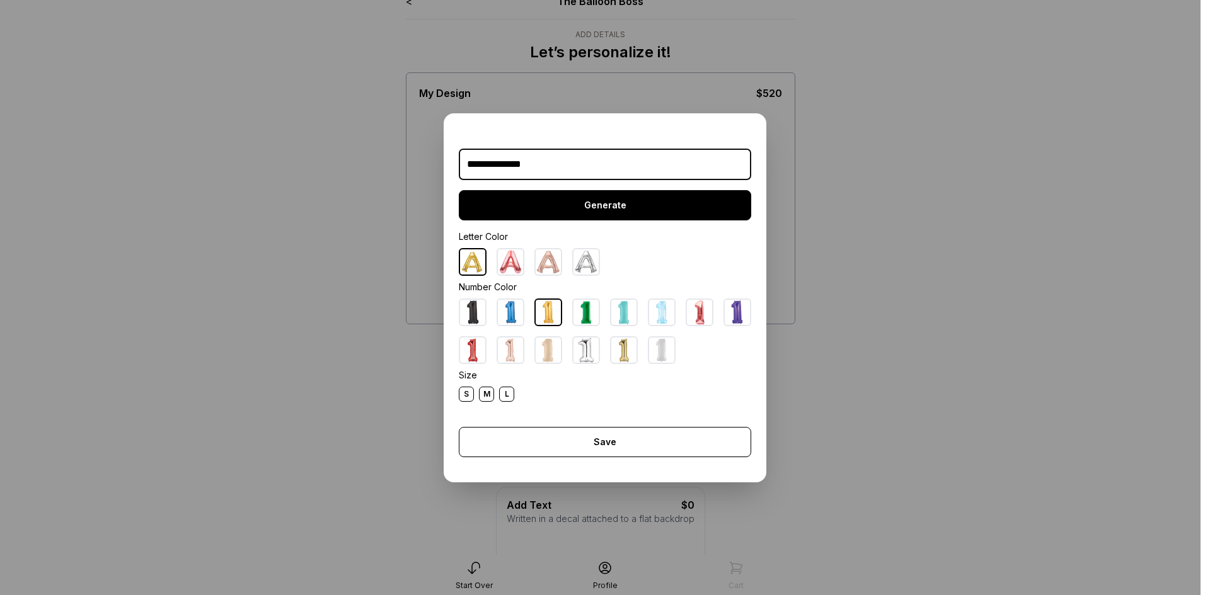
click at [613, 196] on div "Generate" at bounding box center [605, 205] width 292 height 30
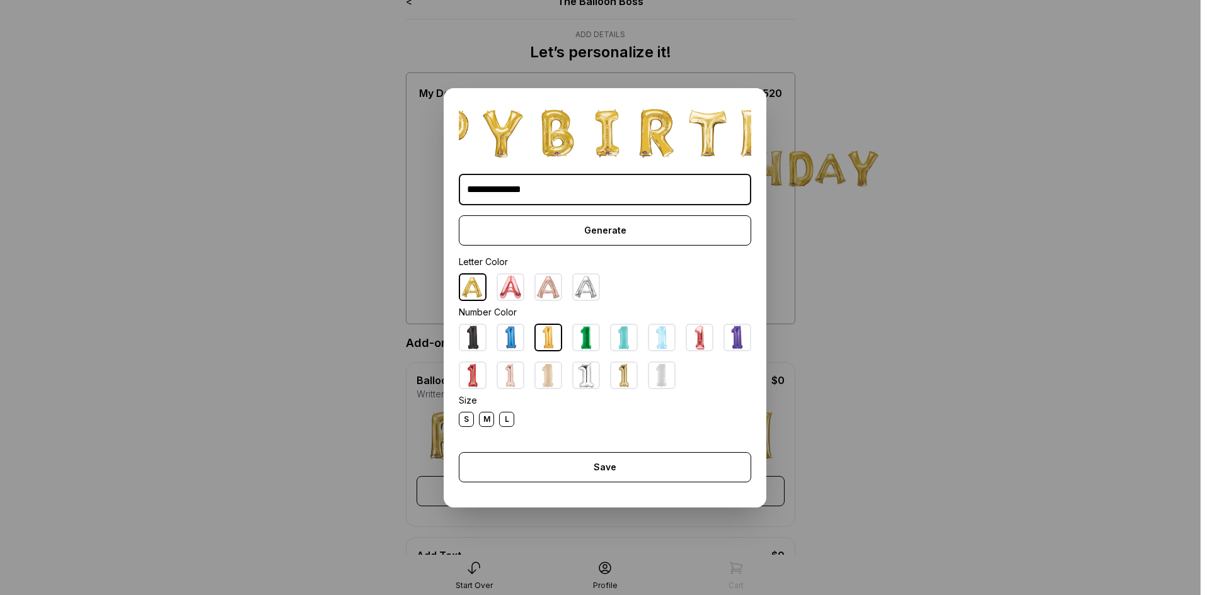
click at [462, 427] on div "S" at bounding box center [466, 419] width 15 height 15
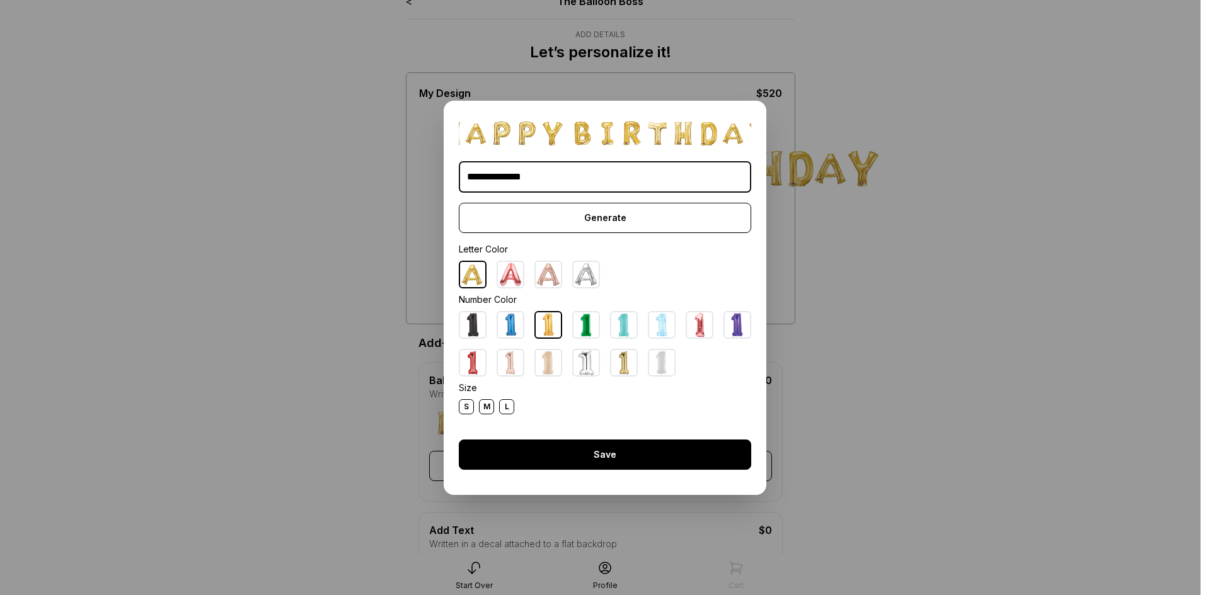
click at [609, 456] on div "Save" at bounding box center [605, 455] width 292 height 30
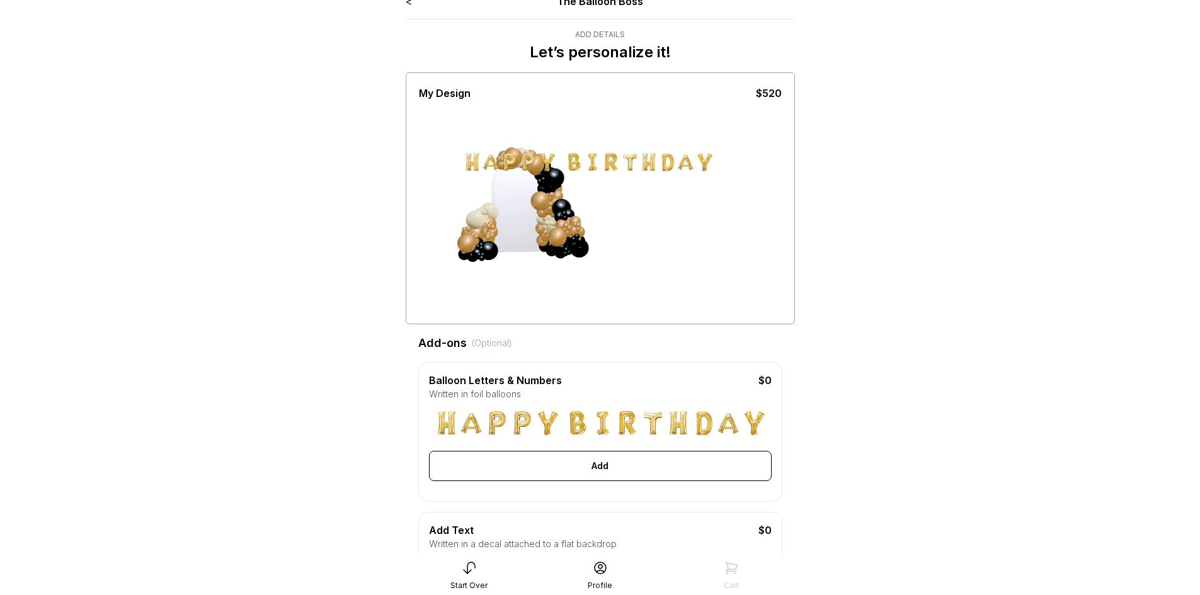
click at [657, 425] on img at bounding box center [653, 423] width 25 height 25
drag, startPoint x: 600, startPoint y: 402, endPoint x: 512, endPoint y: 428, distance: 91.9
click at [595, 405] on div "**********" at bounding box center [600, 432] width 364 height 140
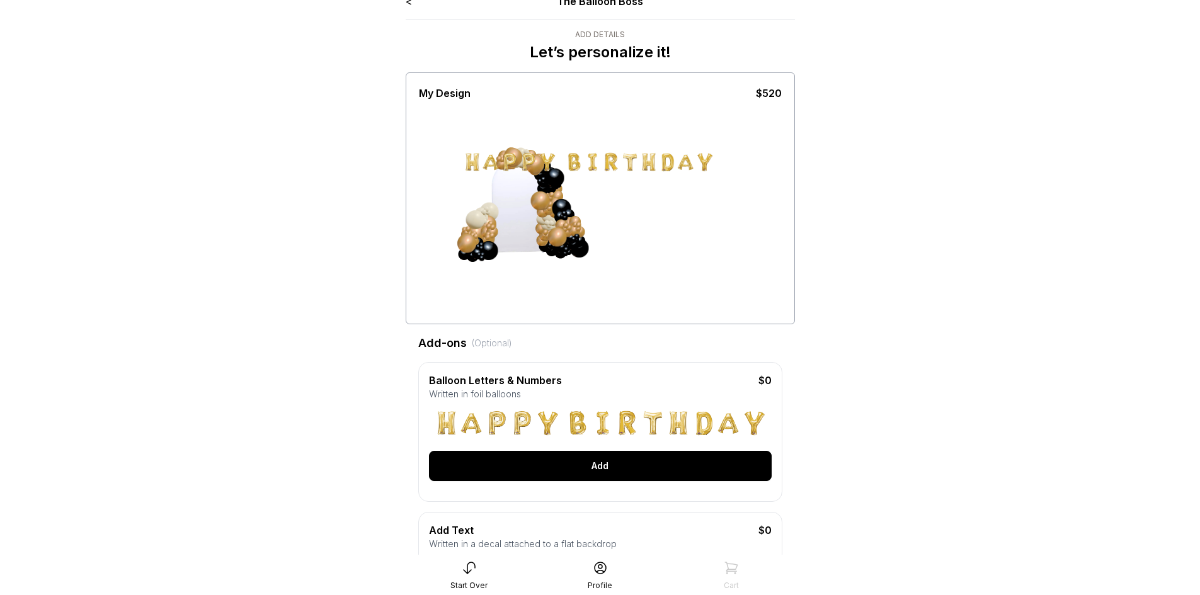
click at [488, 481] on div "Add" at bounding box center [600, 466] width 343 height 30
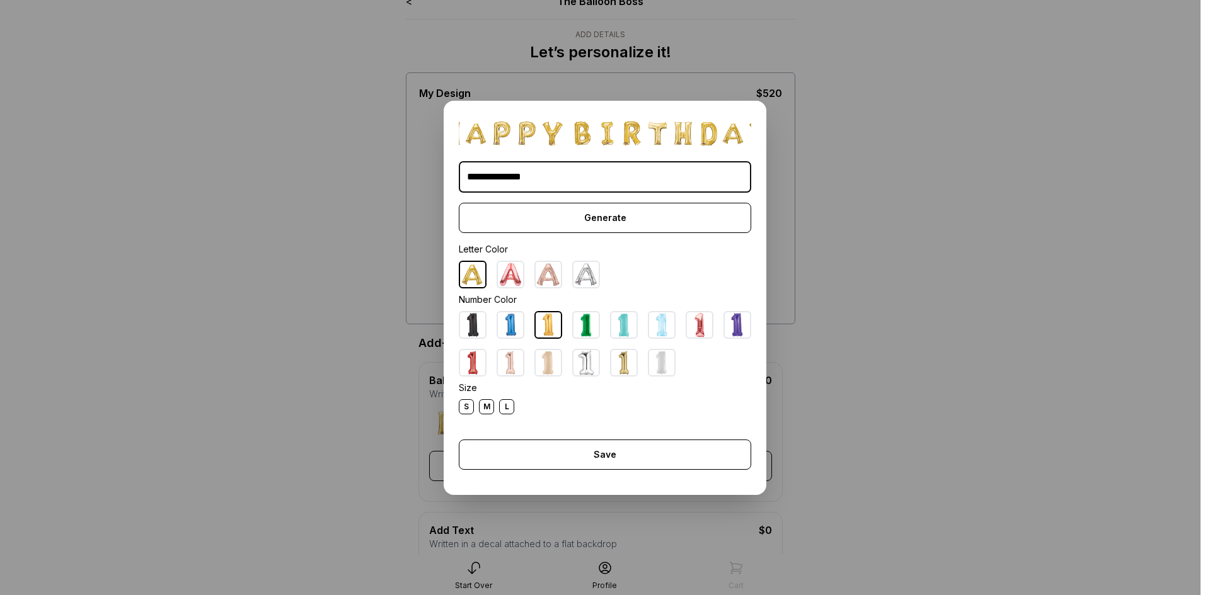
drag, startPoint x: 491, startPoint y: 203, endPoint x: 456, endPoint y: 203, distance: 35.3
click at [456, 203] on div "**********" at bounding box center [605, 298] width 323 height 394
type input "**"
click at [642, 238] on div "** Generate Letter Color Number Color Size S M L Save Close" at bounding box center [605, 298] width 323 height 394
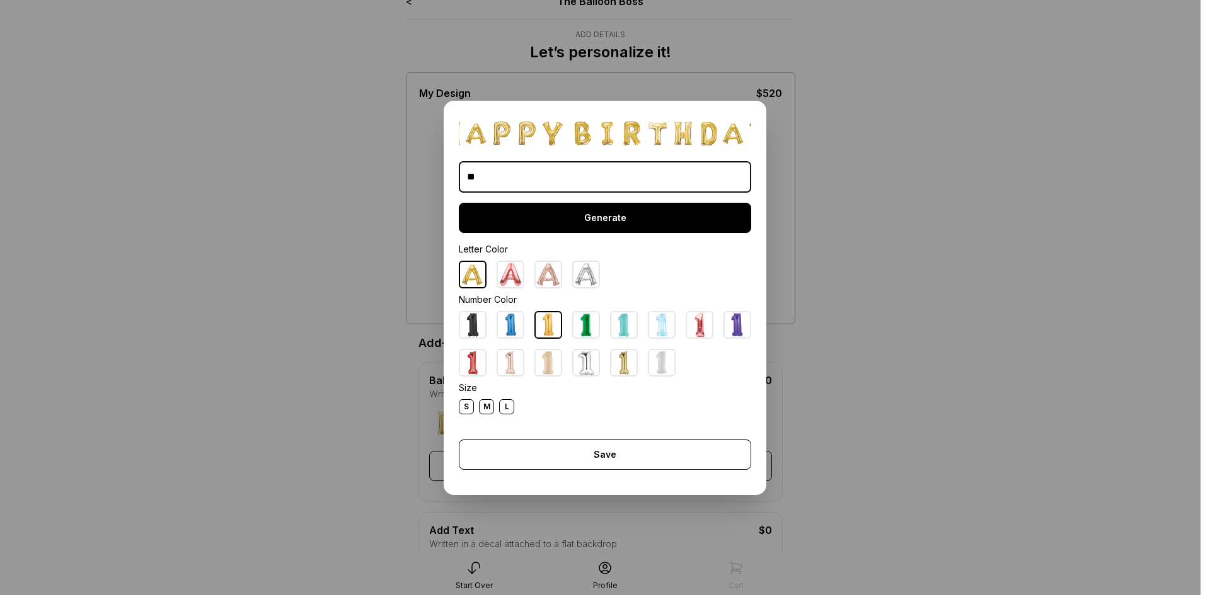
click at [556, 223] on div "Generate" at bounding box center [605, 218] width 292 height 30
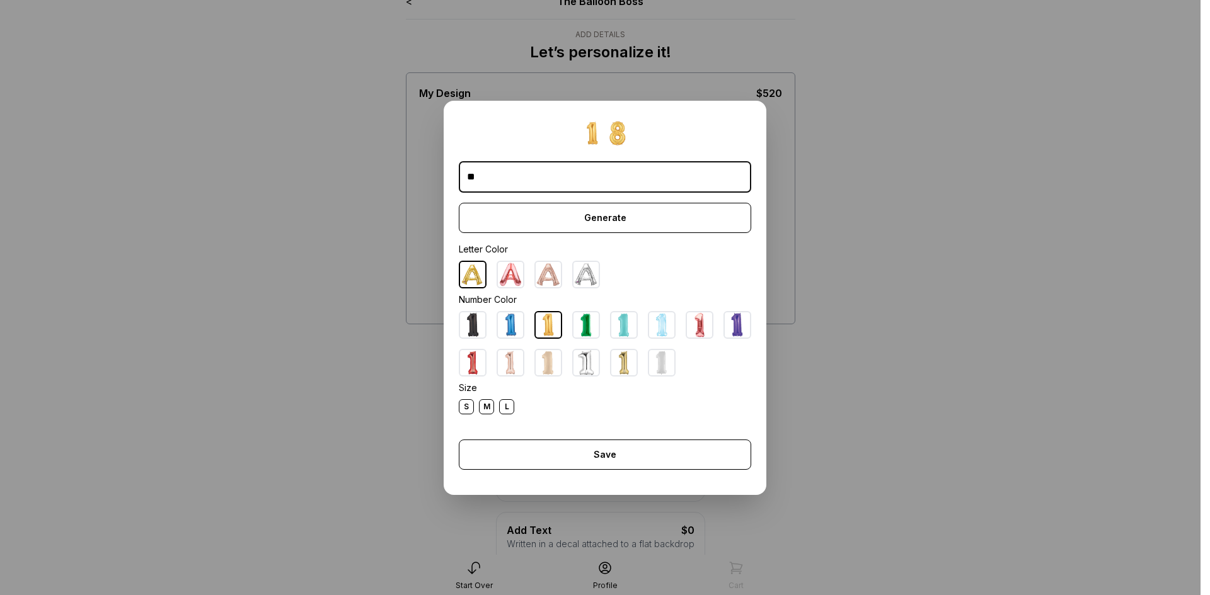
click at [470, 328] on img at bounding box center [472, 325] width 25 height 25
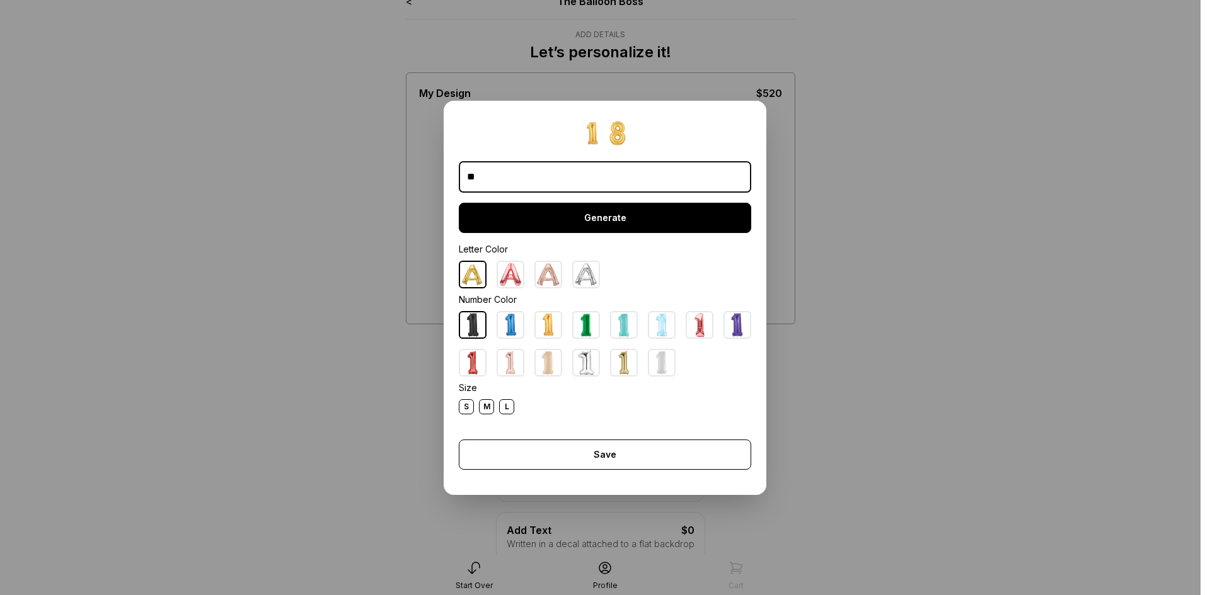
click at [591, 217] on div "Generate" at bounding box center [605, 218] width 292 height 30
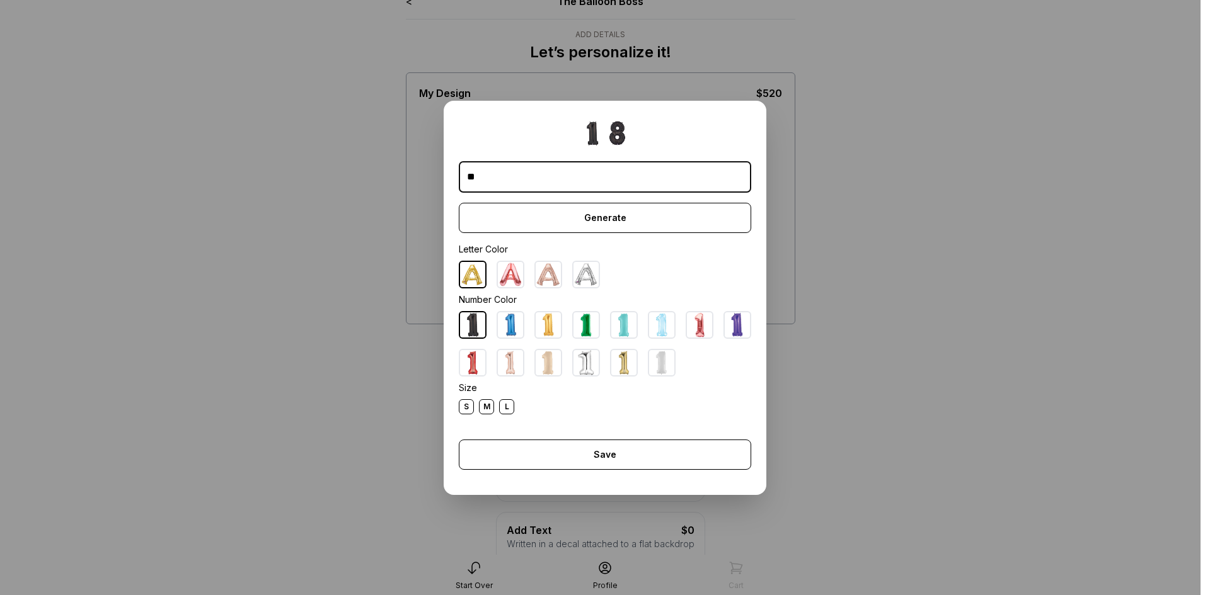
click at [483, 411] on div "M" at bounding box center [486, 406] width 15 height 15
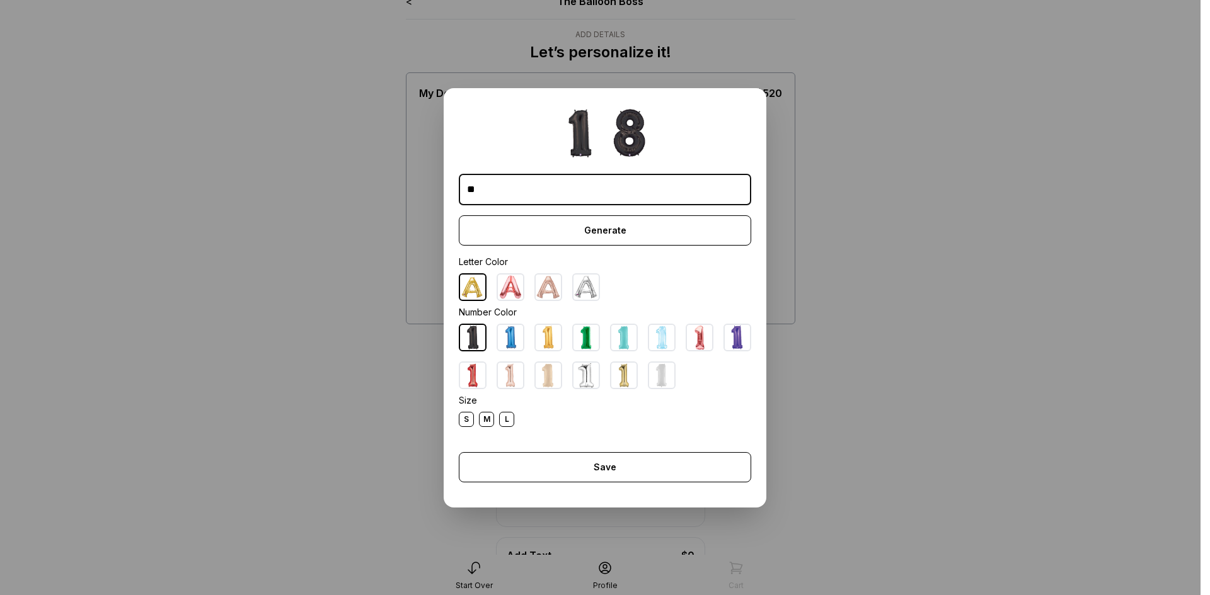
click at [499, 416] on div "L" at bounding box center [506, 419] width 15 height 15
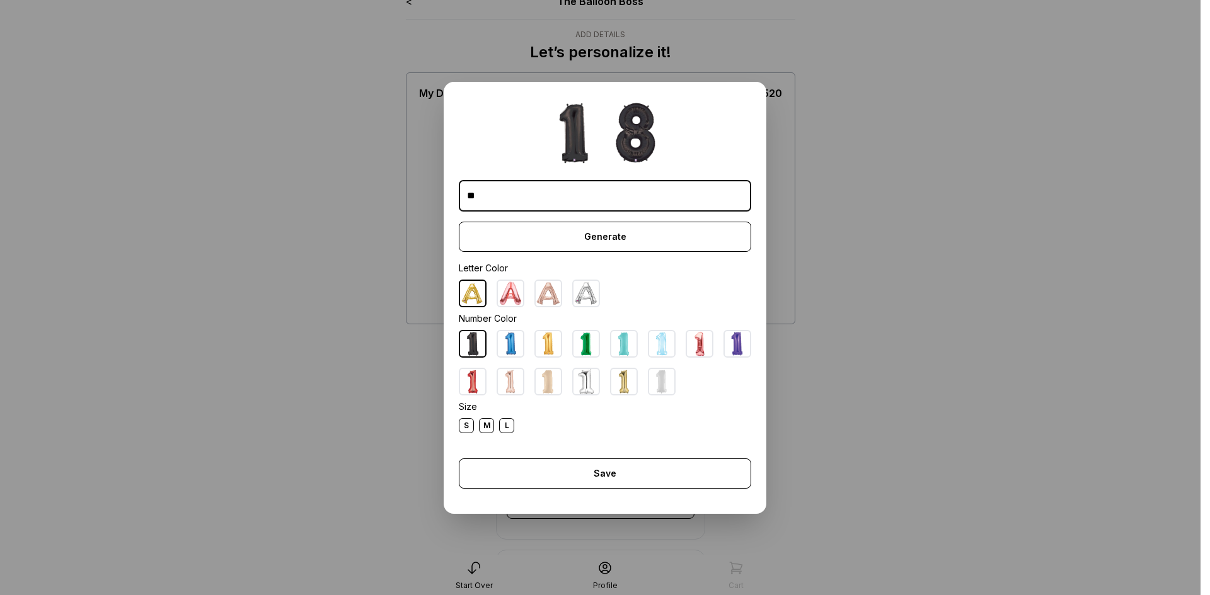
click at [488, 426] on div "M" at bounding box center [486, 425] width 15 height 15
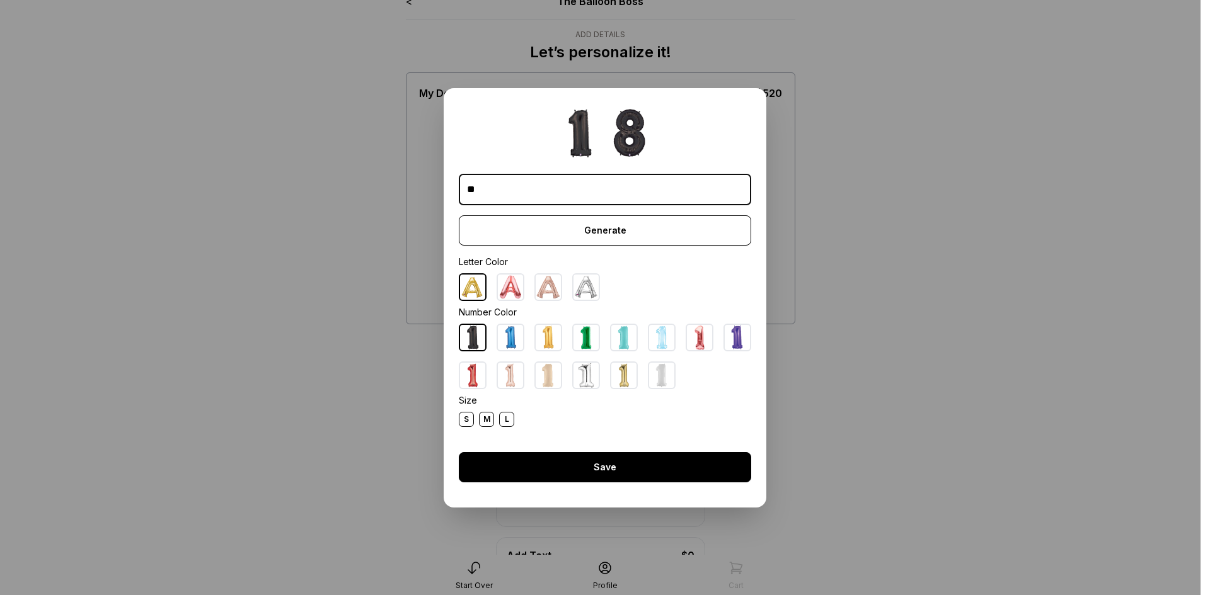
click at [505, 464] on div "Save" at bounding box center [605, 467] width 292 height 30
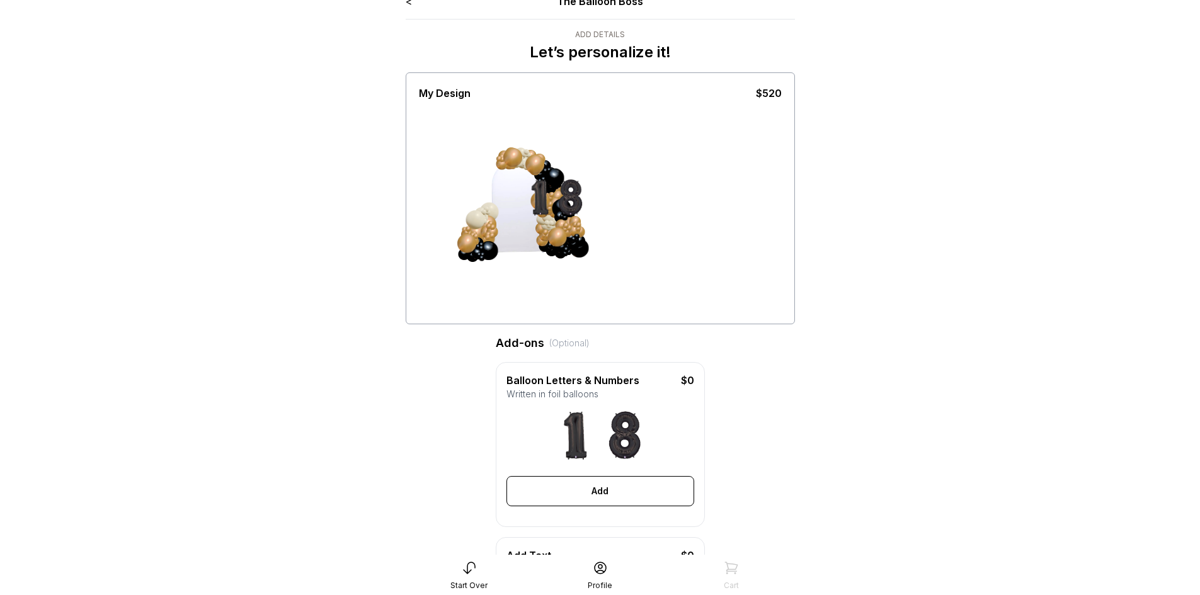
drag, startPoint x: 531, startPoint y: 170, endPoint x: 631, endPoint y: 222, distance: 112.7
click at [631, 222] on div at bounding box center [600, 211] width 363 height 221
drag, startPoint x: 575, startPoint y: 191, endPoint x: 573, endPoint y: 205, distance: 14.5
click at [573, 205] on div at bounding box center [570, 206] width 38 height 38
click at [644, 428] on img at bounding box center [625, 436] width 50 height 50
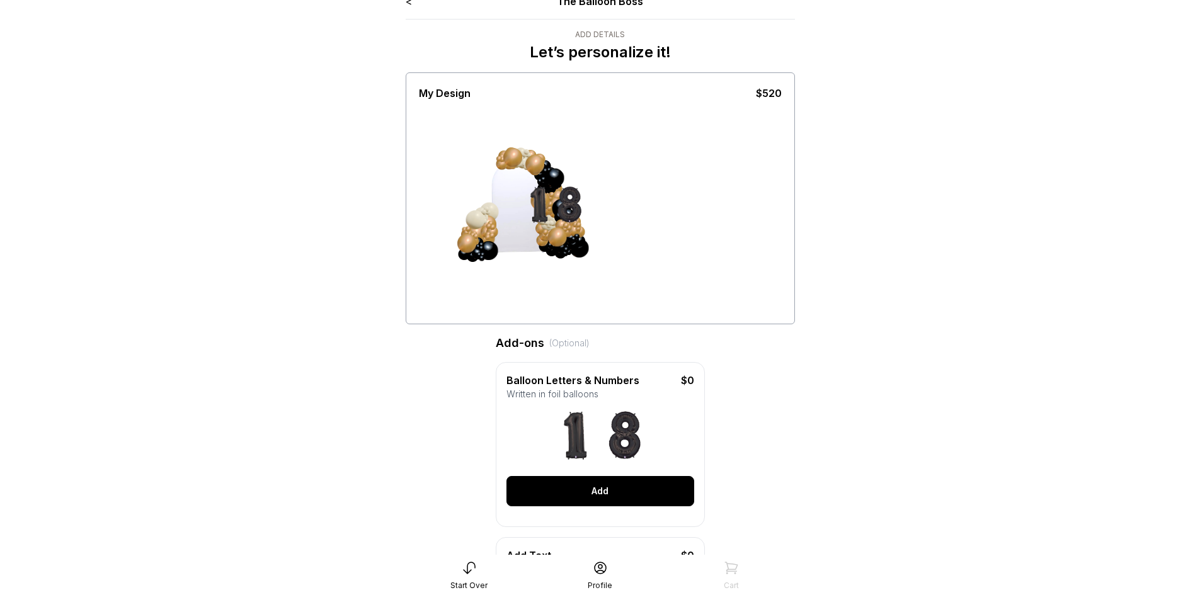
click at [646, 507] on div "Add" at bounding box center [601, 491] width 188 height 30
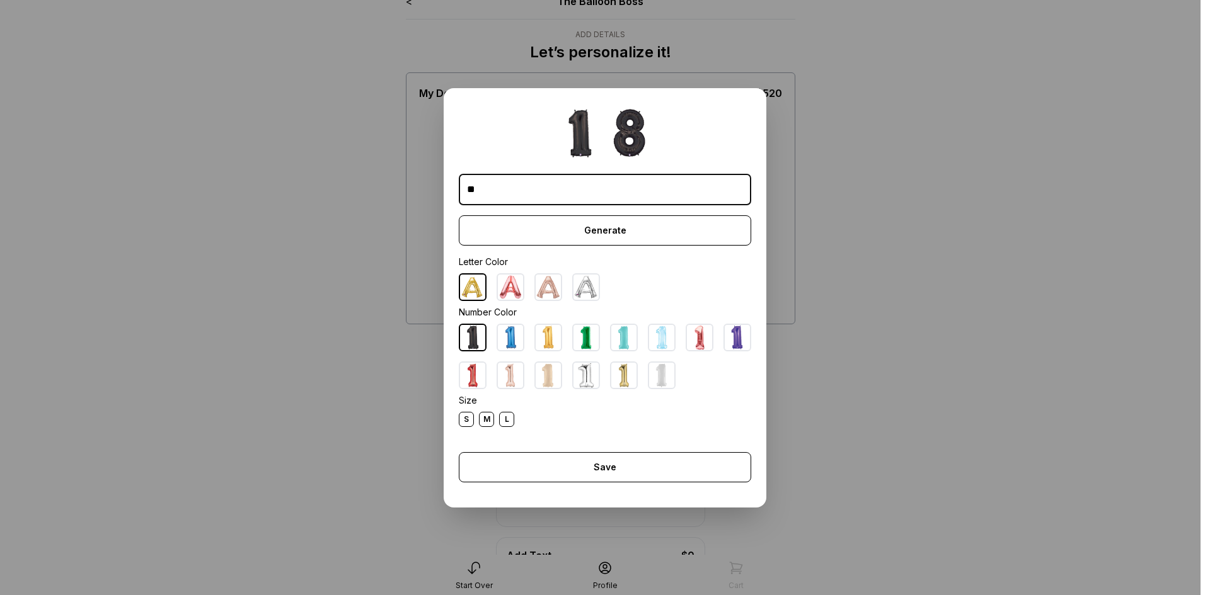
click at [483, 420] on div "M" at bounding box center [486, 419] width 15 height 15
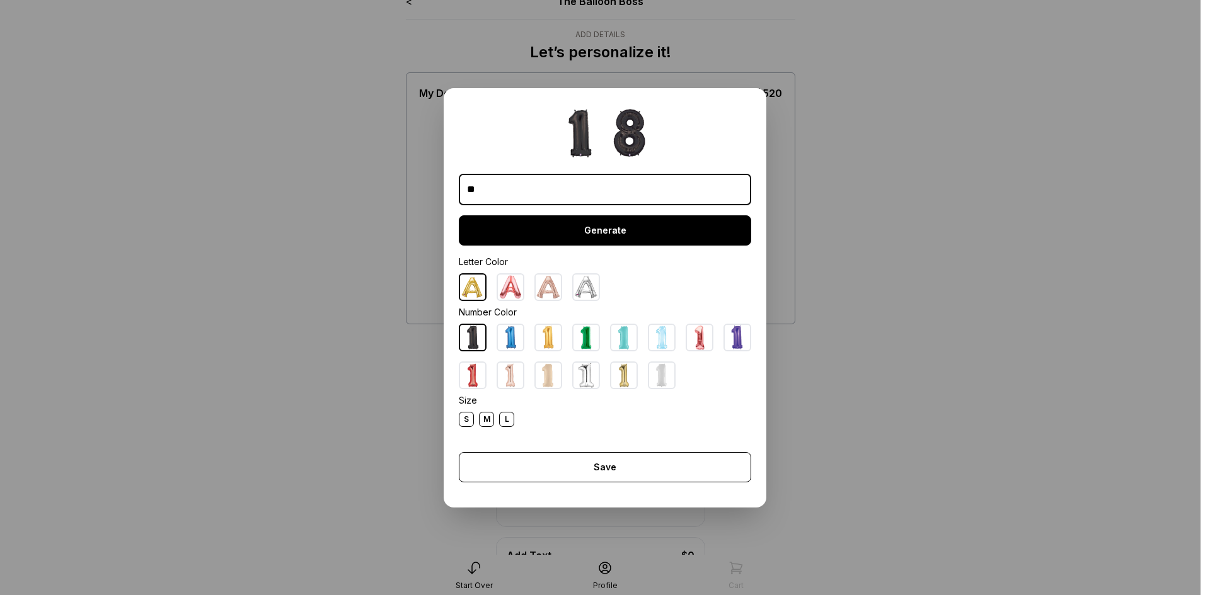
click at [587, 232] on div "Generate" at bounding box center [605, 230] width 292 height 30
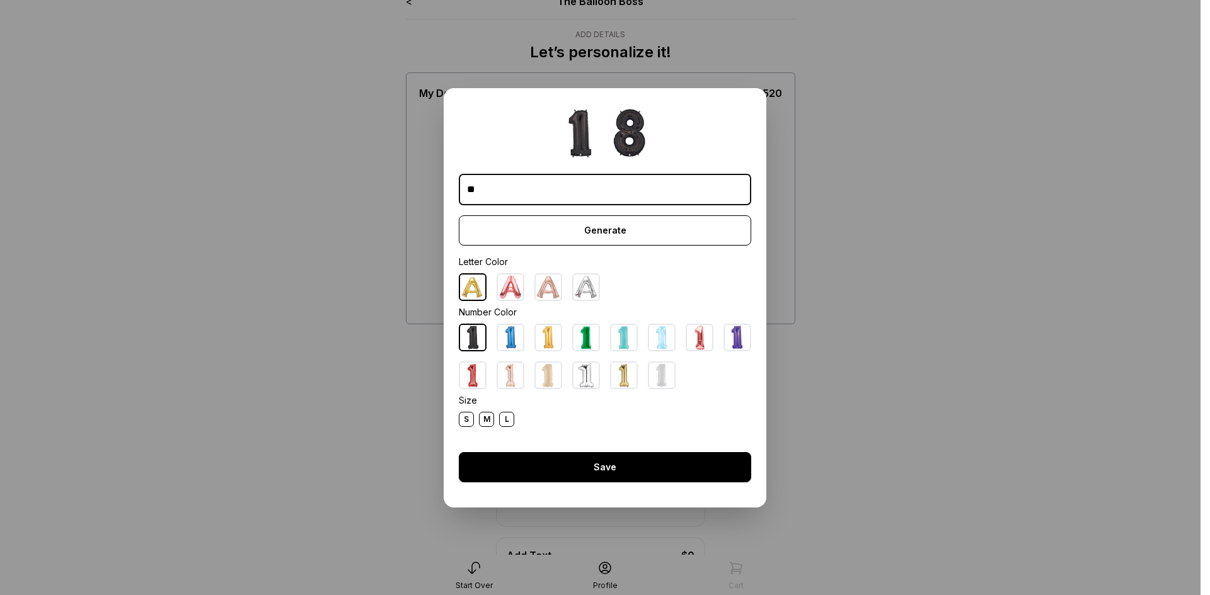
click at [594, 482] on div "Save" at bounding box center [605, 467] width 292 height 30
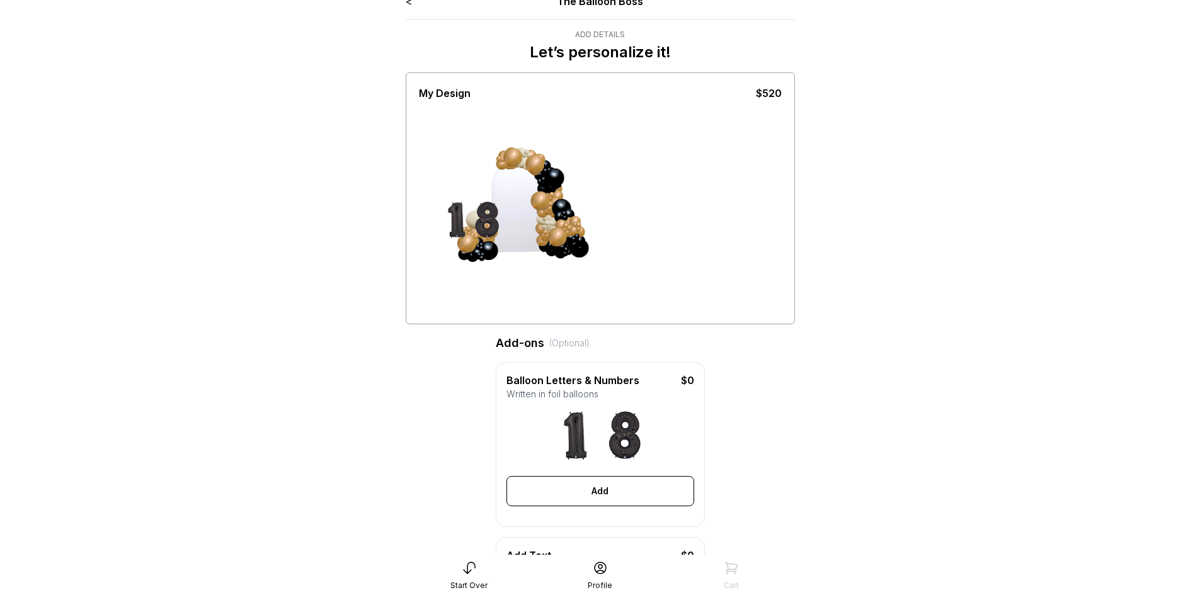
drag, startPoint x: 575, startPoint y: 204, endPoint x: 410, endPoint y: 234, distance: 167.8
click at [410, 234] on div "My Design $520" at bounding box center [600, 198] width 389 height 252
drag, startPoint x: 488, startPoint y: 220, endPoint x: 496, endPoint y: 217, distance: 8.6
click at [496, 217] on div at bounding box center [492, 219] width 38 height 38
drag, startPoint x: 498, startPoint y: 218, endPoint x: 677, endPoint y: 213, distance: 178.4
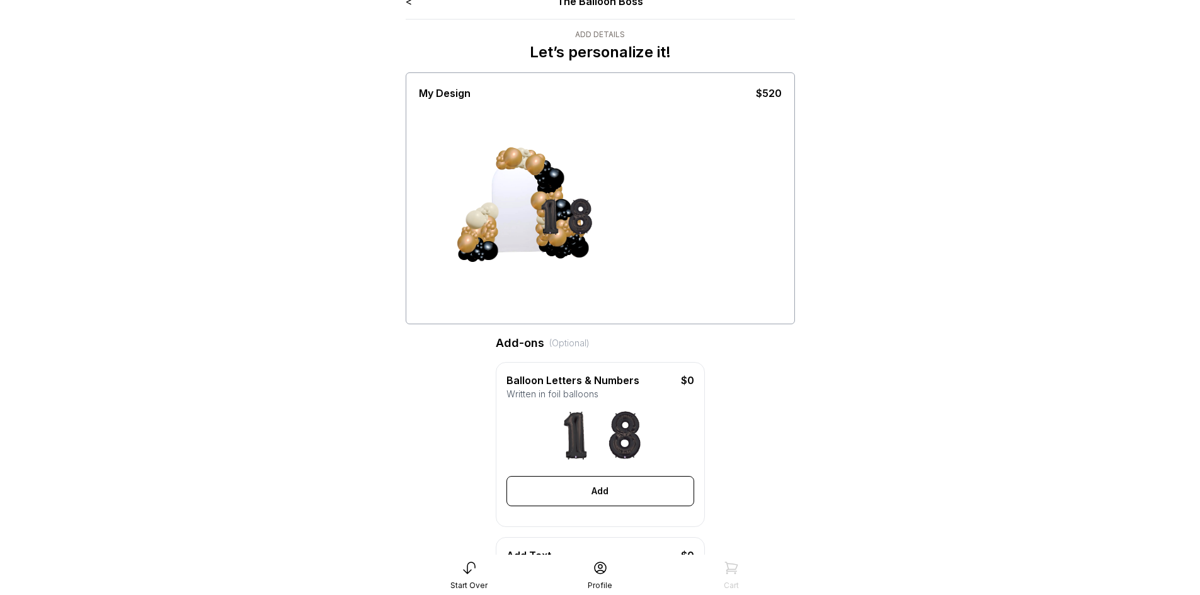
click at [677, 213] on div at bounding box center [600, 211] width 363 height 221
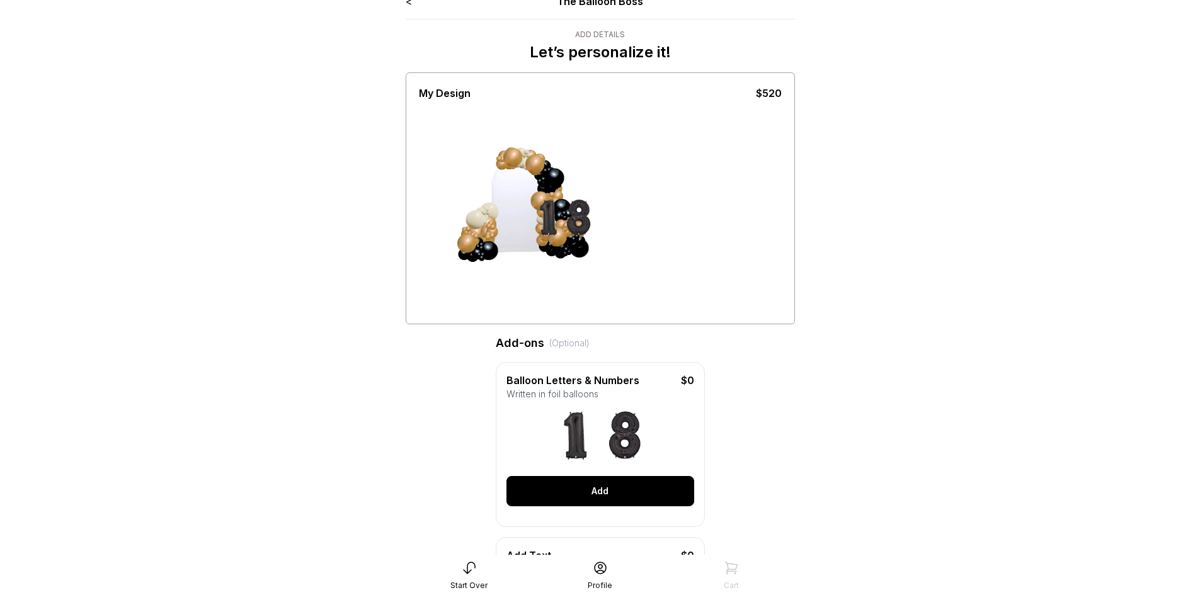
click at [619, 507] on div "Add" at bounding box center [601, 491] width 188 height 30
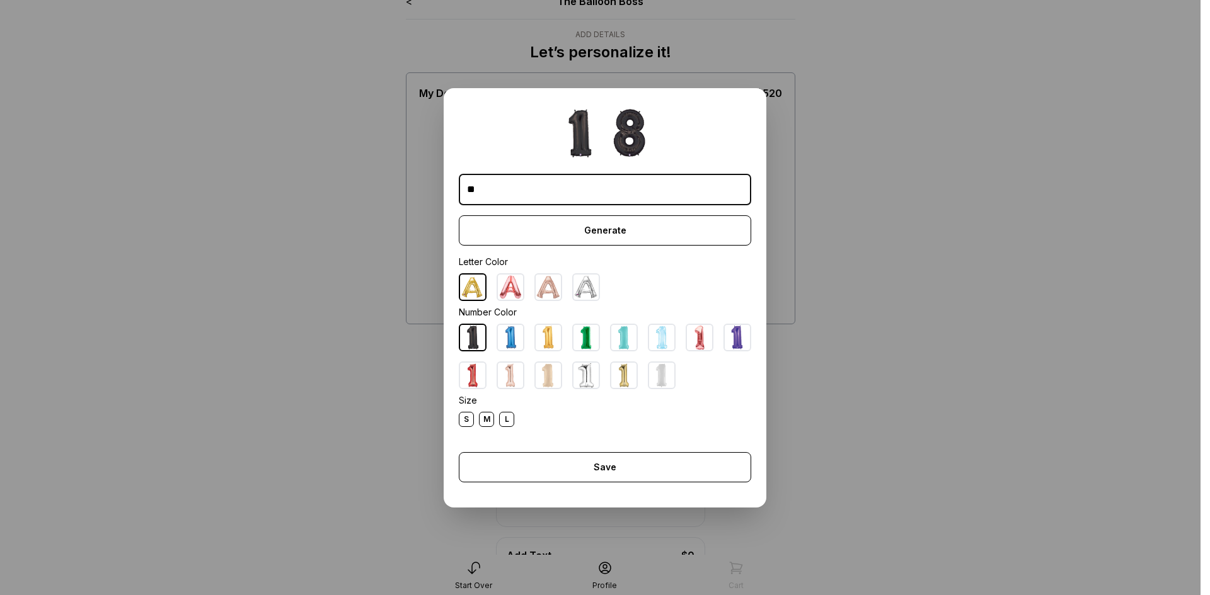
click at [460, 421] on div "S" at bounding box center [466, 419] width 15 height 15
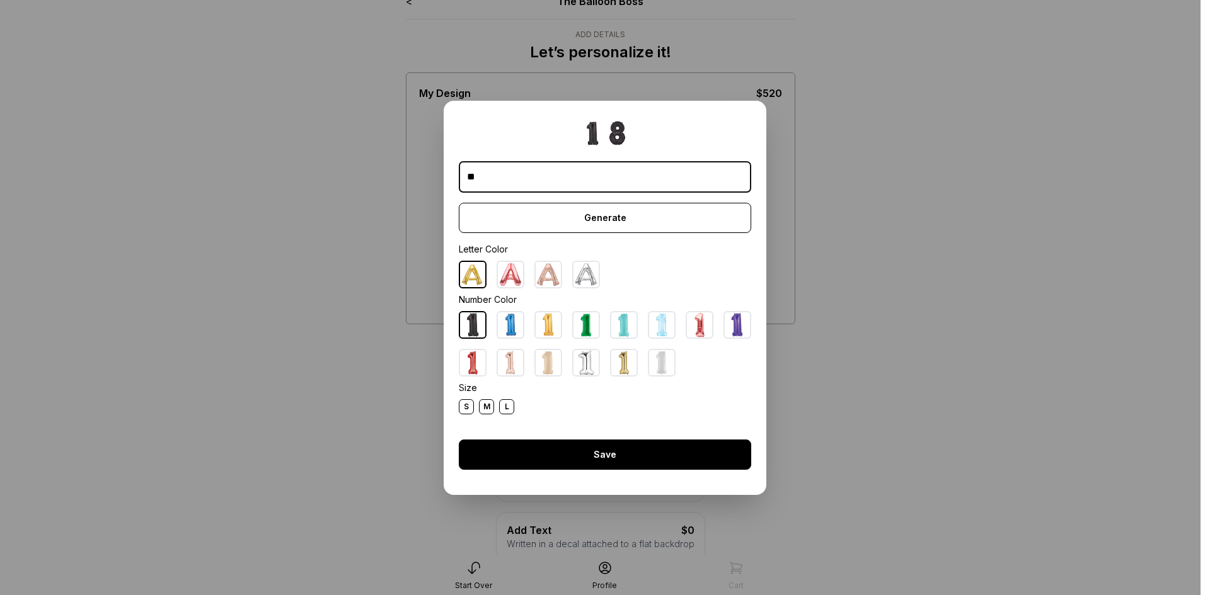
click at [582, 461] on div "Save" at bounding box center [605, 455] width 292 height 30
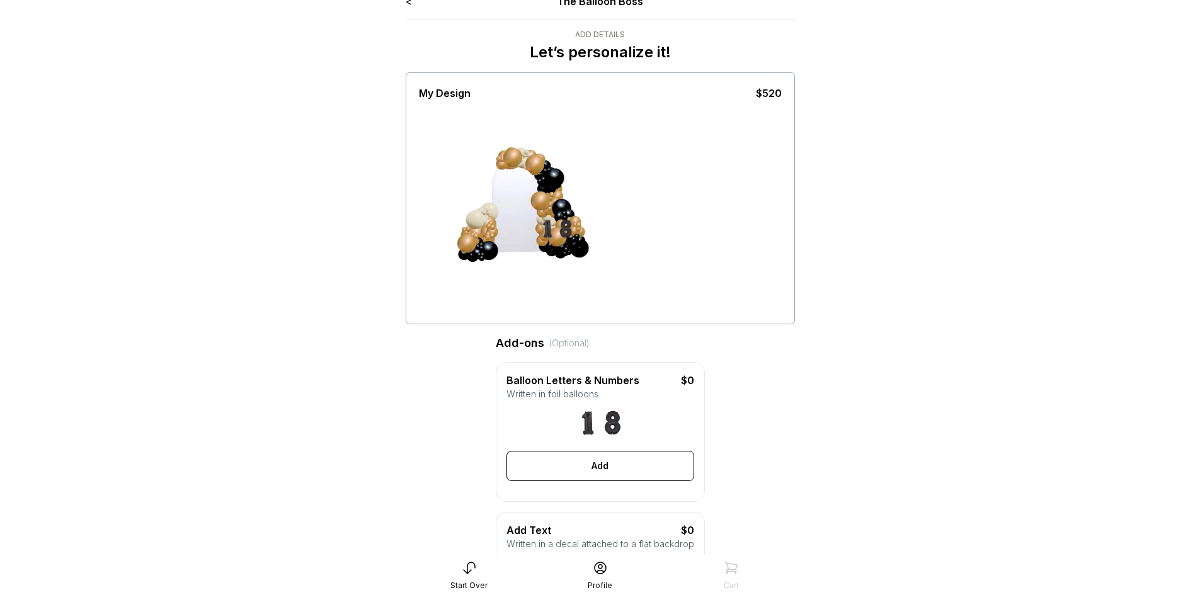
drag, startPoint x: 563, startPoint y: 215, endPoint x: 575, endPoint y: 250, distance: 36.5
click at [561, 250] on div at bounding box center [513, 211] width 95 height 110
drag, startPoint x: 567, startPoint y: 233, endPoint x: 407, endPoint y: 222, distance: 160.4
click at [407, 222] on div "My Design $520" at bounding box center [600, 198] width 389 height 252
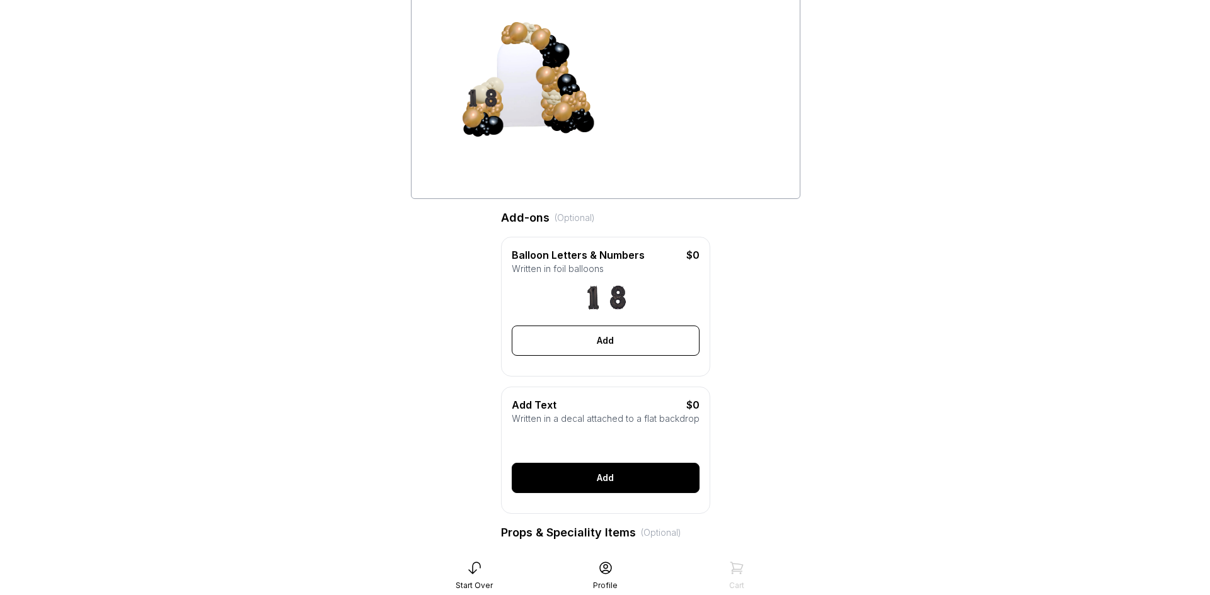
scroll to position [142, 0]
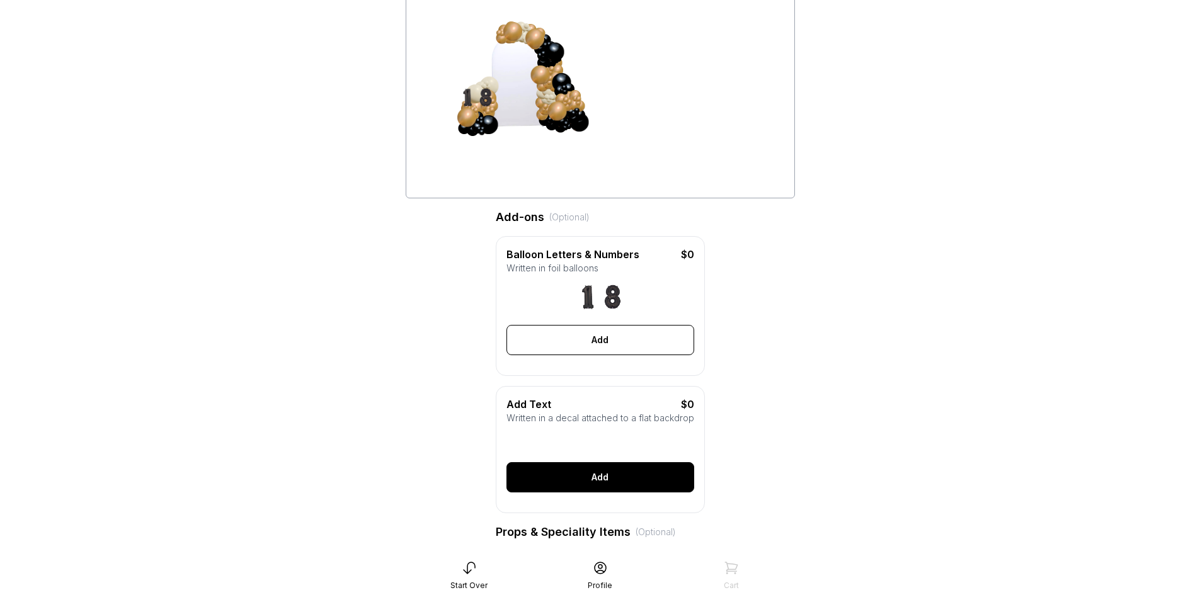
click at [618, 486] on div "Add" at bounding box center [601, 477] width 188 height 30
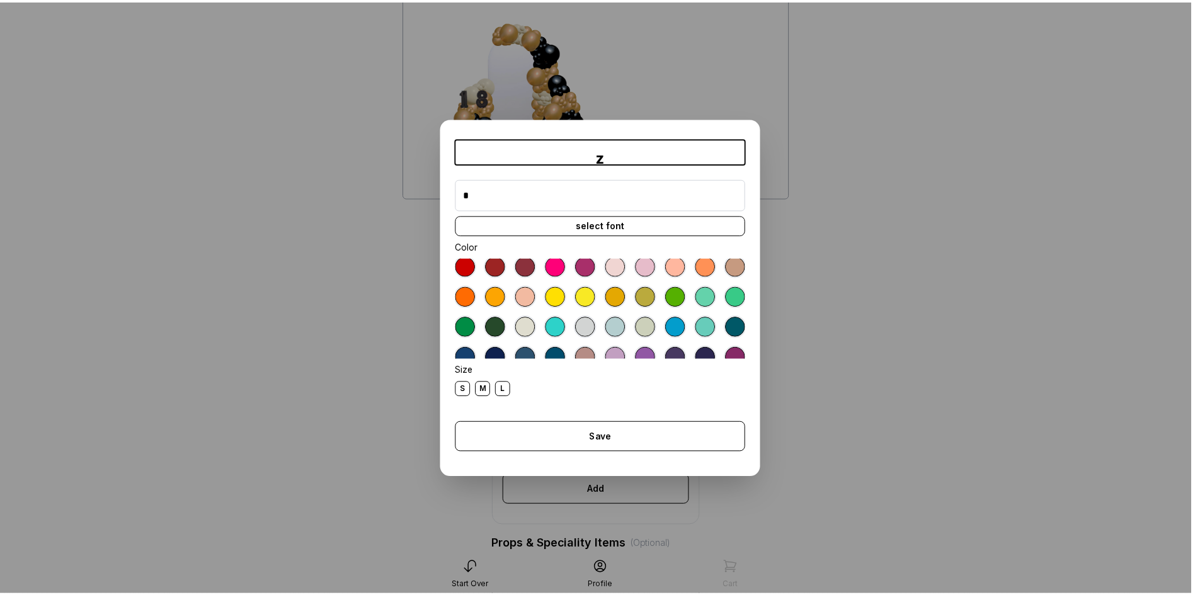
scroll to position [0, 0]
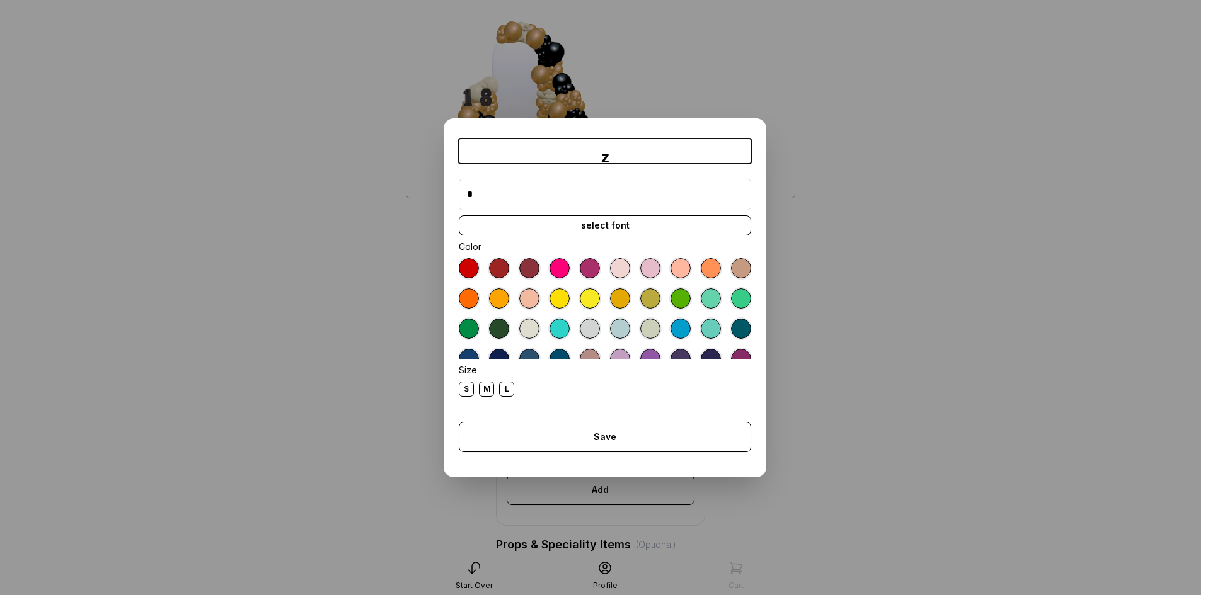
type input "*"
click at [600, 294] on div at bounding box center [590, 299] width 20 height 20
click at [570, 291] on div at bounding box center [559, 299] width 20 height 20
click at [549, 268] on div at bounding box center [559, 268] width 20 height 20
click at [463, 390] on div "S" at bounding box center [466, 389] width 15 height 15
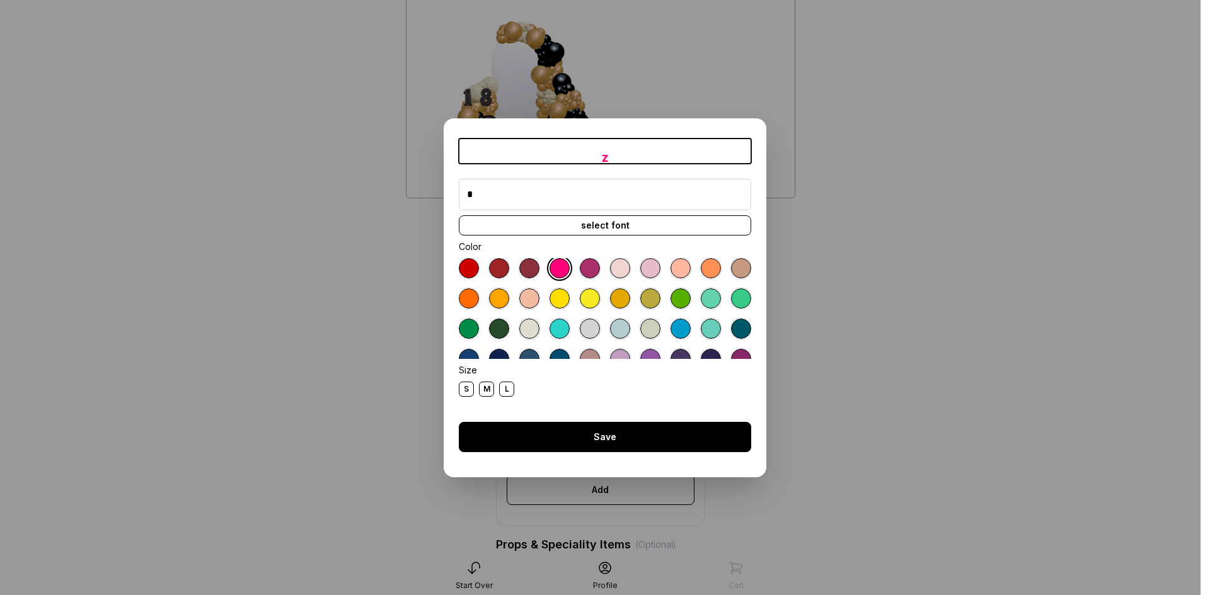
click at [510, 432] on div "Save" at bounding box center [605, 437] width 292 height 30
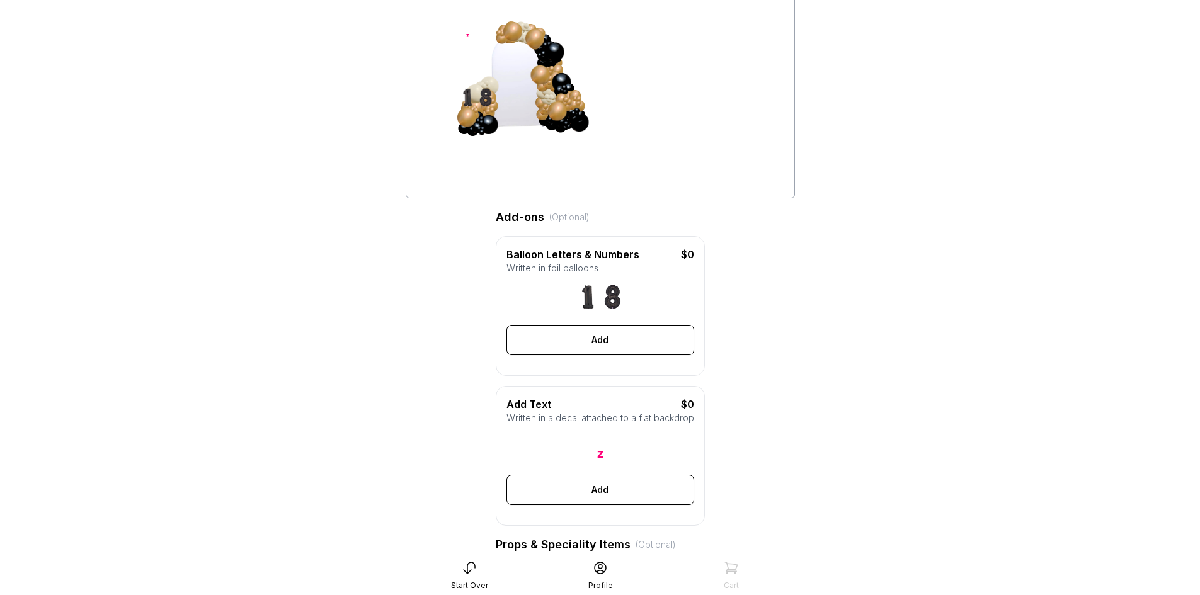
scroll to position [79, 0]
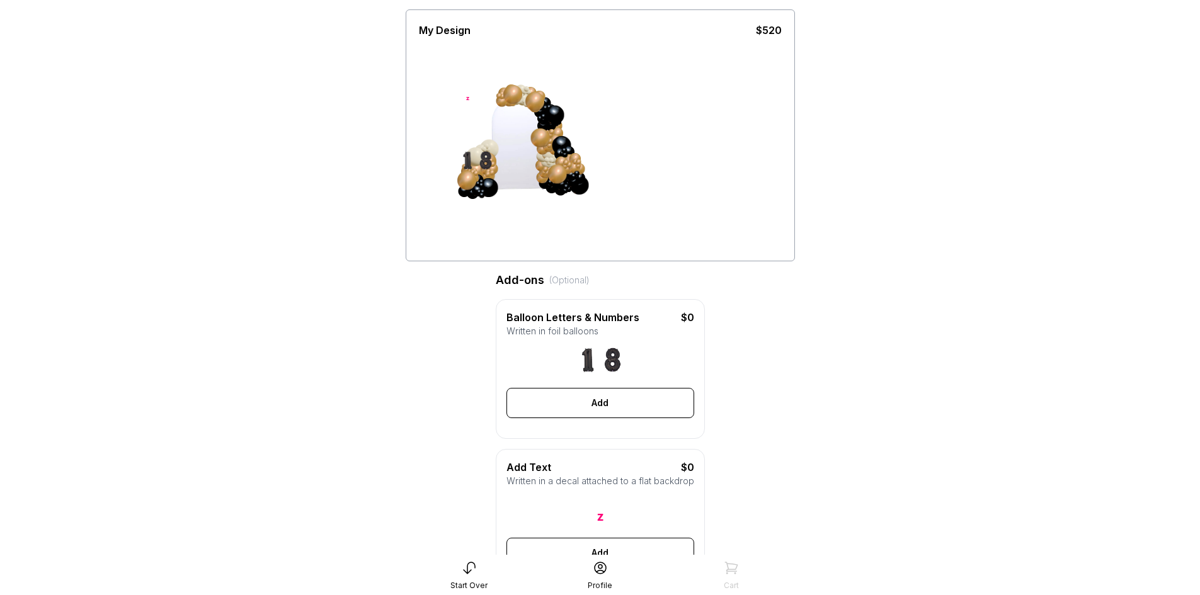
click at [611, 524] on div "z" at bounding box center [601, 510] width 188 height 35
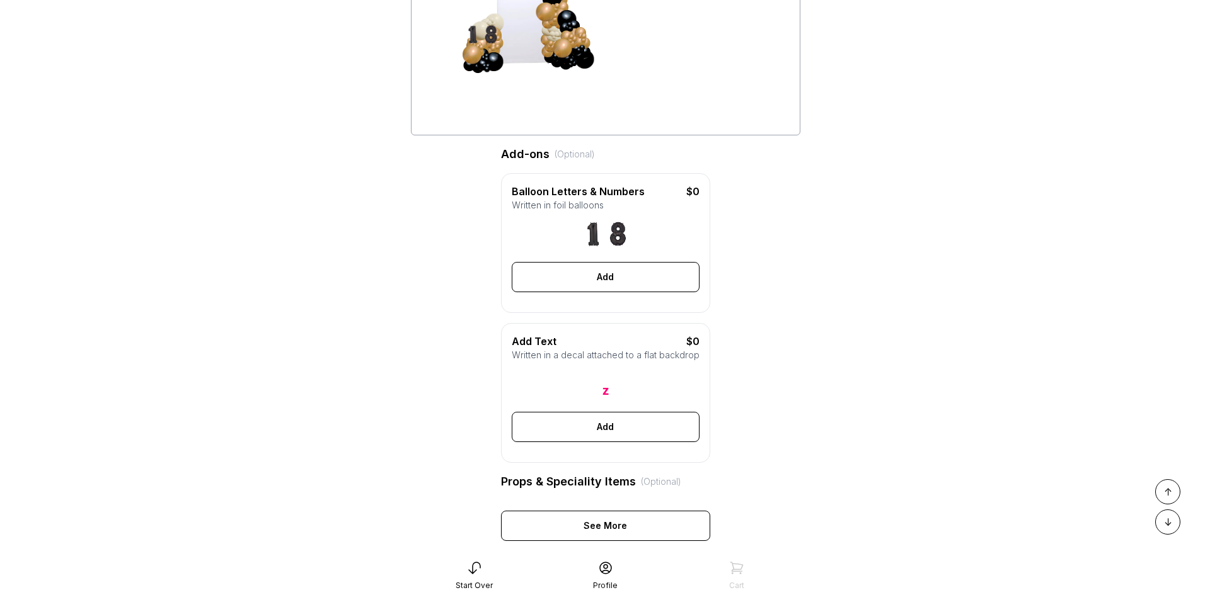
scroll to position [142, 0]
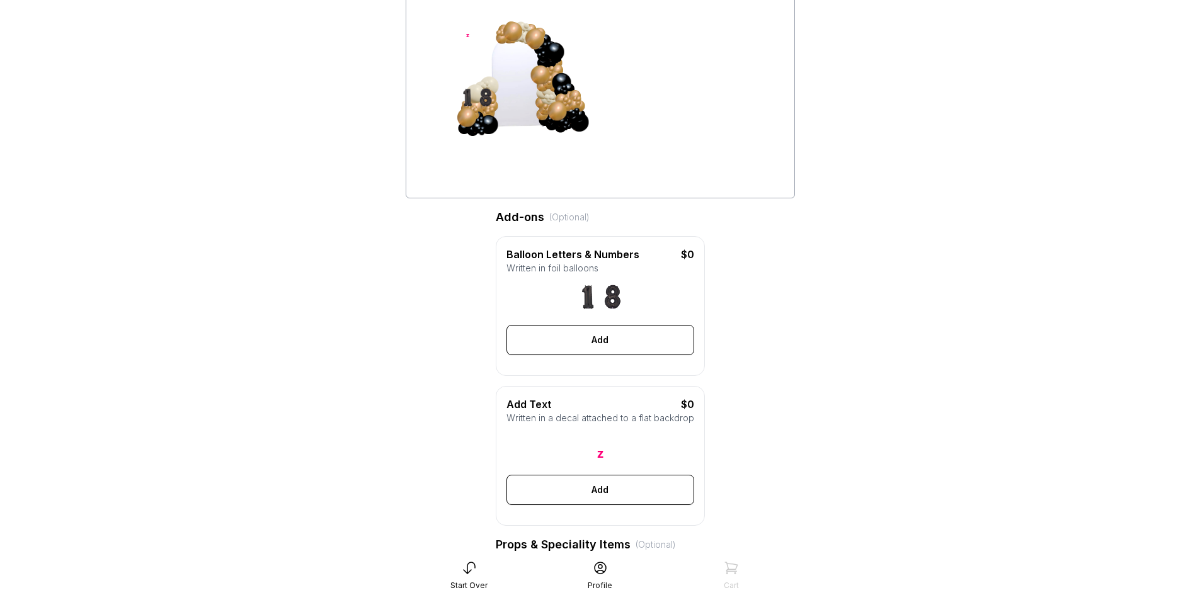
click at [602, 460] on div "z" at bounding box center [600, 453] width 6 height 13
click at [615, 496] on div "Add" at bounding box center [601, 490] width 188 height 30
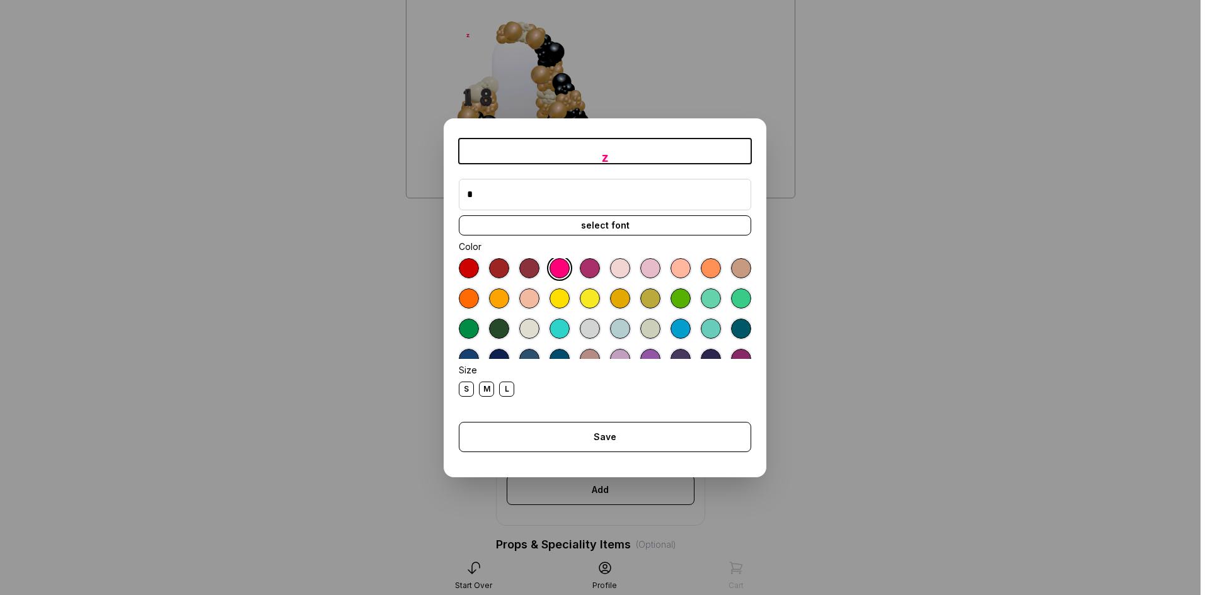
click at [558, 201] on input "*" at bounding box center [605, 195] width 292 height 32
click at [534, 193] on input "**********" at bounding box center [605, 195] width 292 height 32
type input "**********"
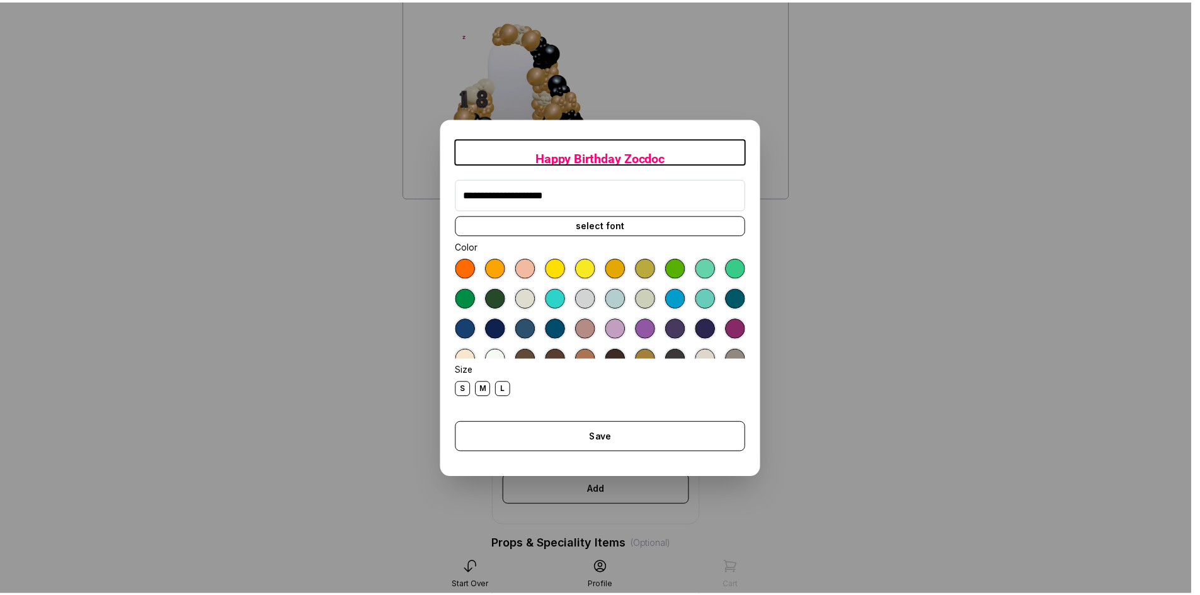
scroll to position [71, 0]
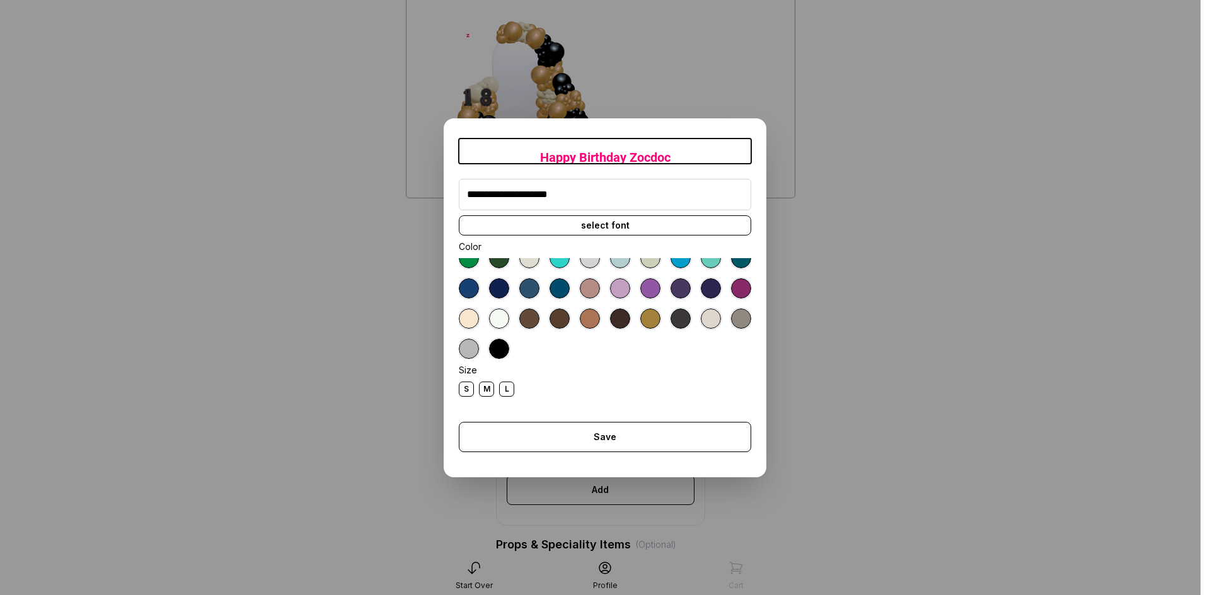
click at [509, 343] on div at bounding box center [499, 349] width 20 height 20
click at [483, 390] on div "M" at bounding box center [486, 389] width 15 height 15
click at [461, 389] on div "S" at bounding box center [466, 389] width 15 height 15
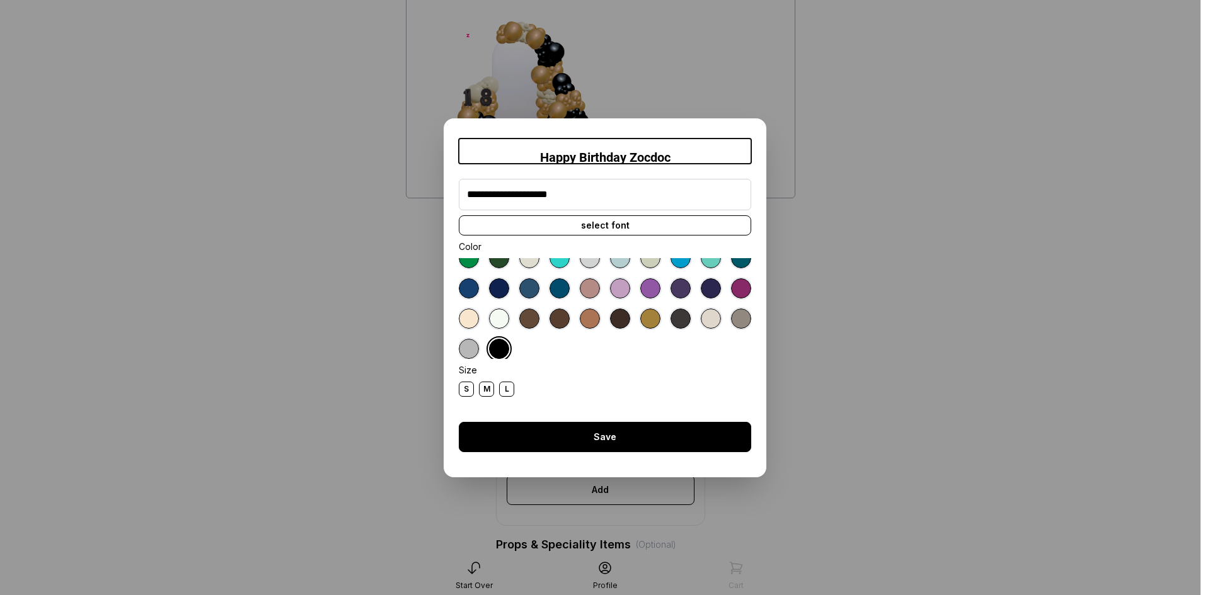
click at [589, 440] on div "Save" at bounding box center [605, 437] width 292 height 30
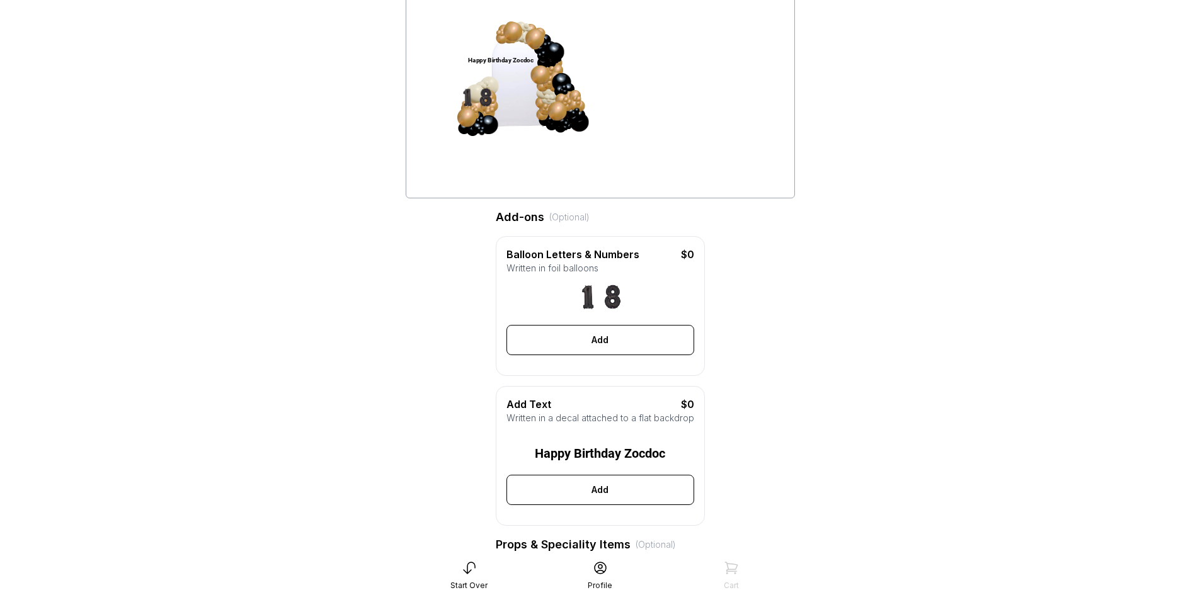
drag, startPoint x: 522, startPoint y: 54, endPoint x: 519, endPoint y: 89, distance: 34.8
click at [519, 89] on div "Happy Birthday Zocdoc" at bounding box center [513, 85] width 95 height 110
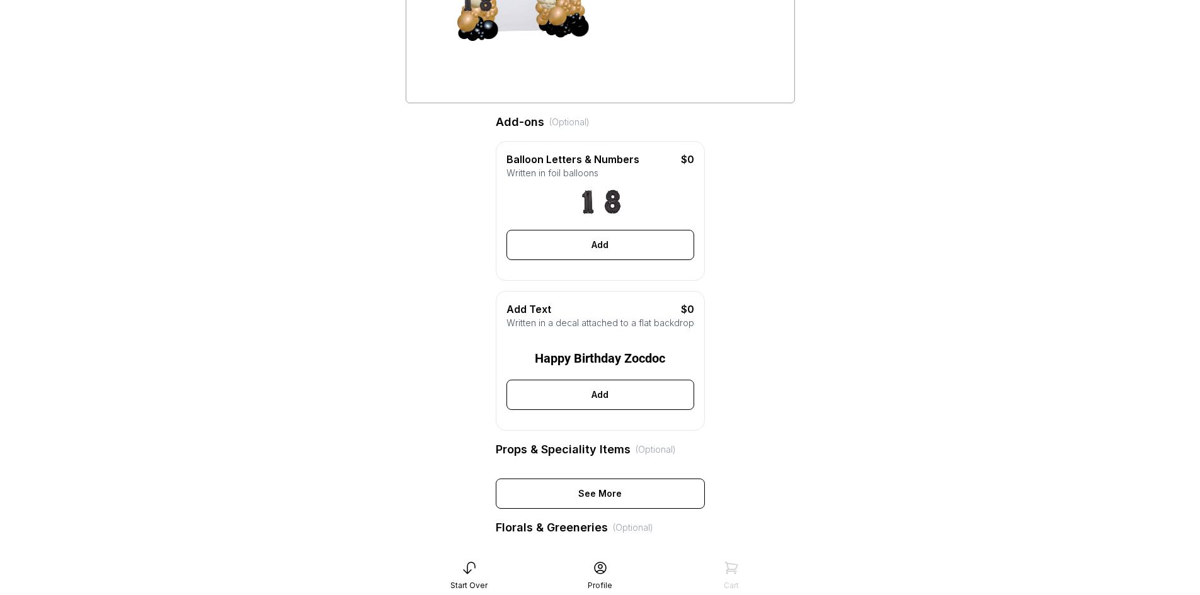
scroll to position [331, 0]
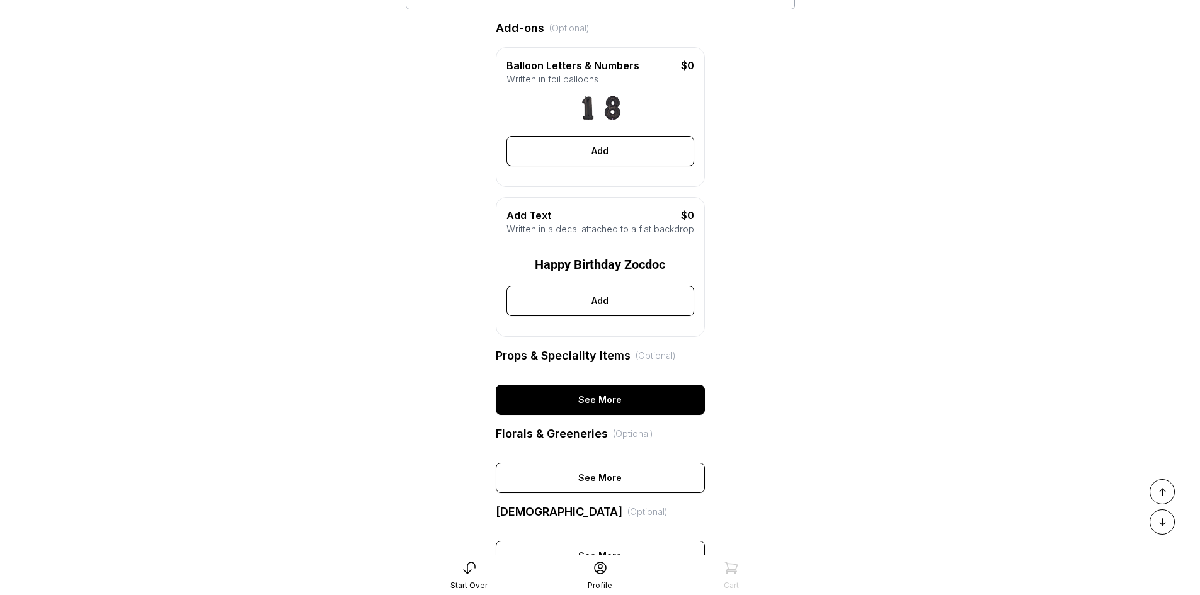
click at [595, 415] on div "See More" at bounding box center [600, 400] width 209 height 30
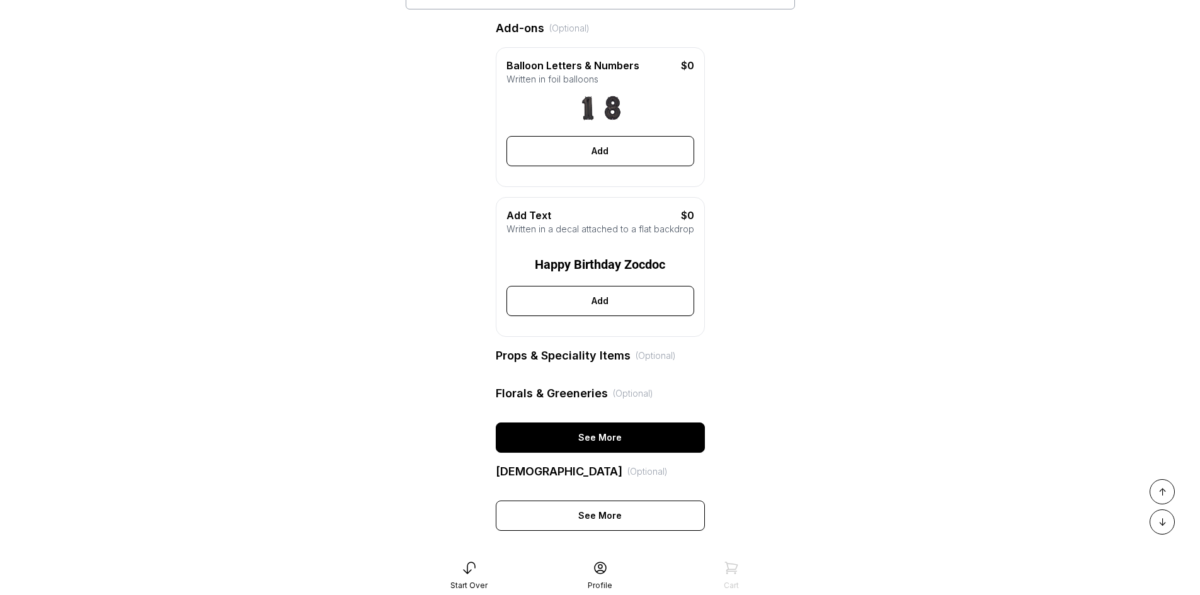
click at [596, 453] on div "See More" at bounding box center [600, 438] width 209 height 30
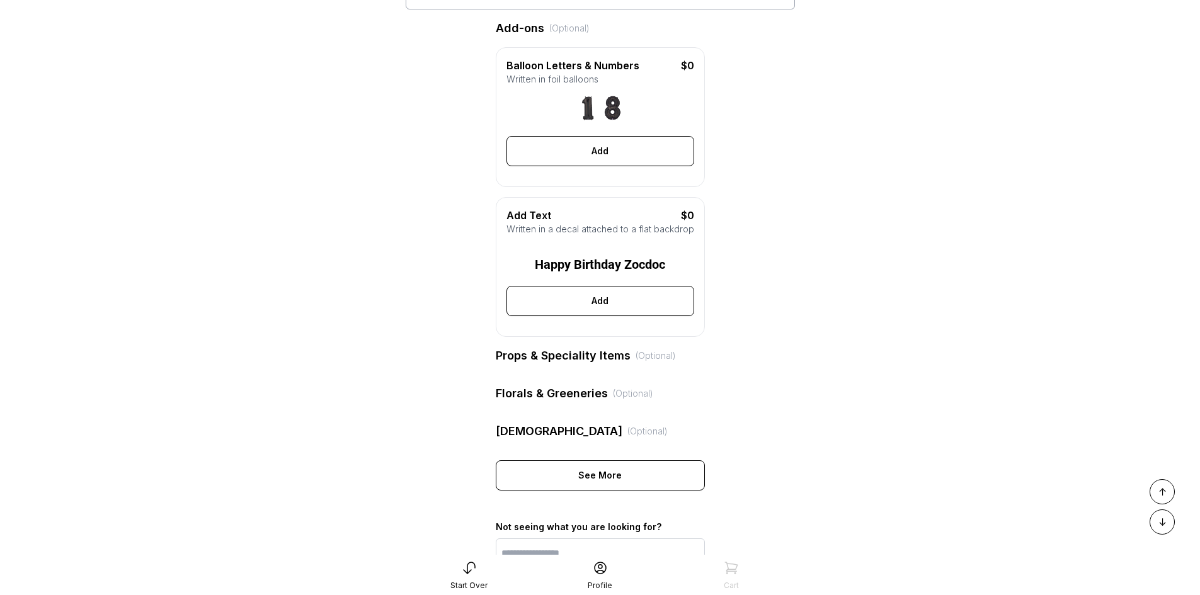
scroll to position [394, 0]
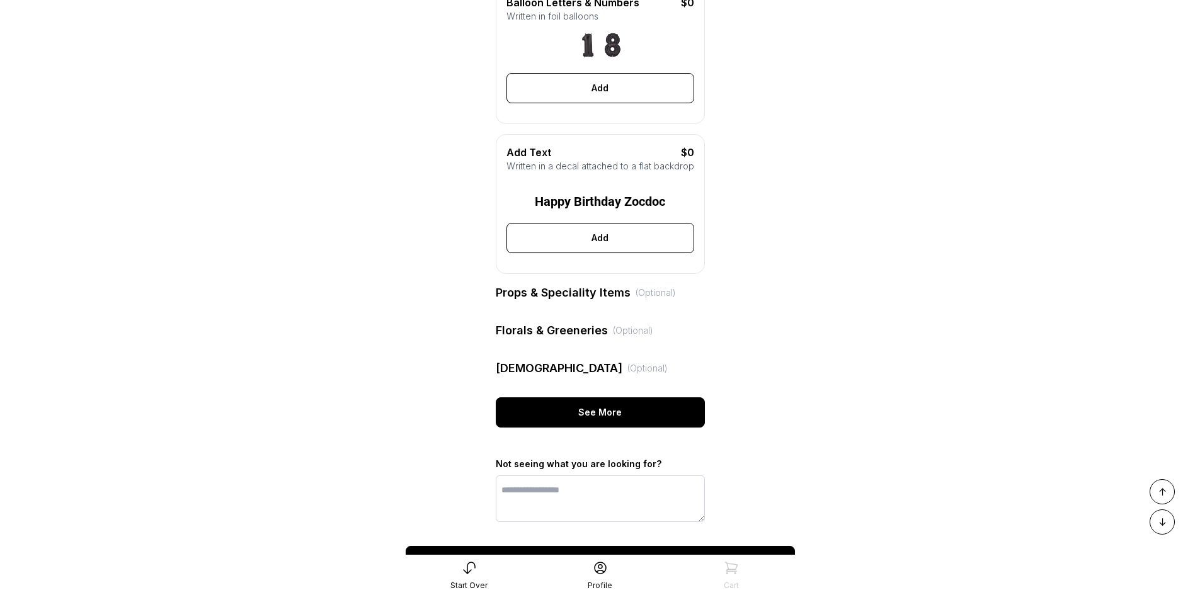
click at [582, 428] on div "See More" at bounding box center [600, 413] width 209 height 30
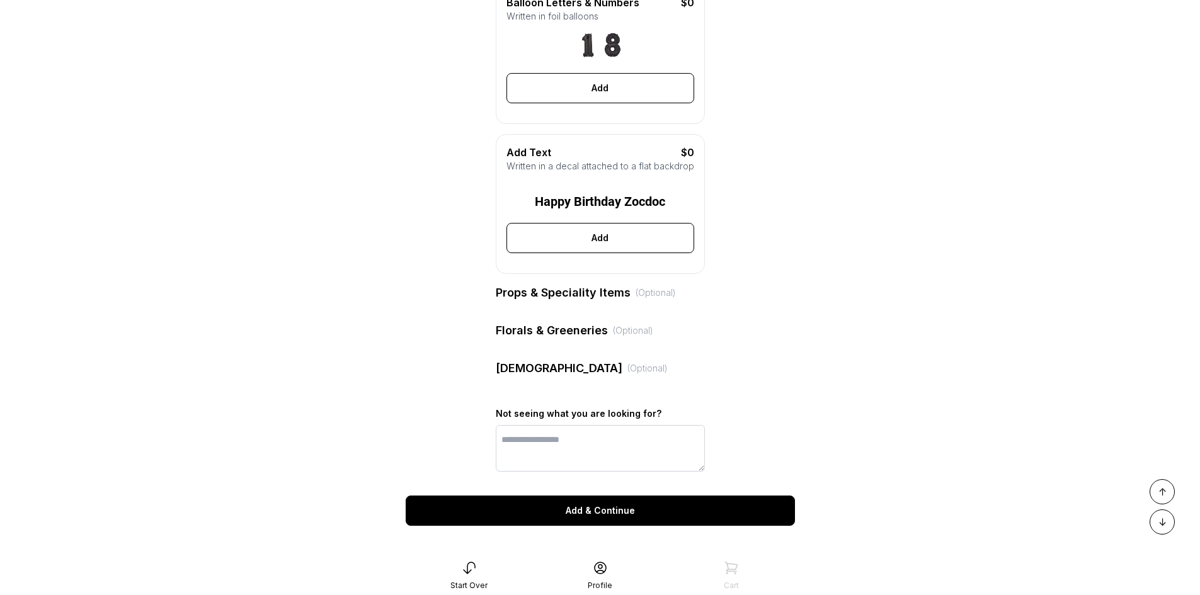
click at [549, 368] on div "**********" at bounding box center [600, 215] width 209 height 539
click at [623, 322] on div "**********" at bounding box center [600, 215] width 209 height 539
click at [580, 297] on div "**********" at bounding box center [600, 215] width 209 height 539
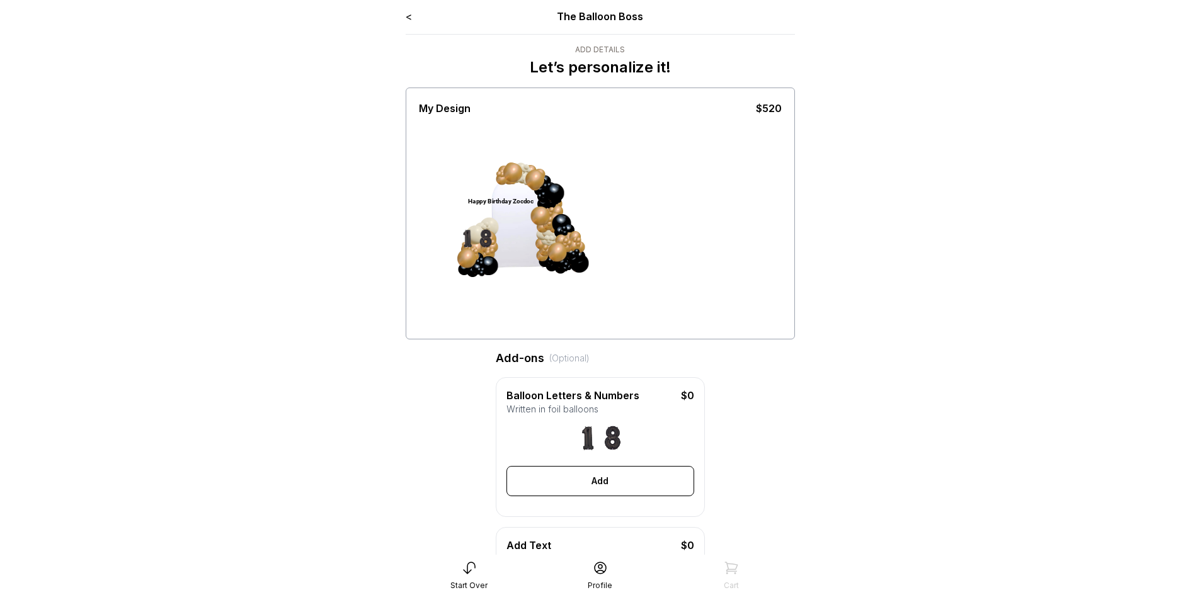
scroll to position [0, 0]
drag, startPoint x: 515, startPoint y: 203, endPoint x: 526, endPoint y: 217, distance: 17.5
click at [526, 217] on div "Happy Birthday Zocdoc" at bounding box center [513, 228] width 95 height 110
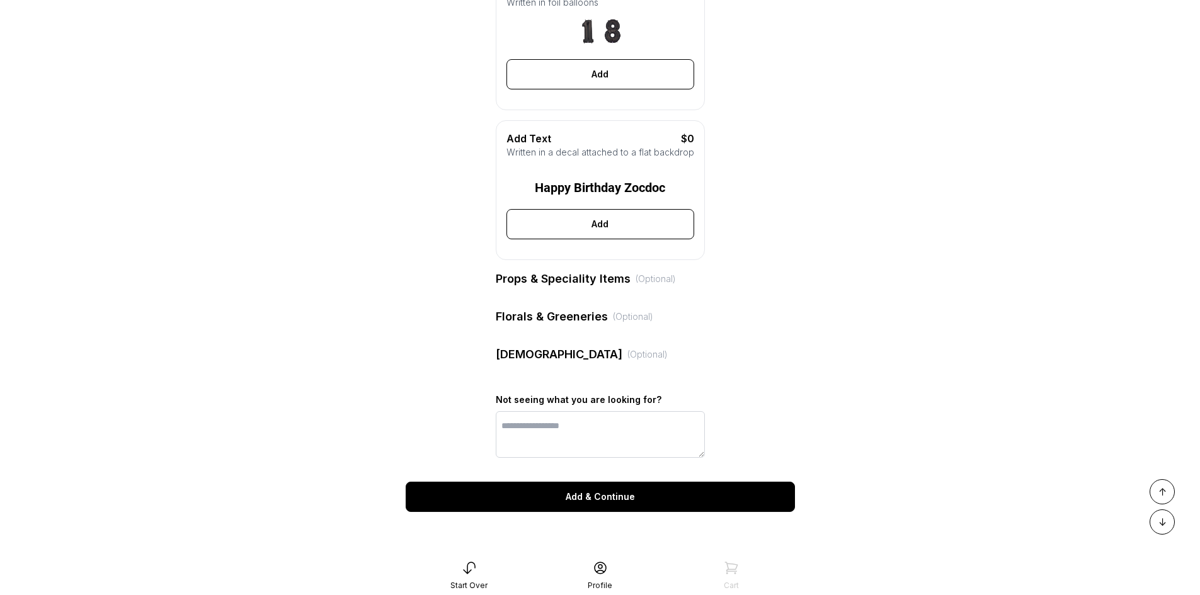
scroll to position [427, 0]
click at [621, 496] on div "Add & Continue" at bounding box center [600, 497] width 389 height 30
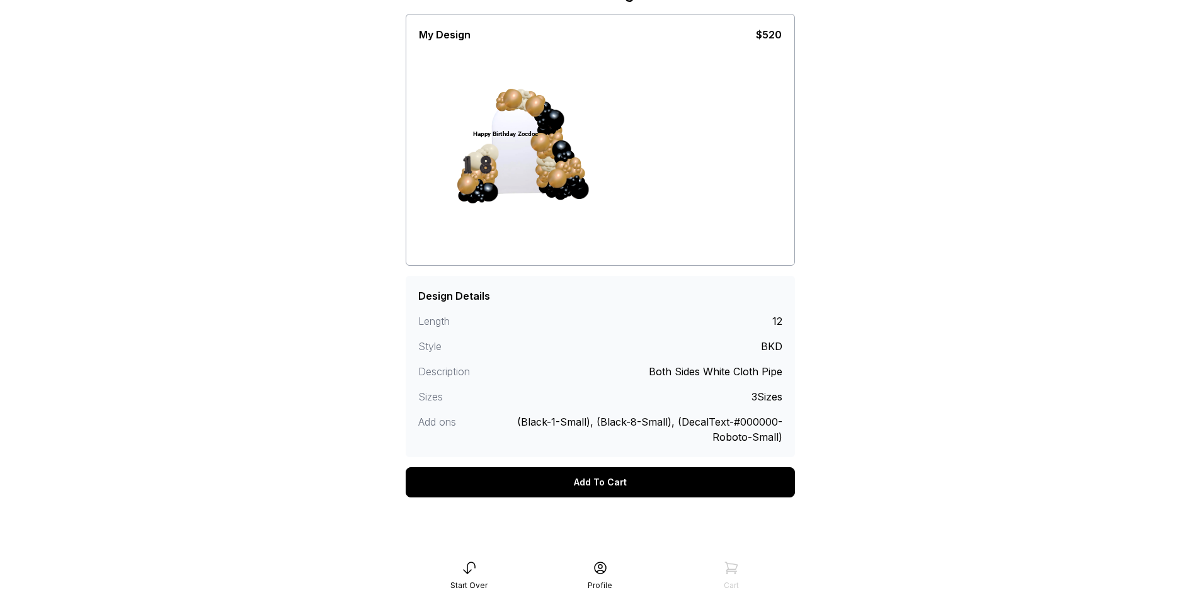
scroll to position [65, 0]
click at [675, 484] on div "Add To Cart" at bounding box center [600, 482] width 389 height 30
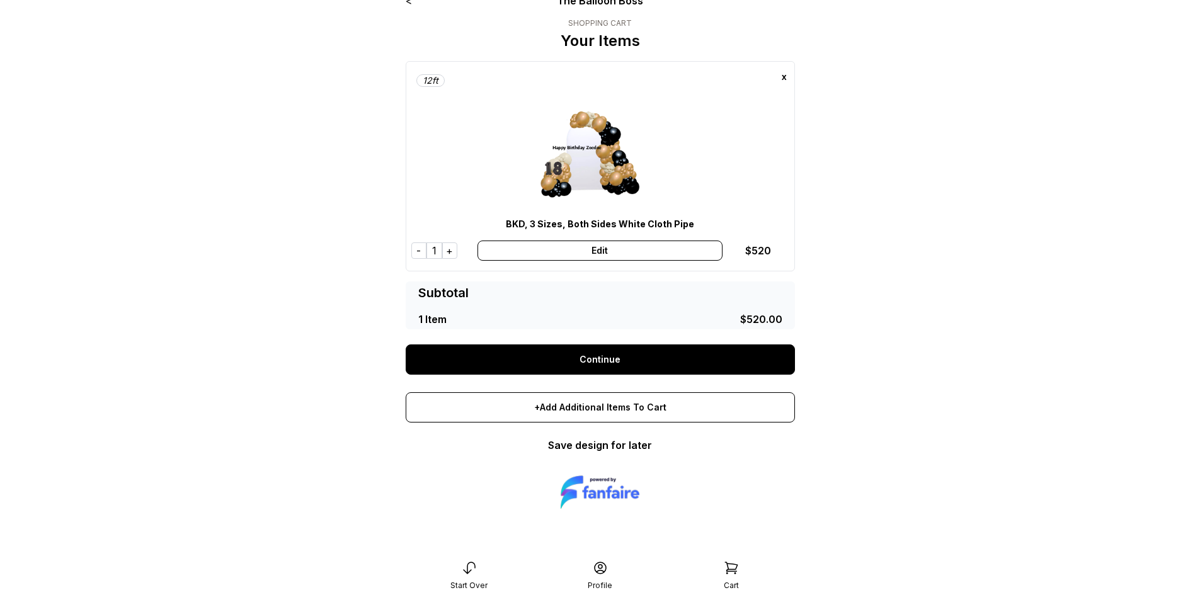
scroll to position [25, 0]
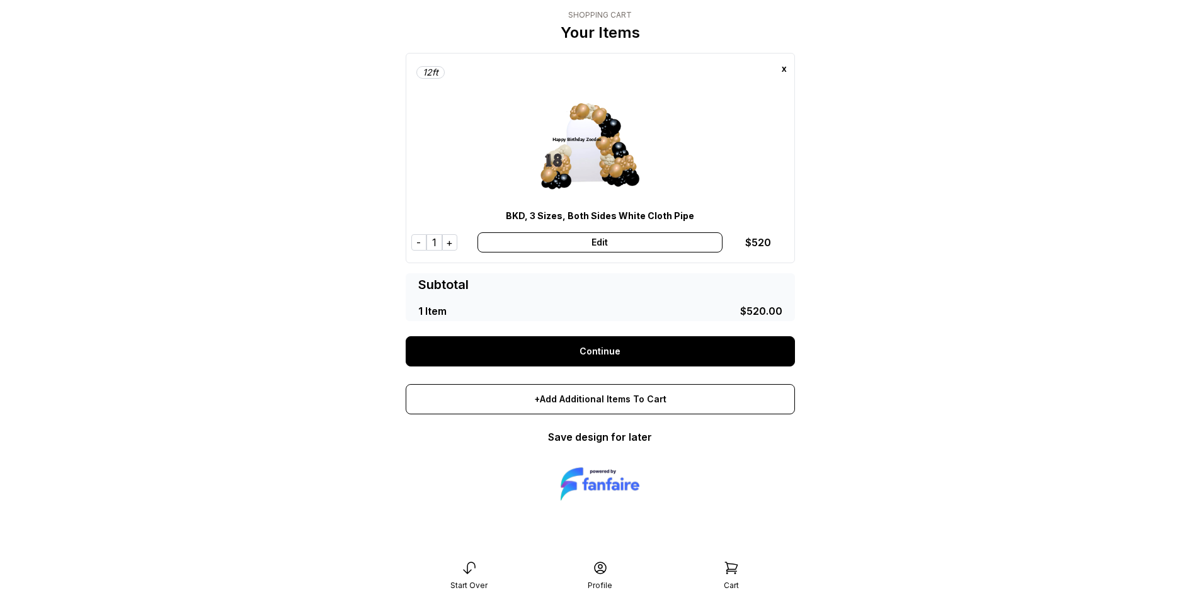
click at [629, 352] on link "Continue" at bounding box center [600, 351] width 389 height 30
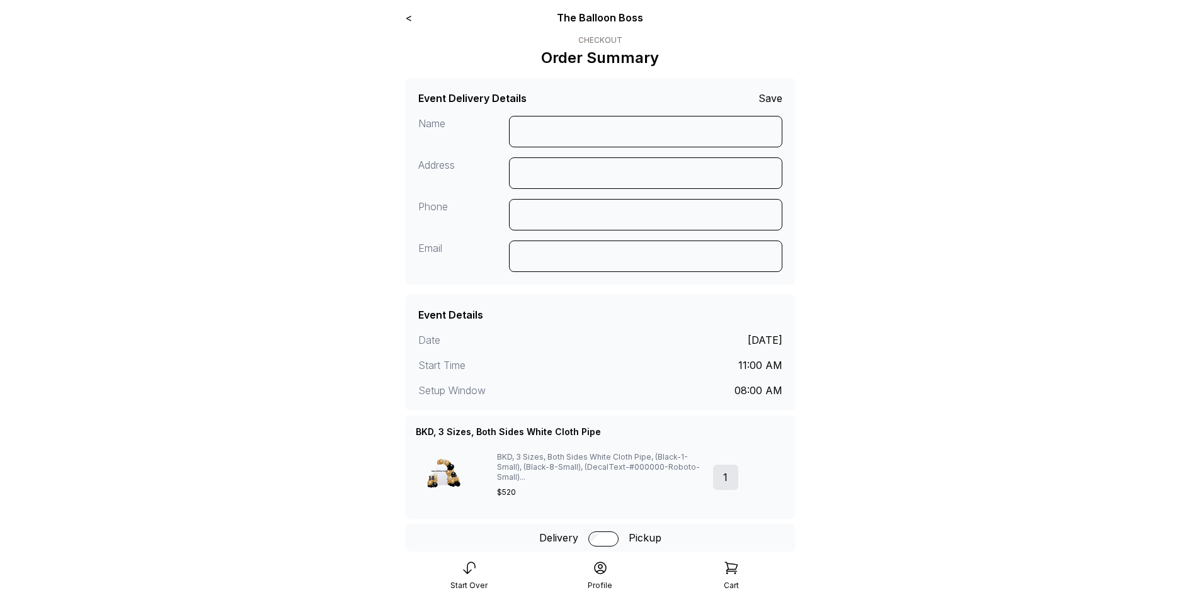
click at [408, 23] on link "<" at bounding box center [409, 17] width 6 height 13
